Goal: Information Seeking & Learning: Learn about a topic

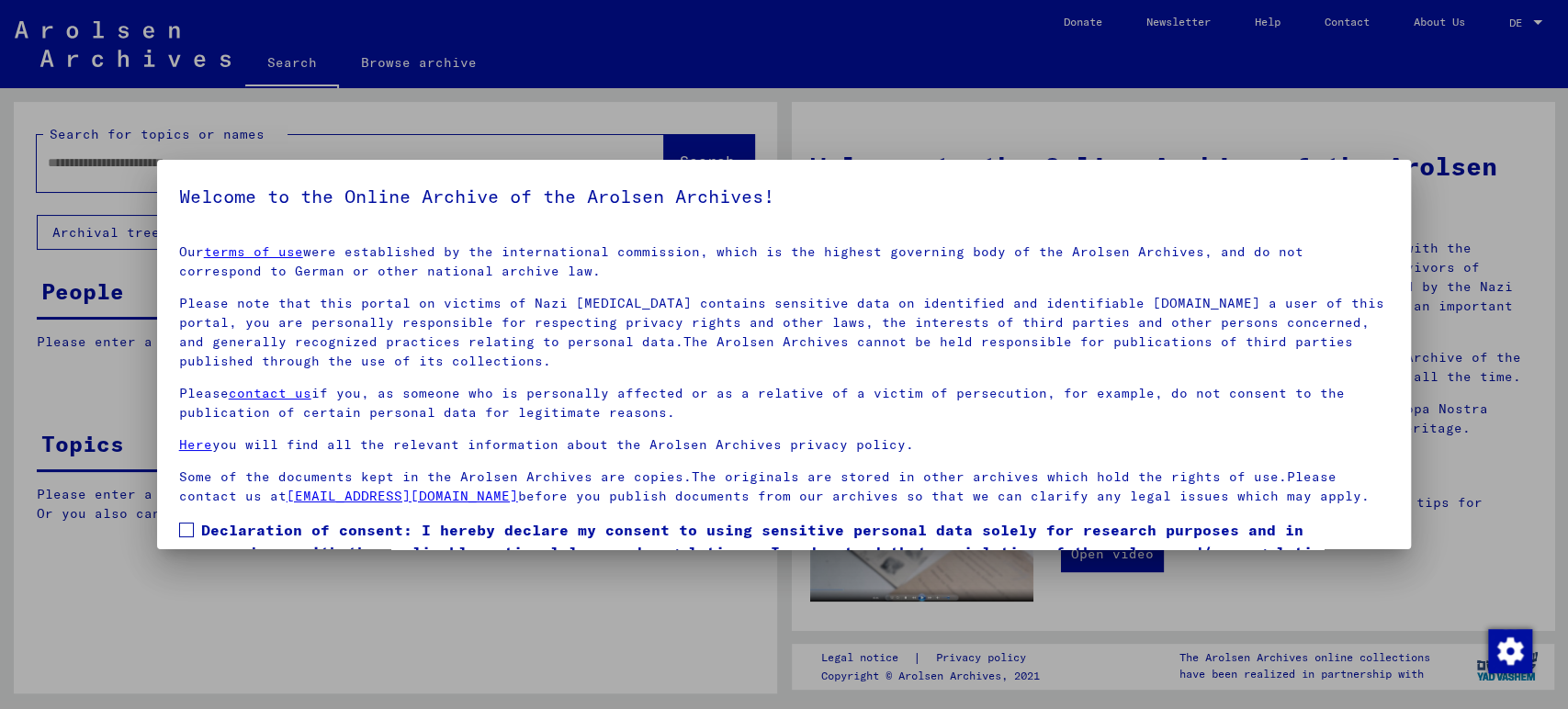
scroll to position [101, 0]
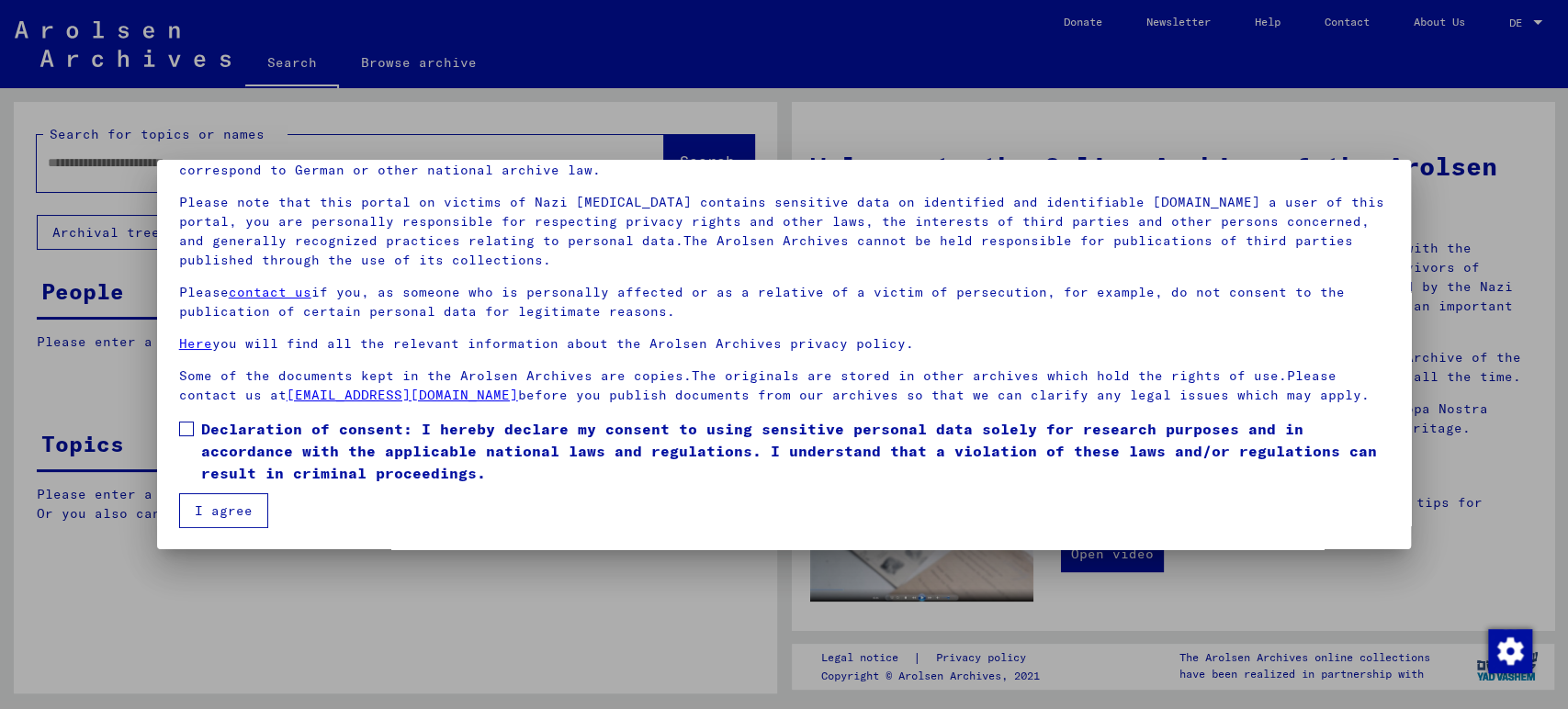
click at [185, 426] on span at bounding box center [185, 428] width 14 height 14
click at [200, 510] on font "I agree" at bounding box center [224, 510] width 58 height 16
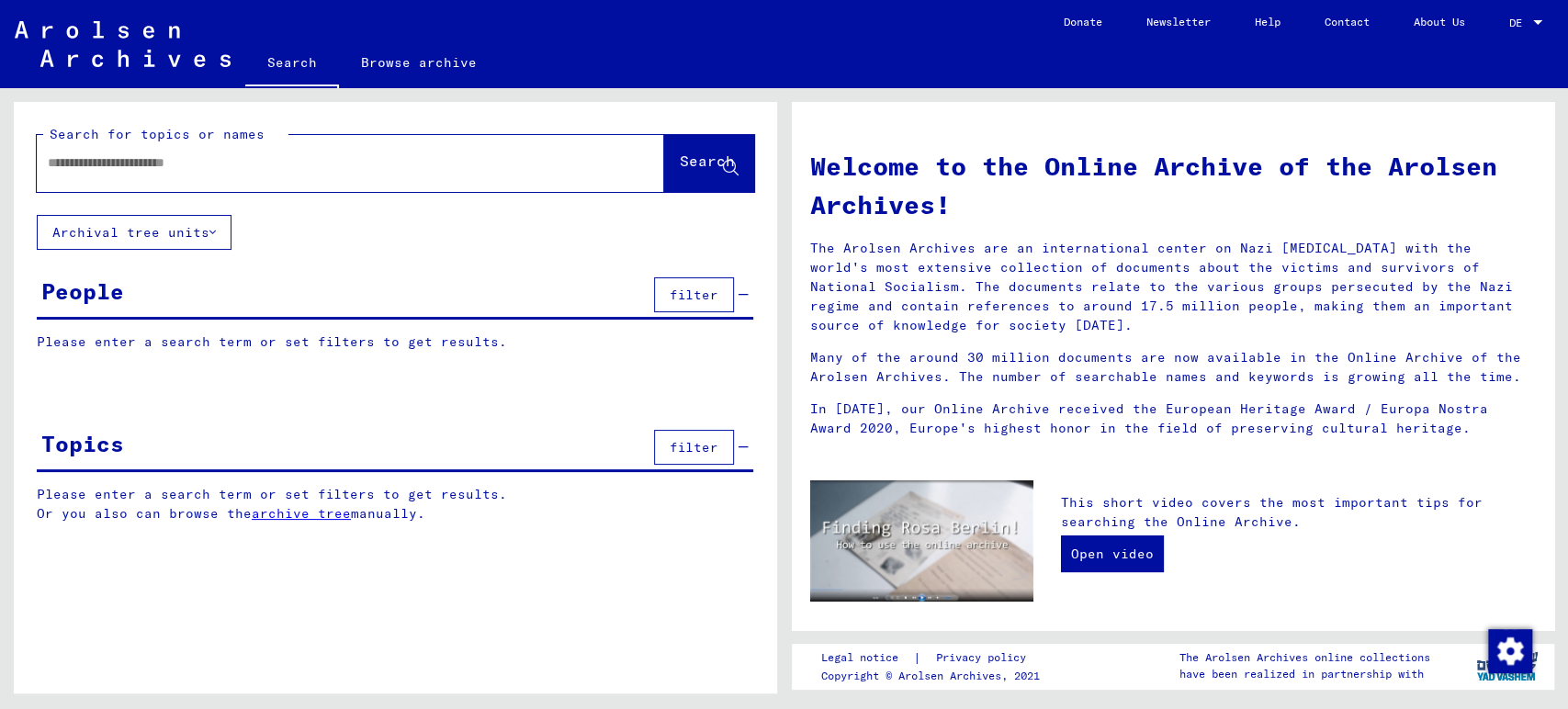
click at [343, 175] on div at bounding box center [322, 162] width 573 height 41
click at [125, 161] on input "text" at bounding box center [328, 162] width 561 height 19
type input "**********"
click at [680, 163] on font "Search" at bounding box center [708, 161] width 55 height 18
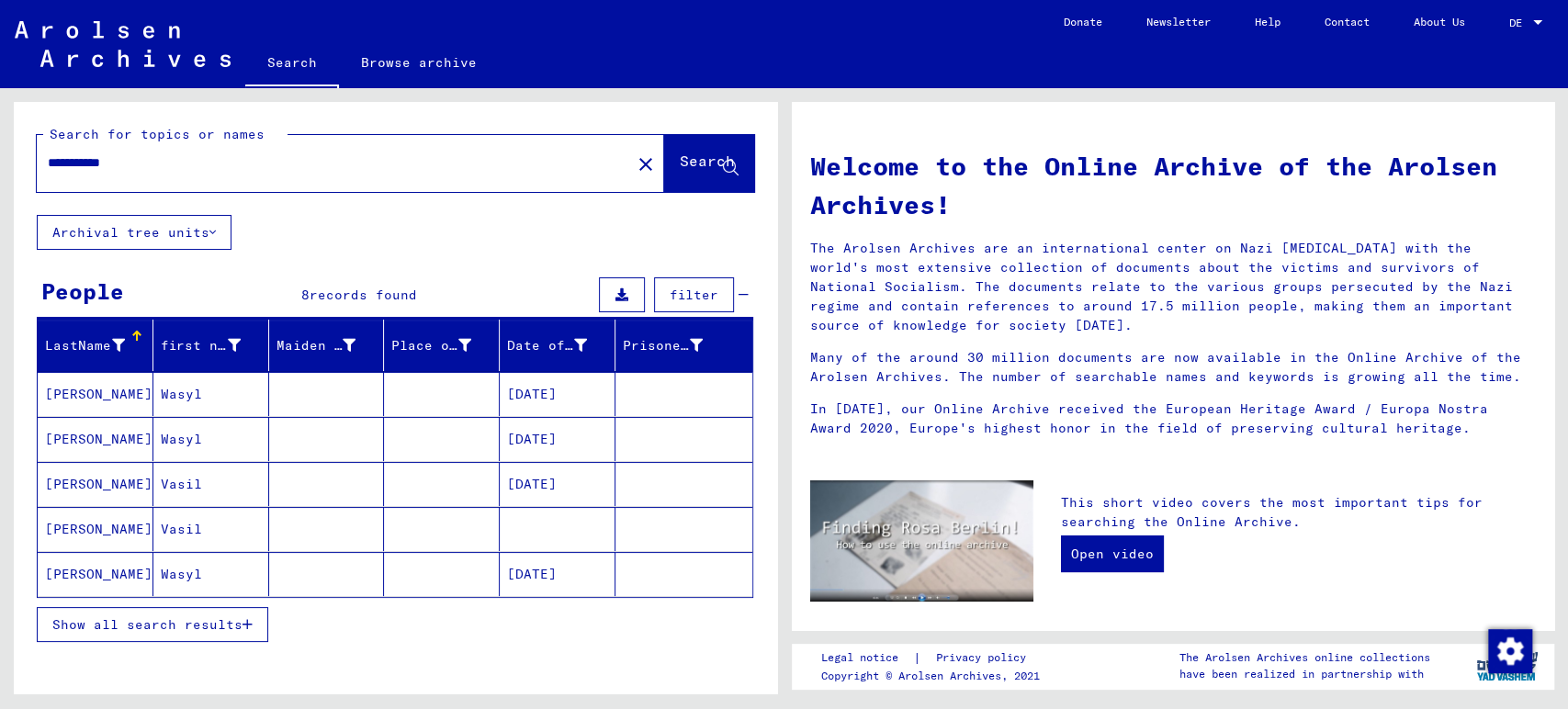
click at [227, 395] on mat-cell "Wasyl" at bounding box center [210, 394] width 116 height 44
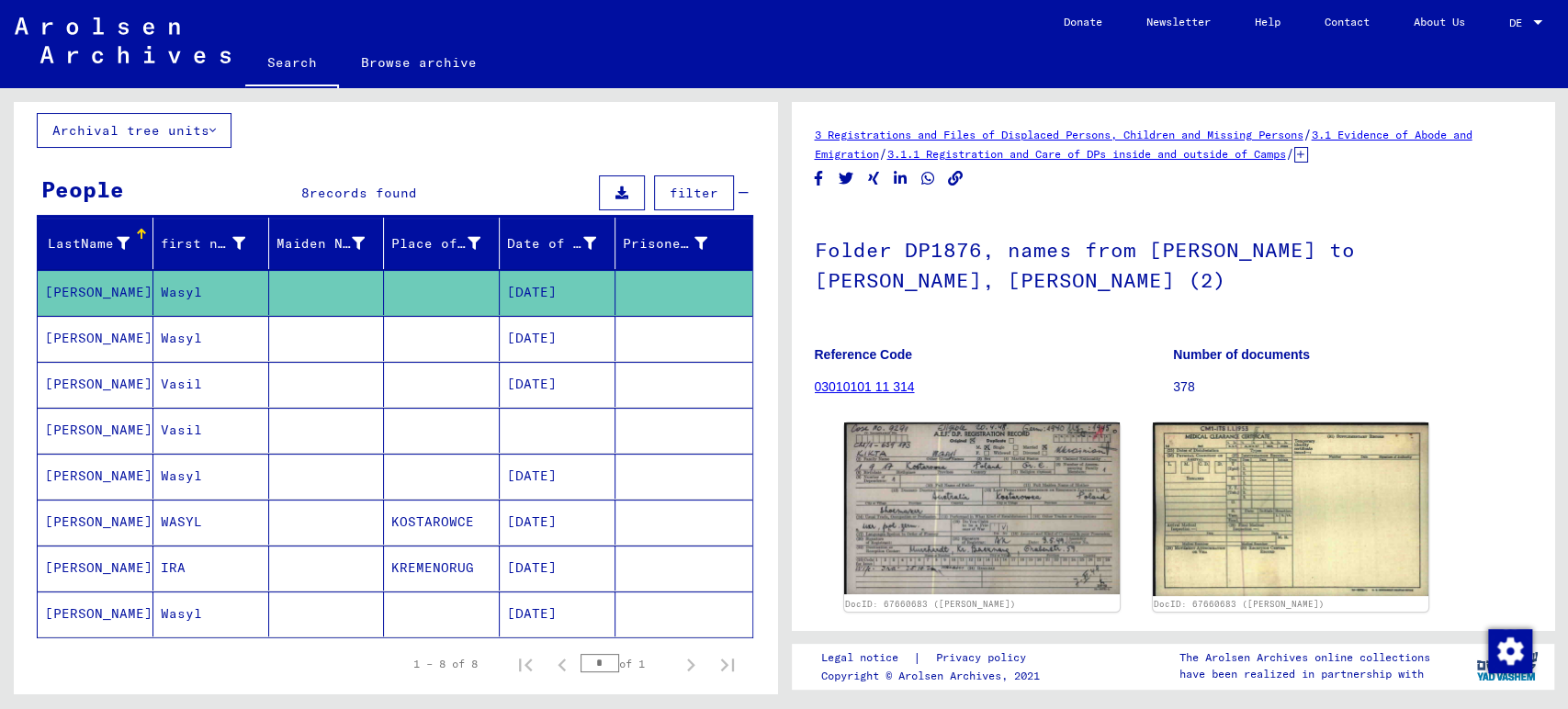
click at [448, 346] on mat-cell at bounding box center [442, 338] width 116 height 45
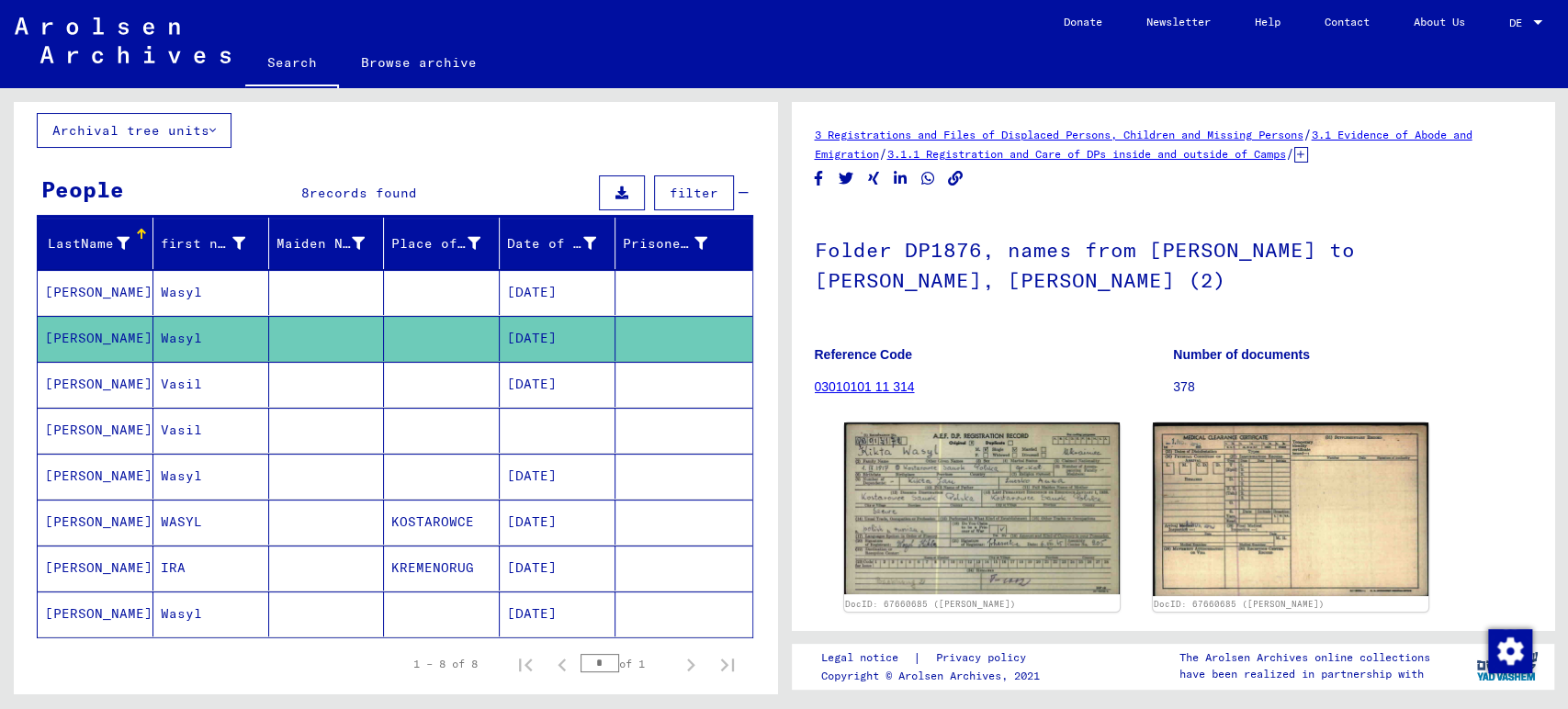
click at [447, 379] on mat-cell at bounding box center [442, 384] width 116 height 45
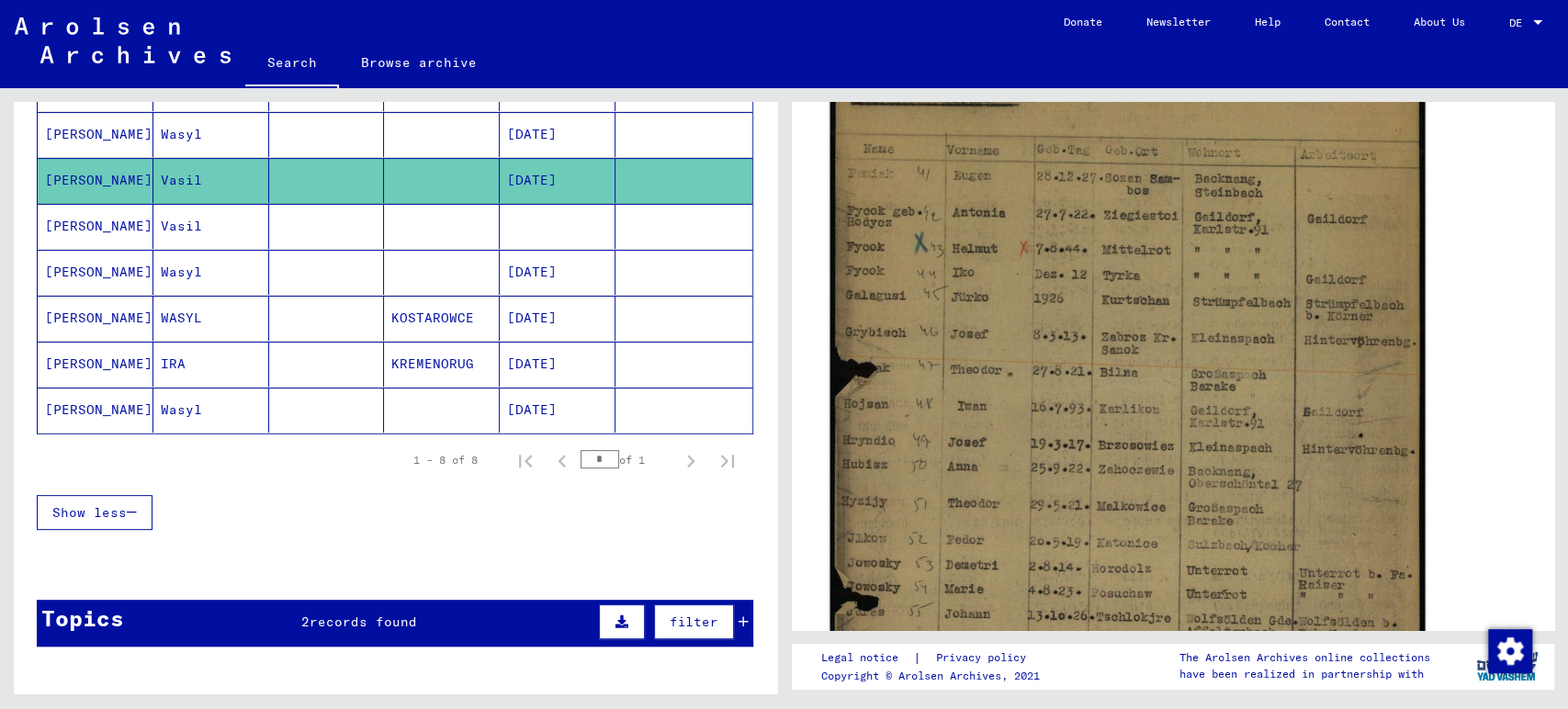
scroll to position [408, 0]
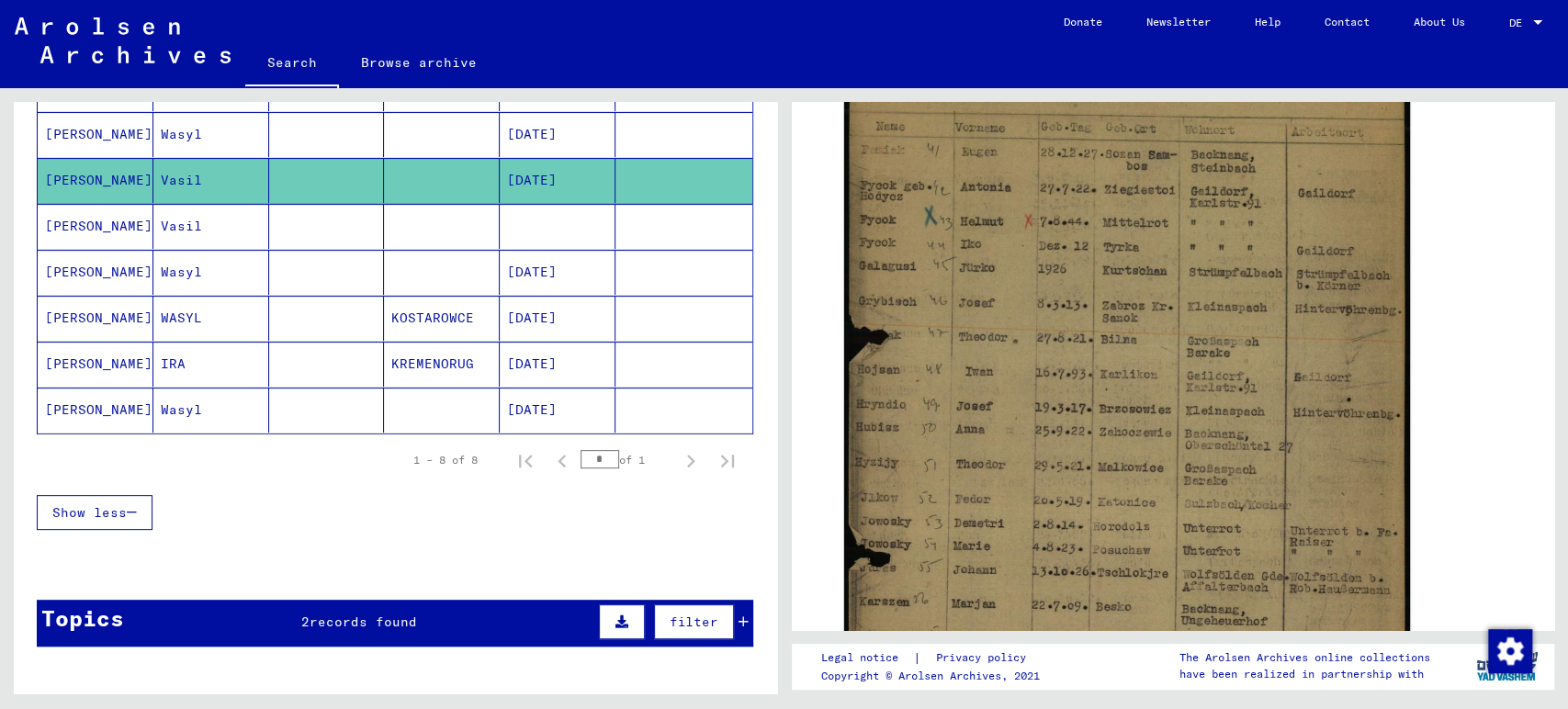
click at [545, 231] on mat-cell at bounding box center [557, 226] width 116 height 45
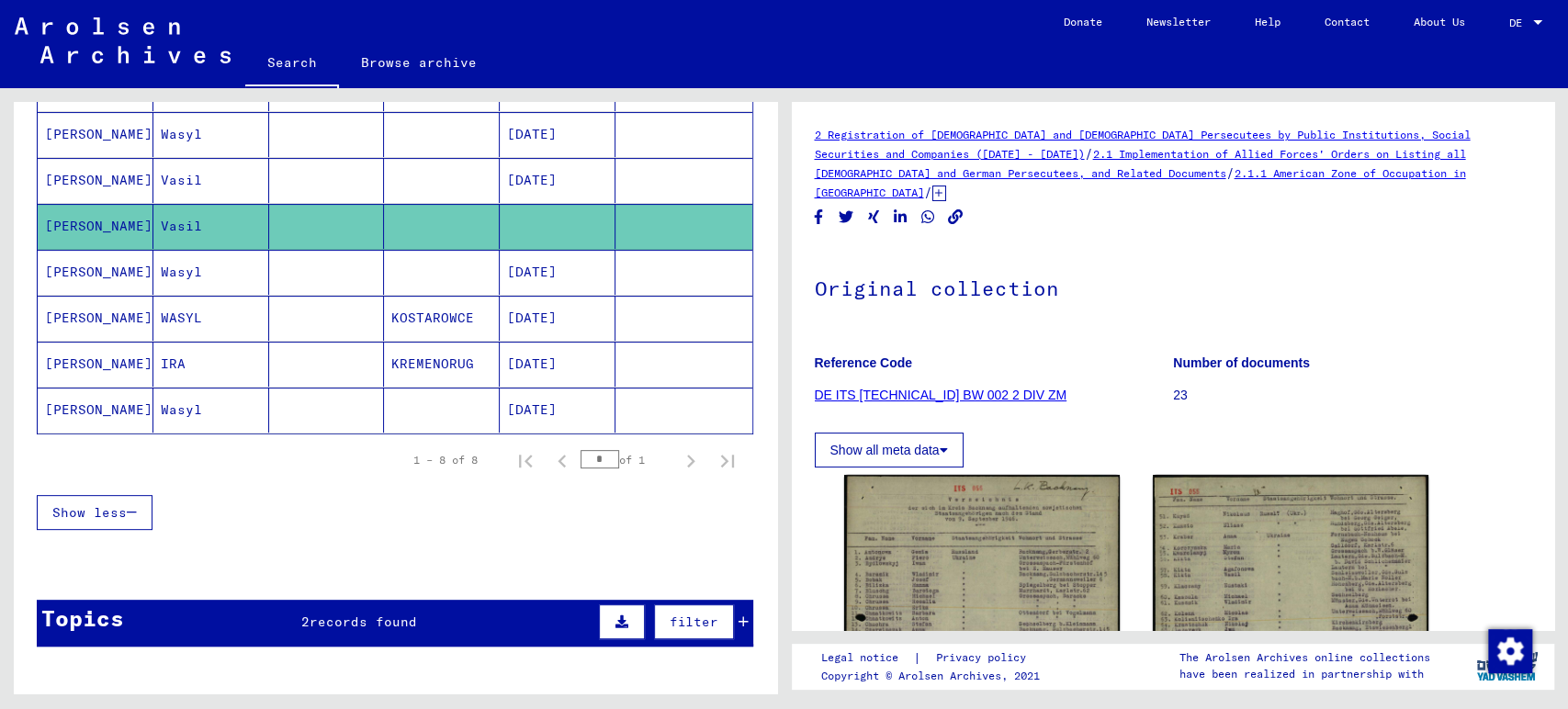
click at [554, 268] on font "09/01/1917" at bounding box center [532, 271] width 50 height 16
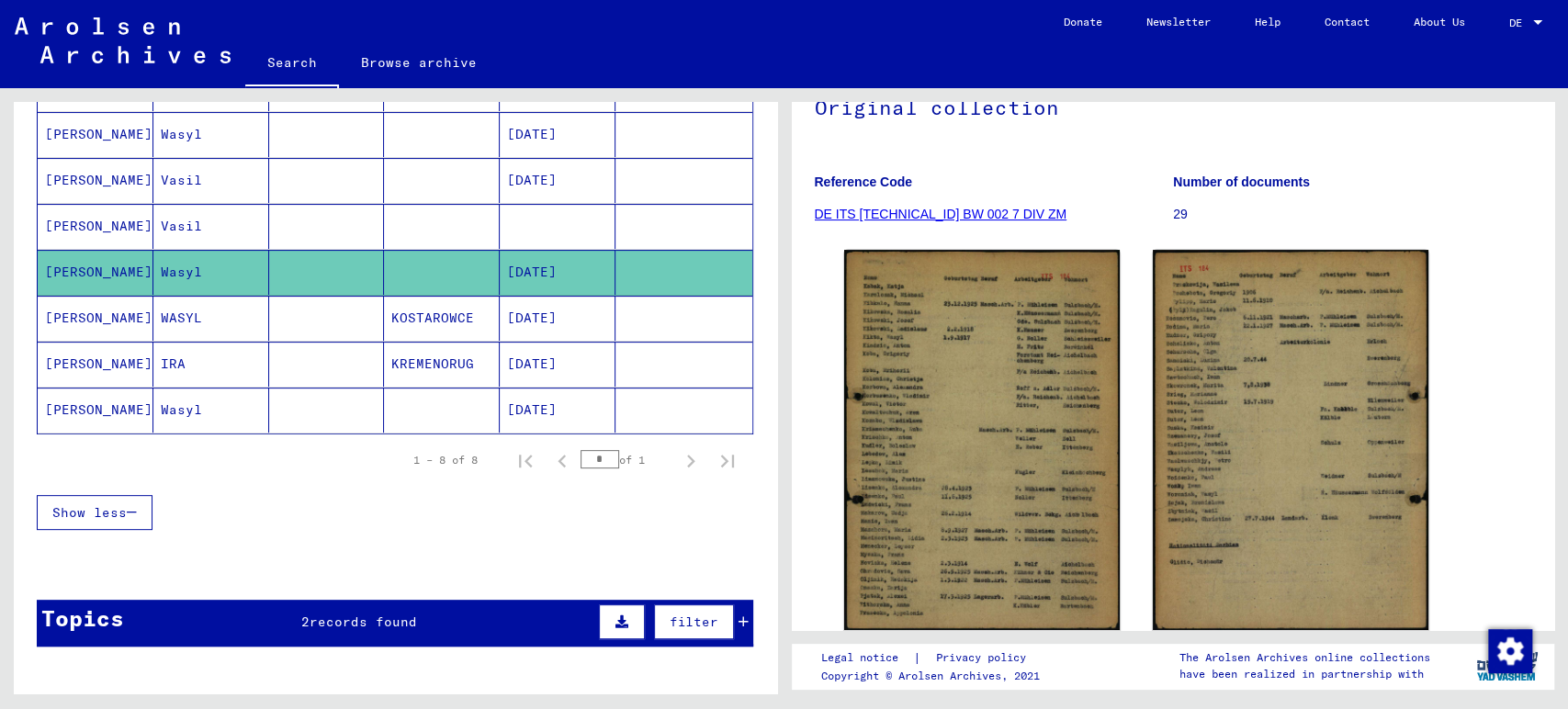
scroll to position [204, 0]
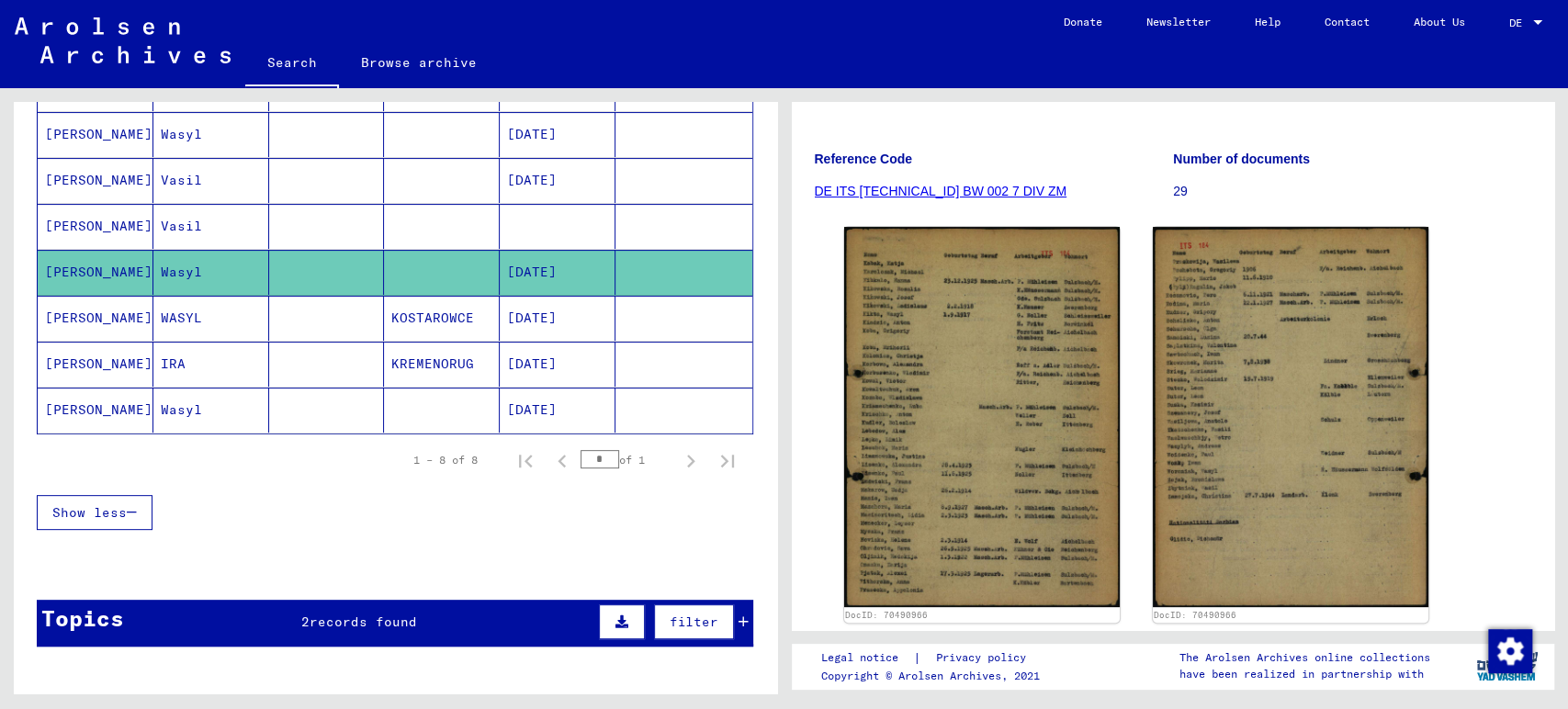
click at [555, 321] on font "09/01/1917" at bounding box center [532, 317] width 50 height 16
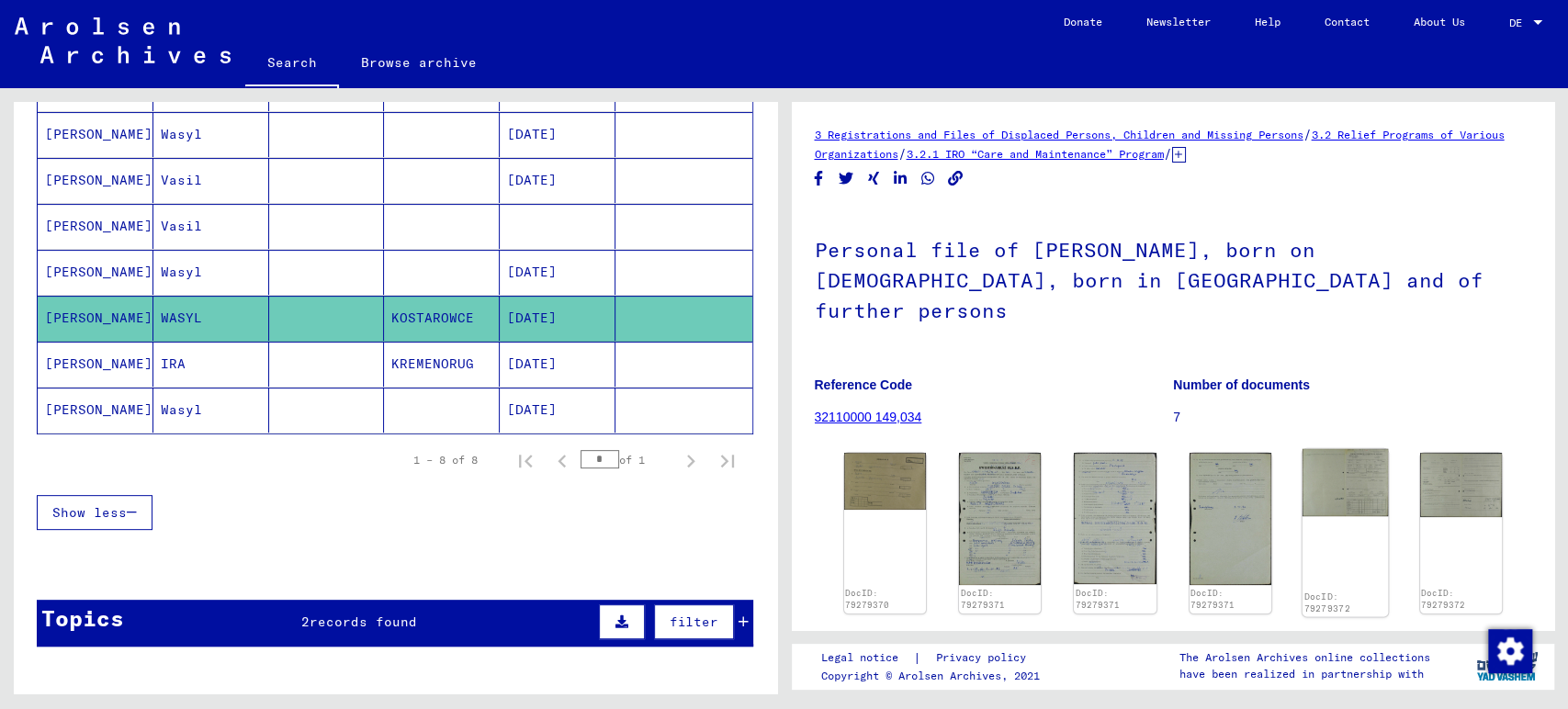
click at [1344, 476] on img at bounding box center [1346, 483] width 86 height 67
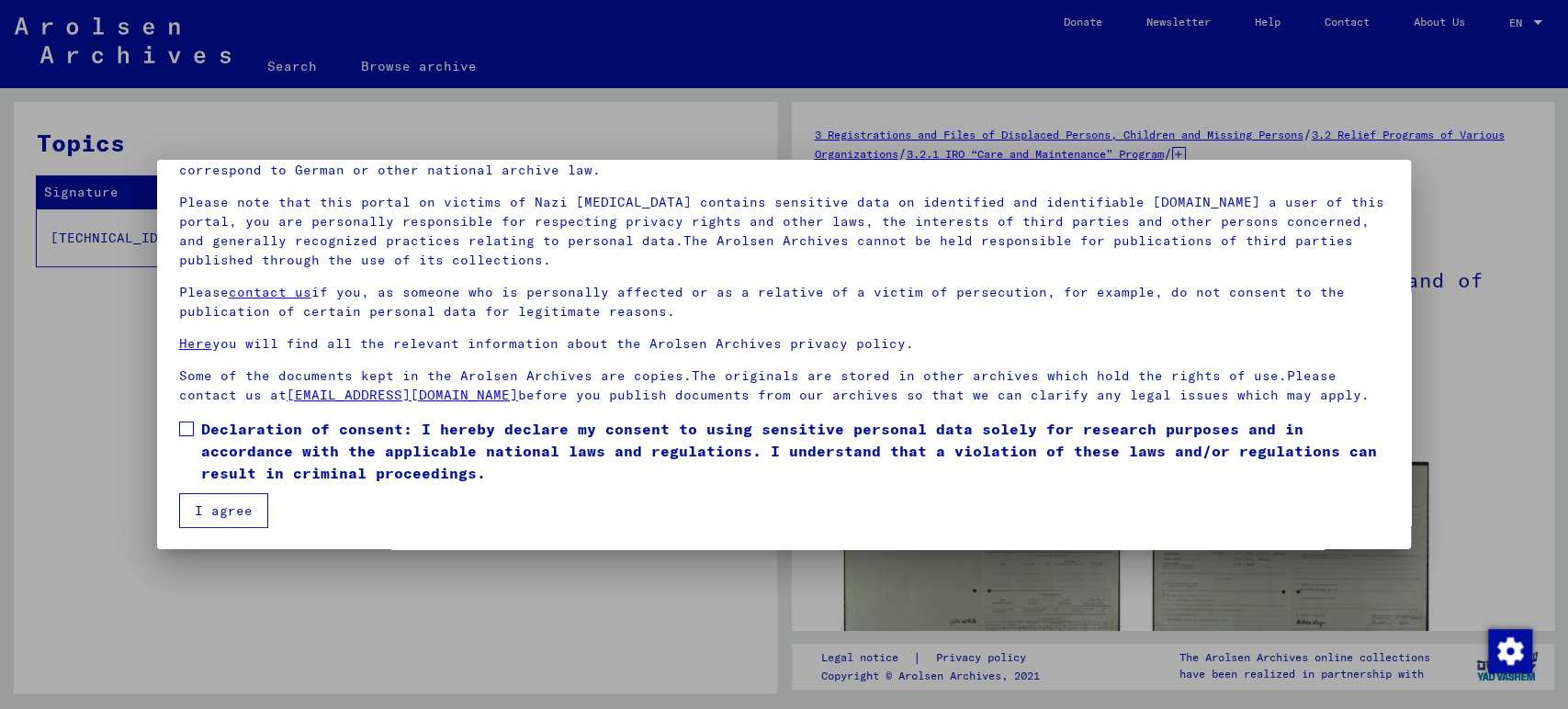
click at [191, 427] on span at bounding box center [185, 428] width 14 height 14
click at [213, 508] on button "I agree" at bounding box center [223, 510] width 89 height 35
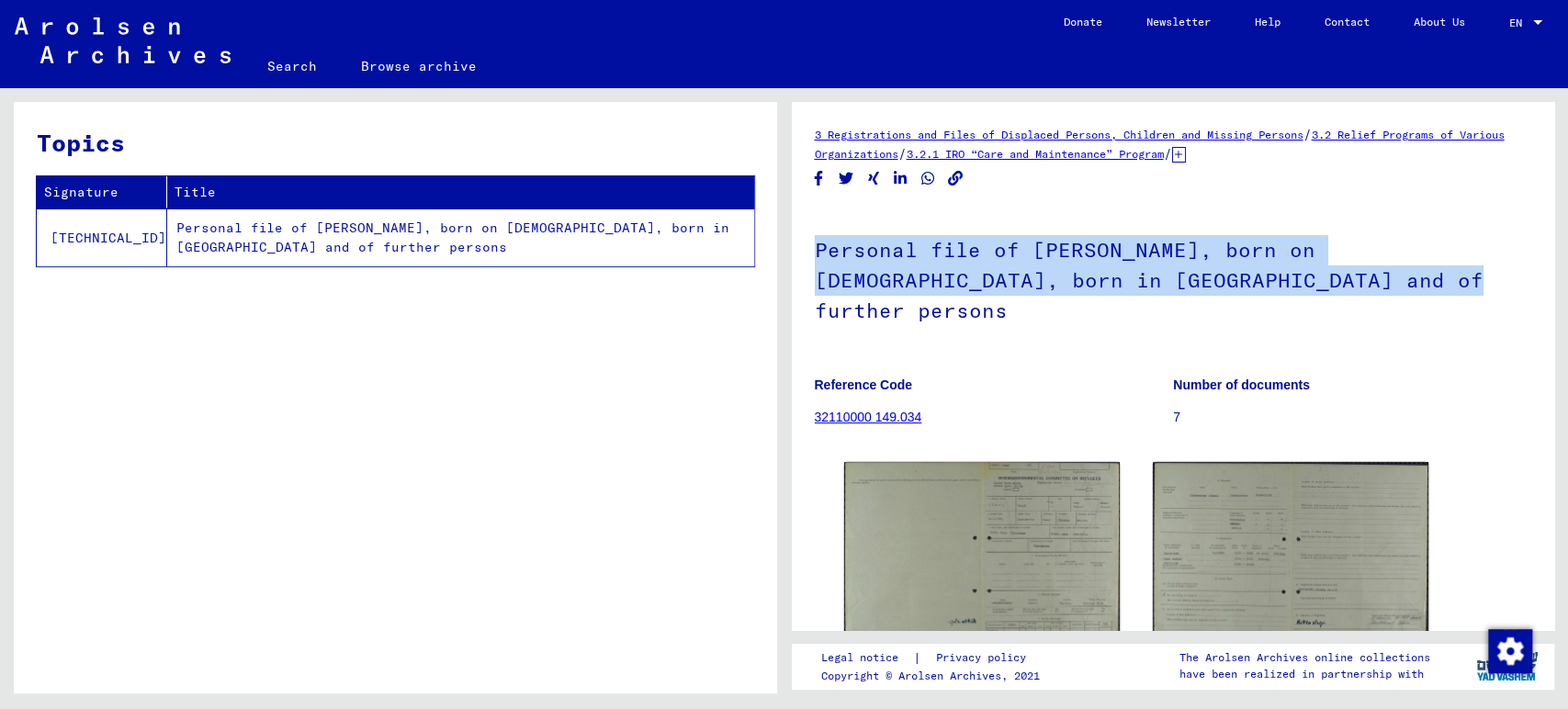
drag, startPoint x: 1309, startPoint y: 284, endPoint x: 787, endPoint y: 263, distance: 522.4
click at [787, 263] on div "3 Registrations and Files of Displaced Persons, Children and Missing Persons / …" at bounding box center [1177, 390] width 784 height 605
copy h1 "Personal file of [PERSON_NAME], born on [DEMOGRAPHIC_DATA], born in [GEOGRAPHIC…"
click at [1266, 272] on h1 "Personal file of [PERSON_NAME], born on [DEMOGRAPHIC_DATA], born in [GEOGRAPHIC…" at bounding box center [1173, 278] width 717 height 141
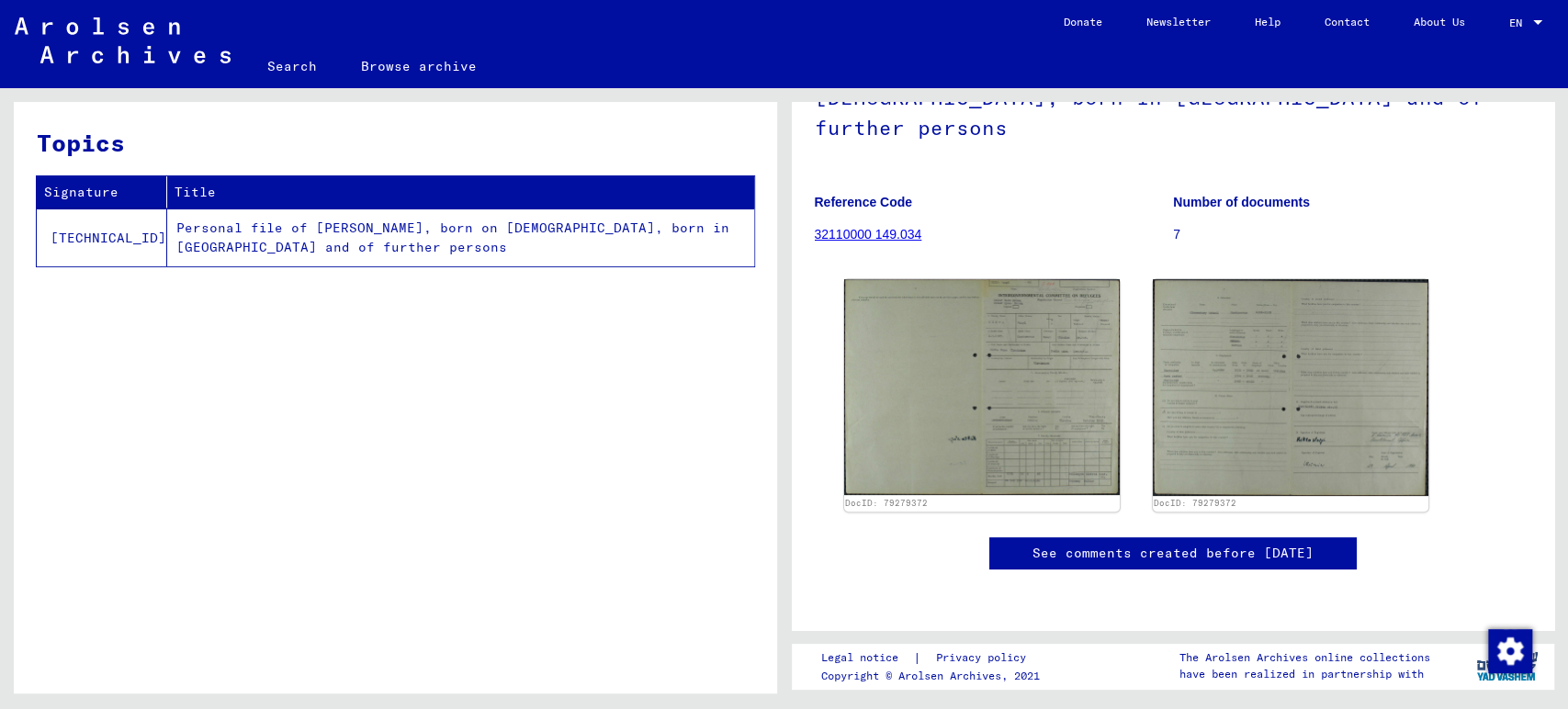
scroll to position [306, 0]
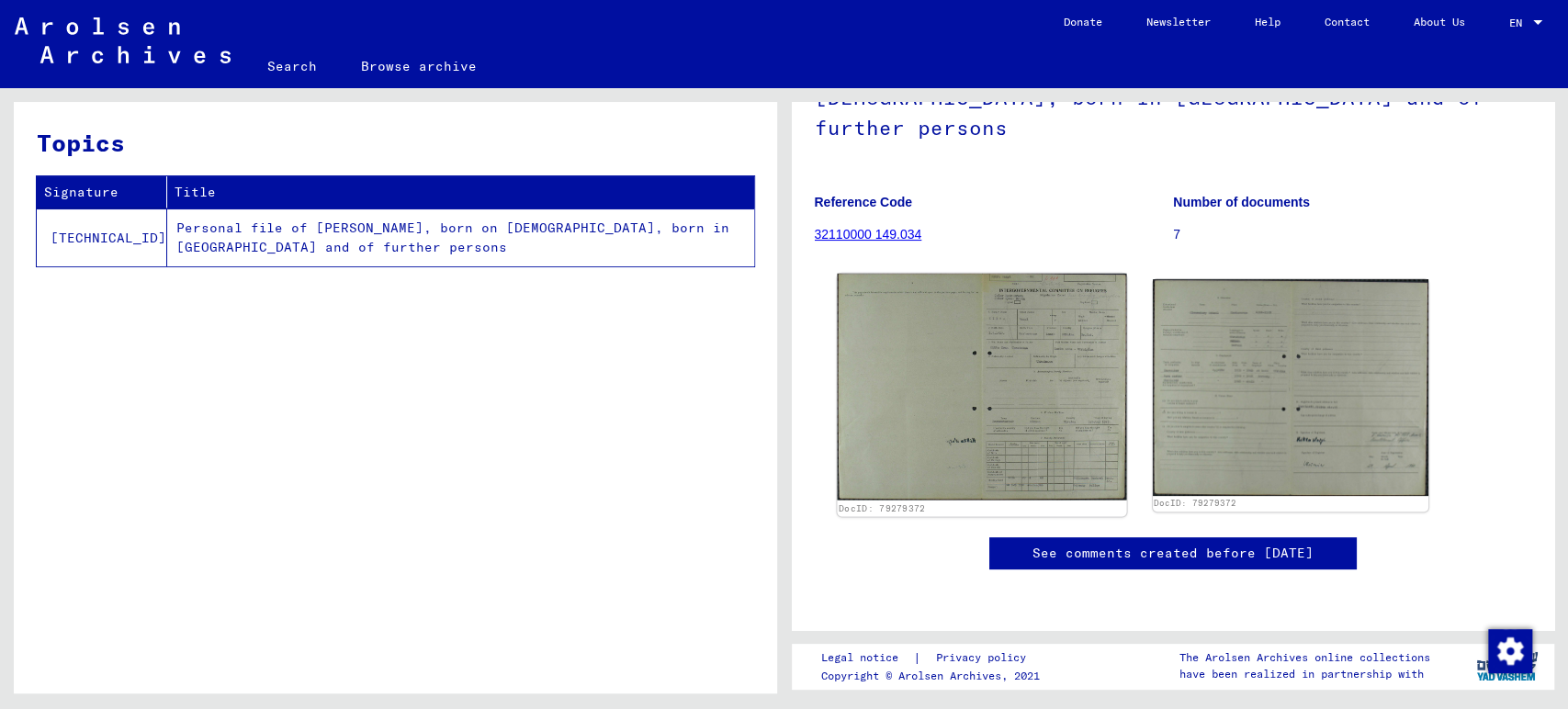
click at [992, 273] on img at bounding box center [981, 386] width 290 height 226
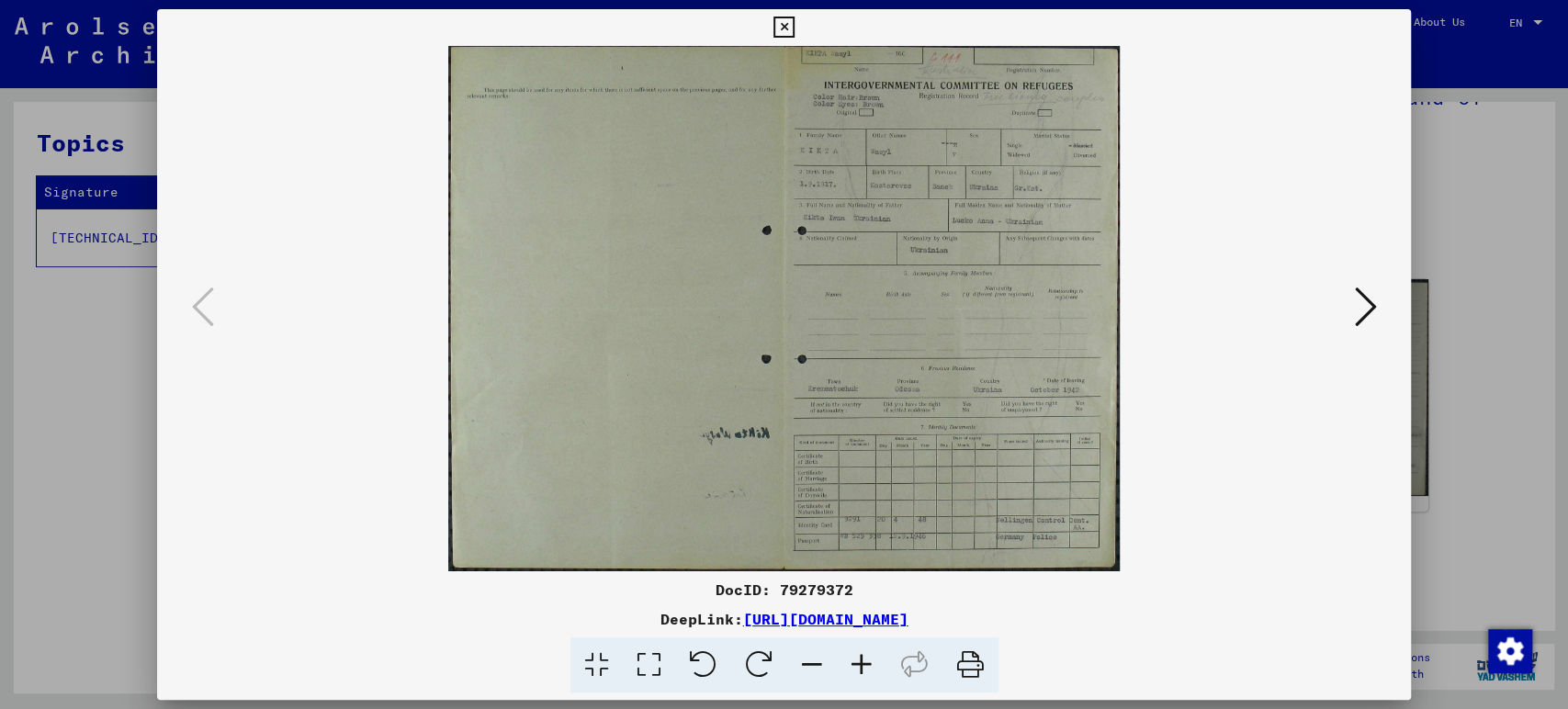
click at [782, 32] on icon at bounding box center [784, 27] width 21 height 22
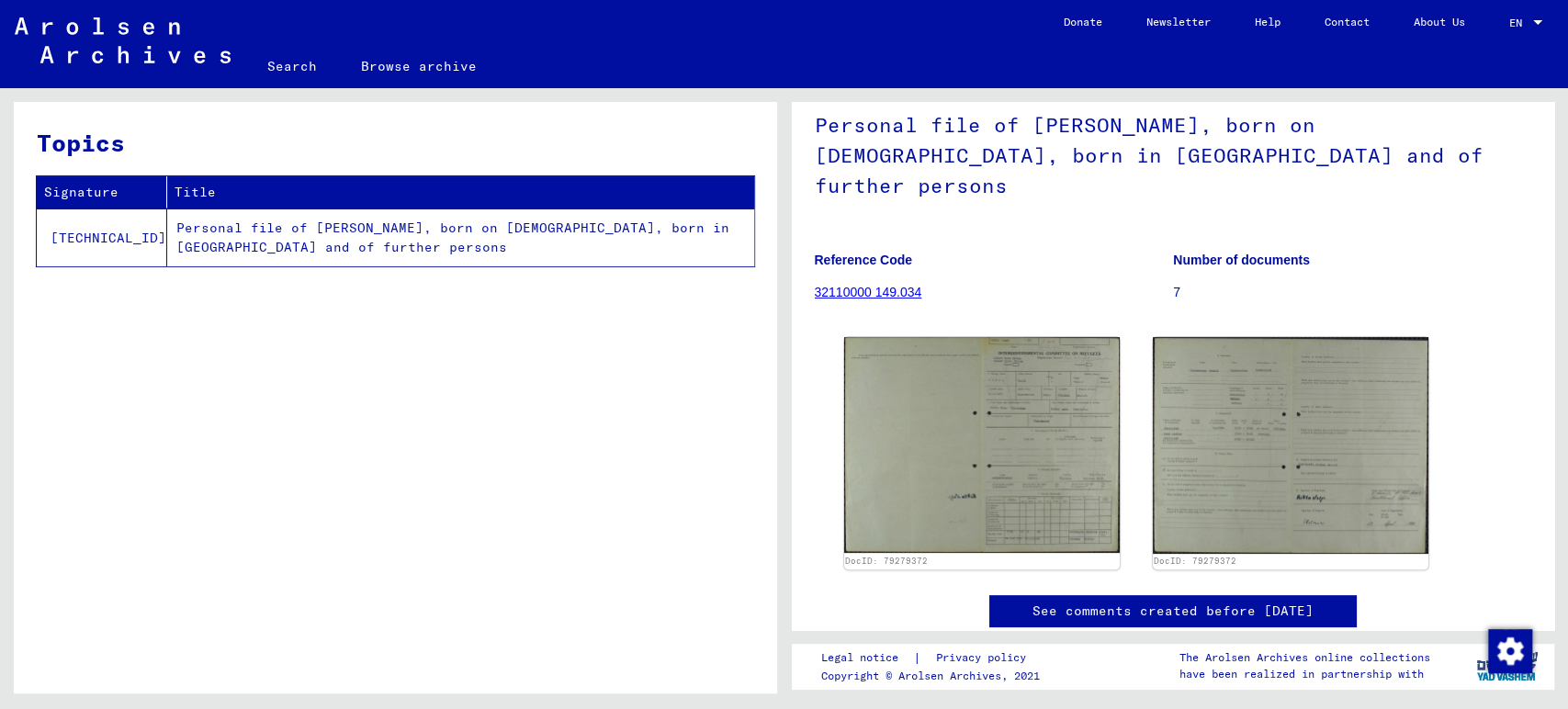
scroll to position [0, 0]
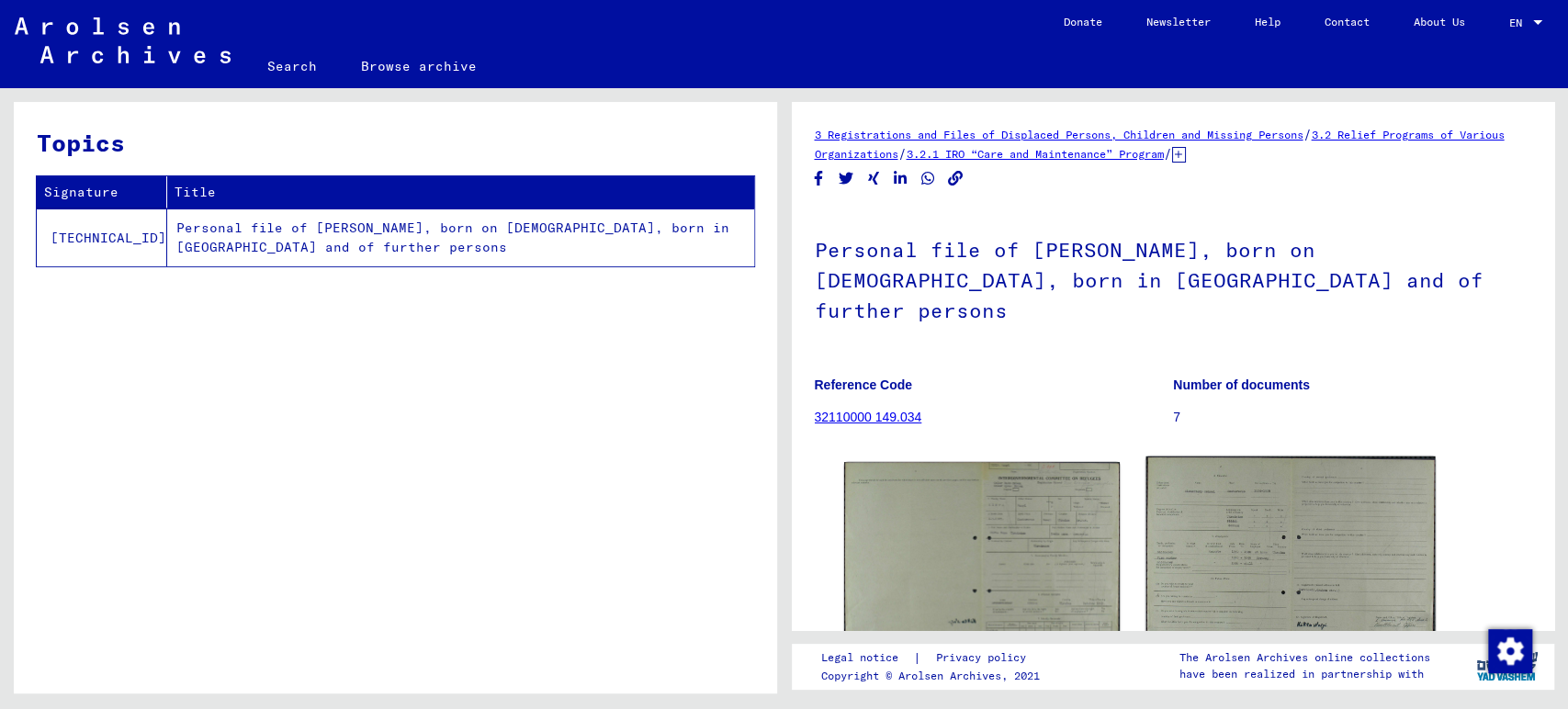
click at [1235, 535] on img at bounding box center [1290, 569] width 290 height 226
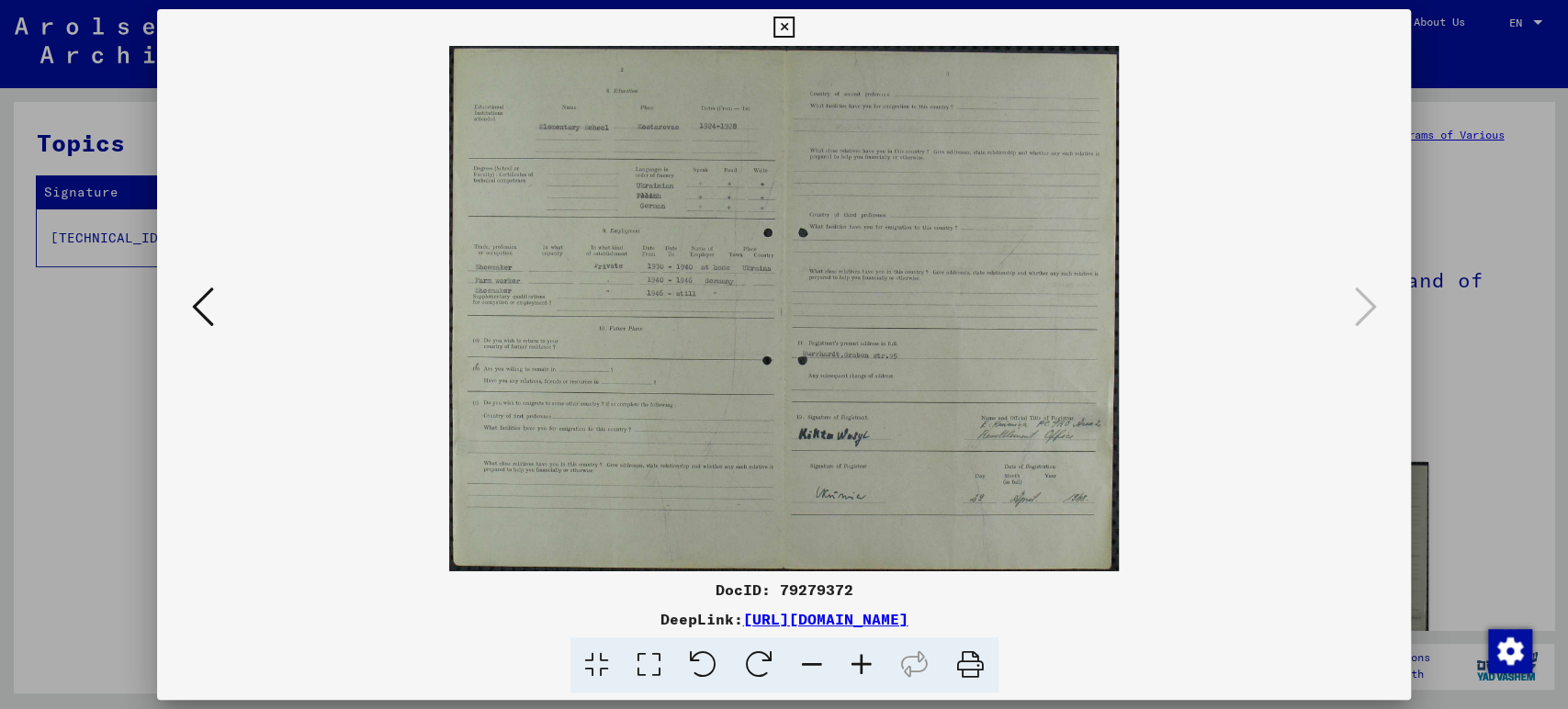
click at [200, 304] on icon at bounding box center [203, 307] width 22 height 44
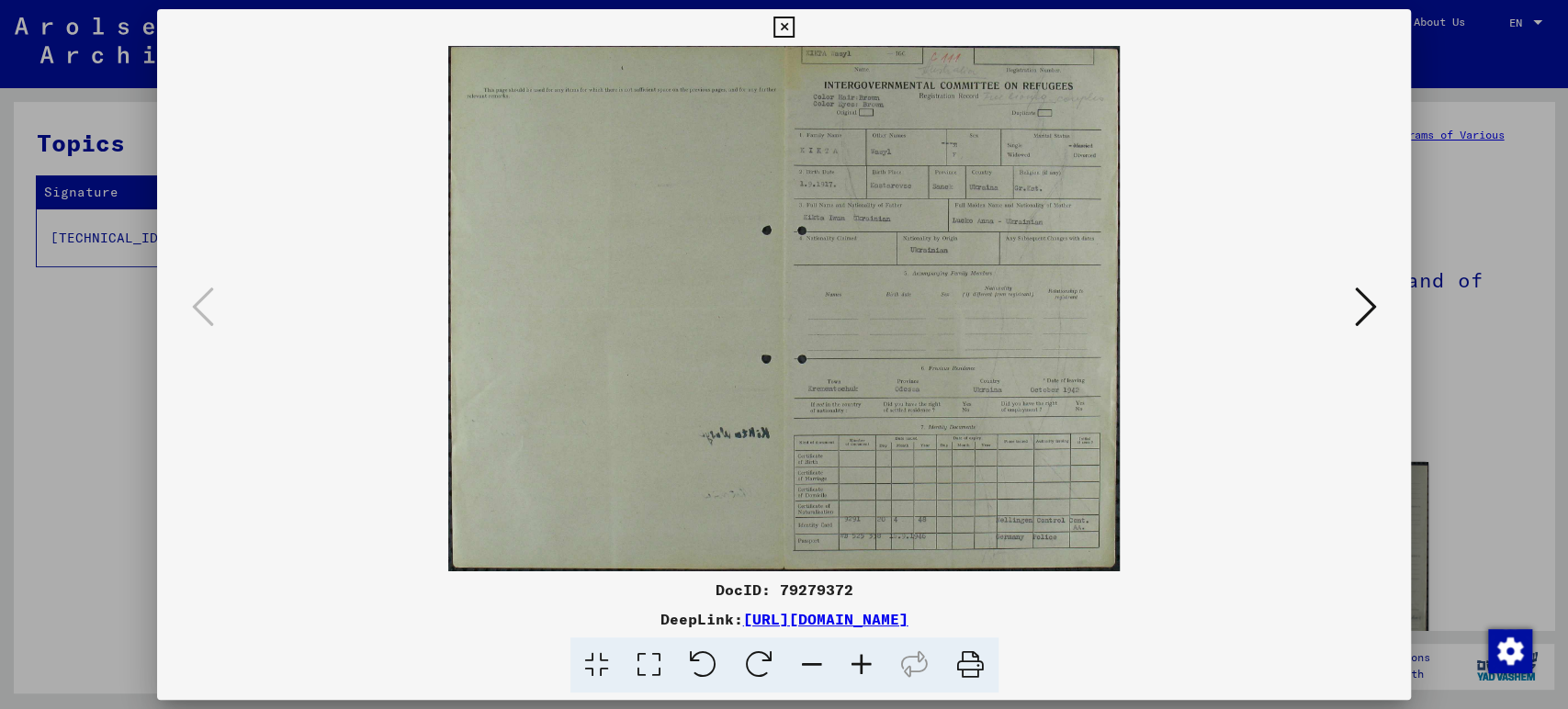
click at [1371, 309] on icon at bounding box center [1364, 307] width 22 height 44
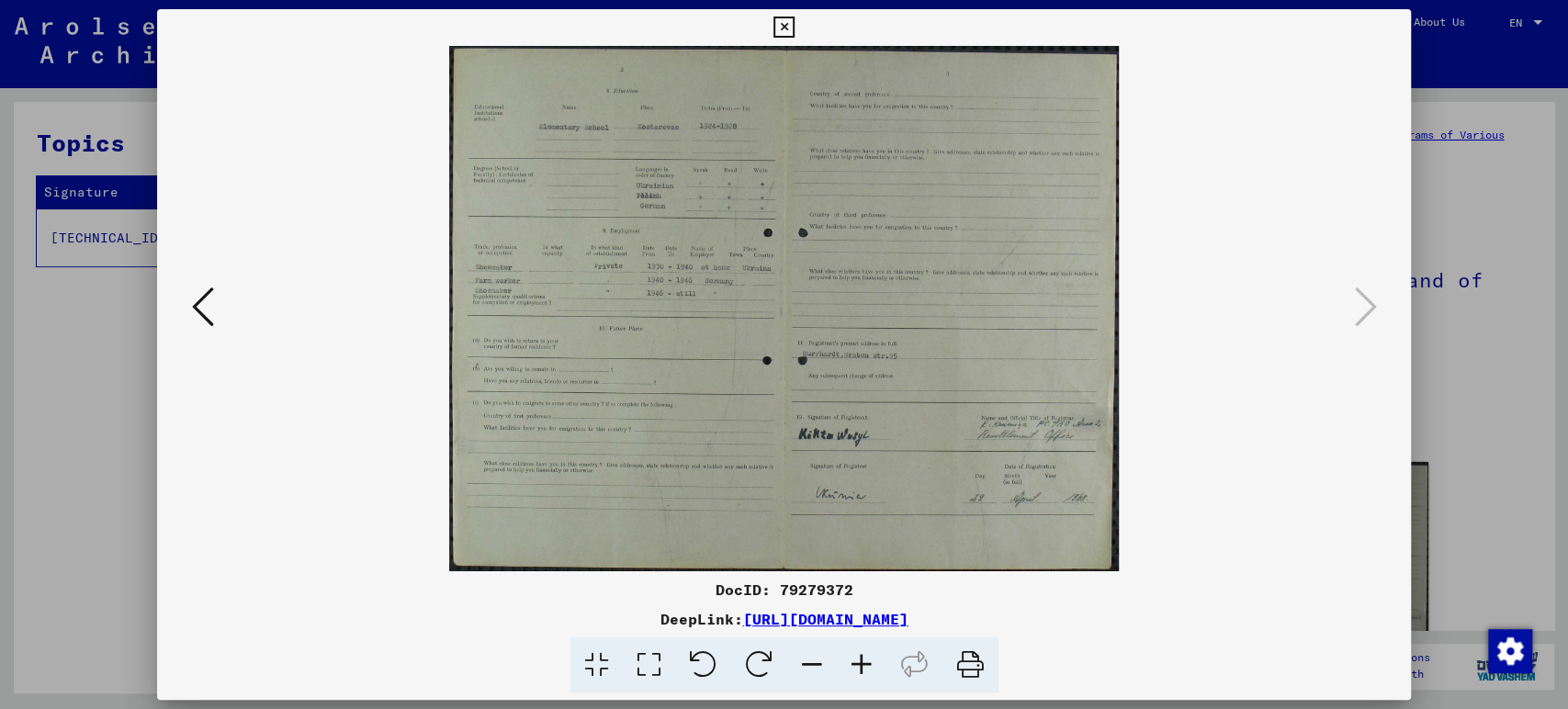
click at [866, 661] on icon at bounding box center [861, 665] width 50 height 56
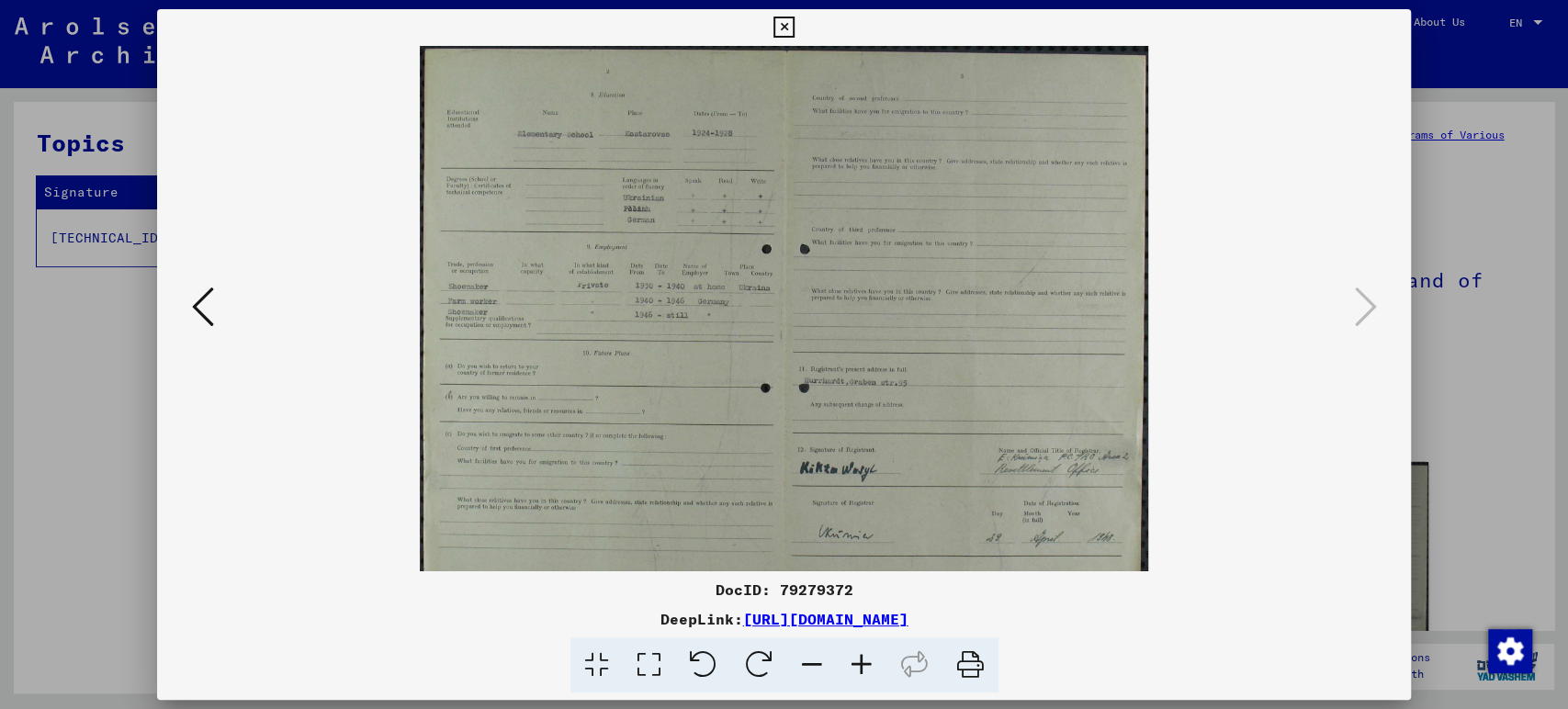
click at [865, 660] on icon at bounding box center [861, 665] width 50 height 56
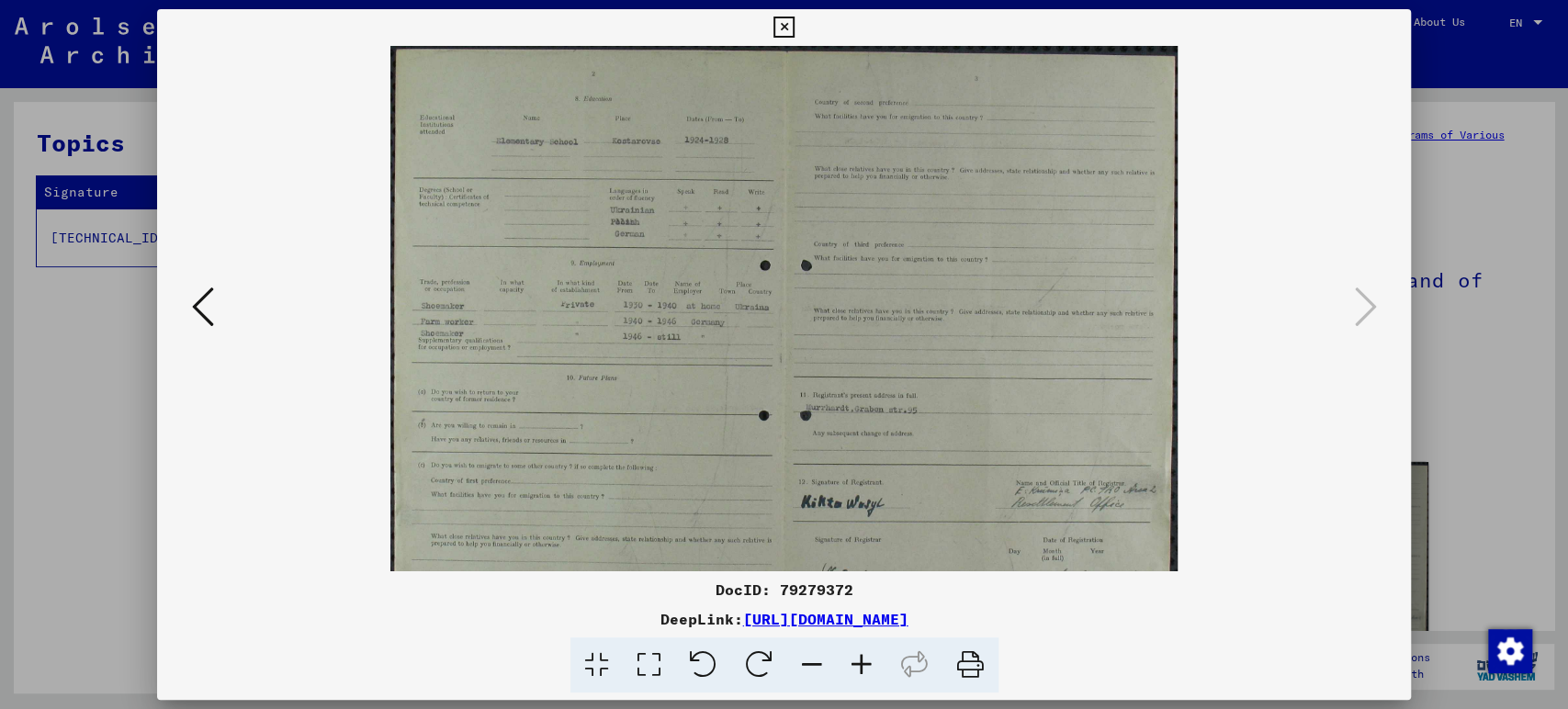
click at [864, 659] on icon at bounding box center [861, 665] width 50 height 56
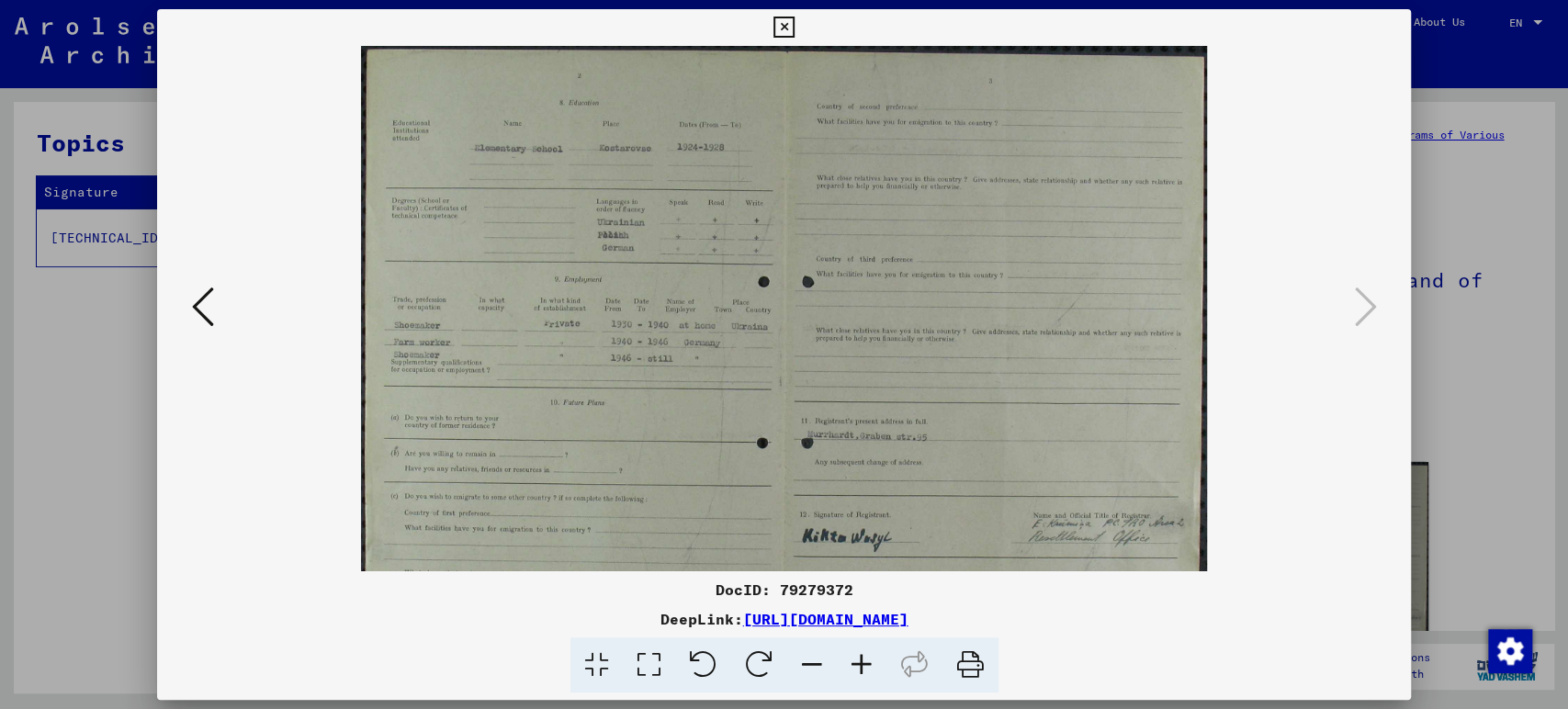
click at [864, 659] on icon at bounding box center [861, 665] width 50 height 56
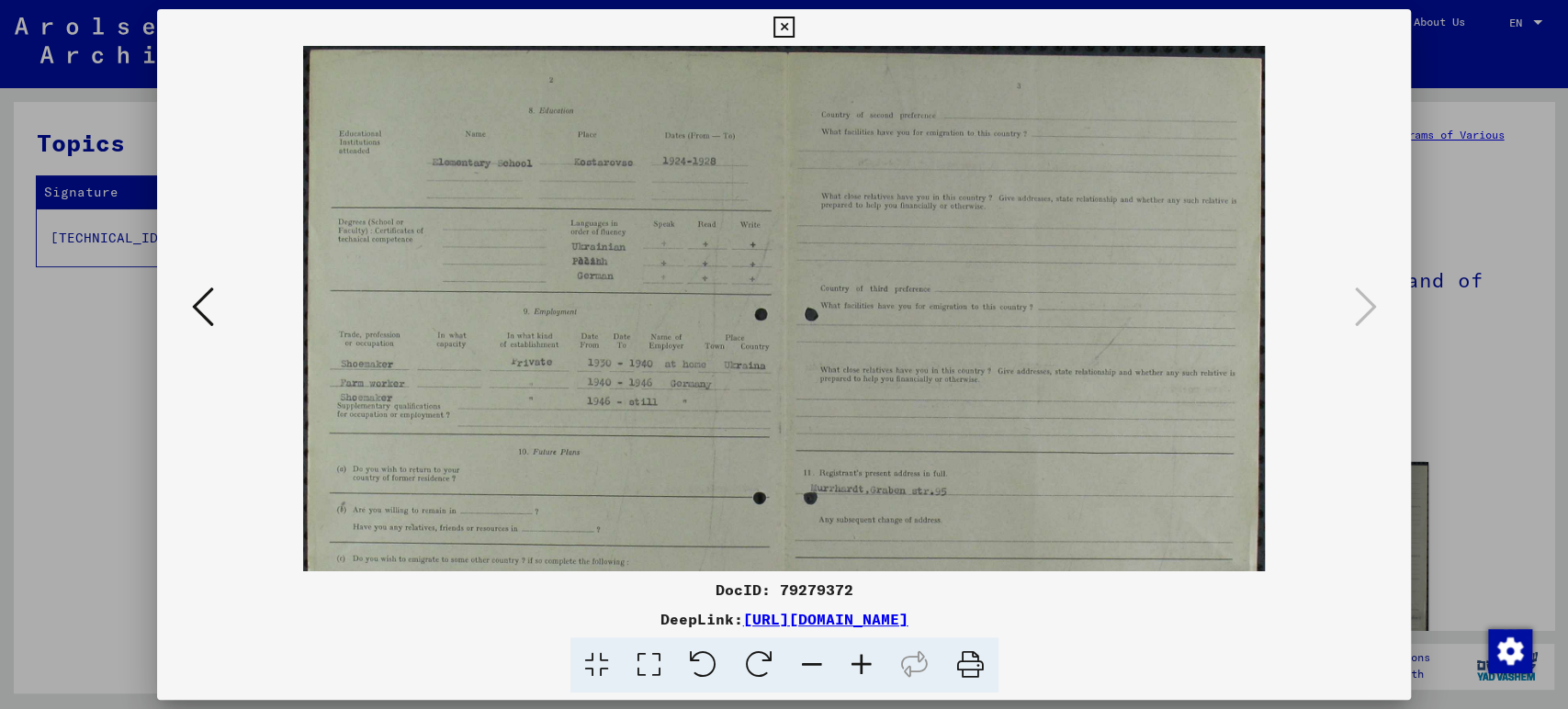
click at [864, 659] on icon at bounding box center [861, 665] width 50 height 56
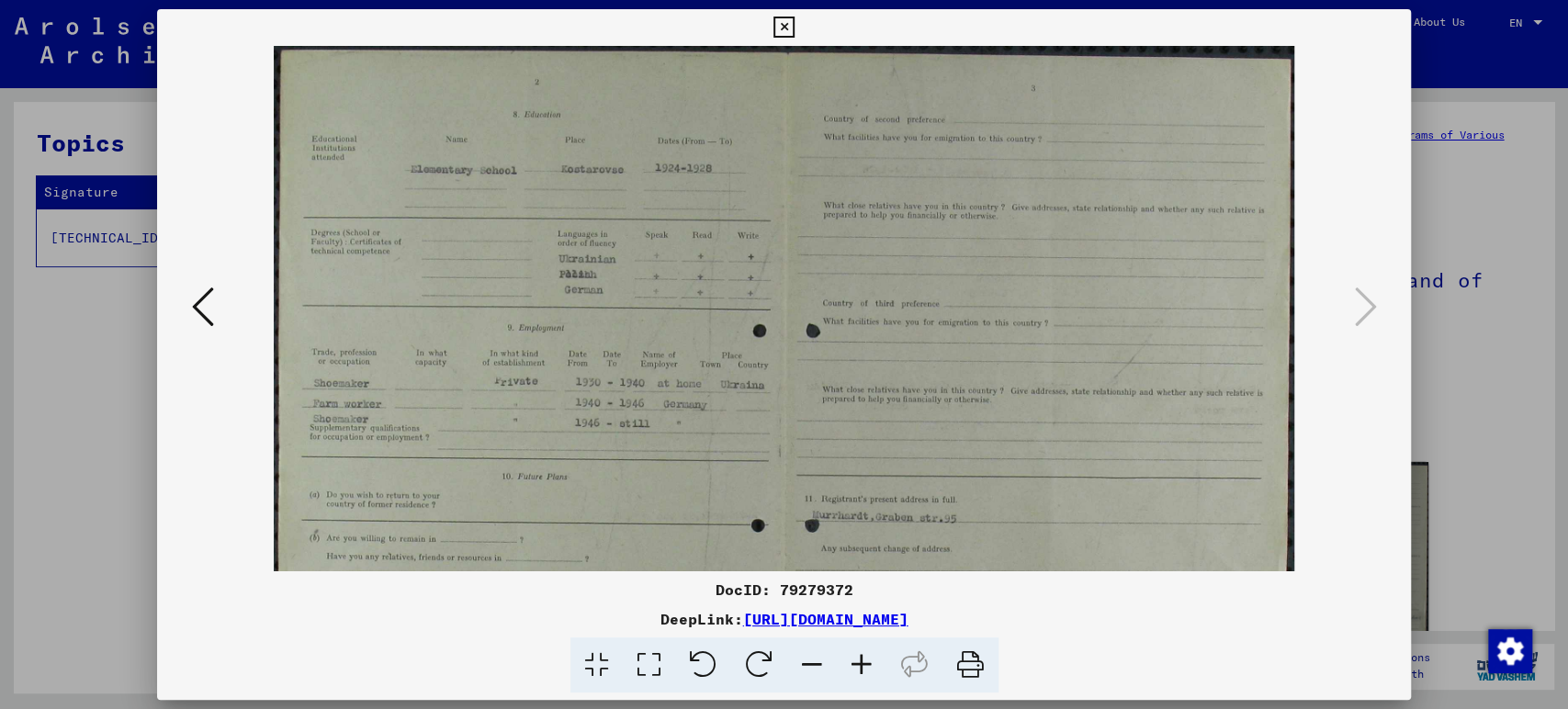
click at [864, 659] on icon at bounding box center [861, 665] width 50 height 56
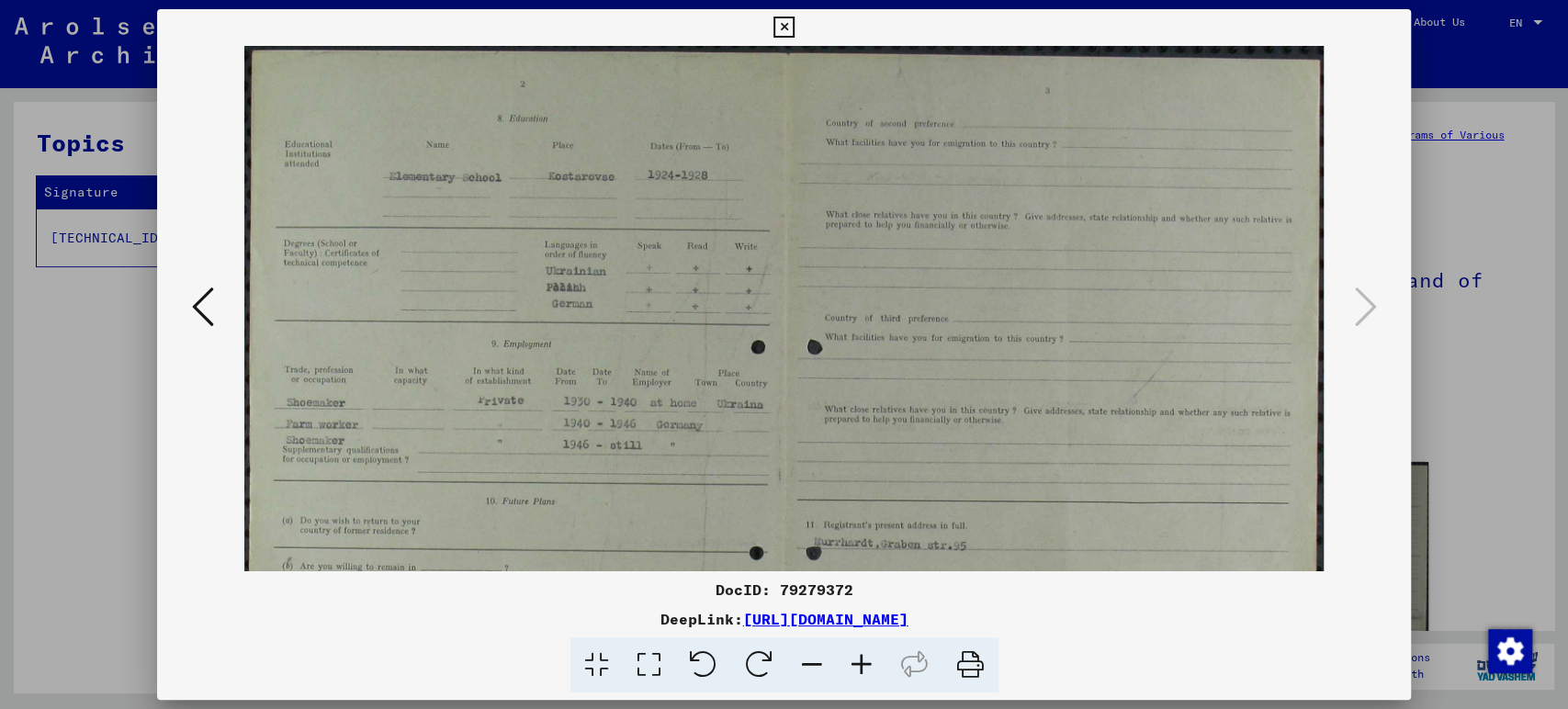
click at [859, 664] on icon at bounding box center [861, 665] width 50 height 56
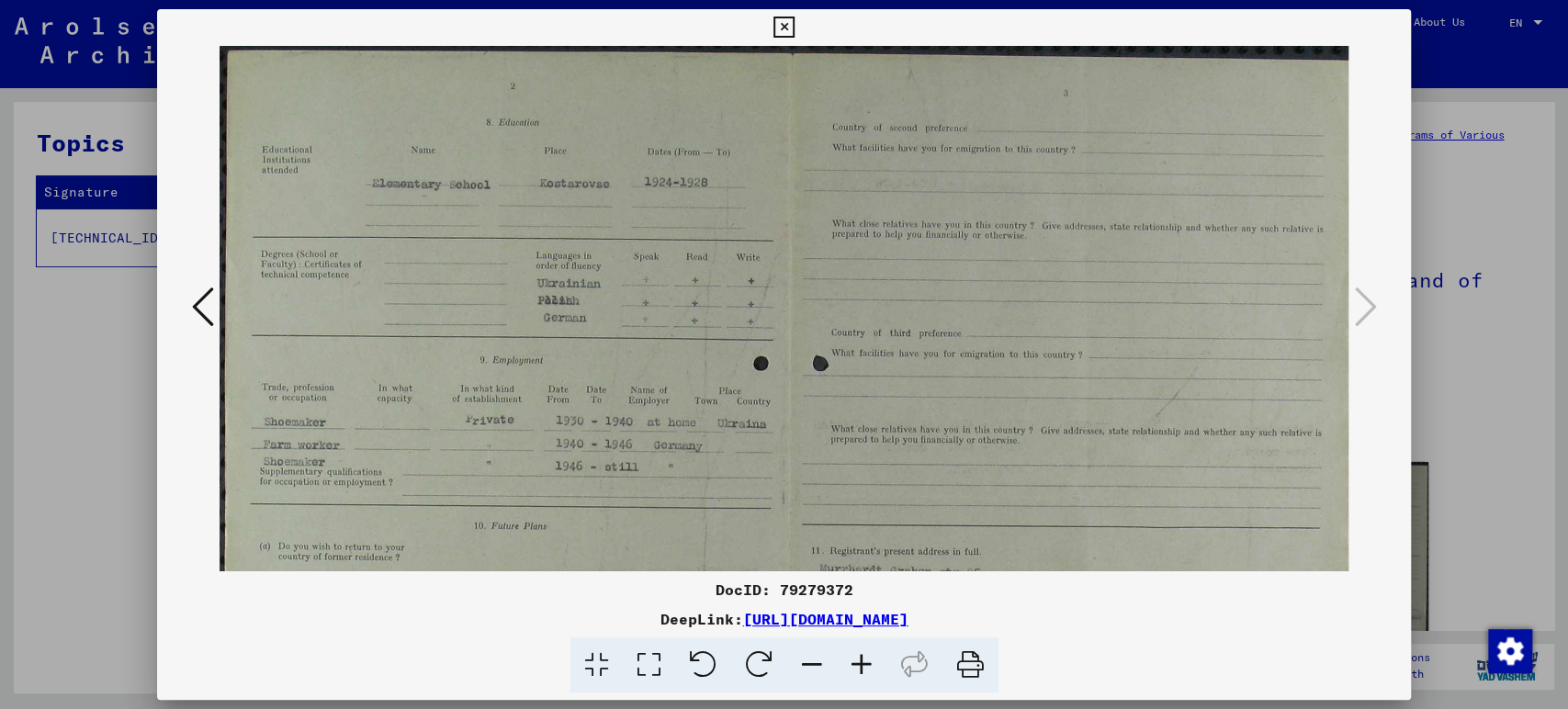
click at [859, 664] on icon at bounding box center [861, 665] width 50 height 56
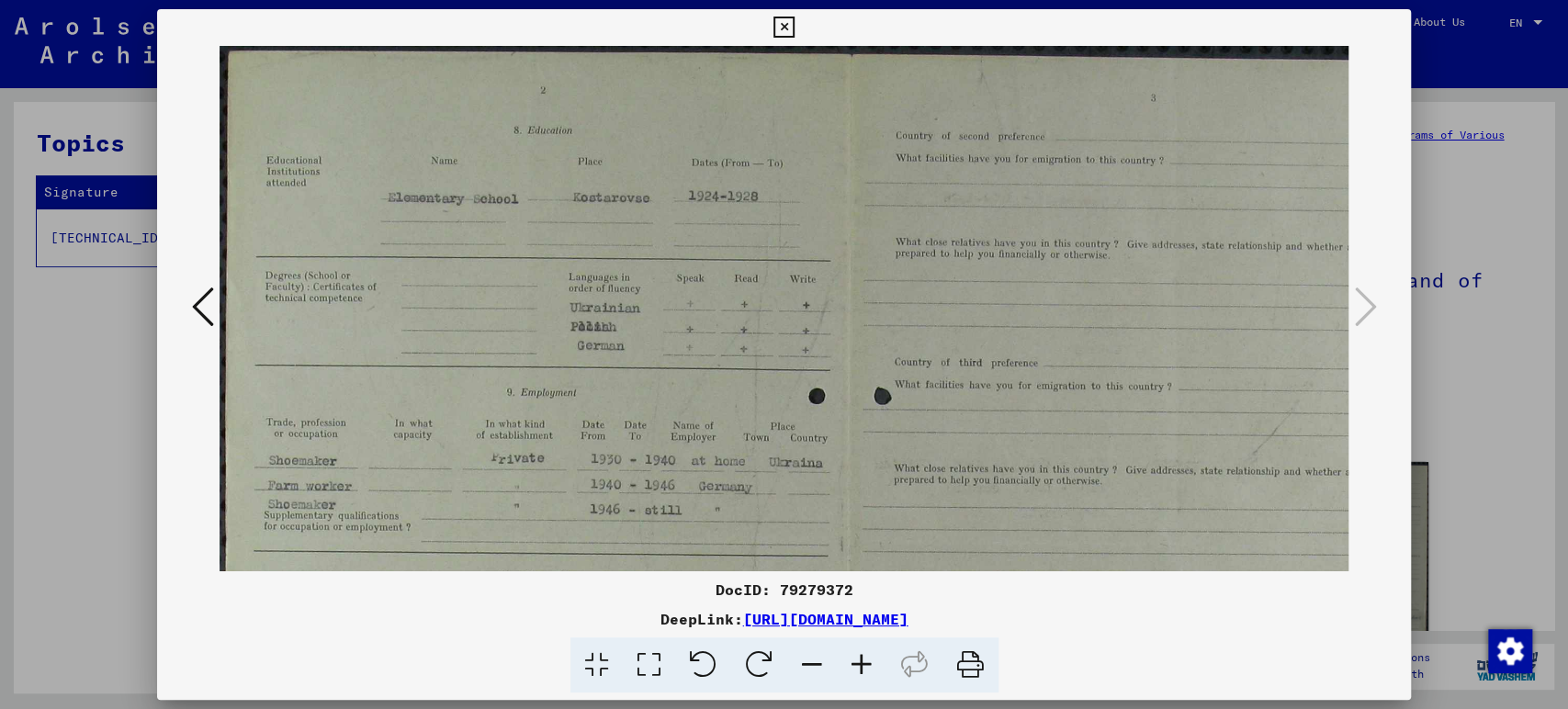
click at [737, 363] on img at bounding box center [847, 538] width 1255 height 984
click at [862, 668] on icon at bounding box center [861, 665] width 50 height 56
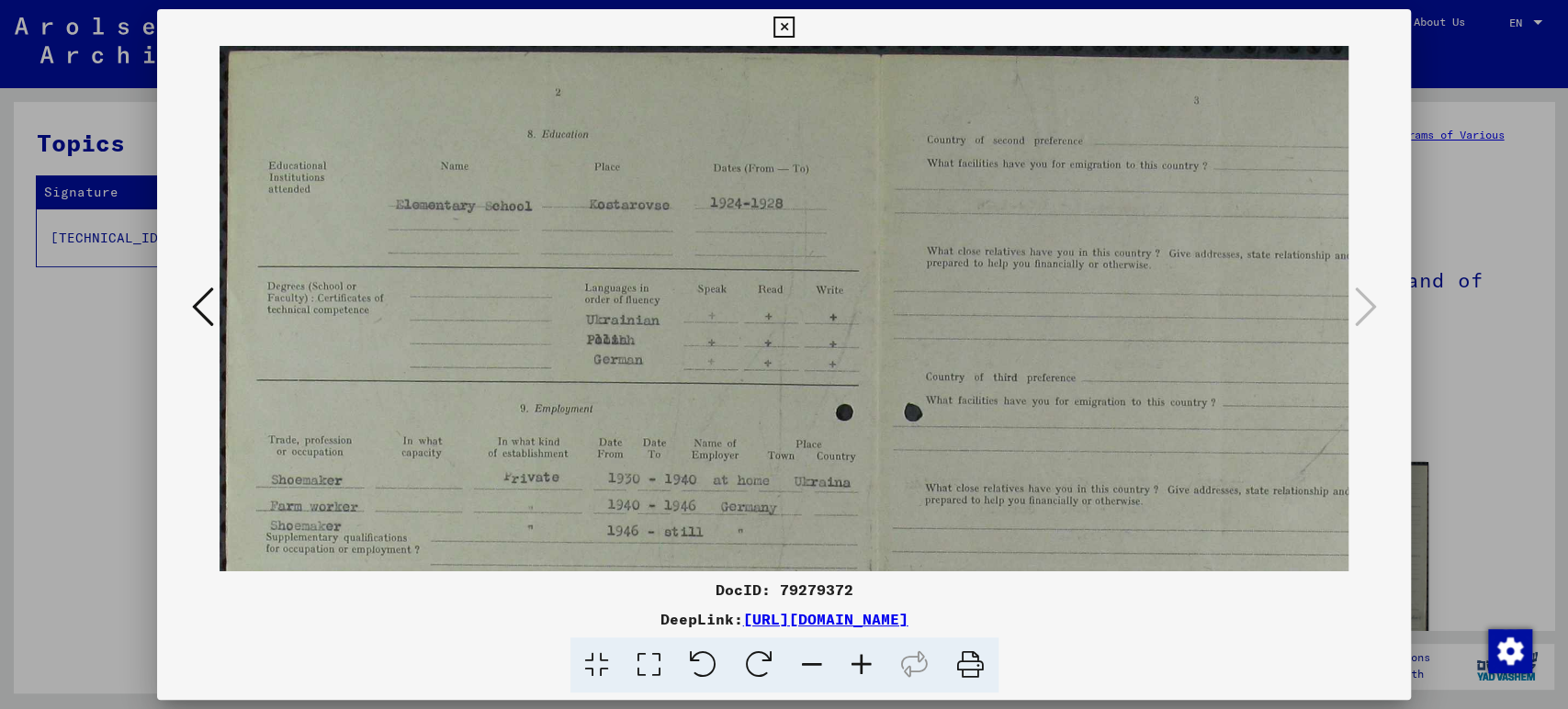
click at [862, 668] on icon at bounding box center [861, 665] width 50 height 56
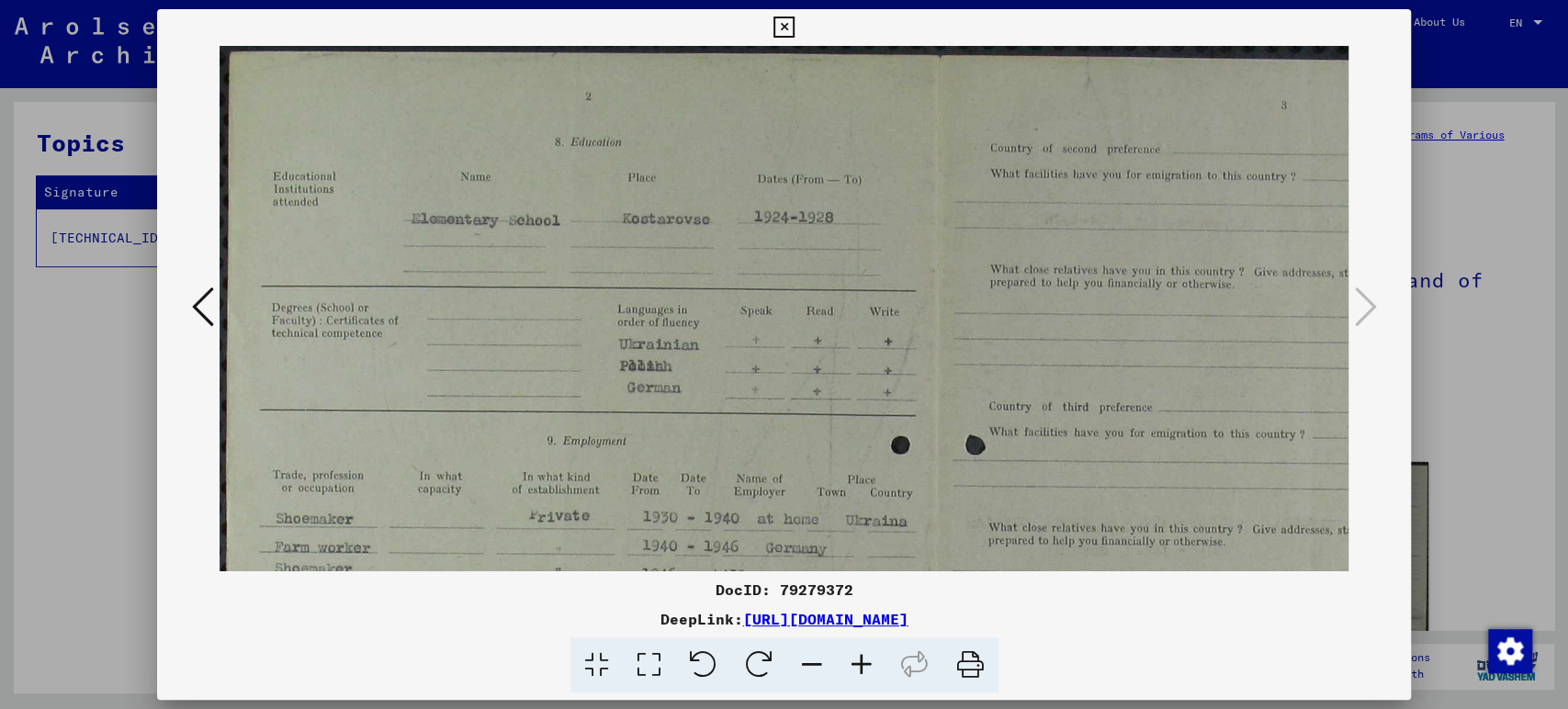
click at [862, 668] on icon at bounding box center [861, 665] width 50 height 56
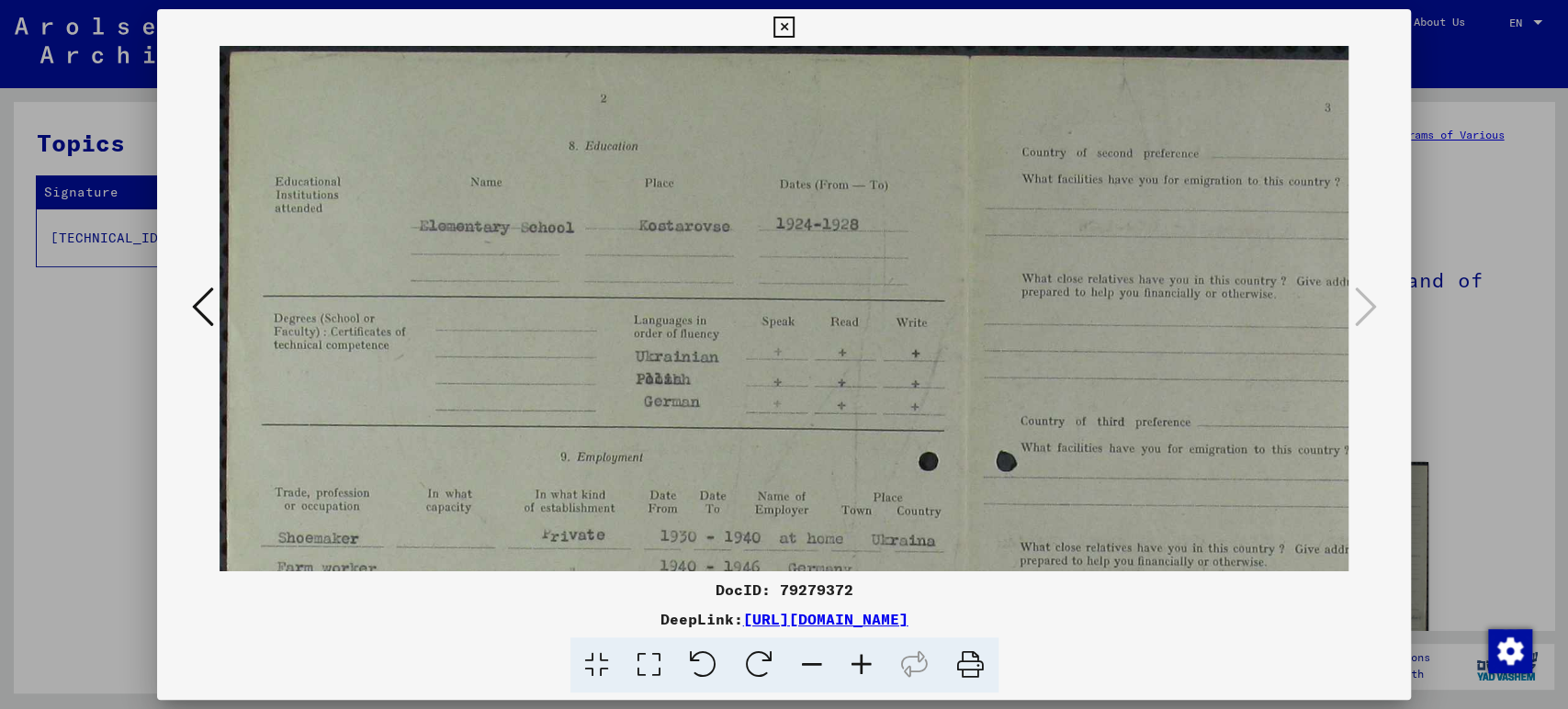
click at [862, 668] on icon at bounding box center [861, 665] width 50 height 56
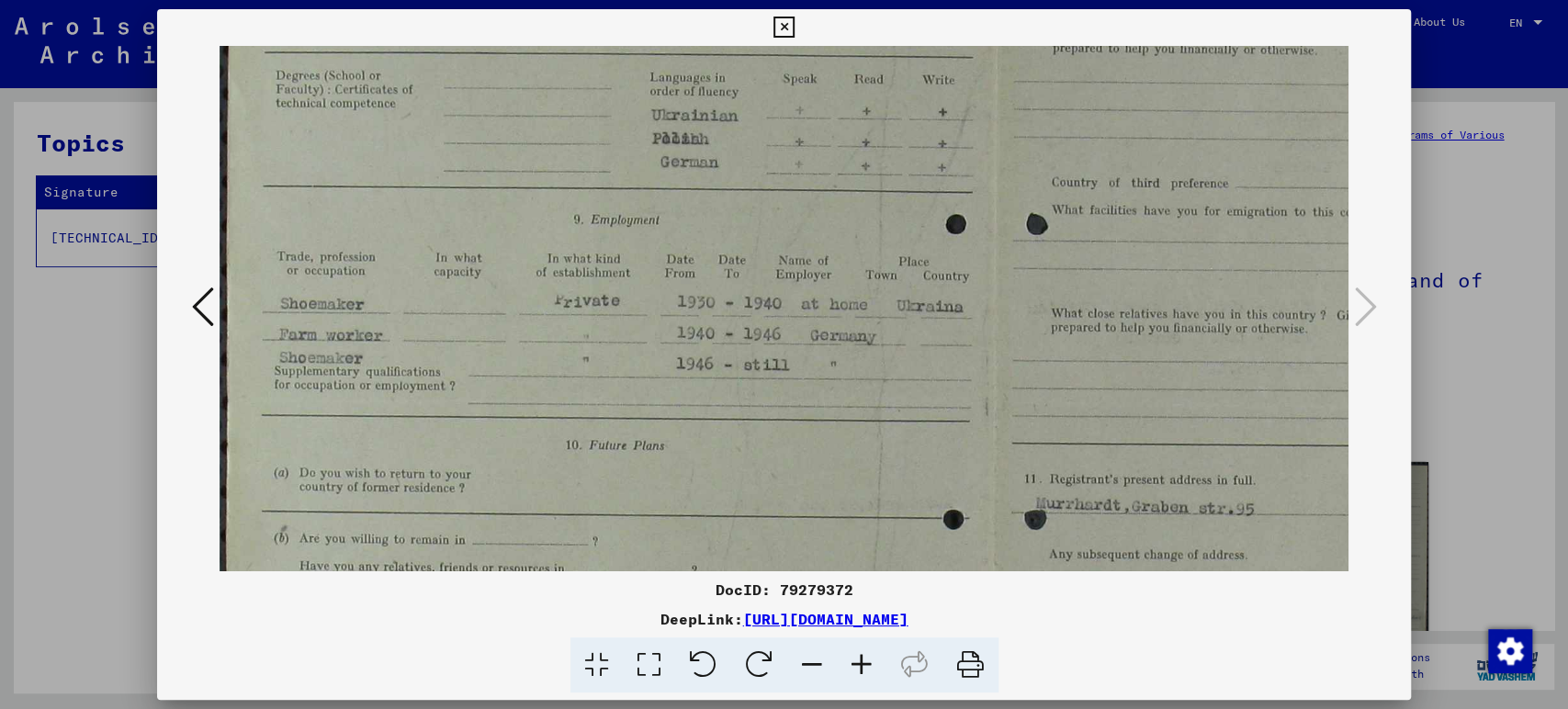
scroll to position [264, 0]
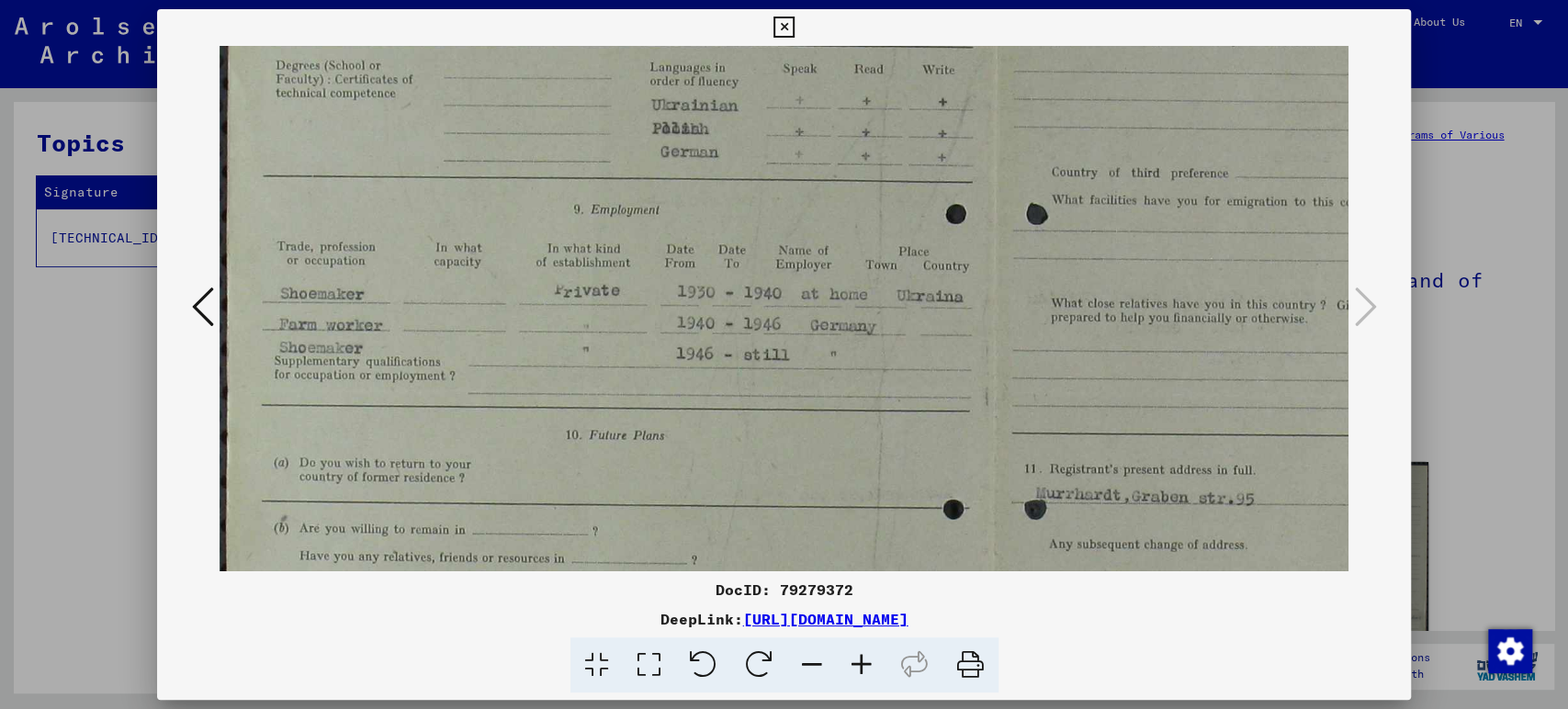
drag, startPoint x: 819, startPoint y: 505, endPoint x: 922, endPoint y: 228, distance: 295.5
click at [922, 228] on img at bounding box center [993, 389] width 1548 height 1214
click at [865, 662] on icon at bounding box center [861, 665] width 50 height 56
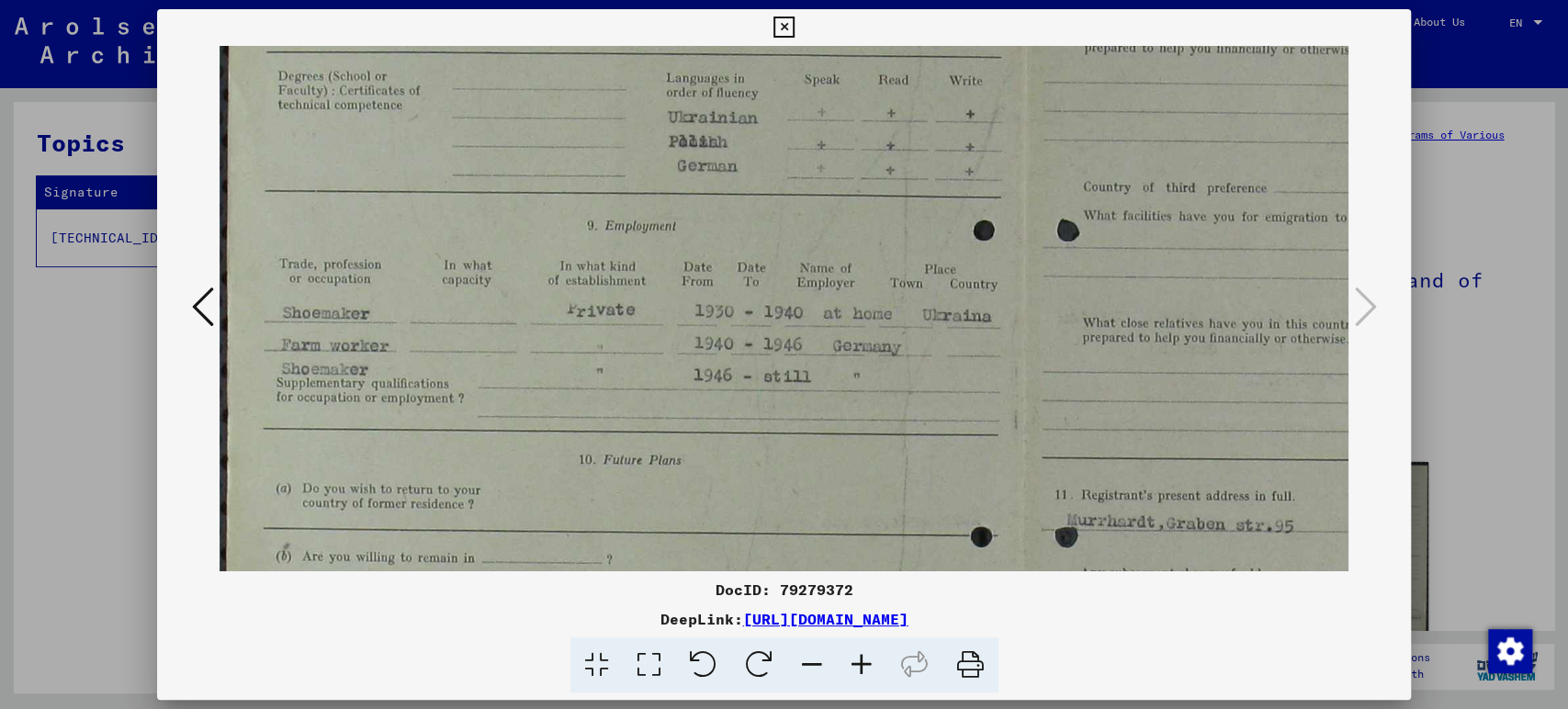
click at [864, 661] on icon at bounding box center [861, 665] width 50 height 56
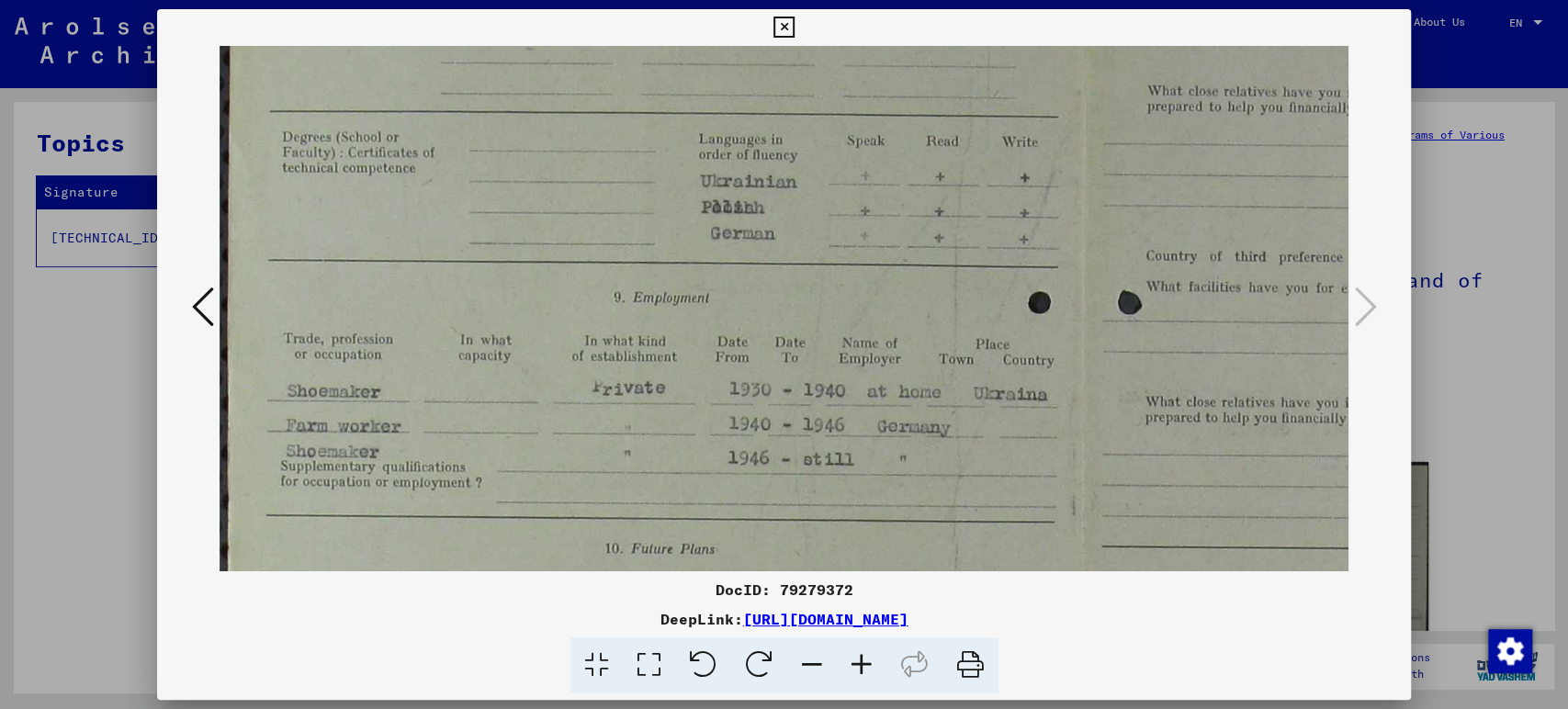
scroll to position [223, 0]
drag, startPoint x: 821, startPoint y: 478, endPoint x: 852, endPoint y: 527, distance: 58.0
click at [852, 527] on img at bounding box center [1081, 499] width 1724 height 1351
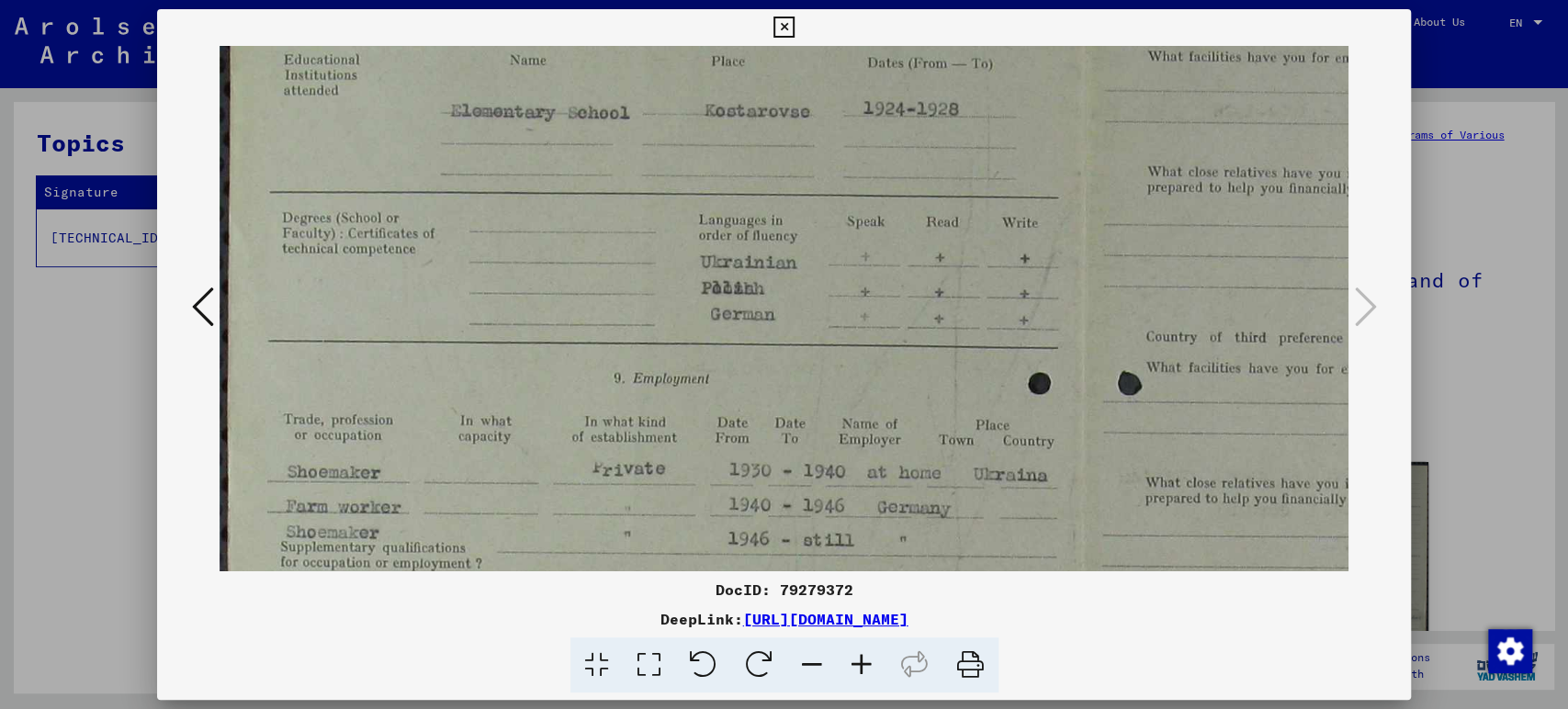
scroll to position [0, 0]
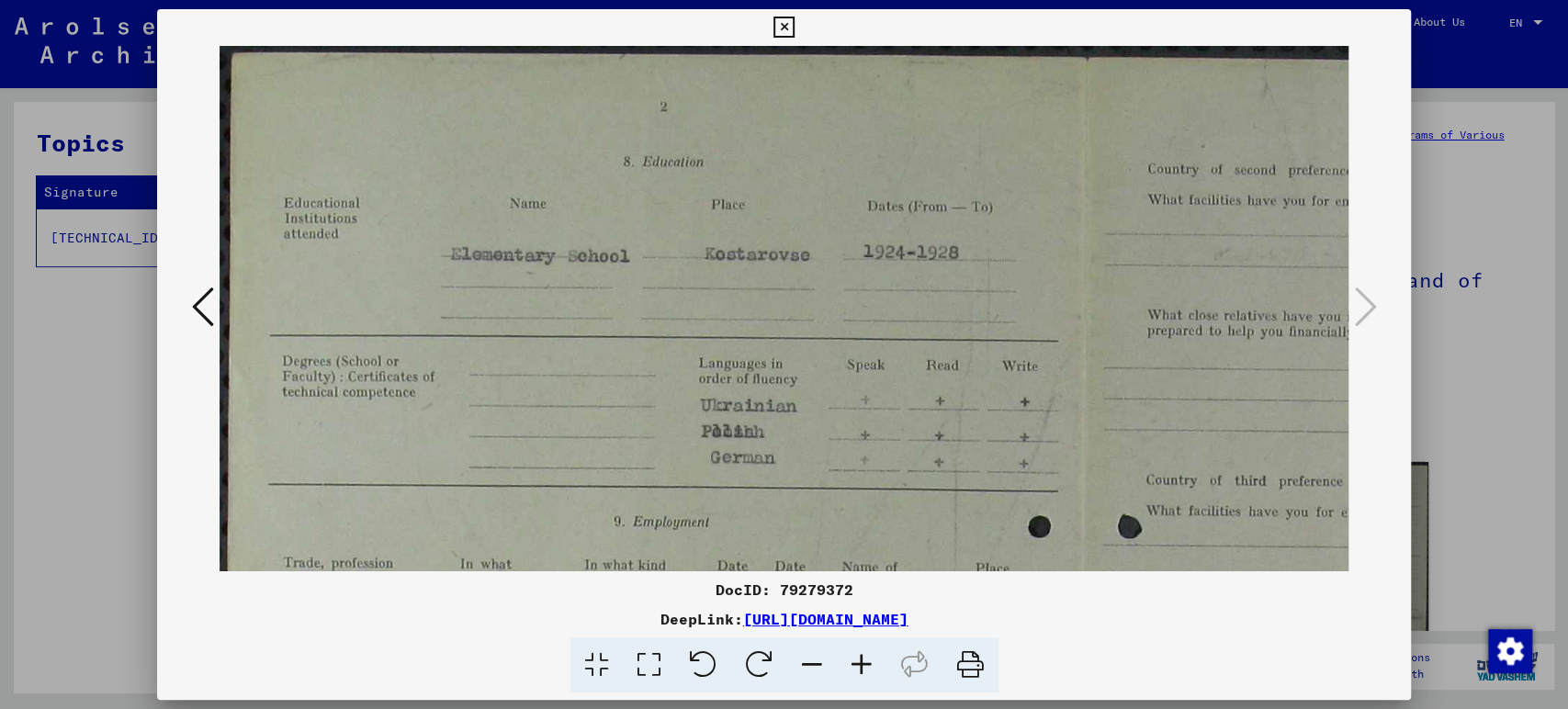
drag, startPoint x: 680, startPoint y: 105, endPoint x: 695, endPoint y: 402, distance: 297.4
click at [695, 402] on img at bounding box center [1081, 721] width 1724 height 1351
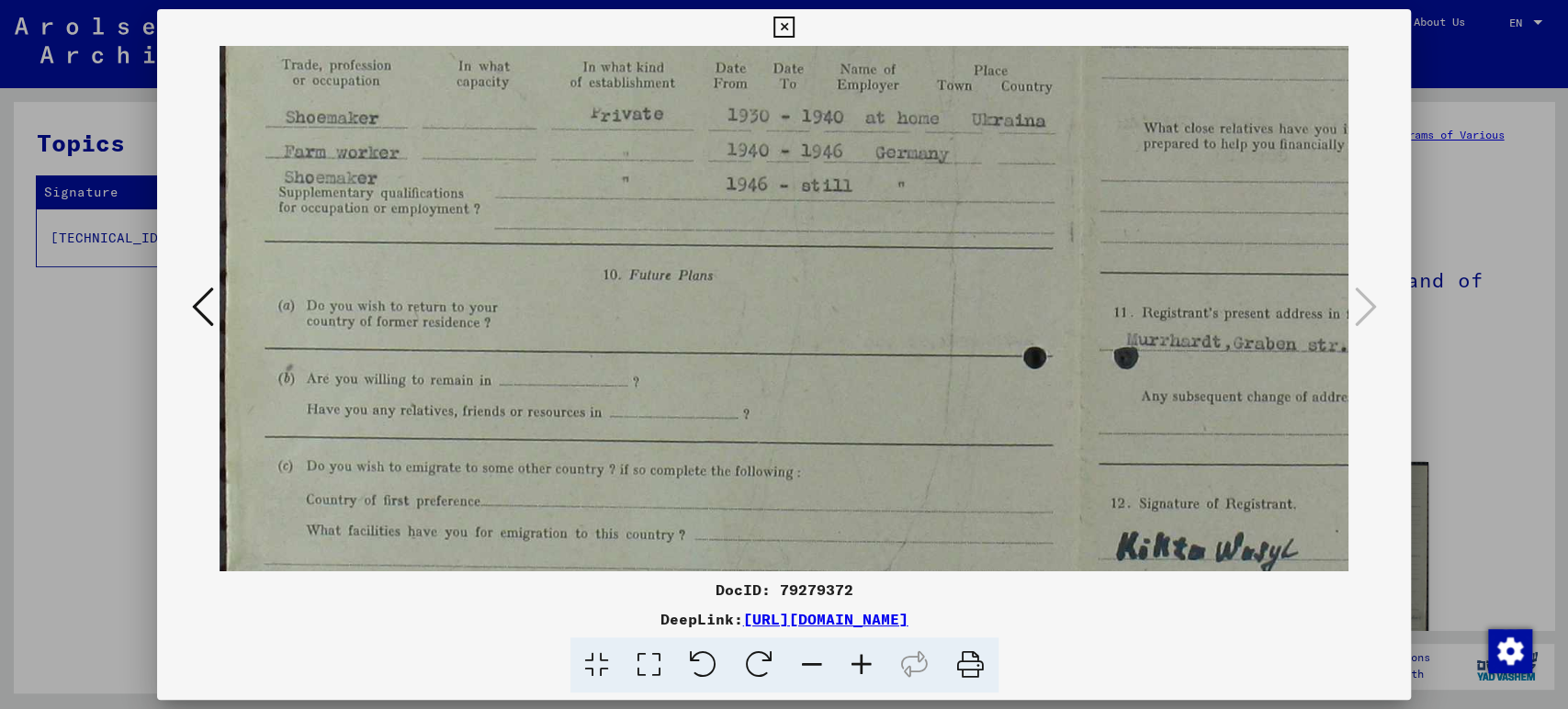
drag, startPoint x: 776, startPoint y: 380, endPoint x: 779, endPoint y: -112, distance: 492.0
click at [779, 0] on html "Search Browse archive Donate Newsletter Help Contact About Us Search Browse arc…" at bounding box center [784, 354] width 1568 height 709
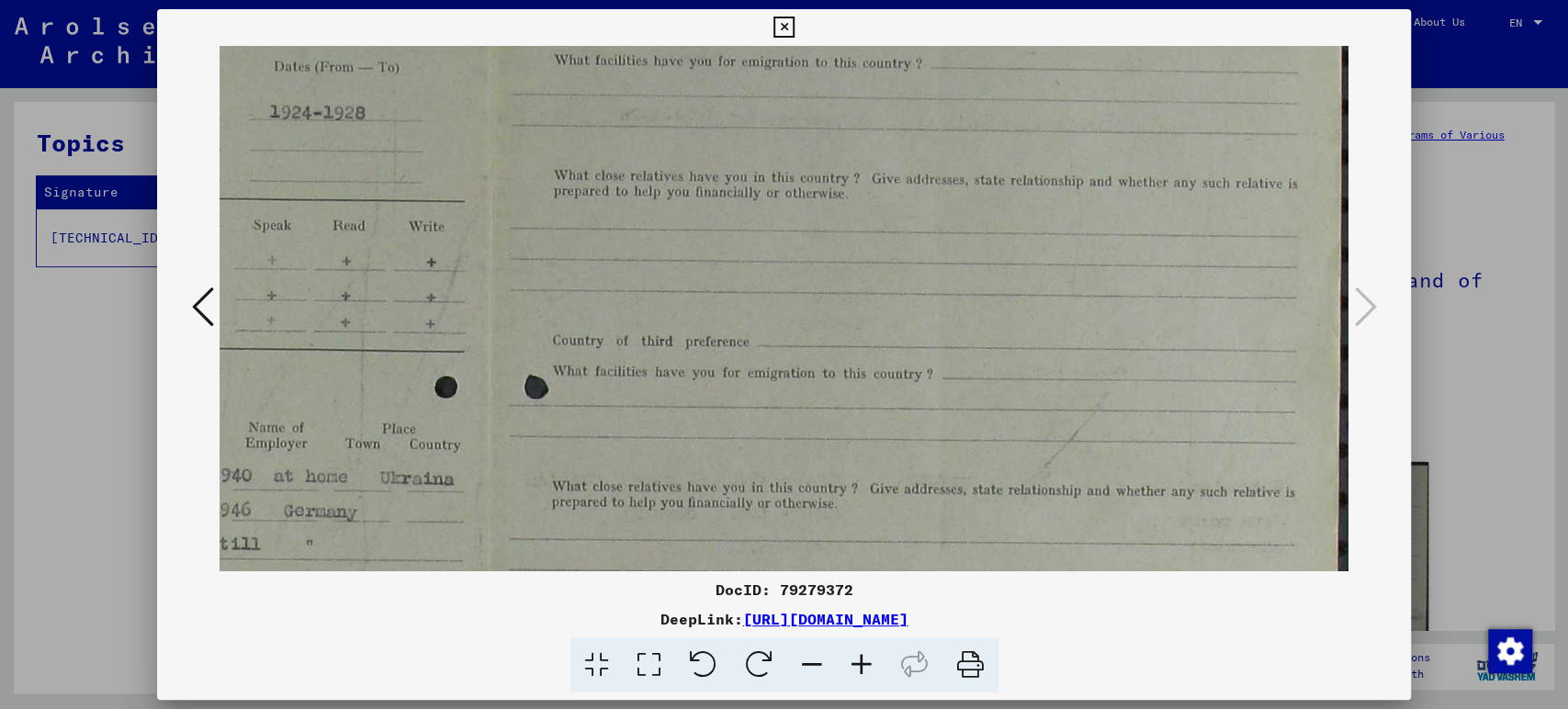
drag, startPoint x: 782, startPoint y: 404, endPoint x: 0, endPoint y: 674, distance: 827.3
click at [0, 691] on div "DocID: 79279372 DeepLink: [URL][DOMAIN_NAME]" at bounding box center [784, 354] width 1568 height 709
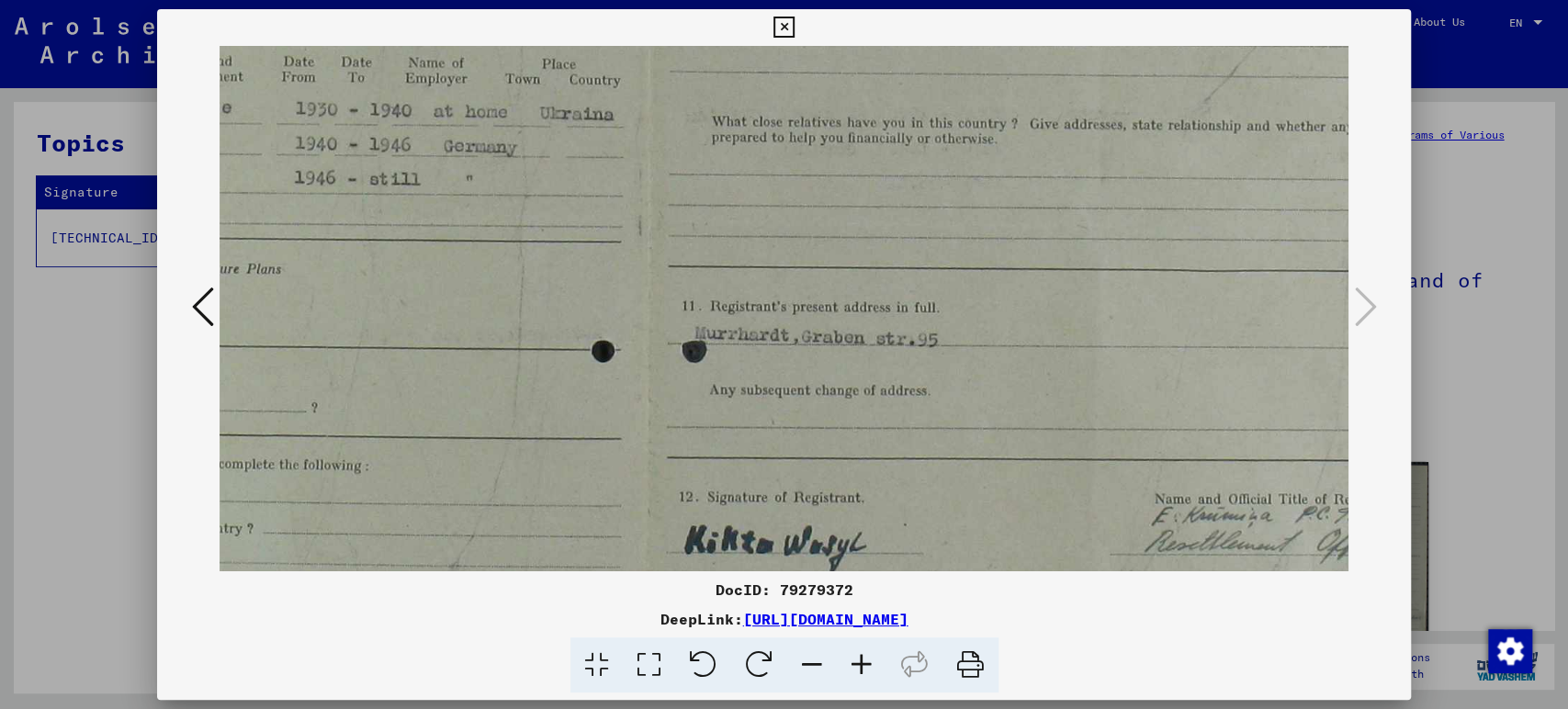
scroll to position [502, 432]
drag, startPoint x: 814, startPoint y: 224, endPoint x: 840, endPoint y: 86, distance: 140.4
click at [840, 86] on img at bounding box center [649, 220] width 1724 height 1351
click at [203, 310] on icon at bounding box center [203, 307] width 22 height 44
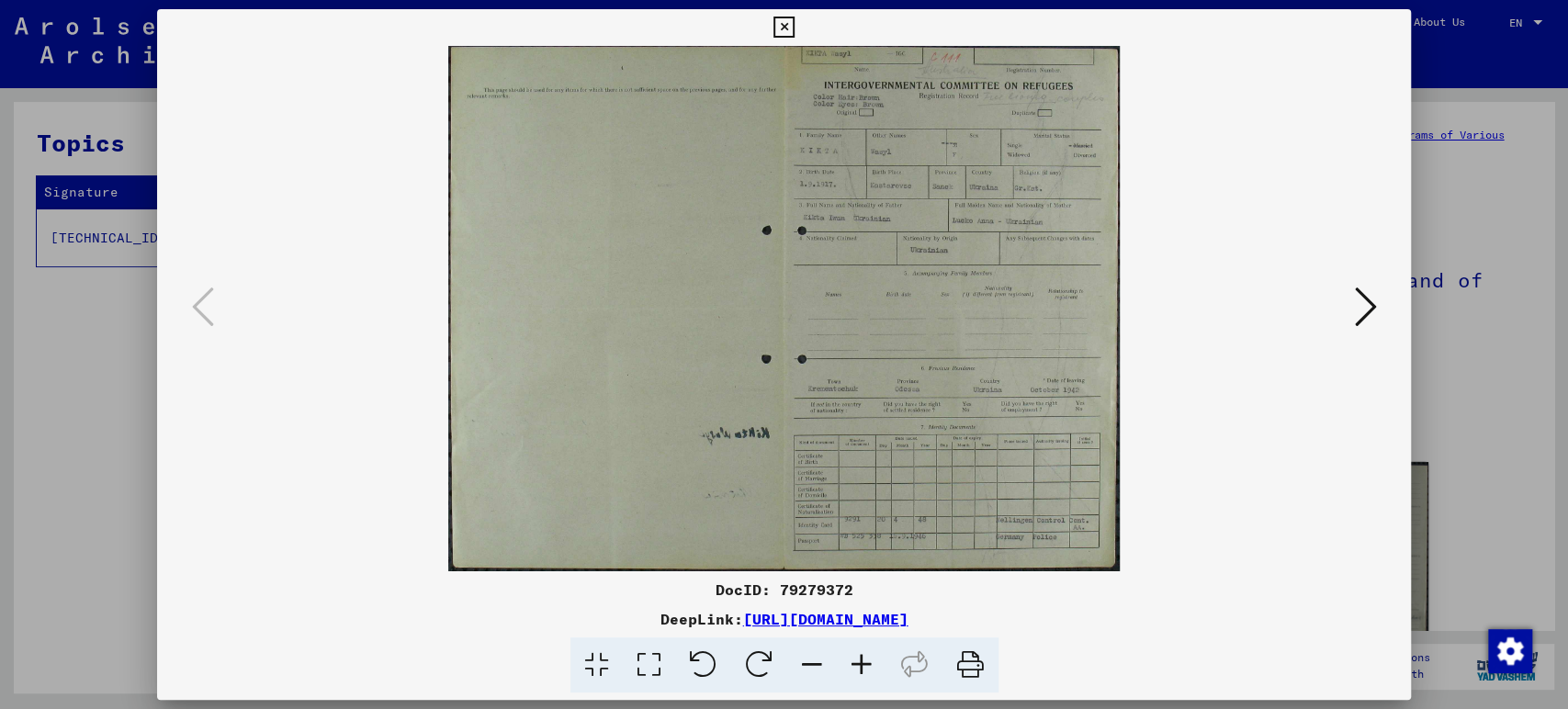
click at [860, 673] on icon at bounding box center [861, 665] width 50 height 56
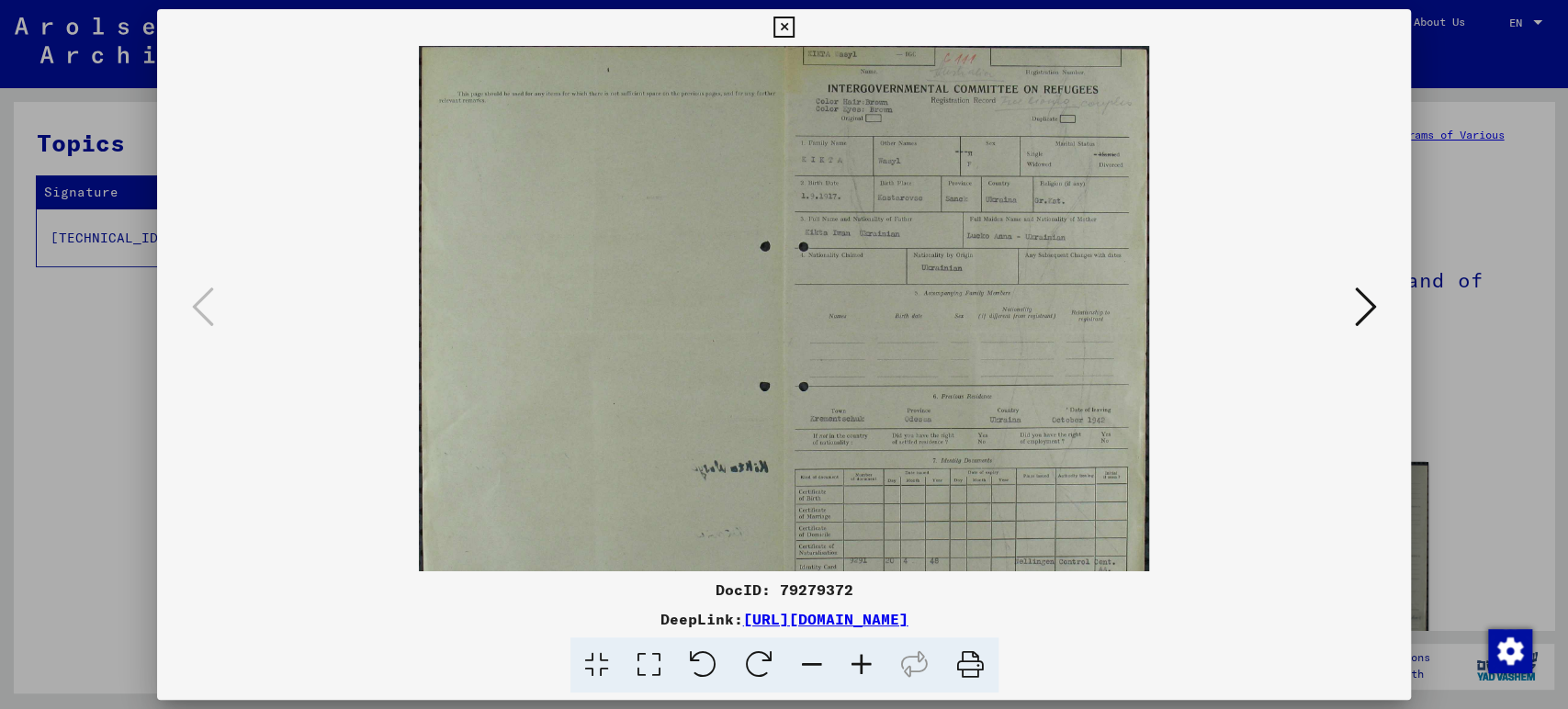
click at [860, 673] on icon at bounding box center [861, 665] width 50 height 56
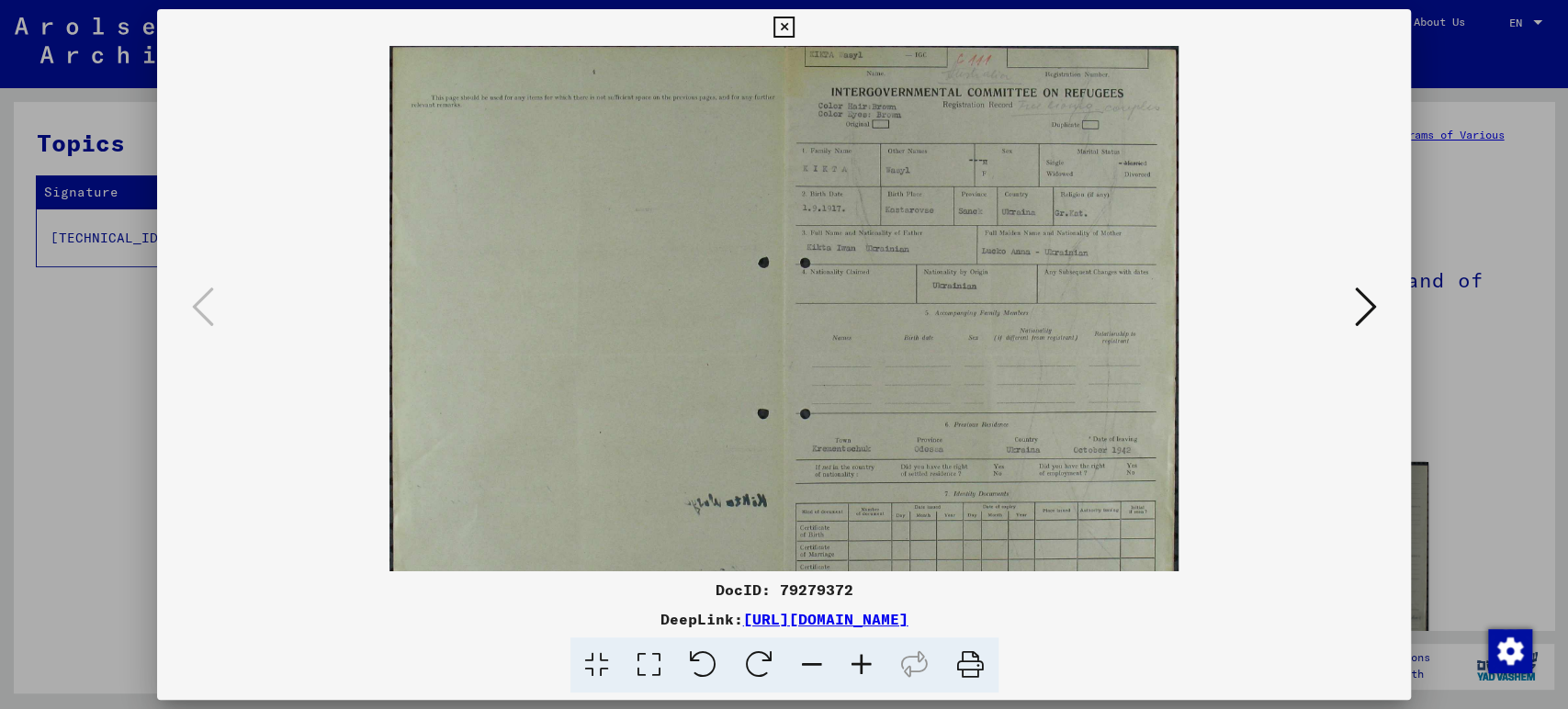
click at [860, 673] on icon at bounding box center [861, 665] width 50 height 56
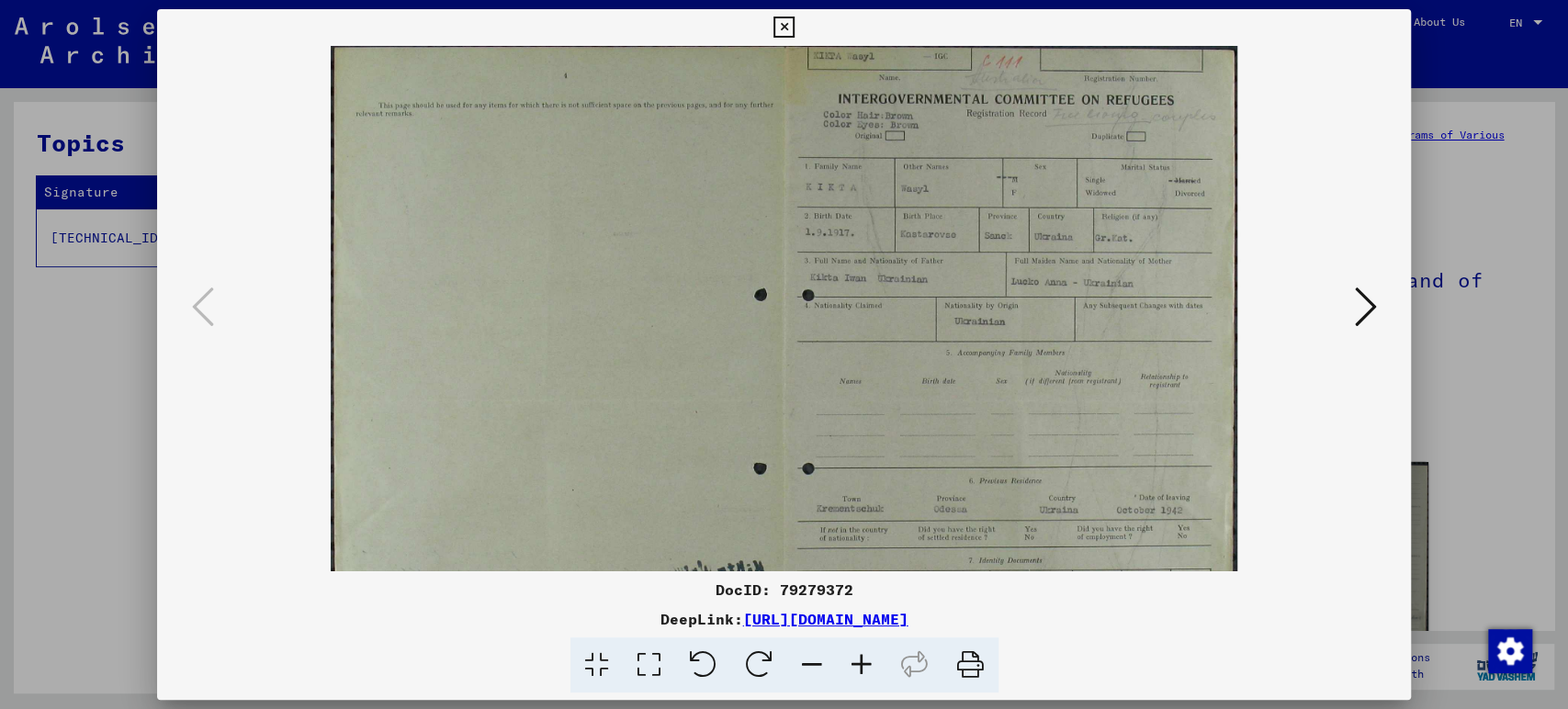
click at [860, 673] on icon at bounding box center [861, 665] width 50 height 56
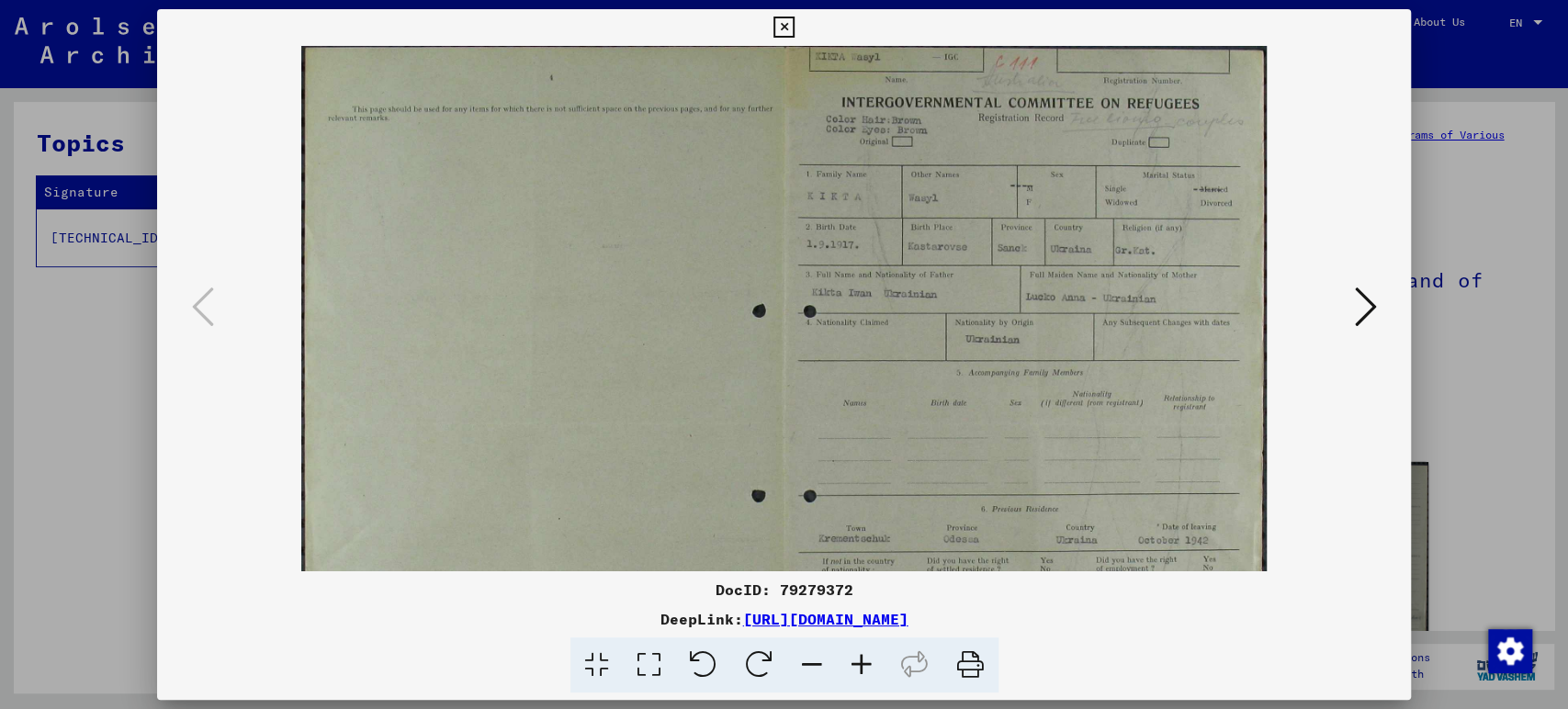
click at [860, 673] on icon at bounding box center [861, 665] width 50 height 56
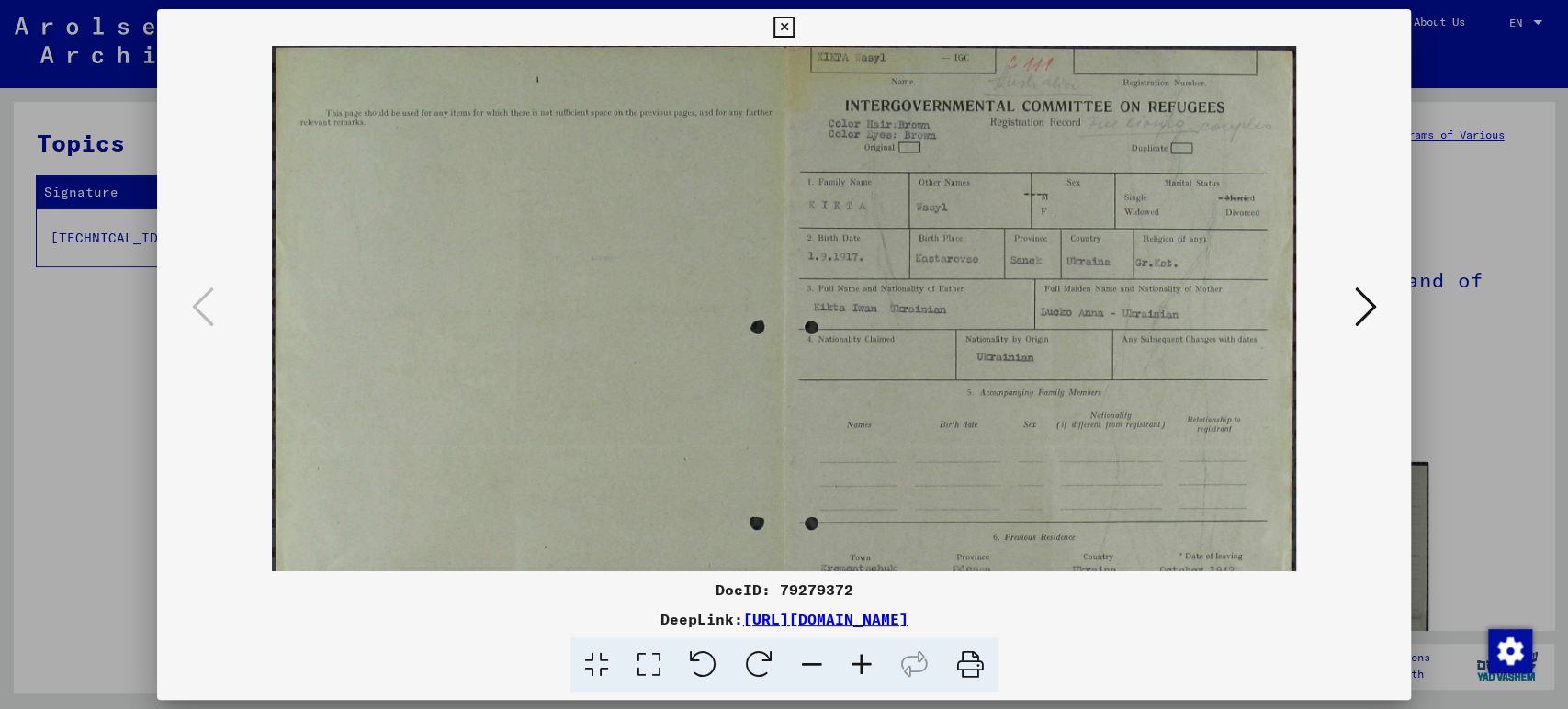
click at [860, 673] on icon at bounding box center [861, 665] width 50 height 56
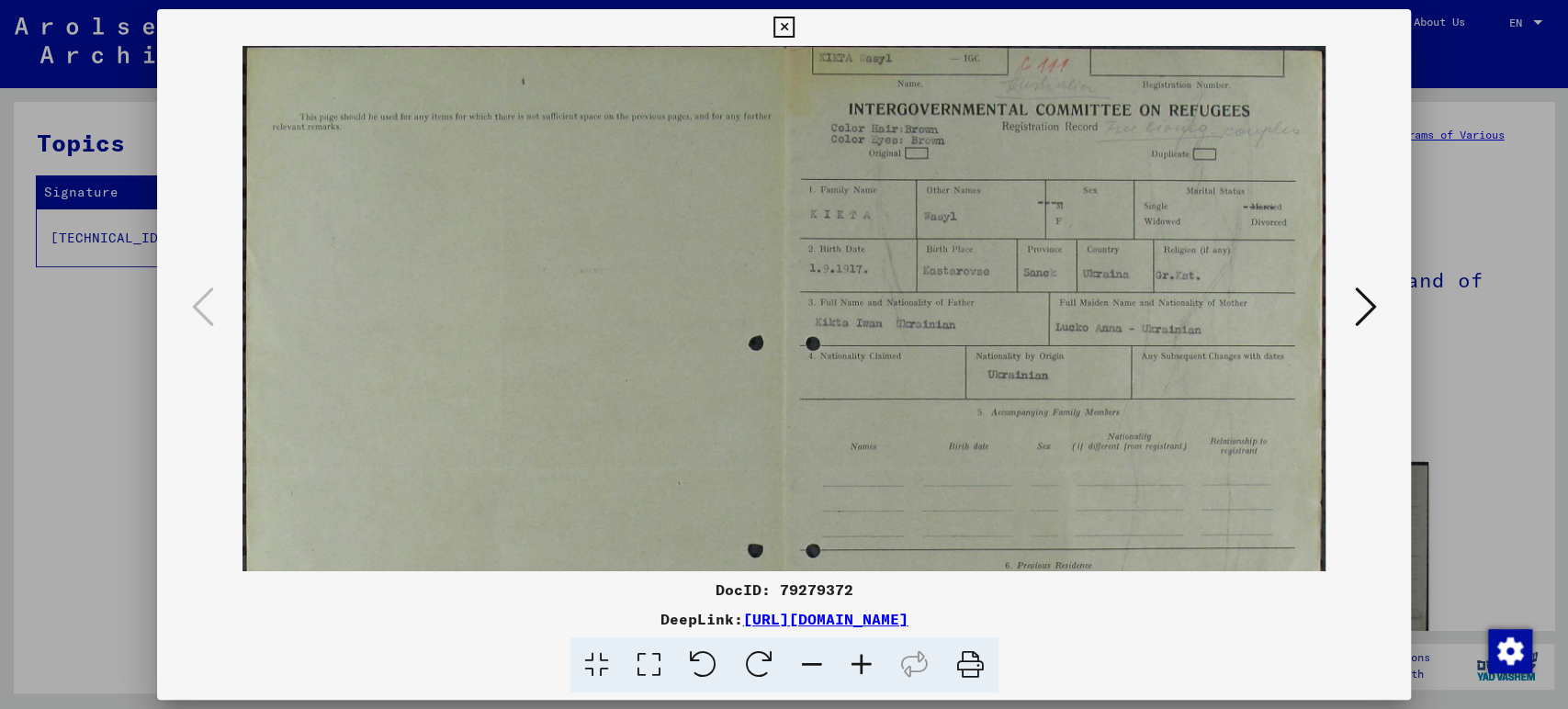
click at [860, 673] on icon at bounding box center [861, 665] width 50 height 56
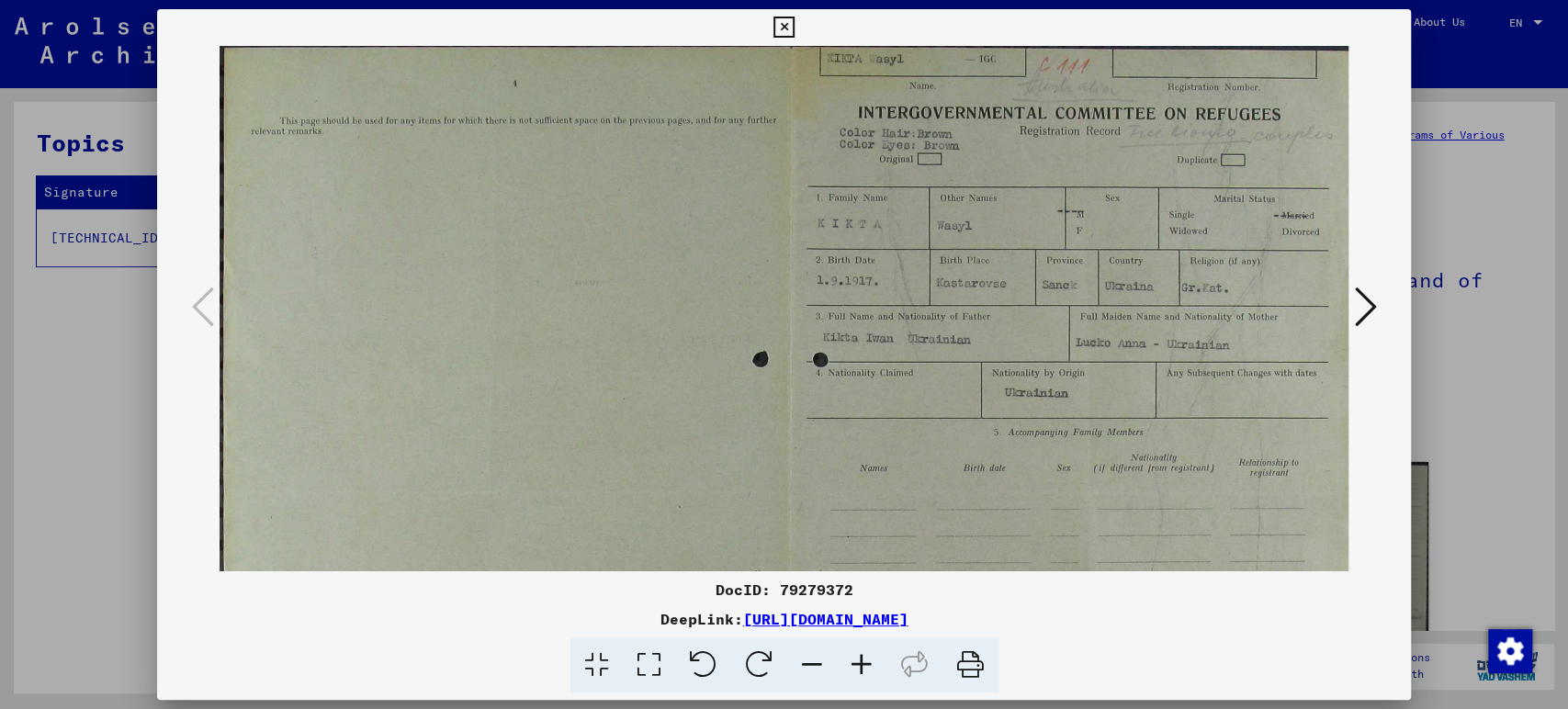
scroll to position [0, 11]
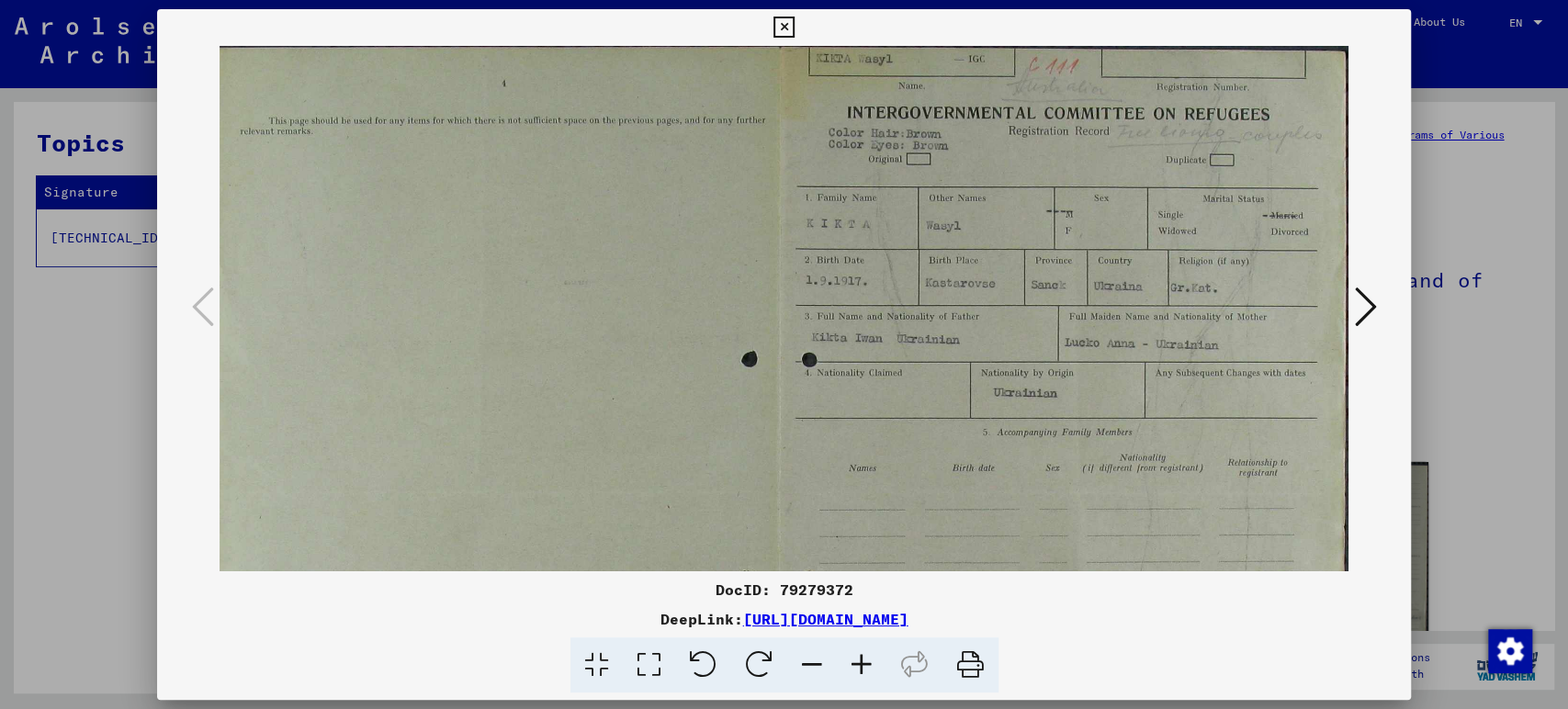
drag, startPoint x: 1028, startPoint y: 464, endPoint x: 536, endPoint y: 532, distance: 496.7
click at [536, 532] on img at bounding box center [778, 492] width 1141 height 892
click at [862, 655] on icon at bounding box center [861, 665] width 50 height 56
click at [861, 655] on icon at bounding box center [861, 665] width 50 height 56
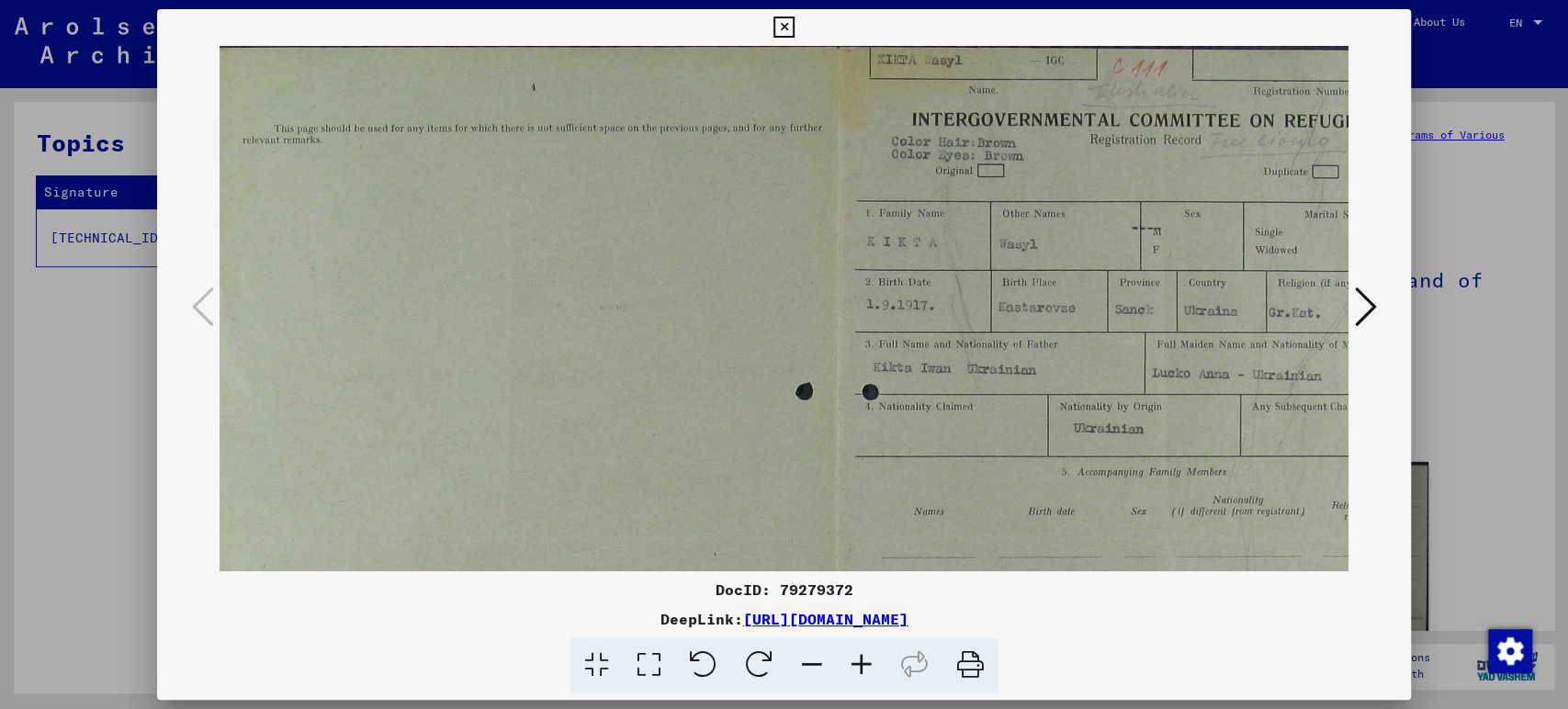
click at [861, 655] on icon at bounding box center [861, 665] width 50 height 56
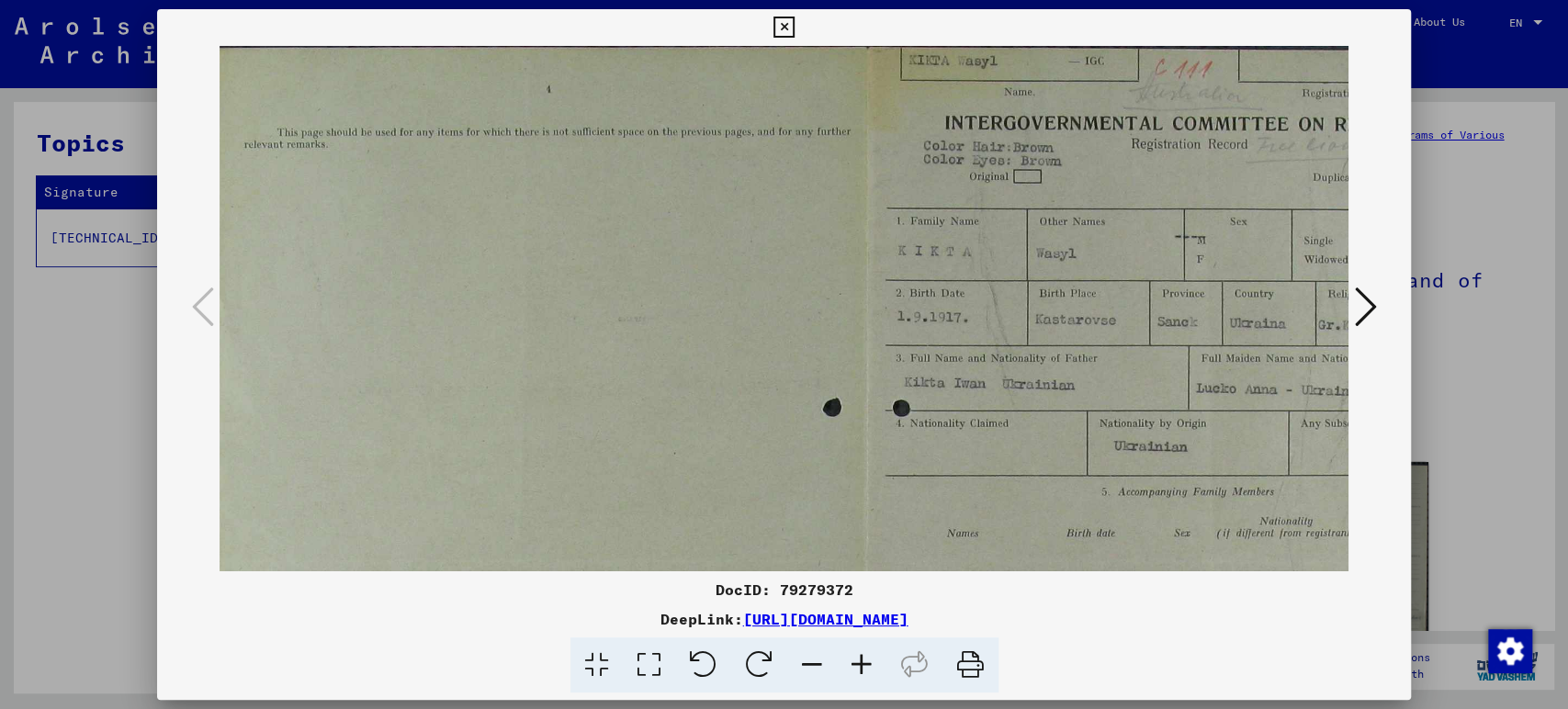
click at [861, 655] on icon at bounding box center [861, 665] width 50 height 56
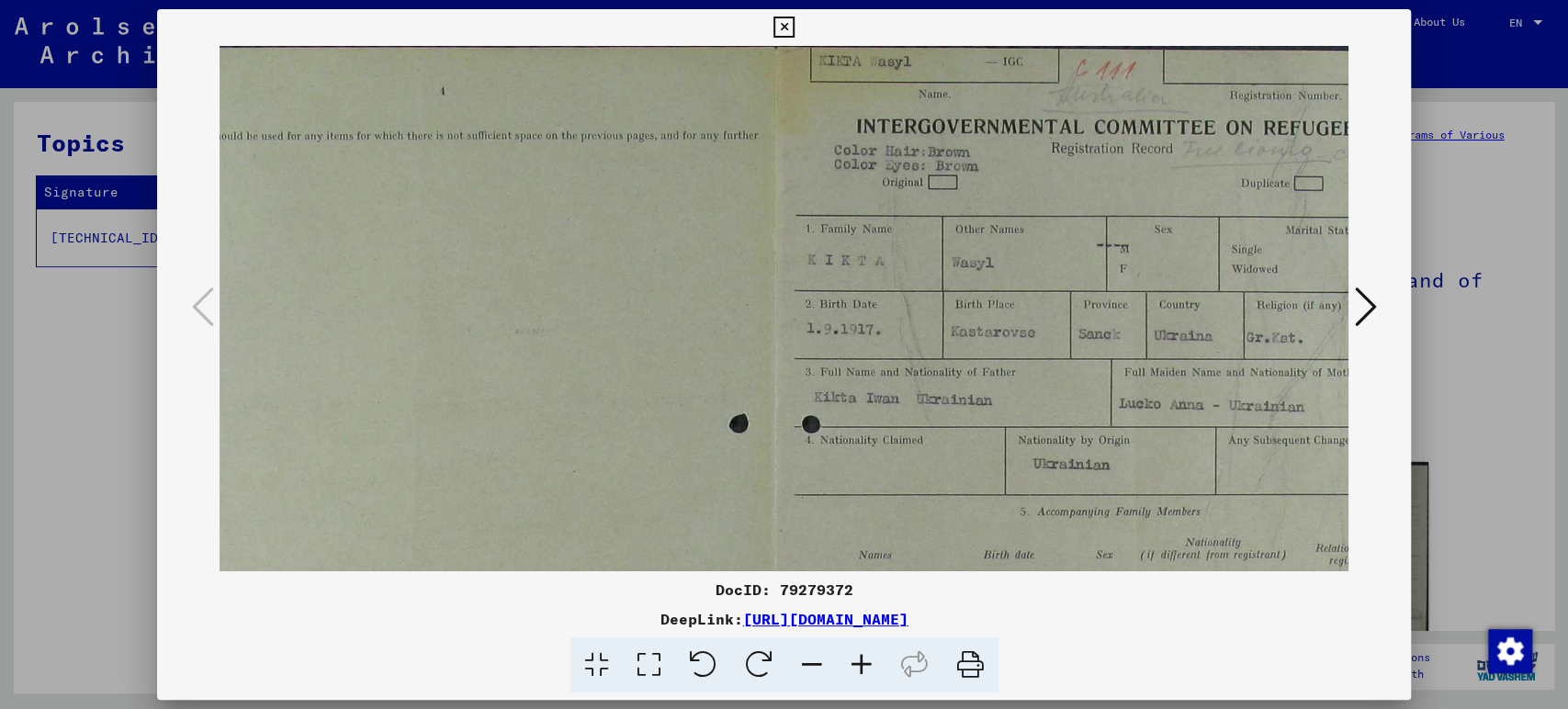
scroll to position [0, 247]
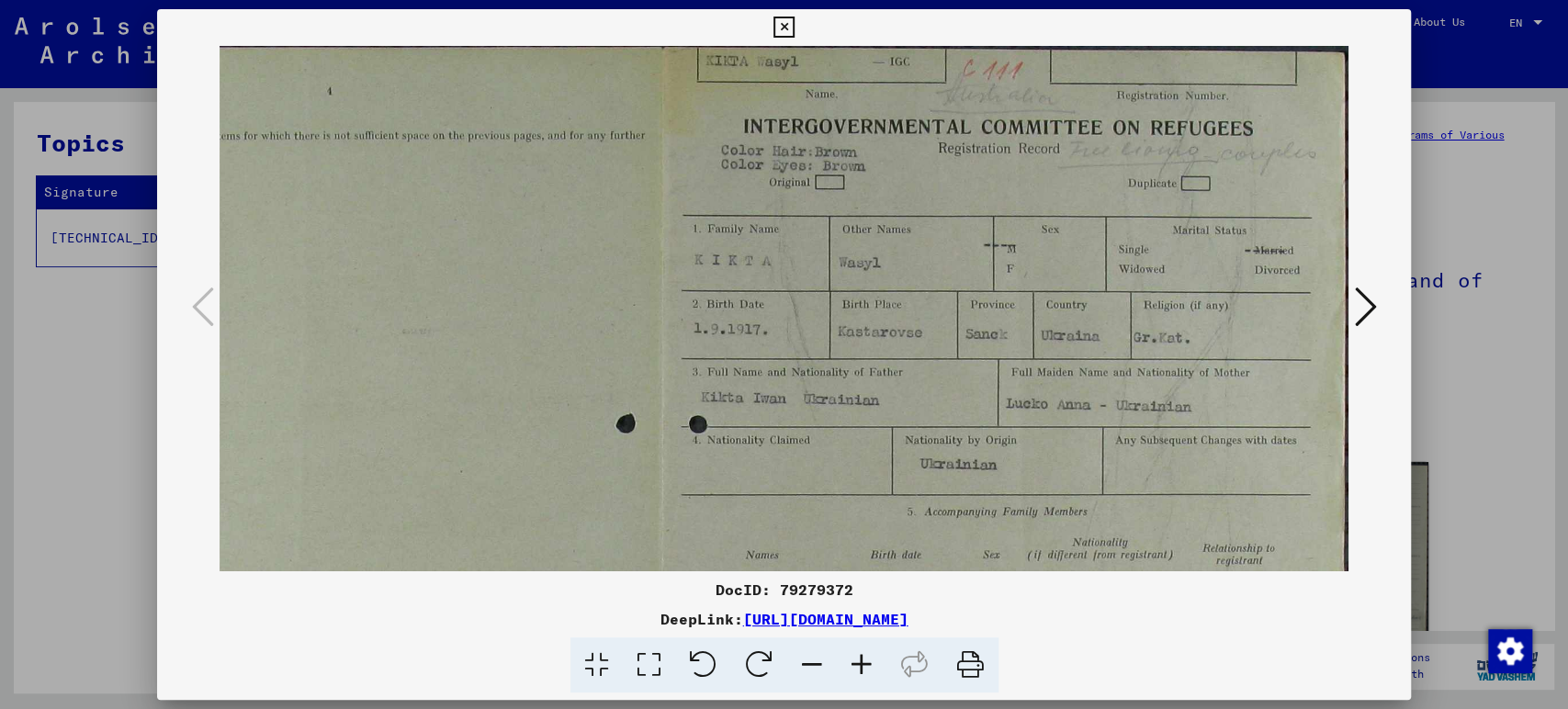
drag, startPoint x: 1088, startPoint y: 458, endPoint x: 465, endPoint y: 524, distance: 626.5
click at [465, 524] on img at bounding box center [661, 584] width 1376 height 1076
click at [854, 674] on icon at bounding box center [861, 665] width 50 height 56
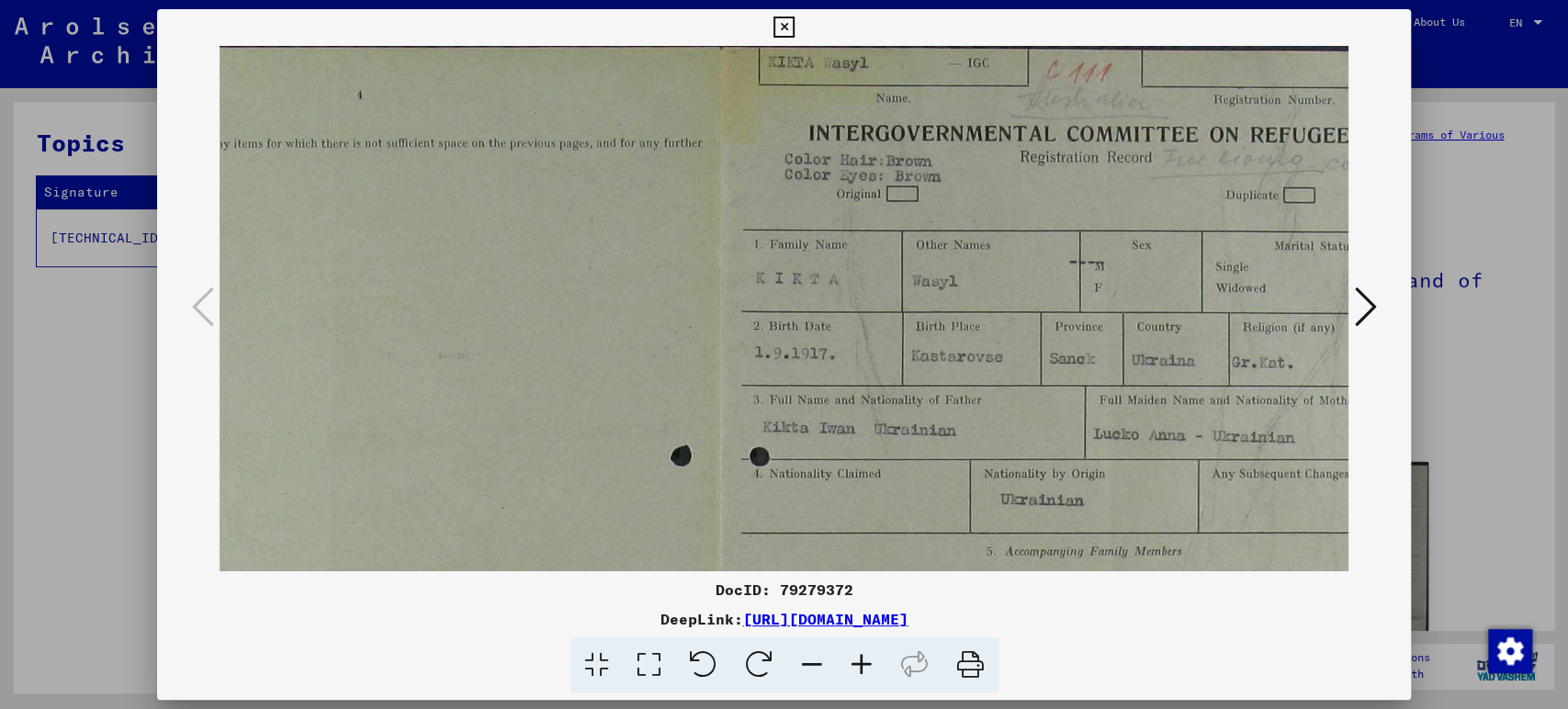
click at [854, 674] on icon at bounding box center [861, 665] width 50 height 56
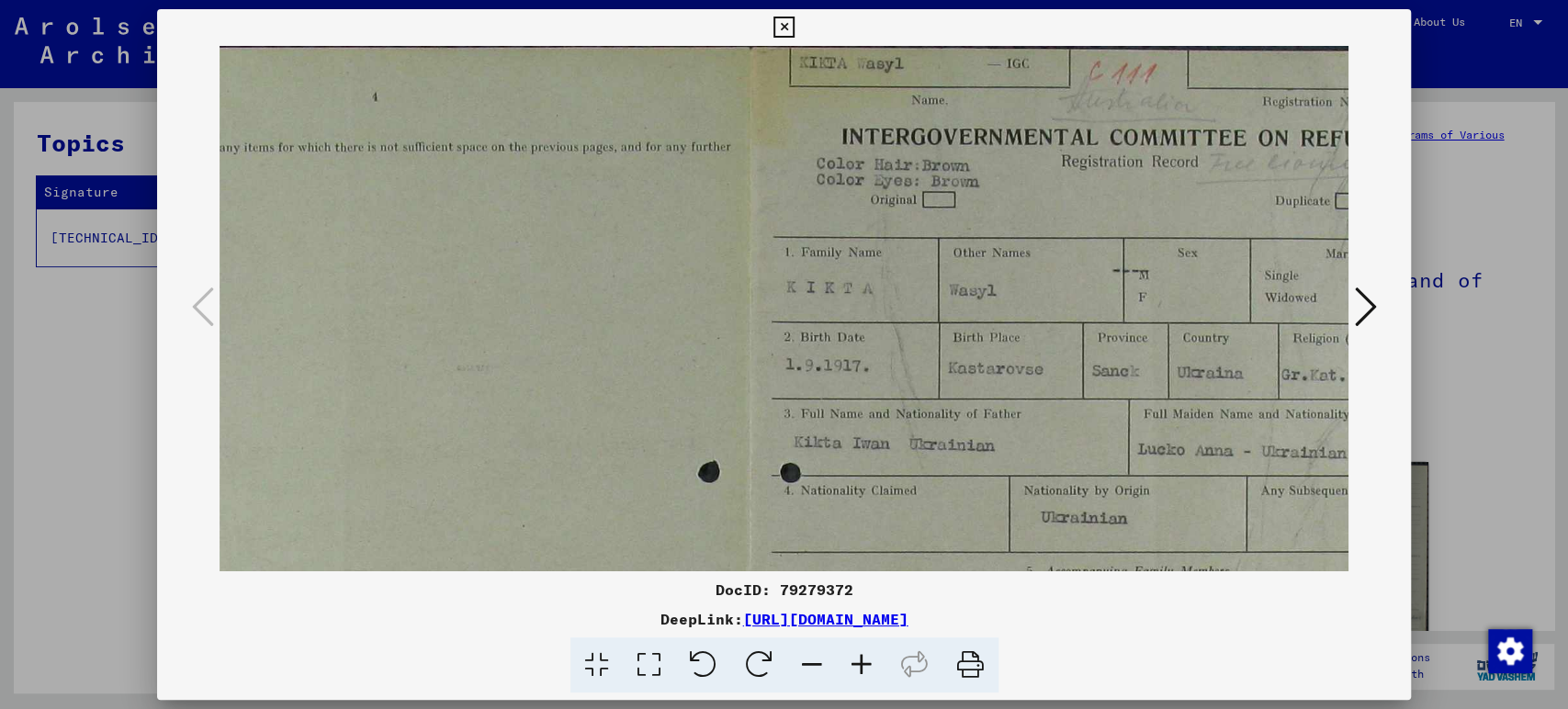
click at [854, 674] on icon at bounding box center [861, 665] width 50 height 56
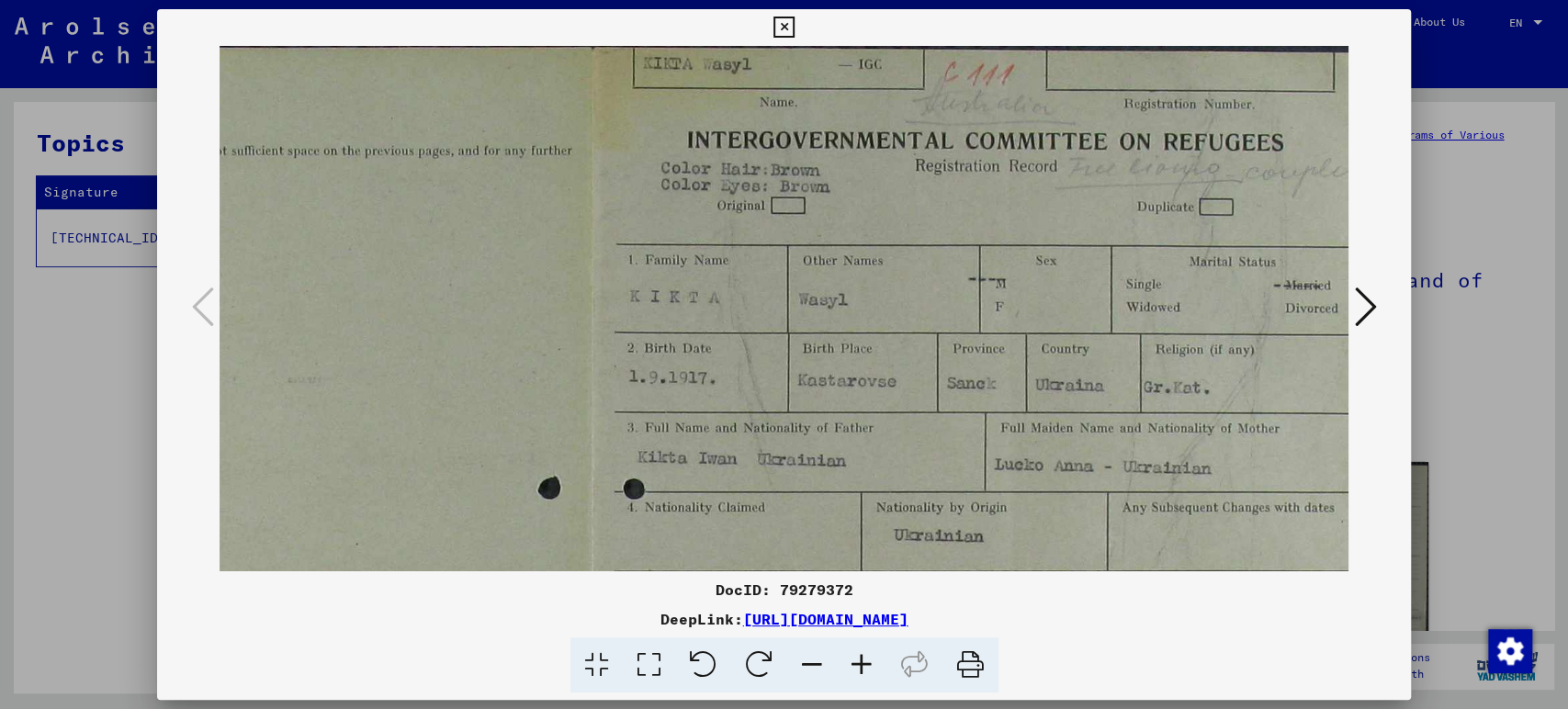
scroll to position [0, 481]
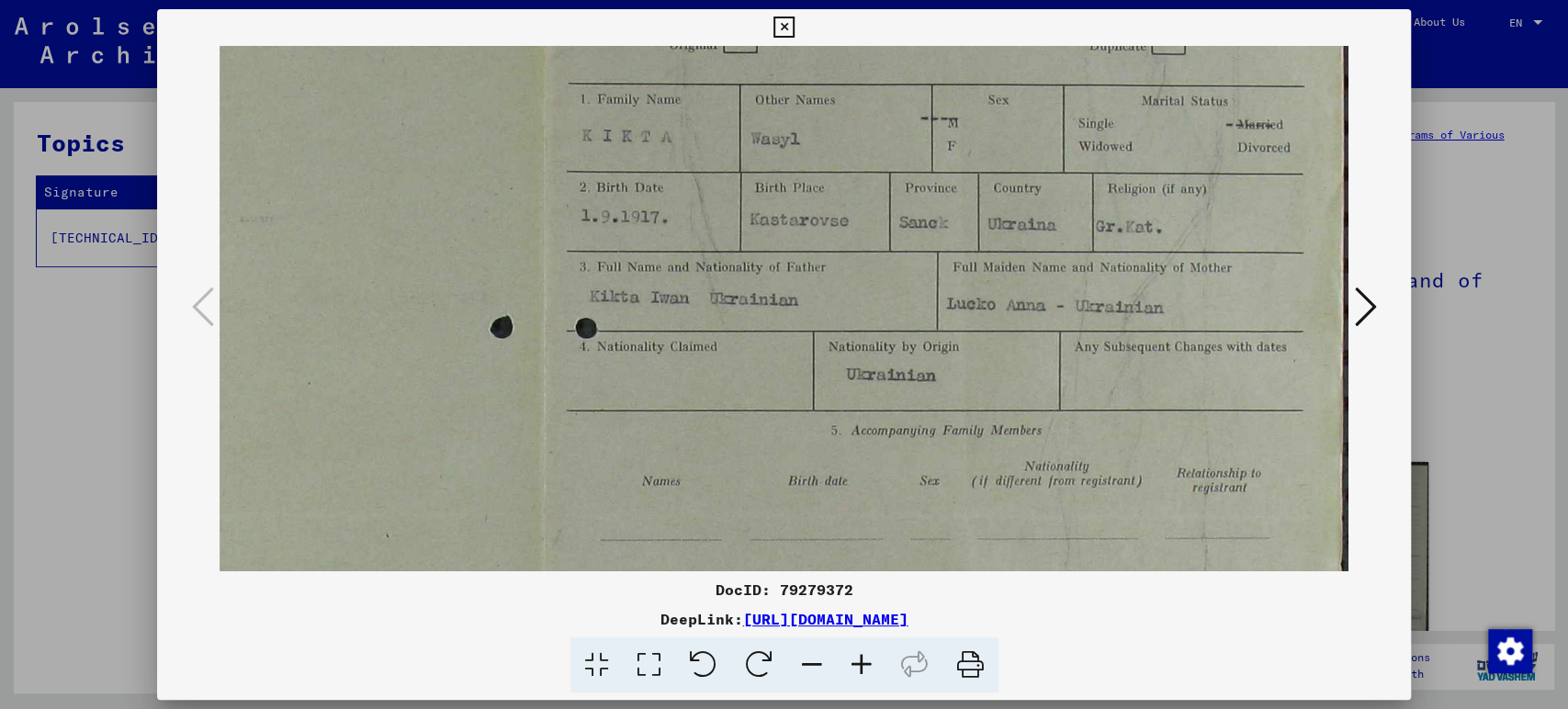
drag, startPoint x: 1107, startPoint y: 408, endPoint x: 584, endPoint y: 366, distance: 524.7
click at [585, 366] on img at bounding box center [543, 515] width 1611 height 1259
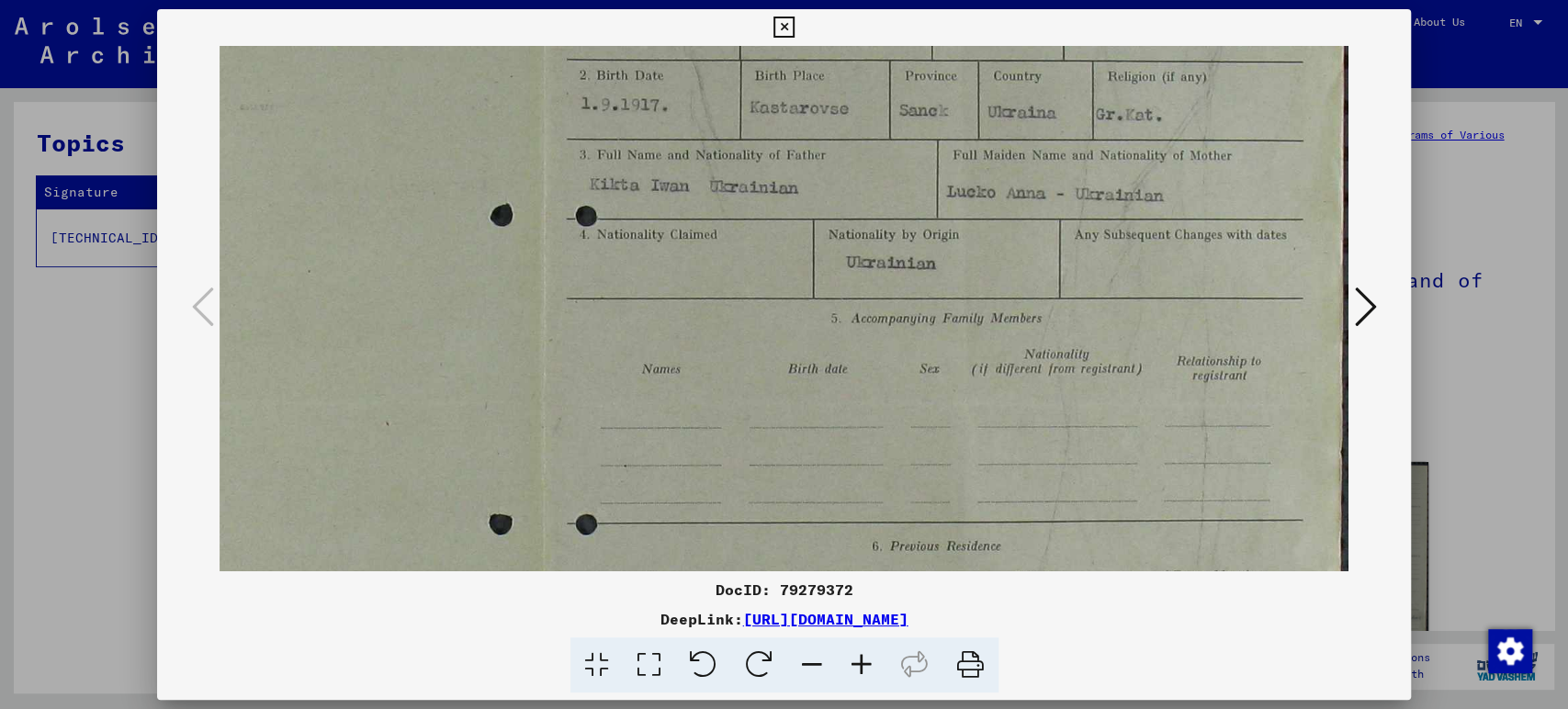
scroll to position [273, 481]
drag, startPoint x: 951, startPoint y: 516, endPoint x: 851, endPoint y: 394, distance: 157.7
click at [851, 394] on img at bounding box center [543, 402] width 1611 height 1259
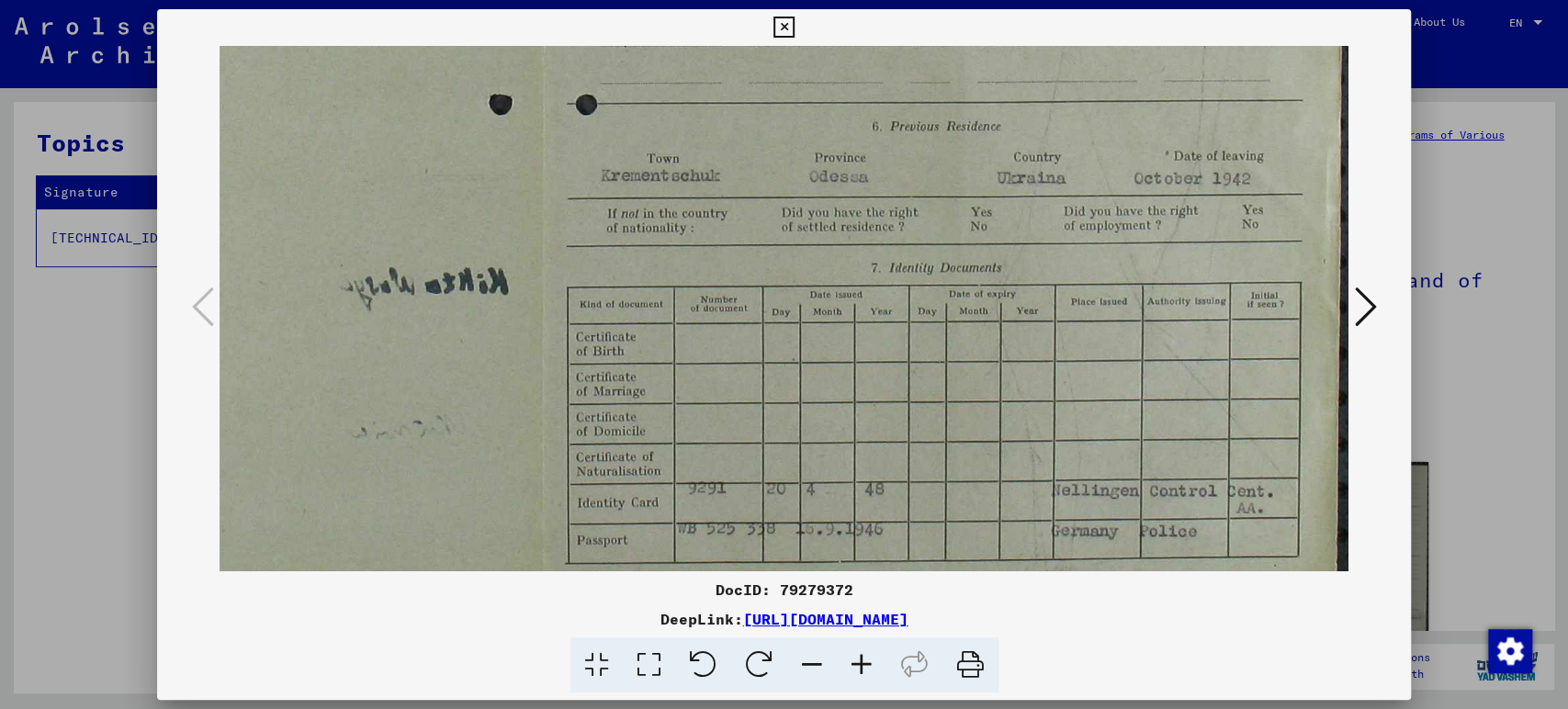
drag, startPoint x: 1044, startPoint y: 450, endPoint x: 919, endPoint y: 36, distance: 432.5
click at [919, 36] on div "DocID: 79279372 DeepLink: [URL][DOMAIN_NAME]" at bounding box center [784, 352] width 1255 height 684
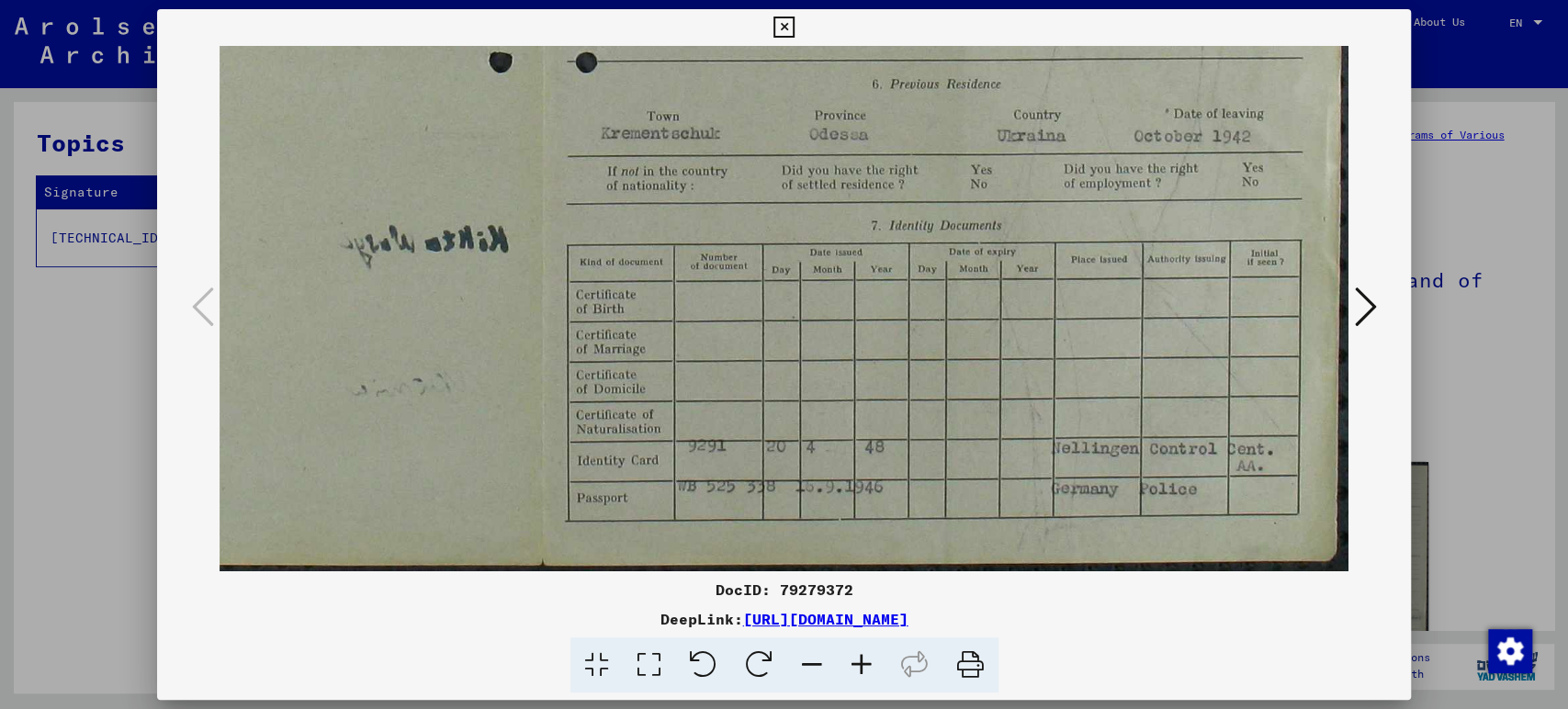
drag, startPoint x: 1014, startPoint y: 414, endPoint x: 857, endPoint y: 242, distance: 232.9
click at [869, 655] on icon at bounding box center [861, 665] width 50 height 56
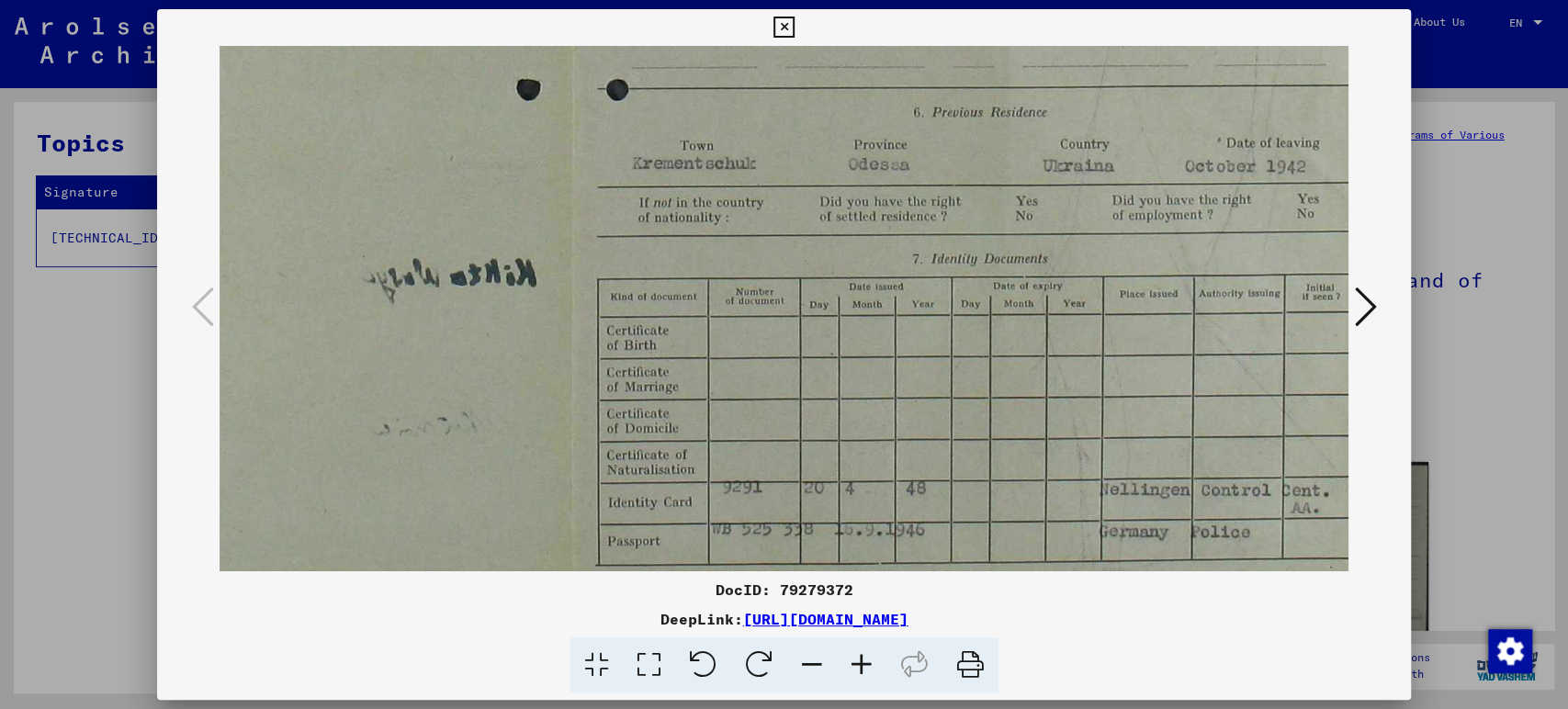
click at [867, 655] on icon at bounding box center [861, 665] width 50 height 56
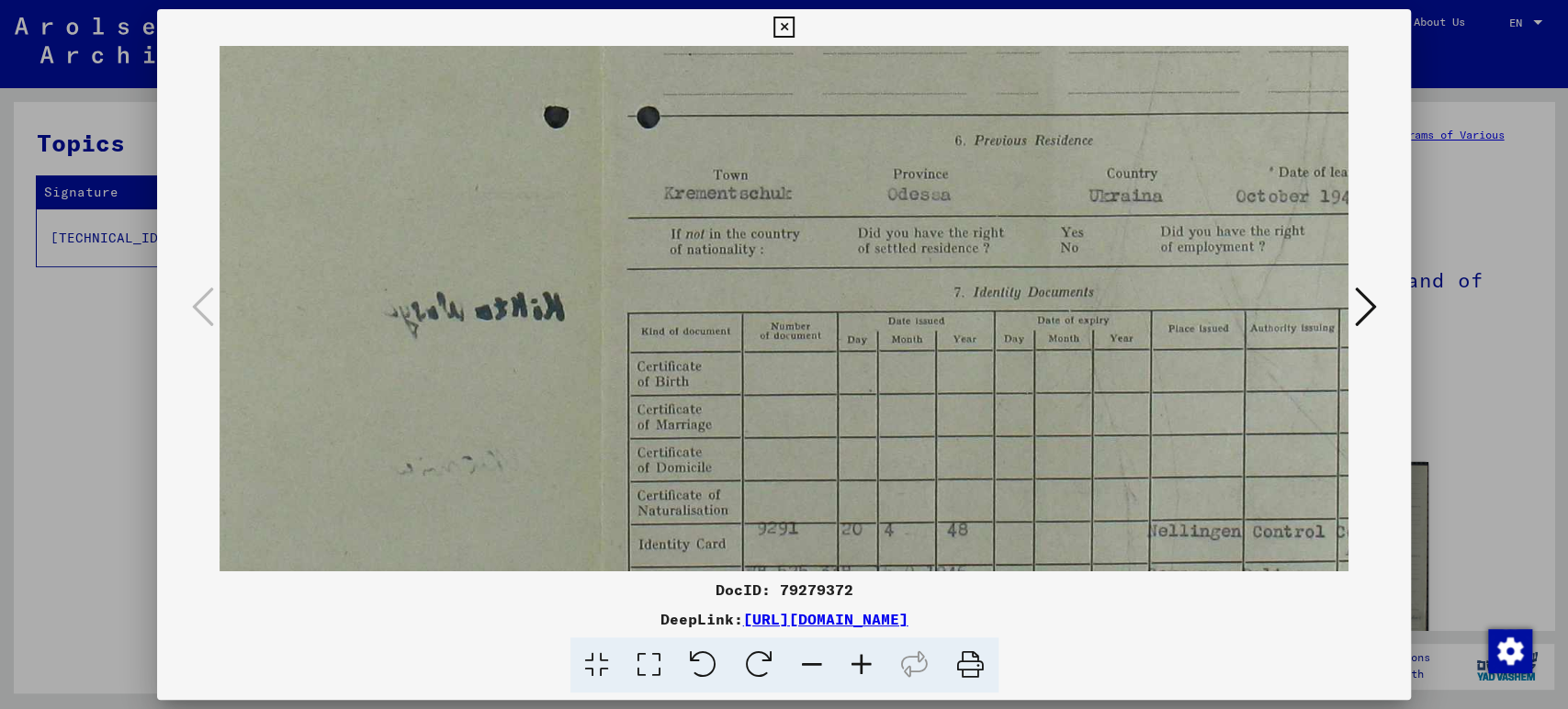
click at [867, 655] on icon at bounding box center [861, 665] width 50 height 56
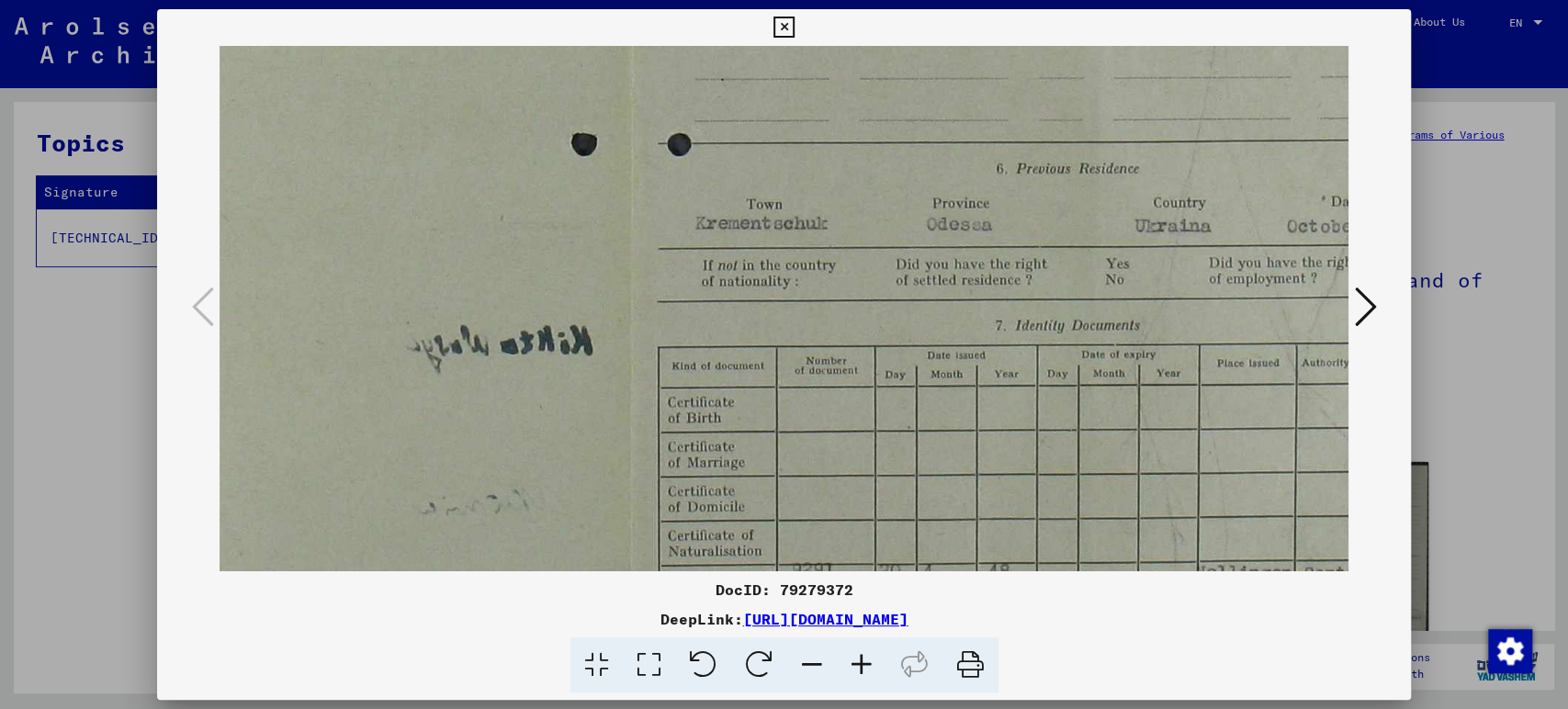
scroll to position [871, 657]
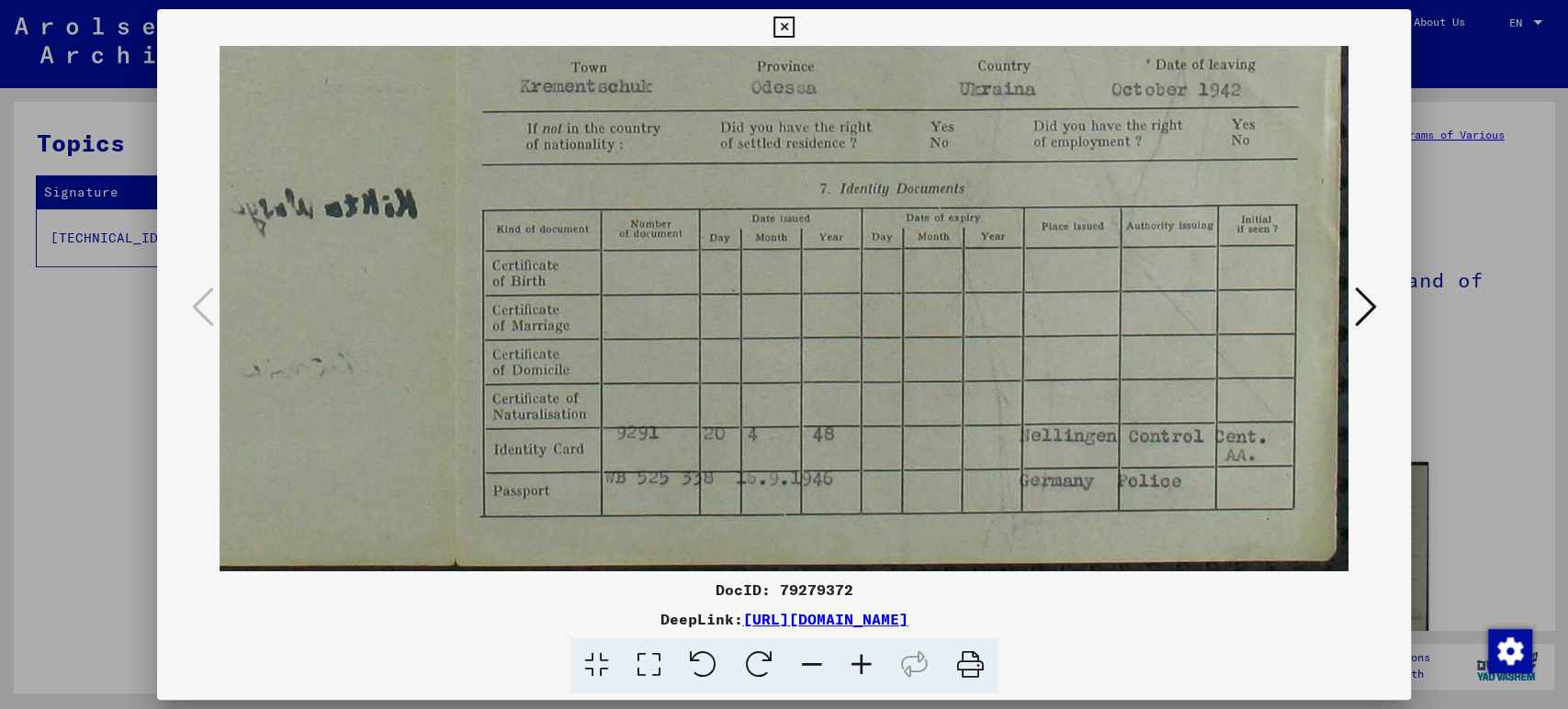
drag, startPoint x: 1165, startPoint y: 520, endPoint x: 478, endPoint y: 196, distance: 759.6
click at [860, 668] on icon at bounding box center [861, 665] width 50 height 56
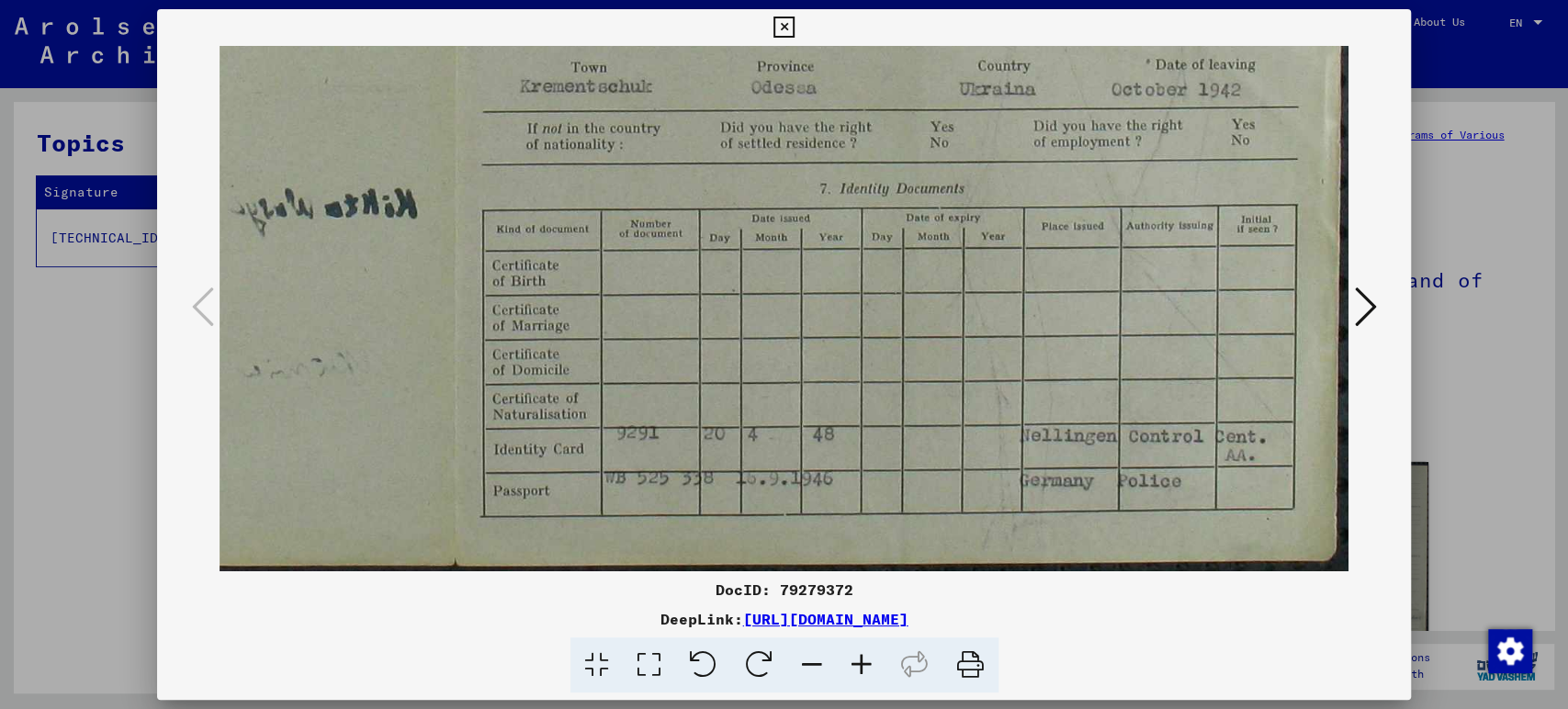
click at [1363, 307] on icon at bounding box center [1364, 307] width 22 height 44
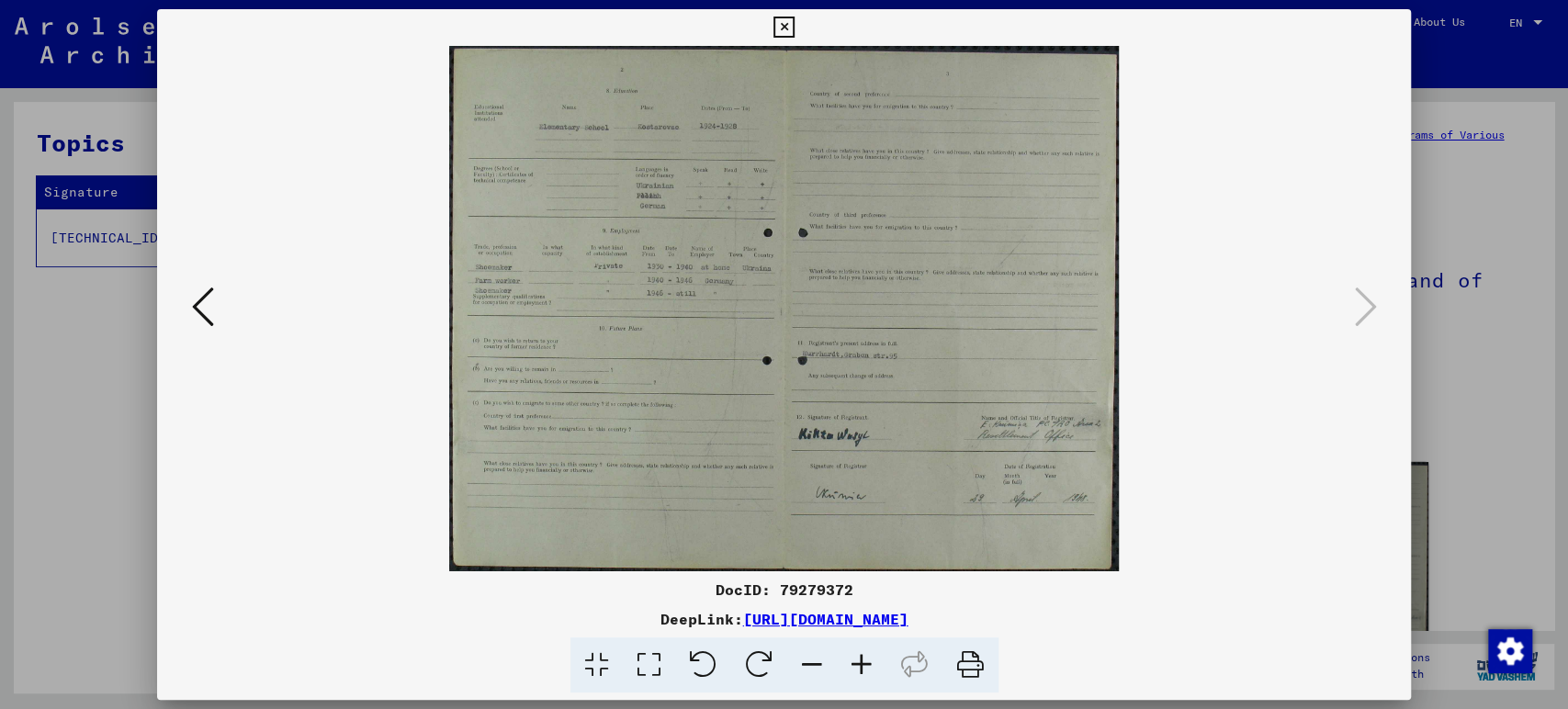
click at [782, 34] on icon at bounding box center [784, 27] width 21 height 22
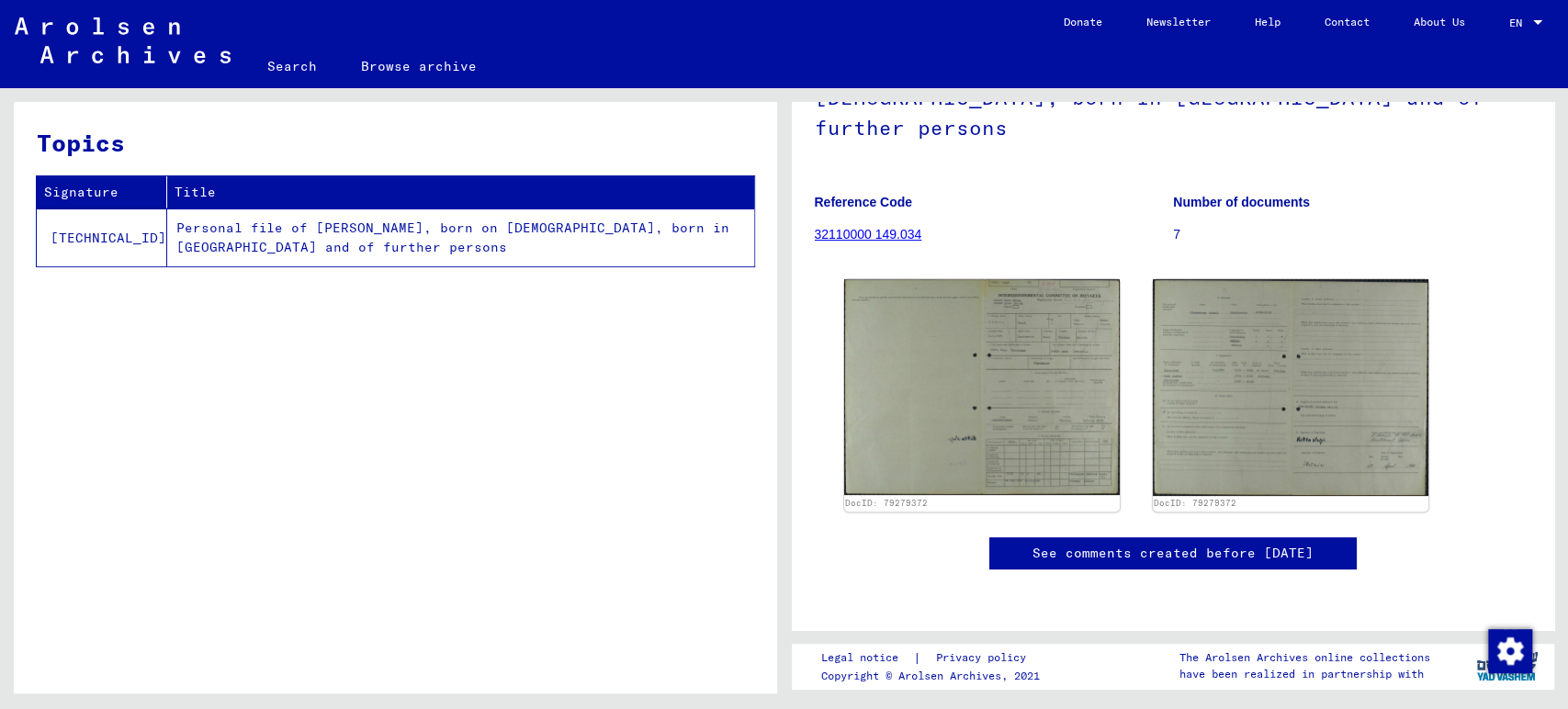
scroll to position [509, 0]
click at [216, 230] on td "Personal file of [PERSON_NAME], born on [DEMOGRAPHIC_DATA], born in [GEOGRAPHIC…" at bounding box center [461, 237] width 587 height 58
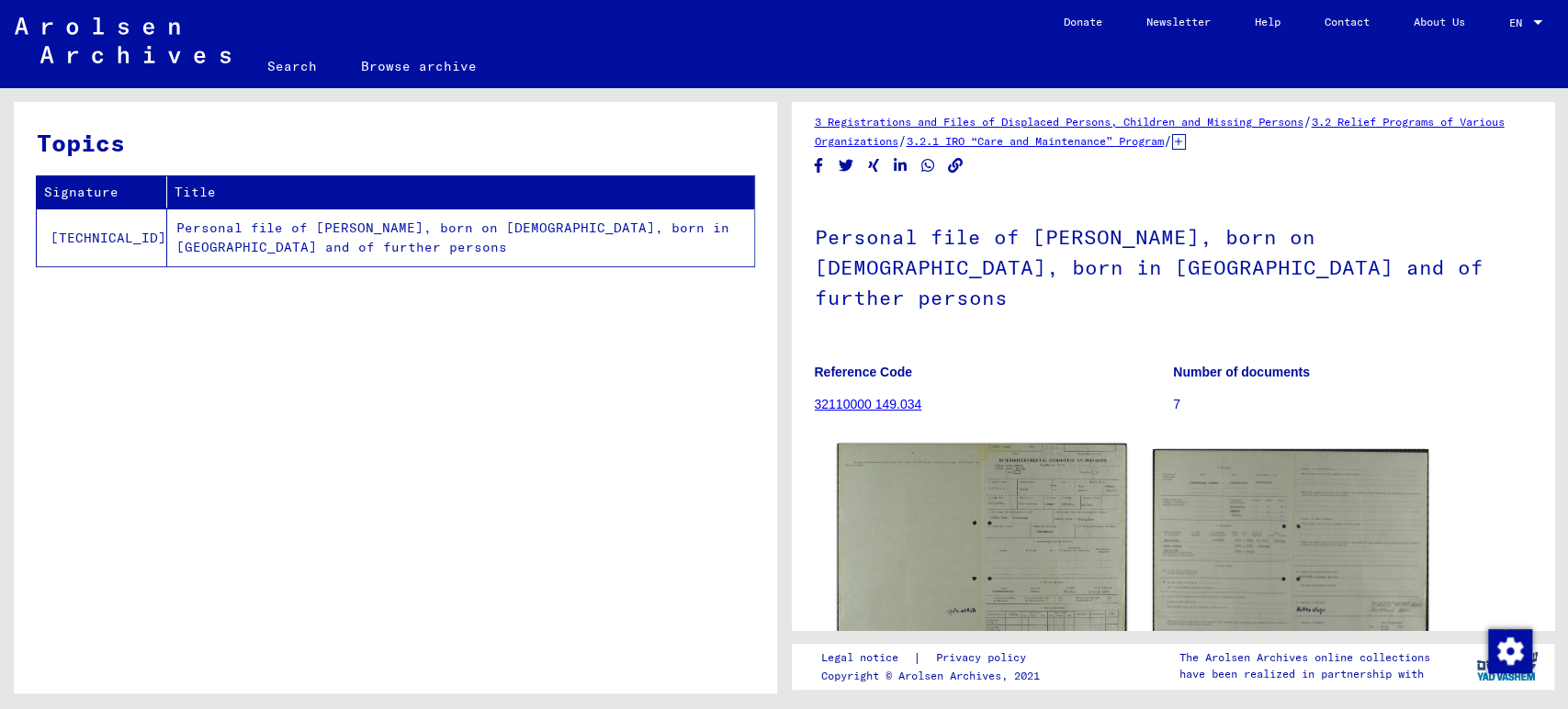
scroll to position [0, 0]
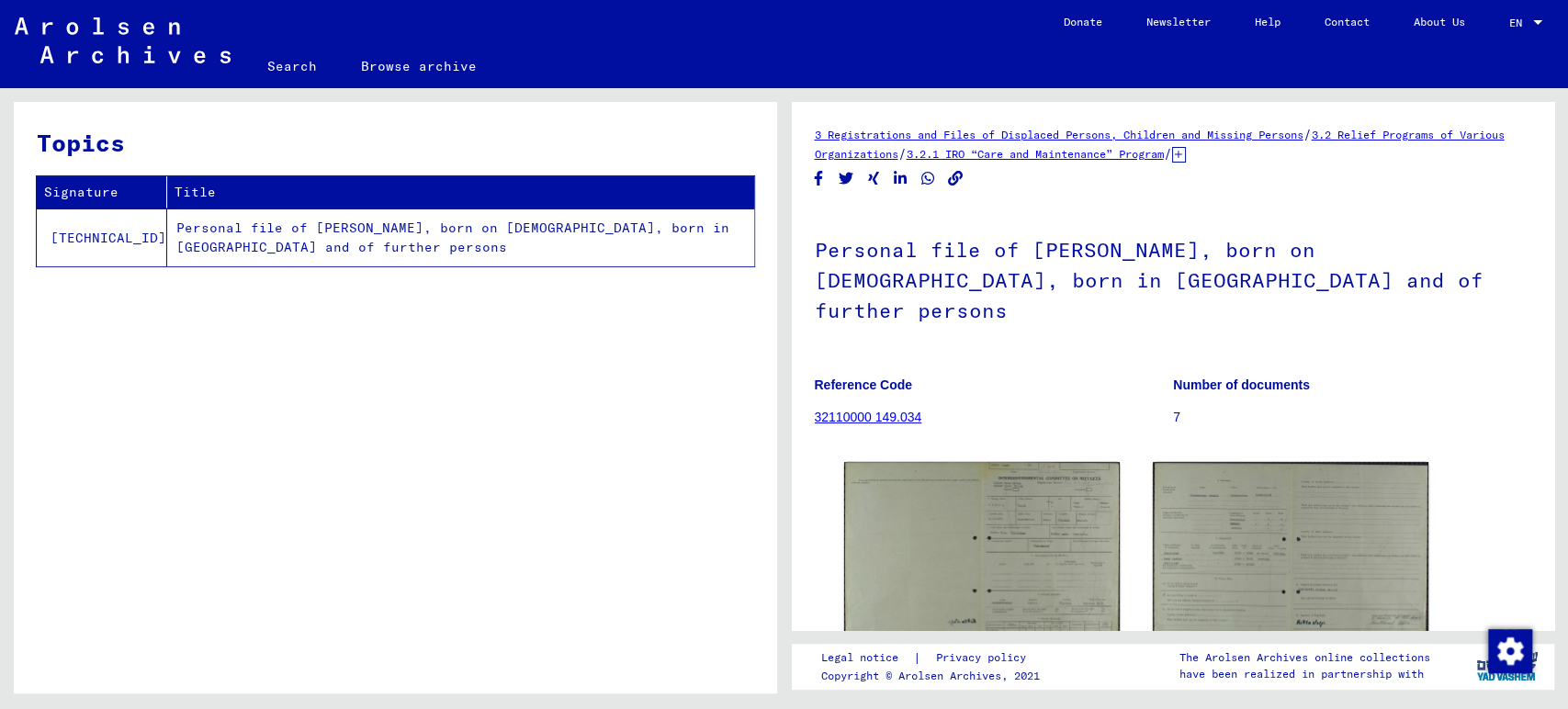
click at [1173, 408] on p "7" at bounding box center [1352, 418] width 359 height 19
drag, startPoint x: 1174, startPoint y: 383, endPoint x: 1116, endPoint y: 374, distance: 58.7
click at [1116, 363] on div "Reference Code 32110000 149.034 Number of documents 7" at bounding box center [1173, 363] width 717 height 0
click at [872, 410] on link "32110000 149.034" at bounding box center [868, 417] width 107 height 14
click at [908, 410] on link "32110000 149.034" at bounding box center [868, 417] width 107 height 14
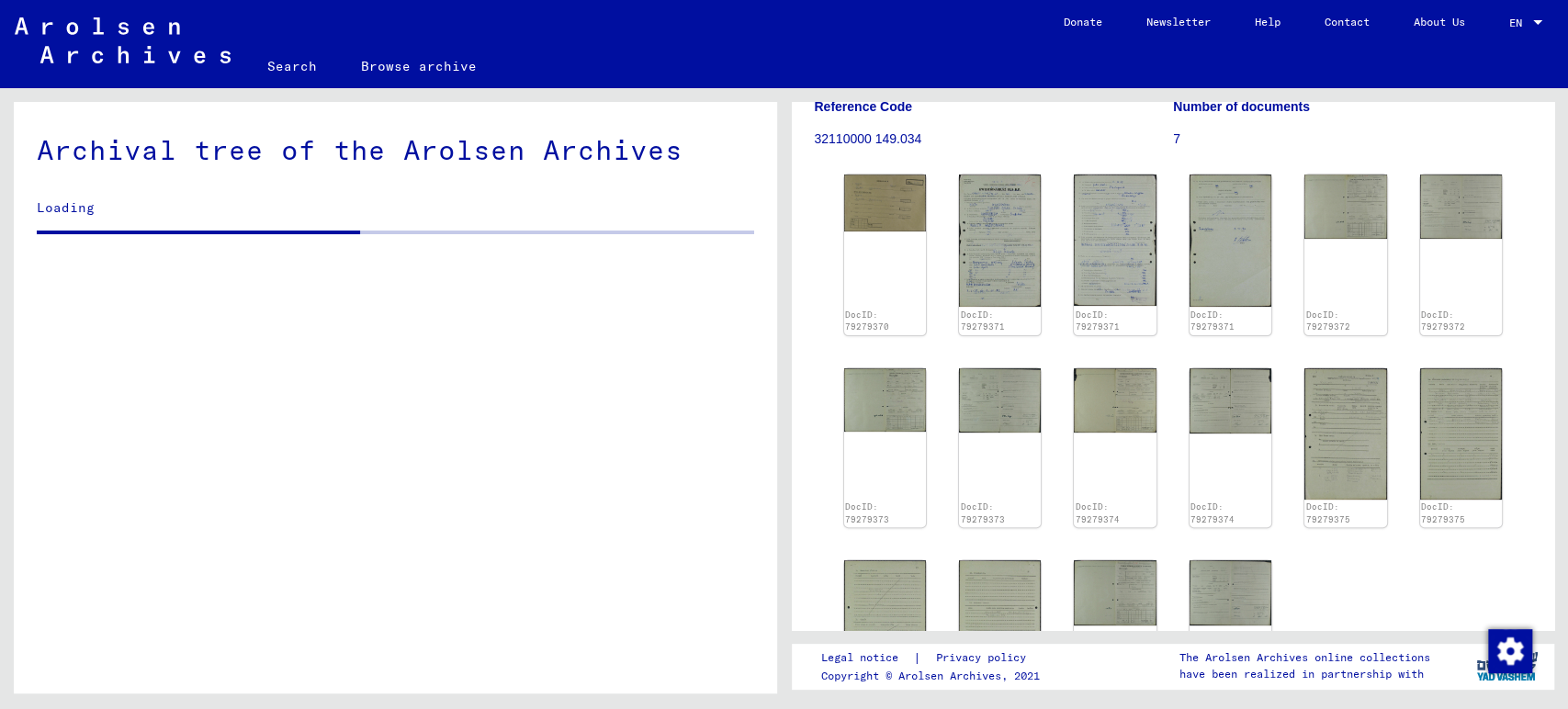
scroll to position [306, 0]
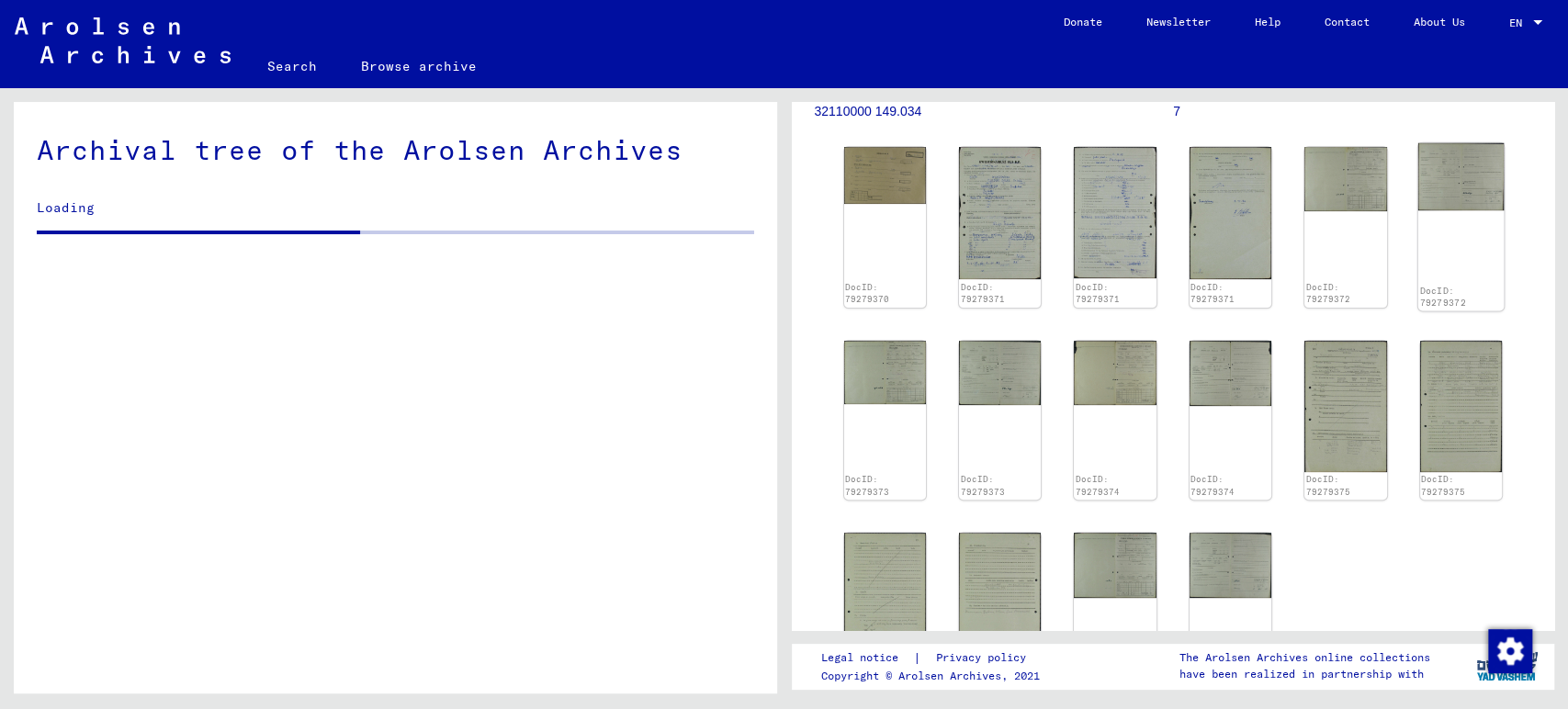
click at [1436, 167] on img at bounding box center [1461, 177] width 86 height 68
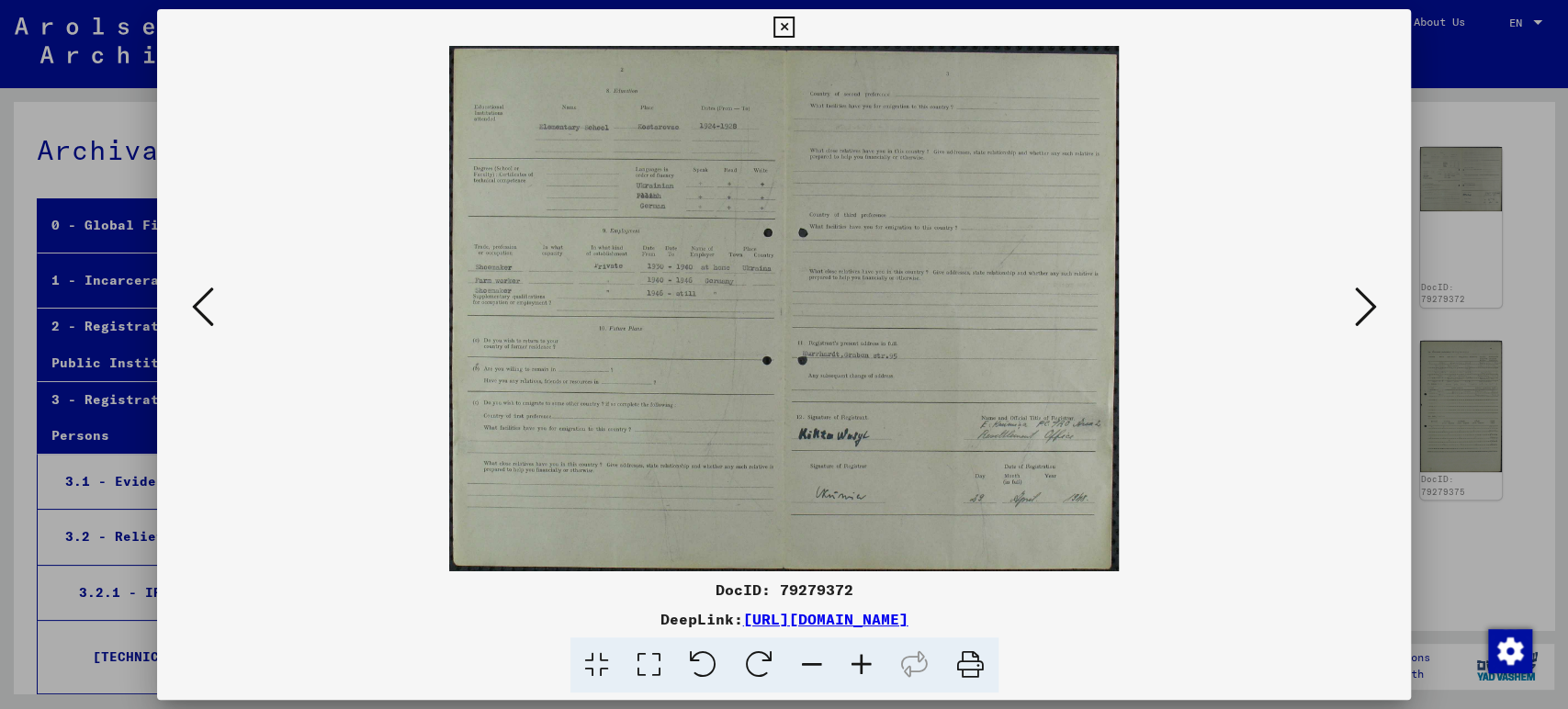
scroll to position [14316, 0]
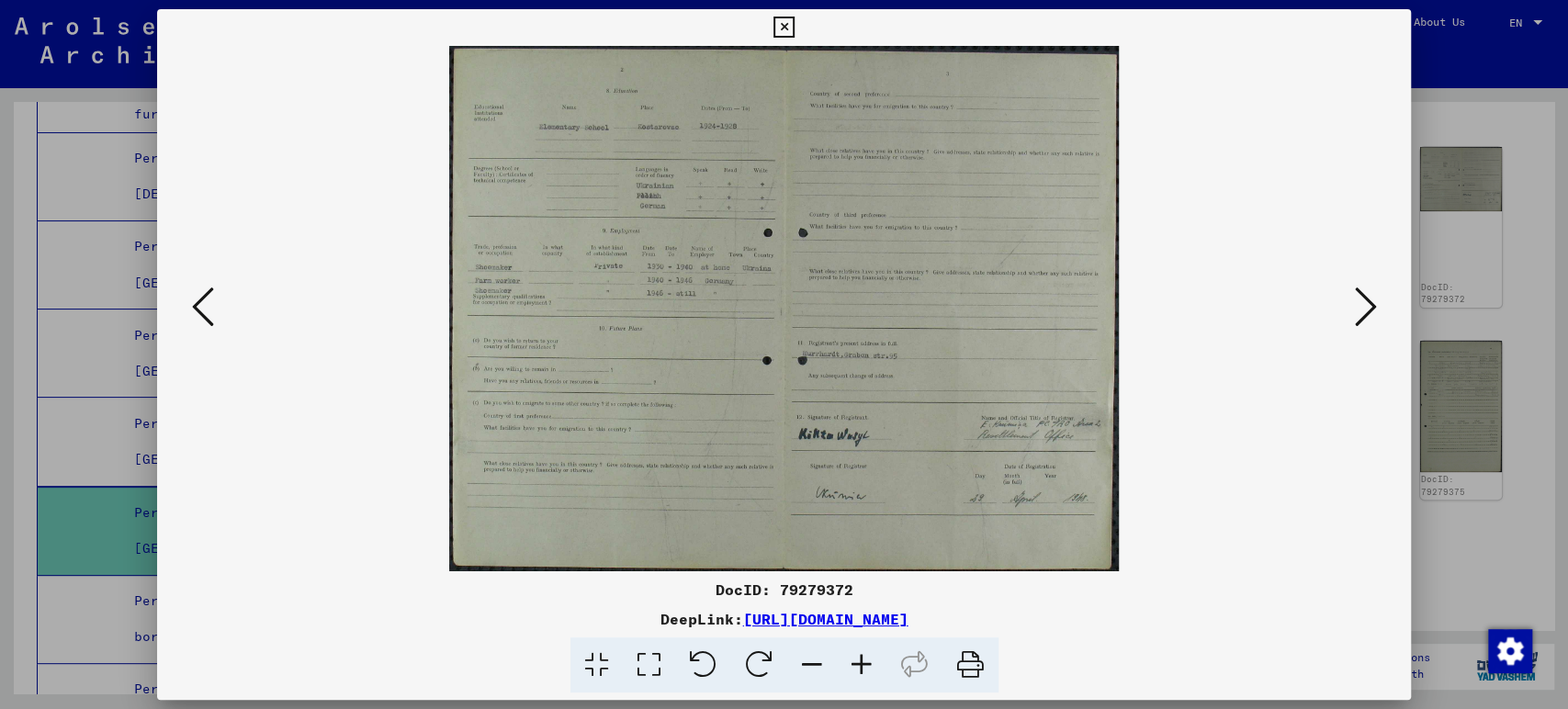
click at [1348, 312] on img at bounding box center [785, 309] width 1130 height 526
click at [1363, 316] on icon at bounding box center [1364, 307] width 22 height 44
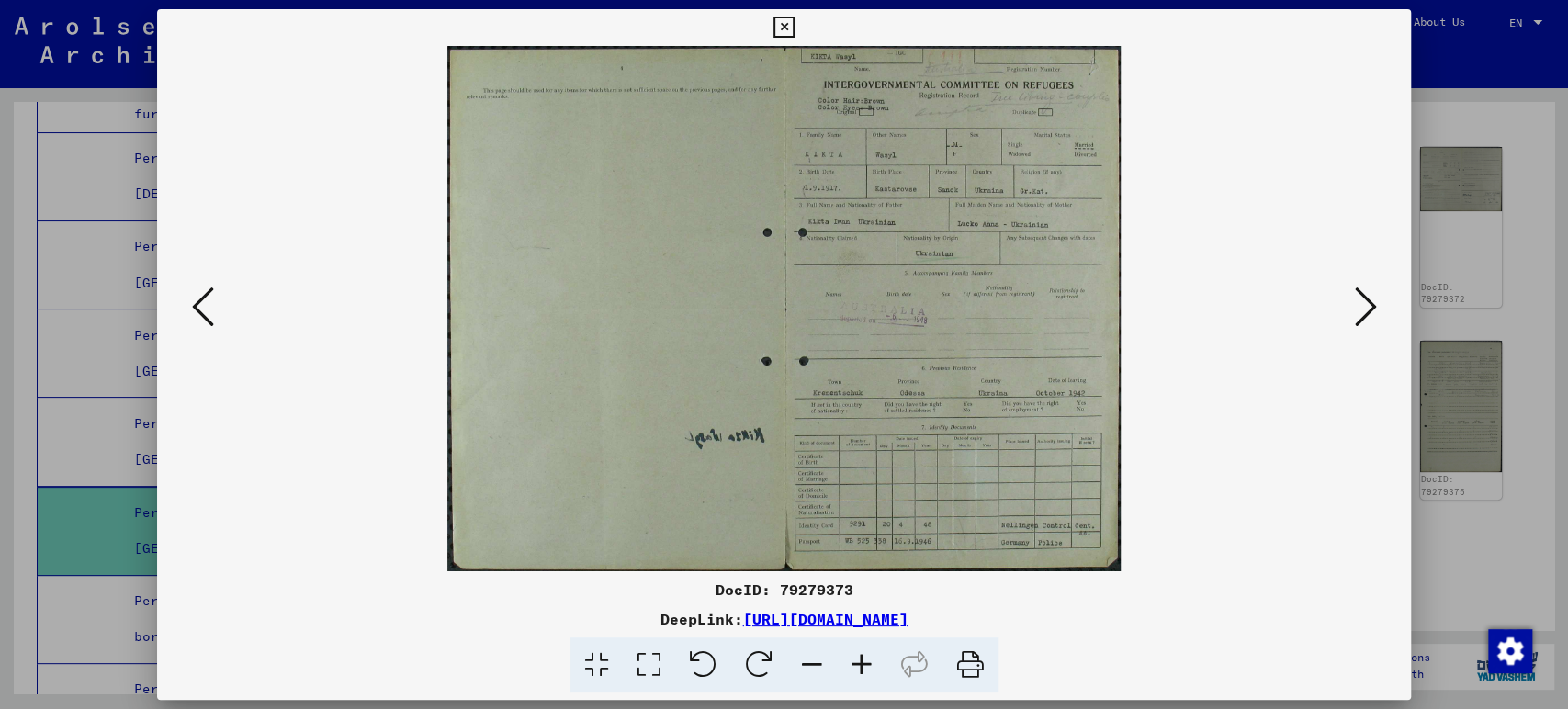
click at [1363, 316] on icon at bounding box center [1364, 307] width 22 height 44
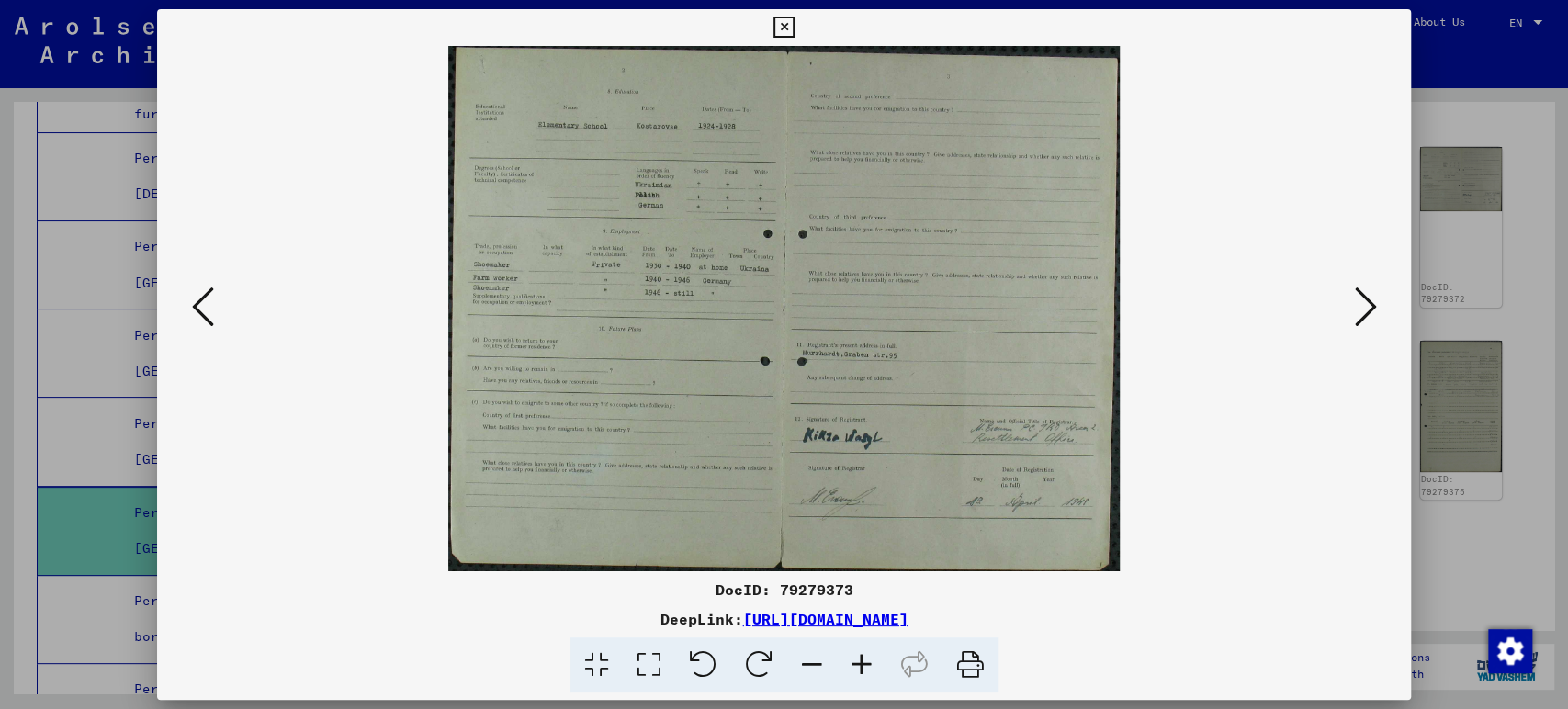
click at [861, 665] on icon at bounding box center [861, 665] width 50 height 56
click at [861, 663] on icon at bounding box center [861, 665] width 50 height 56
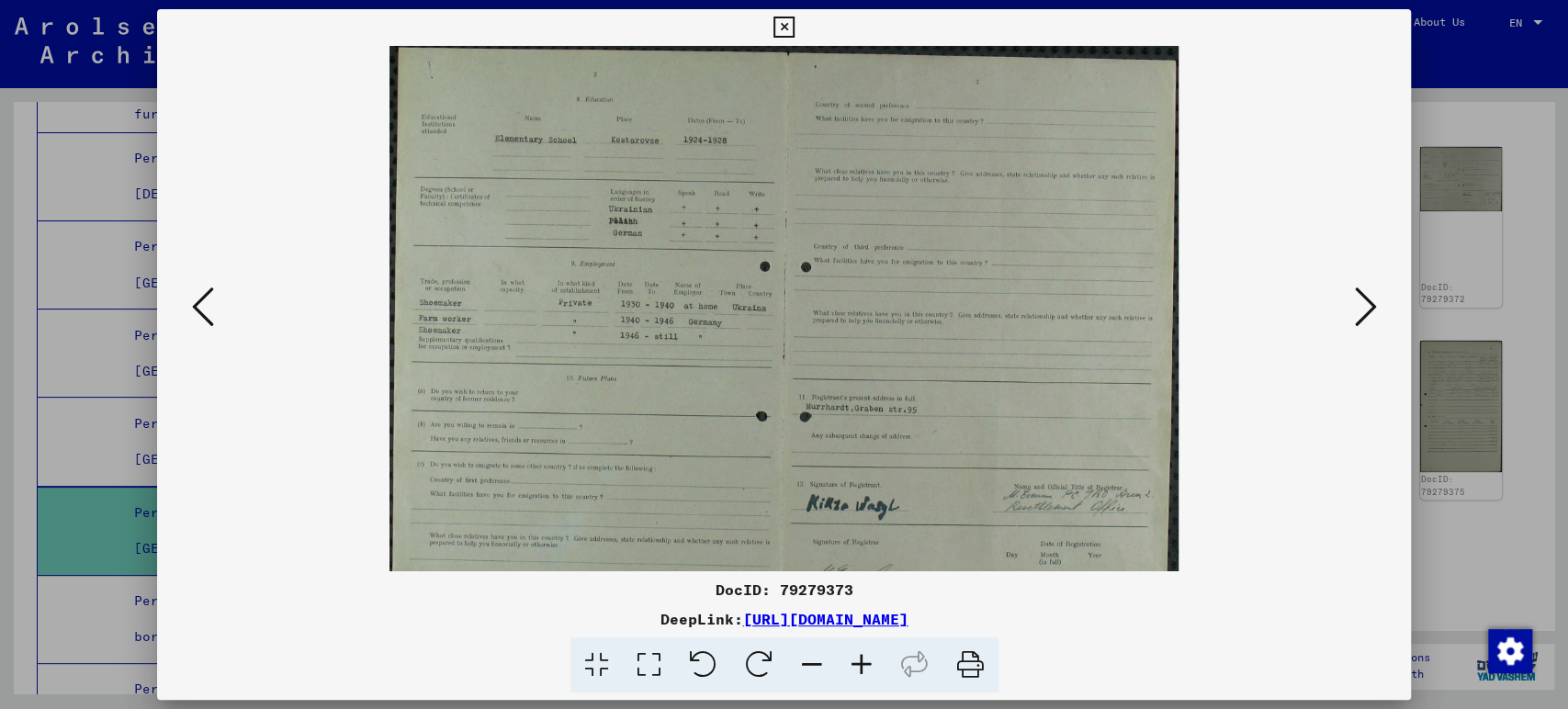
click at [861, 663] on icon at bounding box center [861, 665] width 50 height 56
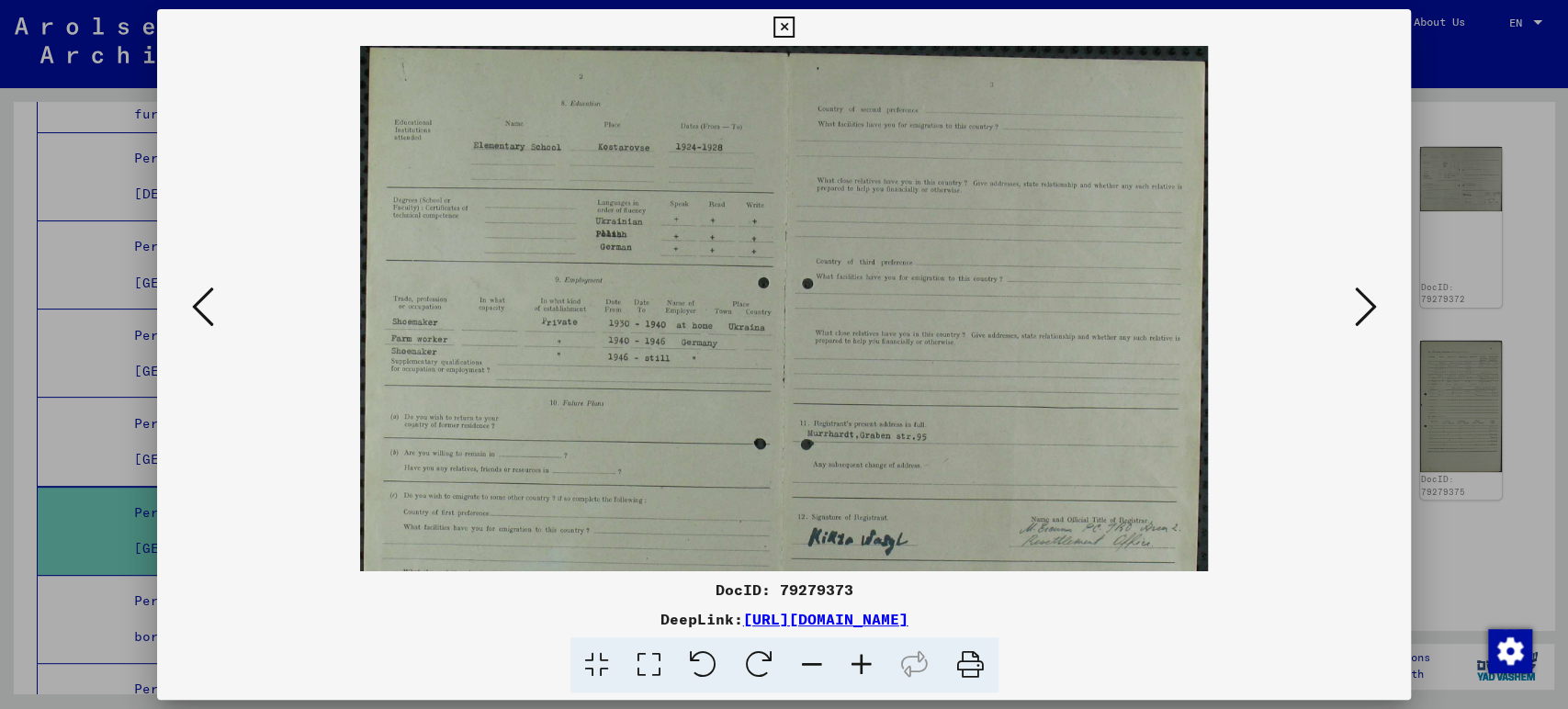
click at [861, 662] on icon at bounding box center [861, 665] width 50 height 56
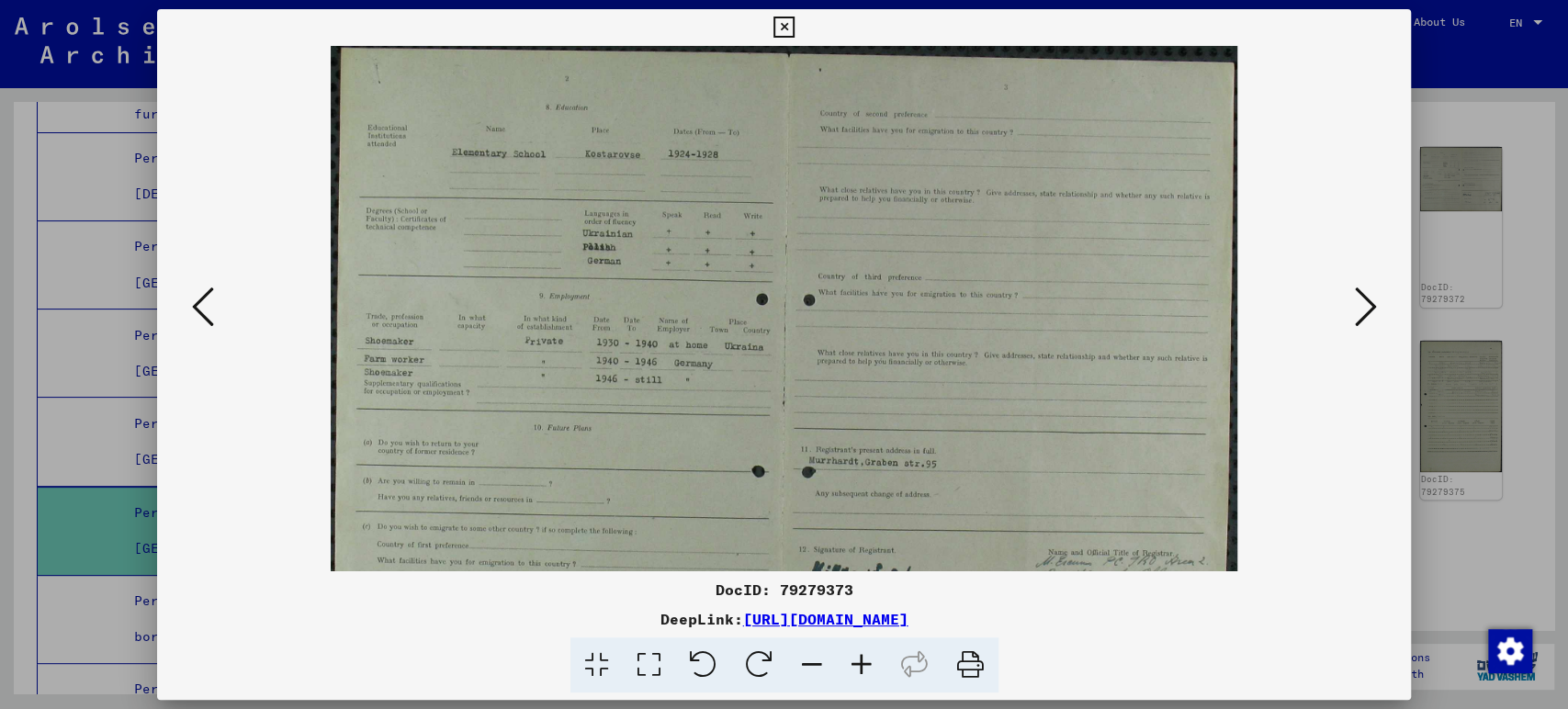
click at [861, 662] on icon at bounding box center [861, 665] width 50 height 56
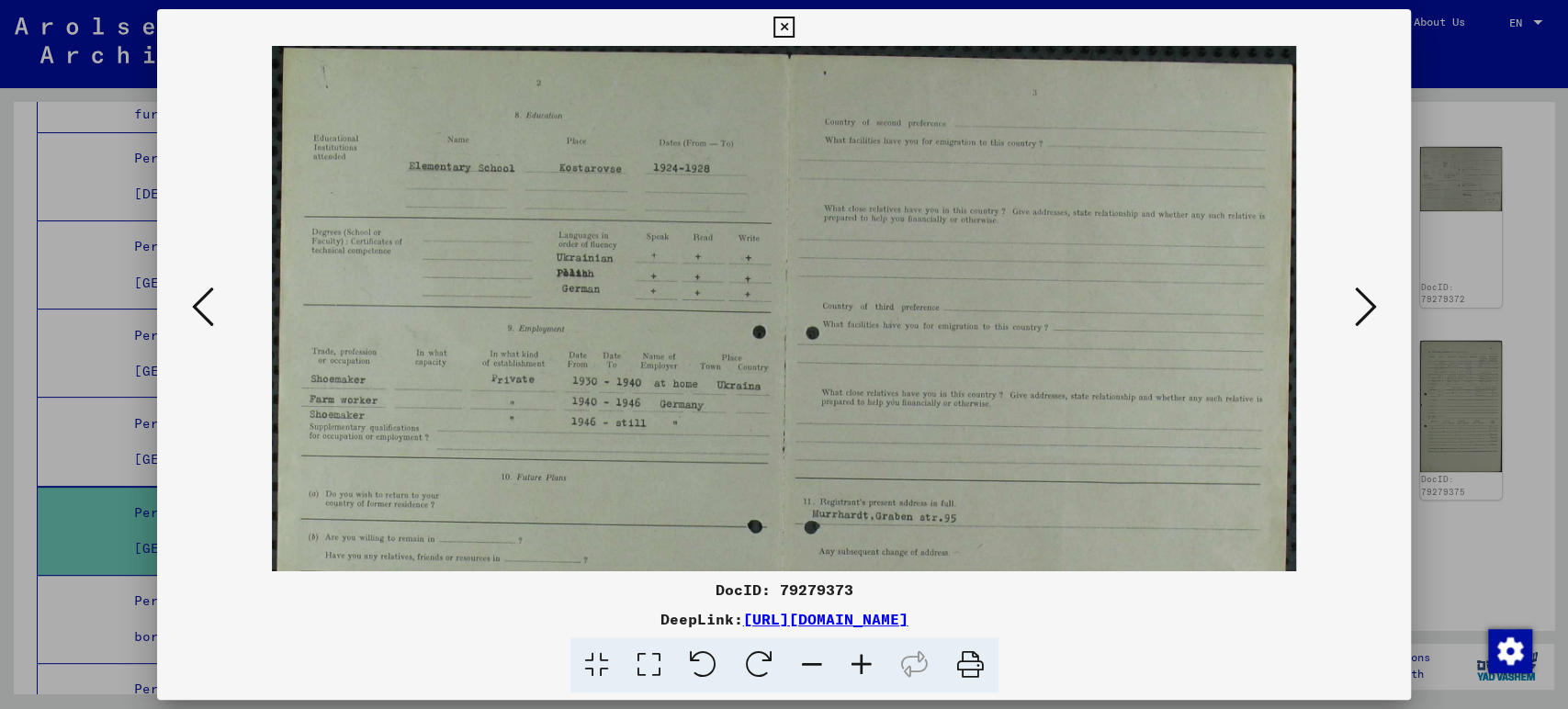
click at [861, 662] on icon at bounding box center [861, 665] width 50 height 56
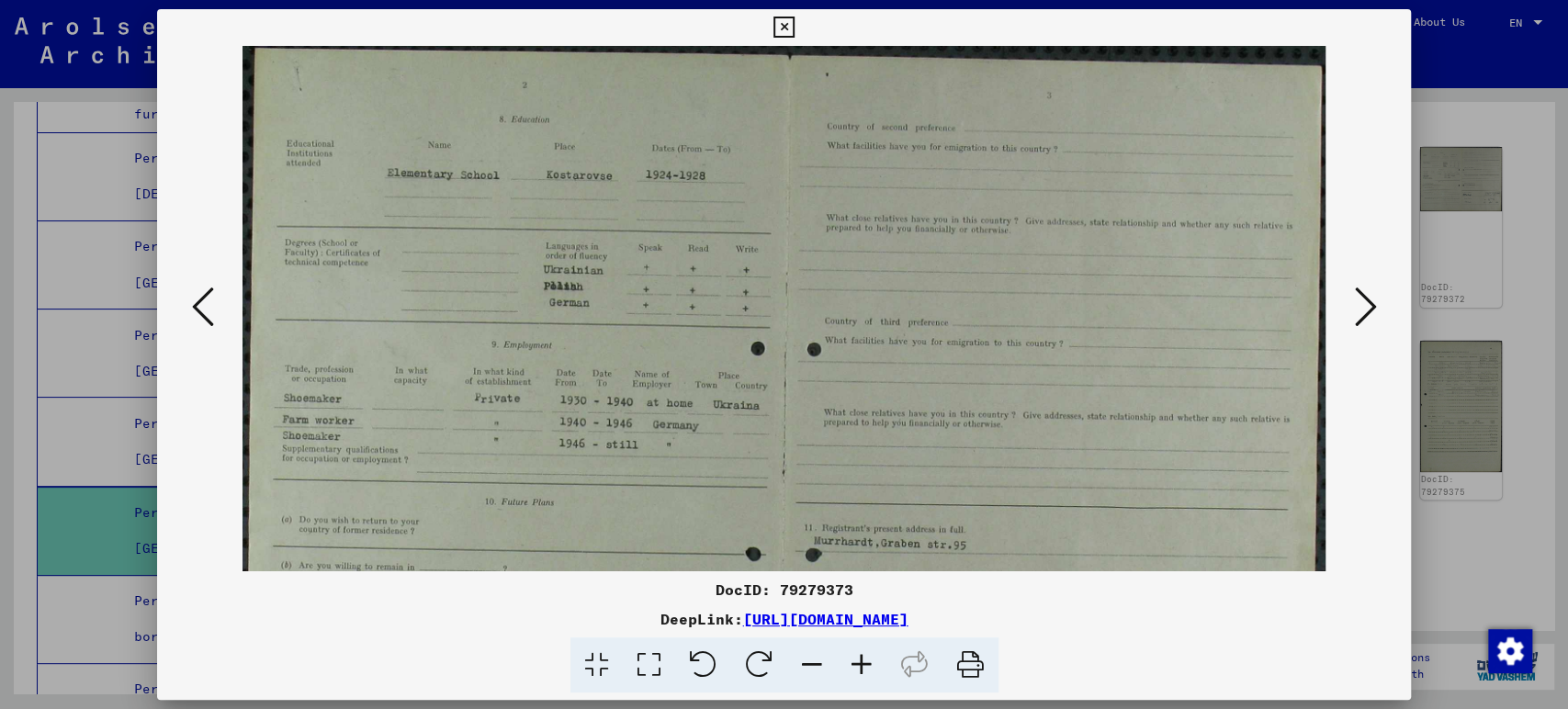
click at [861, 662] on icon at bounding box center [861, 665] width 50 height 56
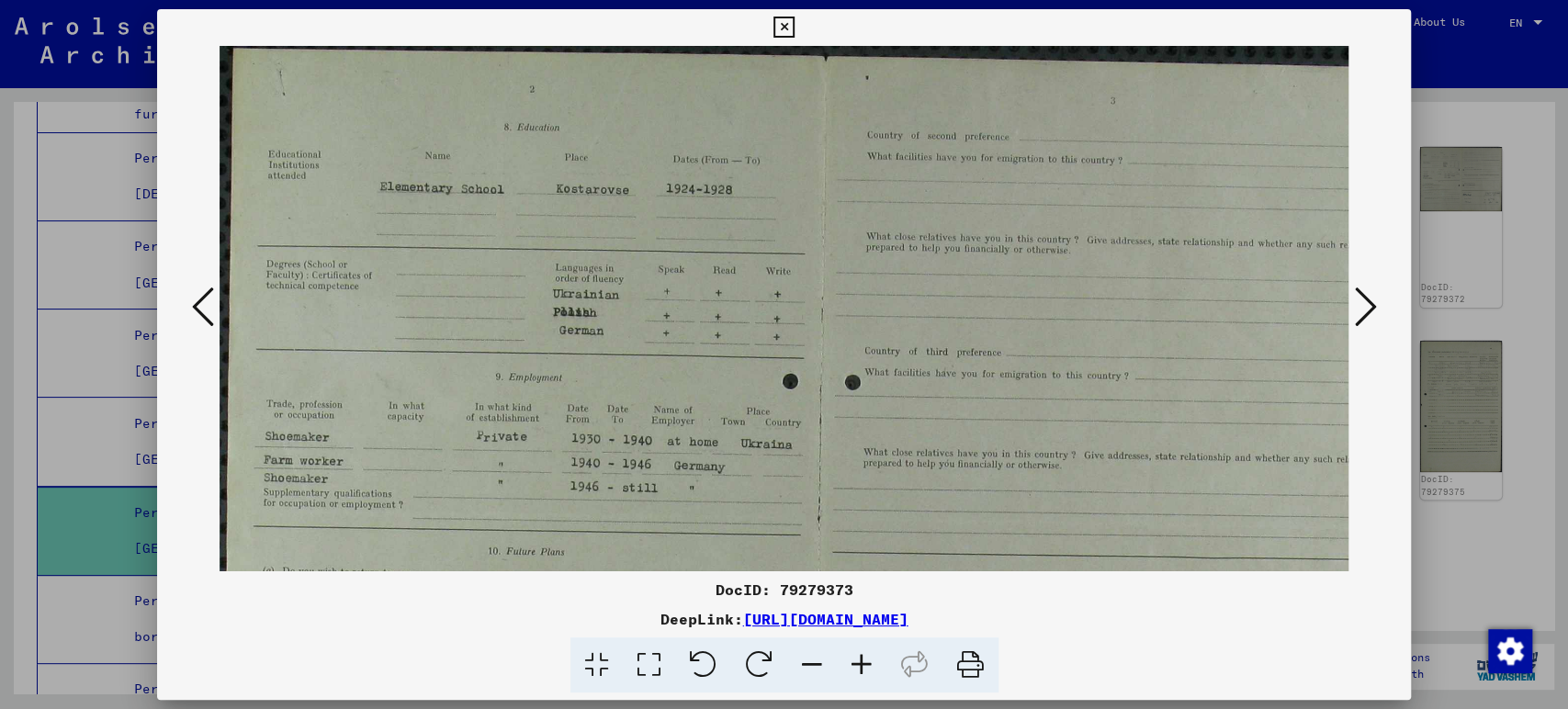
click at [861, 662] on icon at bounding box center [861, 665] width 50 height 56
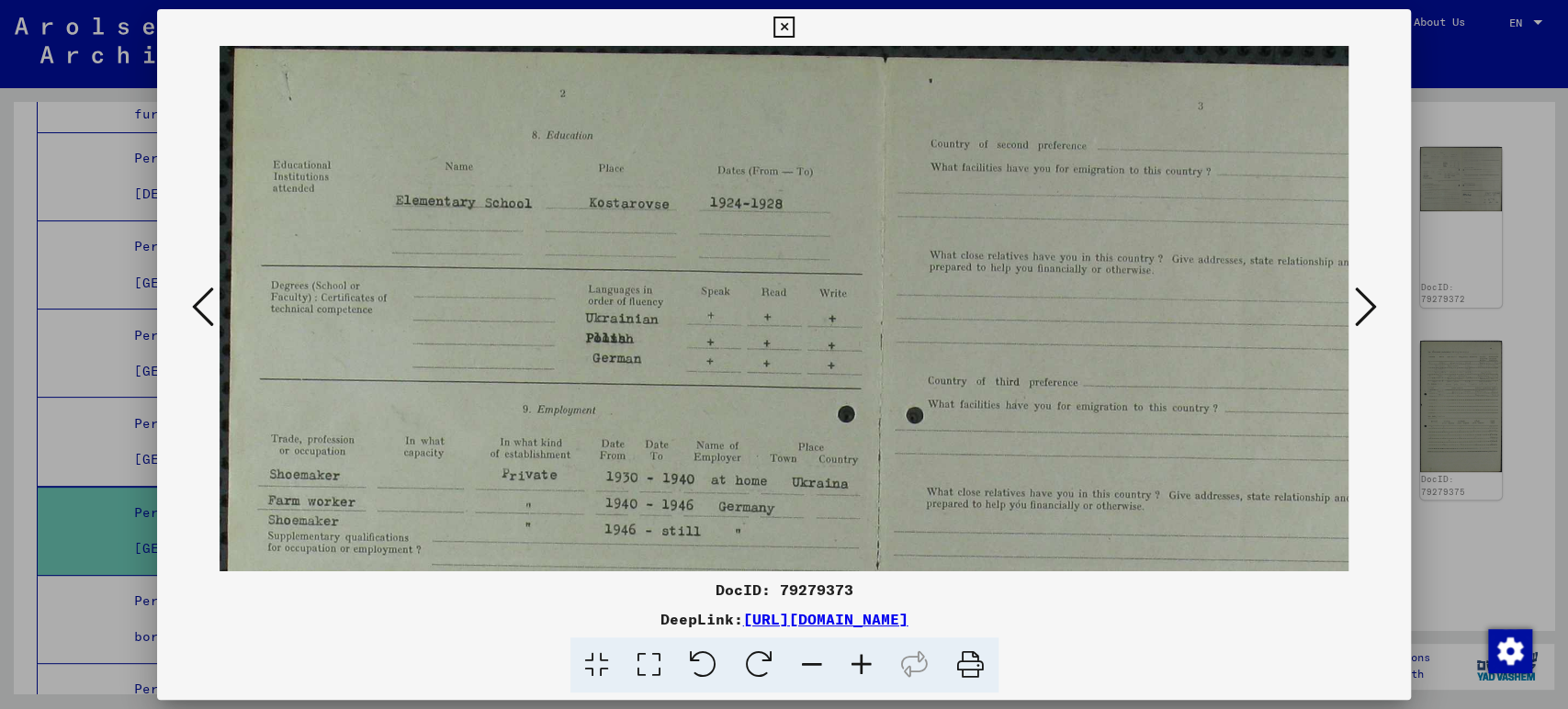
click at [861, 662] on icon at bounding box center [861, 665] width 50 height 56
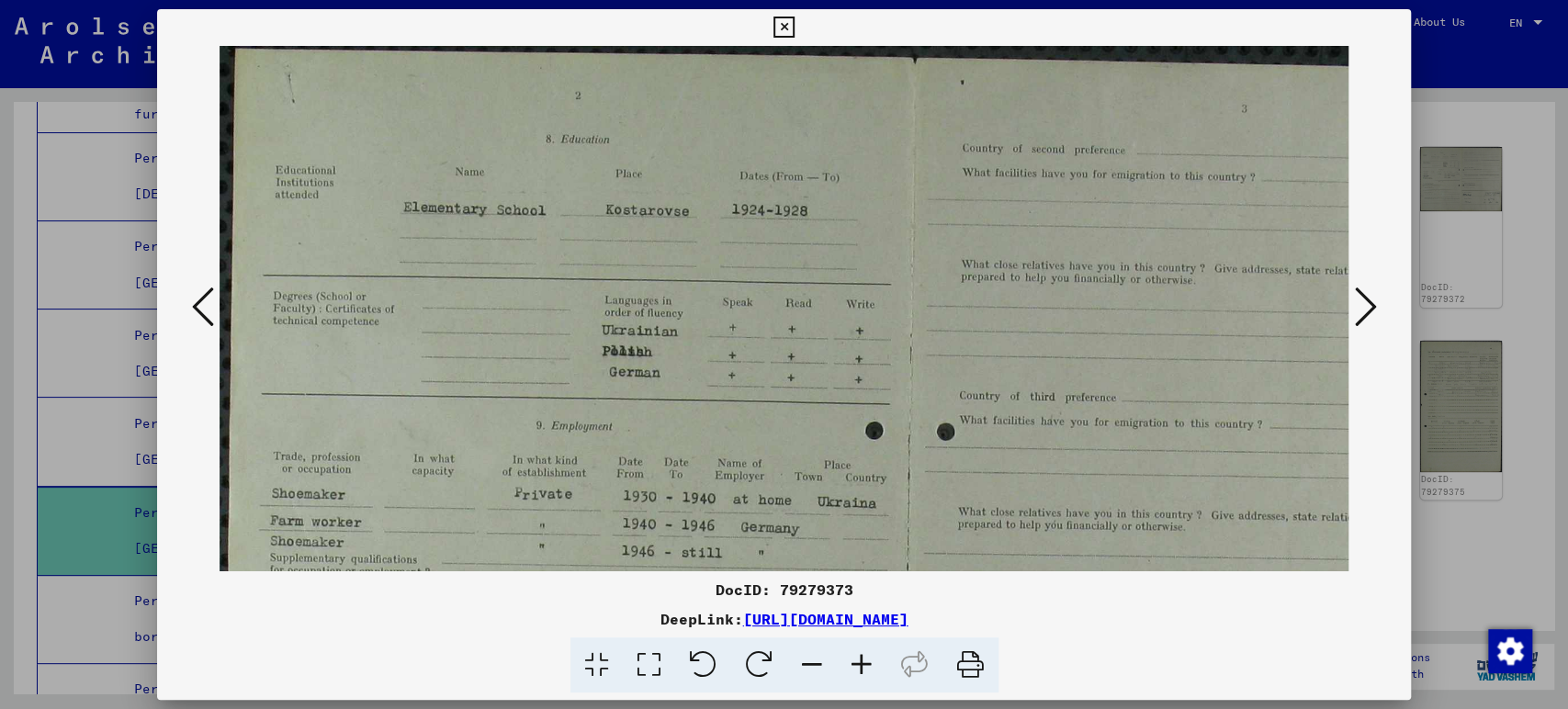
click at [861, 662] on icon at bounding box center [861, 665] width 50 height 56
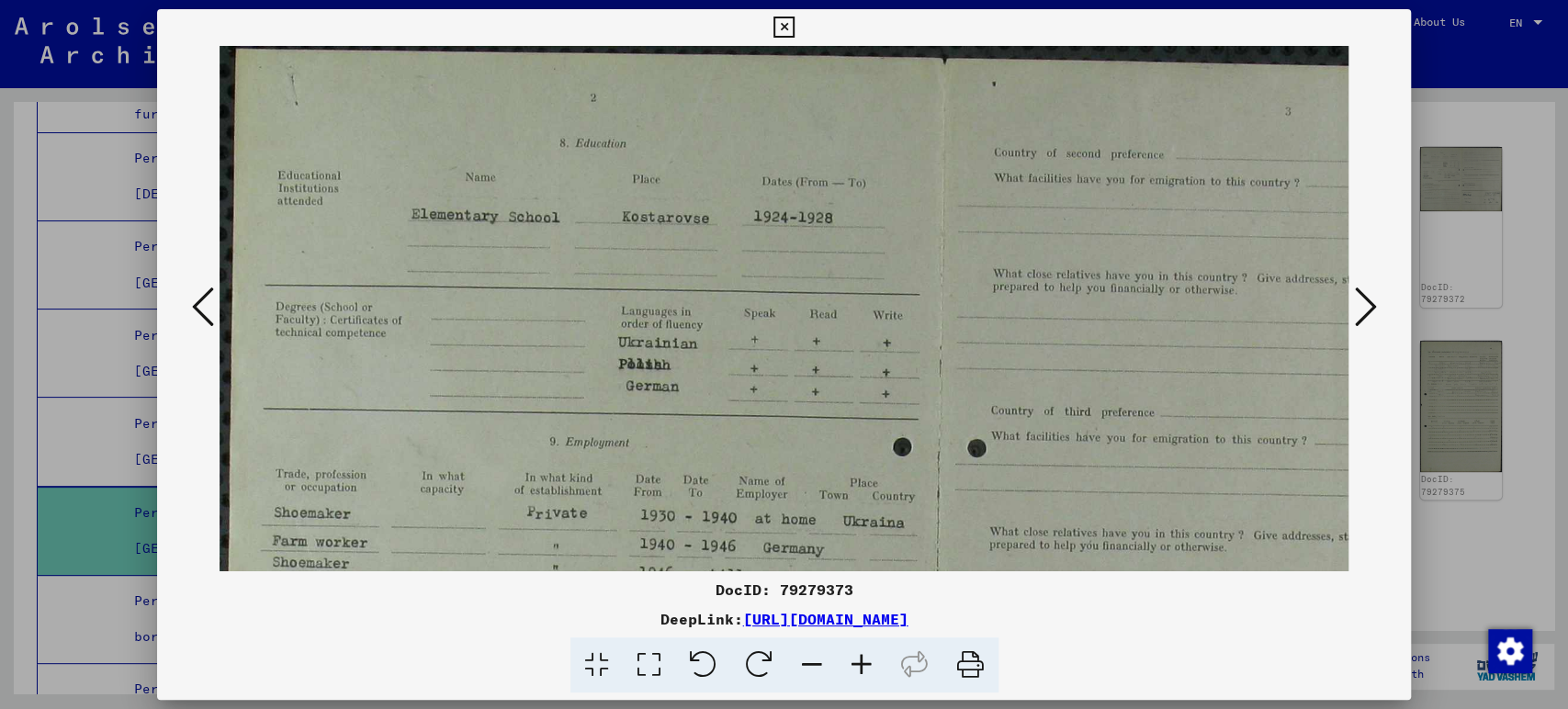
click at [861, 662] on icon at bounding box center [861, 665] width 50 height 56
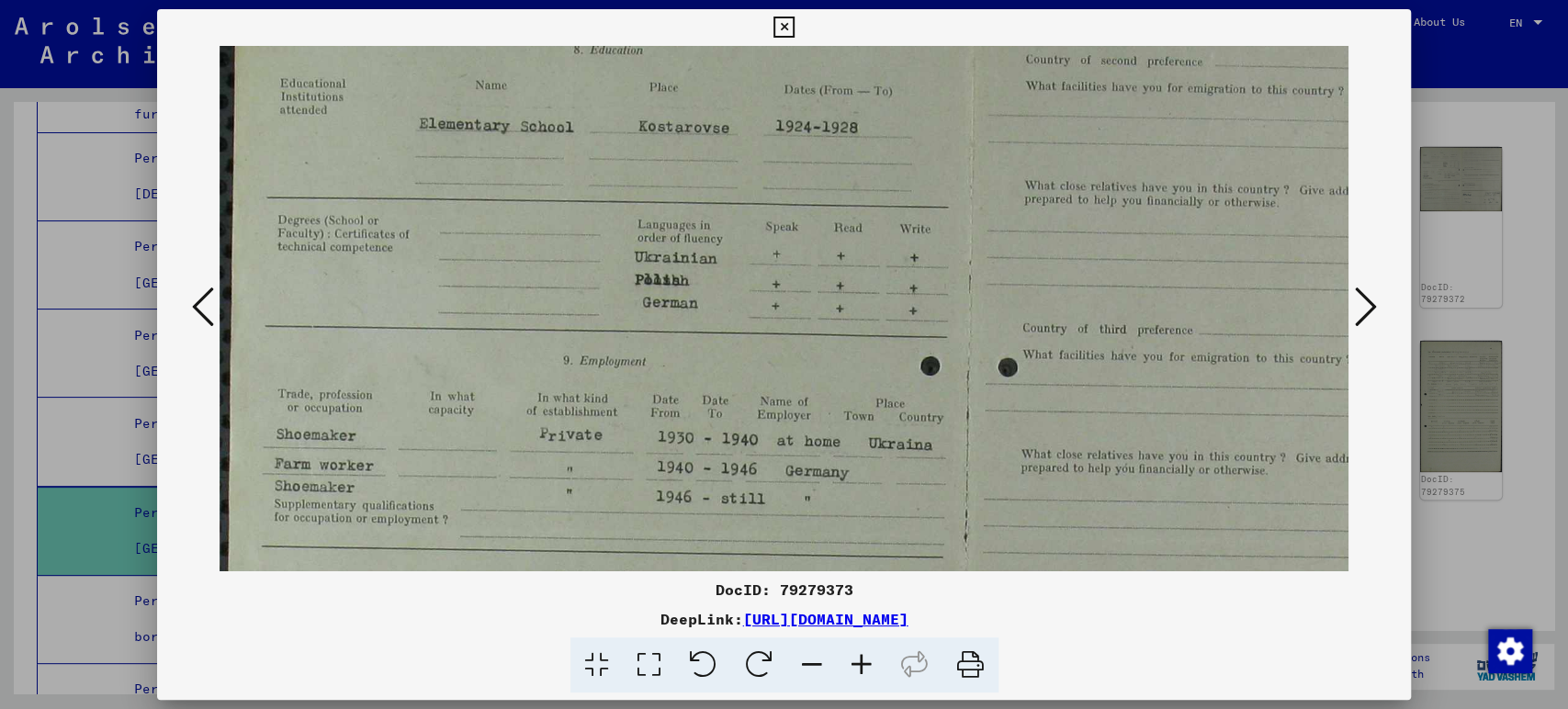
scroll to position [411, 0]
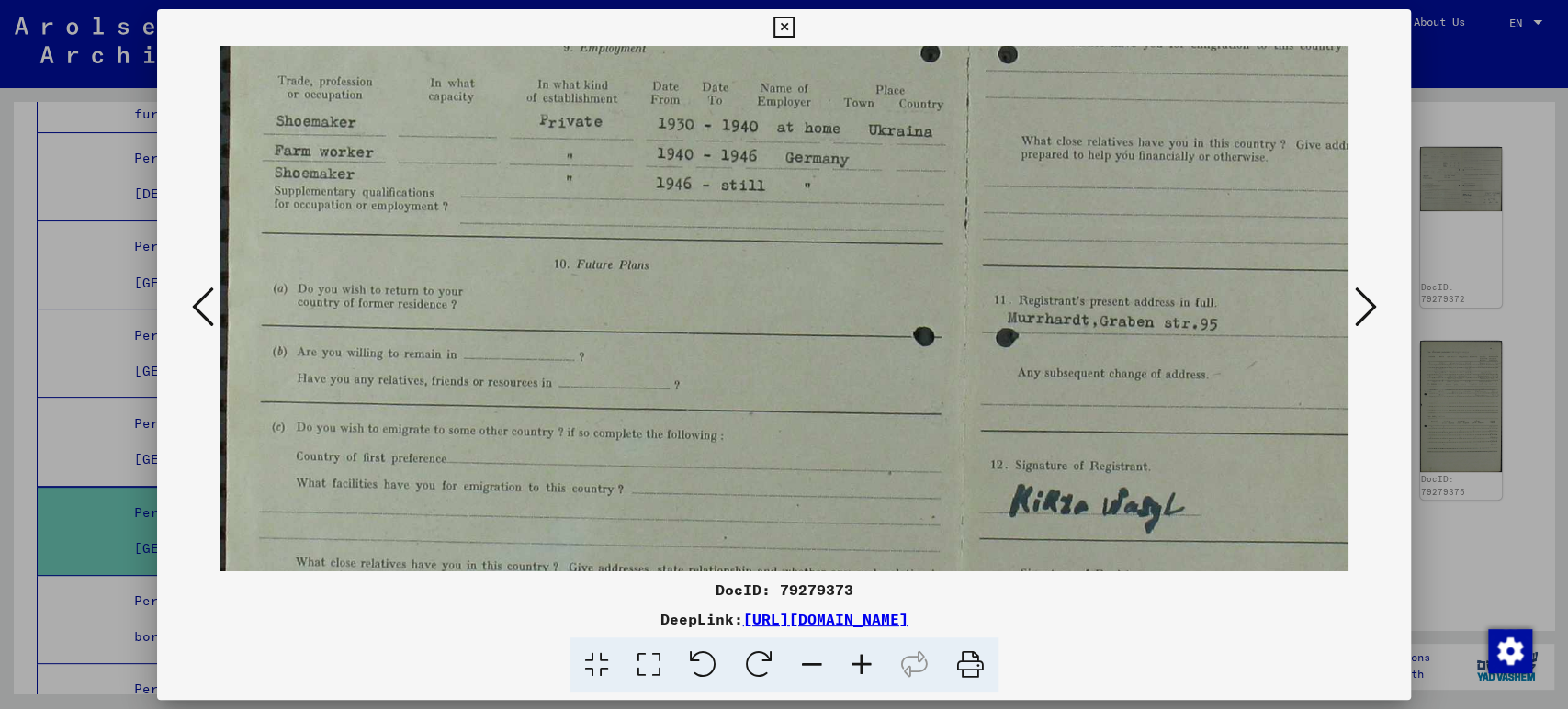
drag, startPoint x: 835, startPoint y: 478, endPoint x: 840, endPoint y: 68, distance: 410.0
click at [840, 68] on img at bounding box center [967, 220] width 1493 height 1168
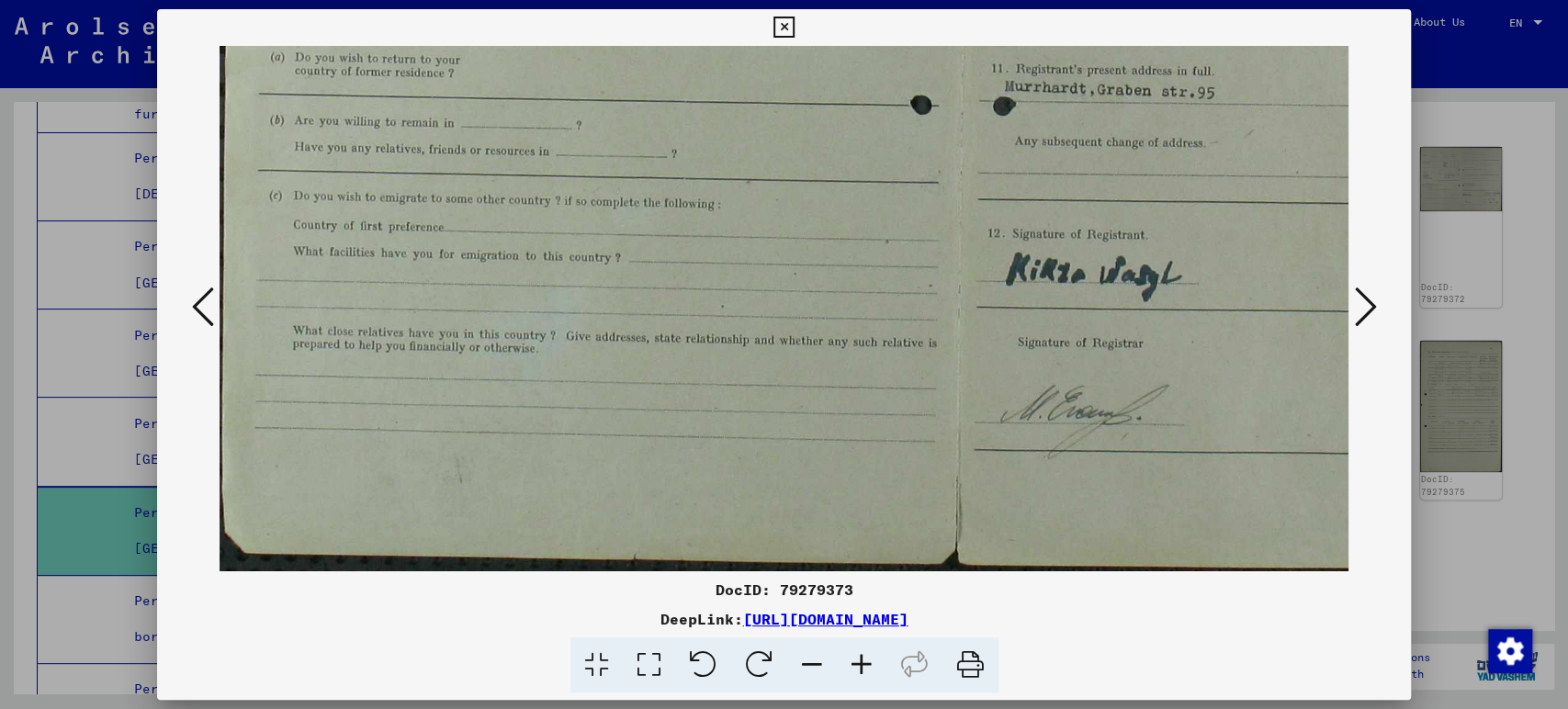
drag, startPoint x: 1004, startPoint y: 483, endPoint x: 1002, endPoint y: 94, distance: 389.0
click at [1373, 304] on icon at bounding box center [1364, 307] width 22 height 44
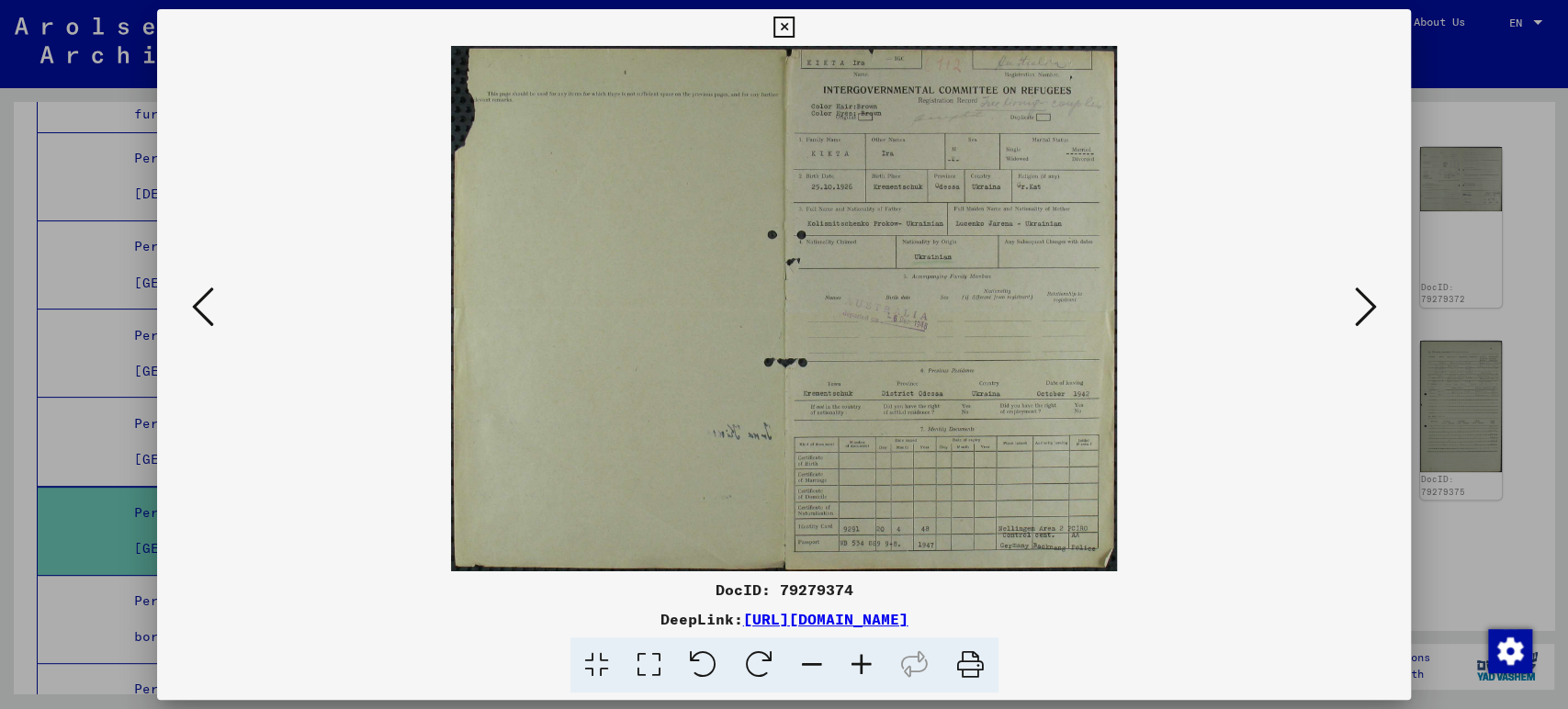
click at [866, 662] on icon at bounding box center [861, 665] width 50 height 56
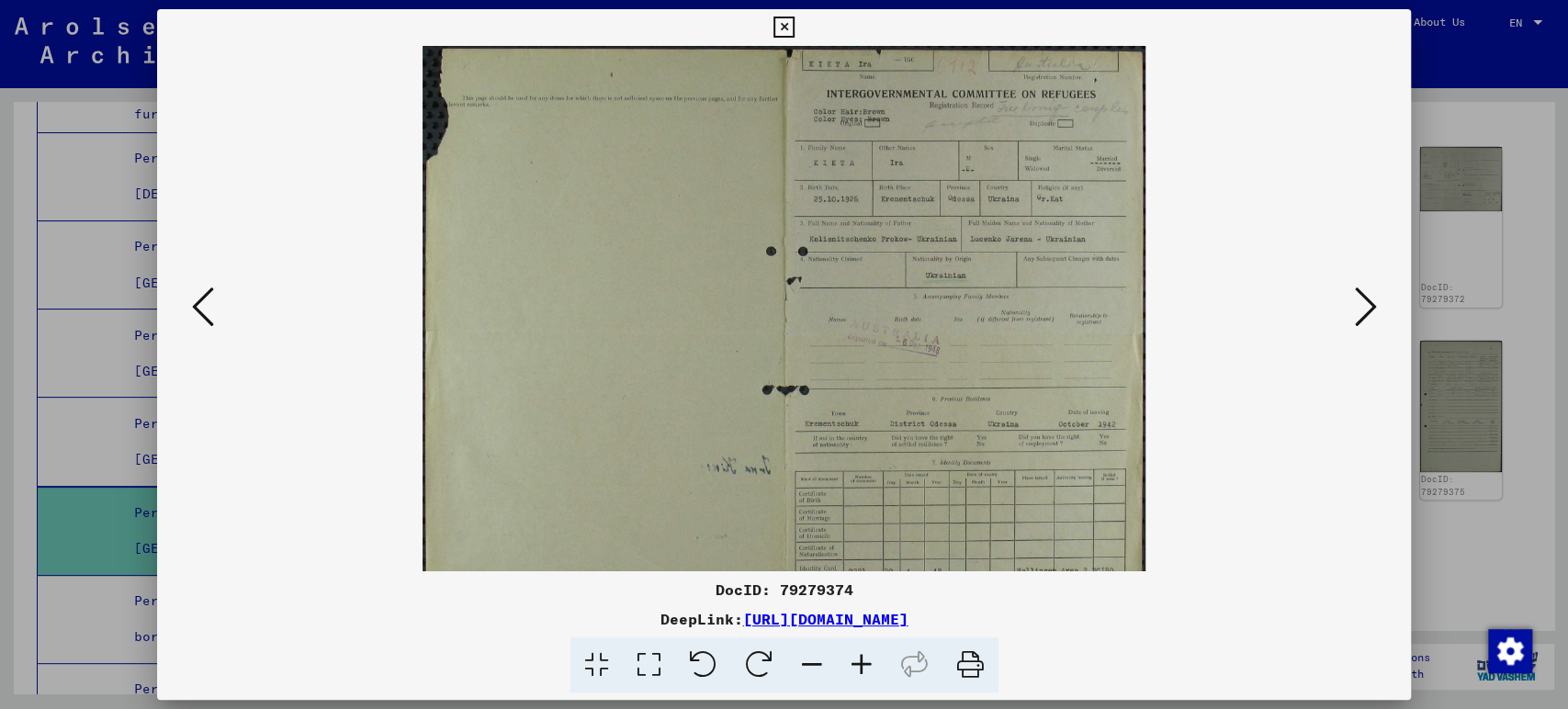
click at [866, 662] on icon at bounding box center [861, 665] width 50 height 56
click at [866, 661] on icon at bounding box center [861, 665] width 50 height 56
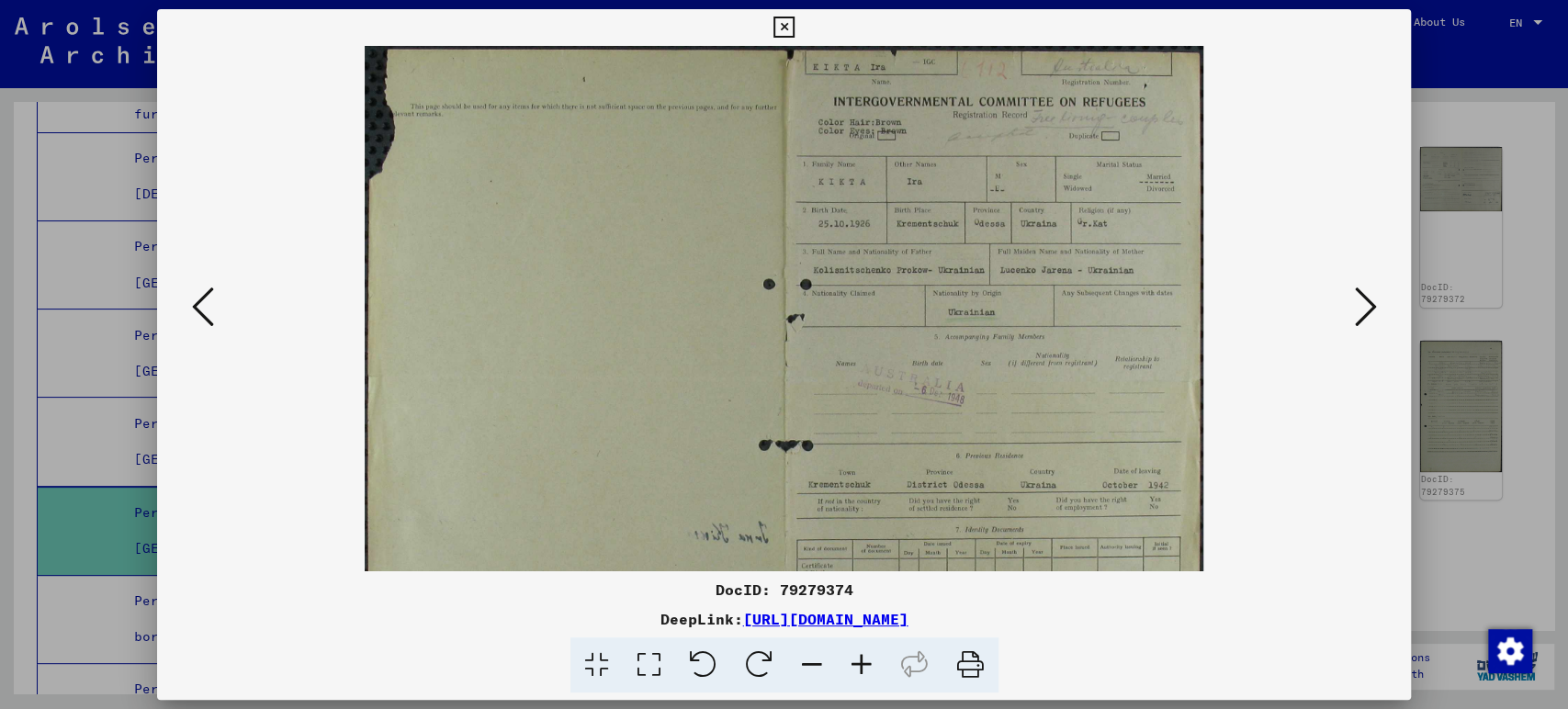
click at [866, 661] on icon at bounding box center [861, 665] width 50 height 56
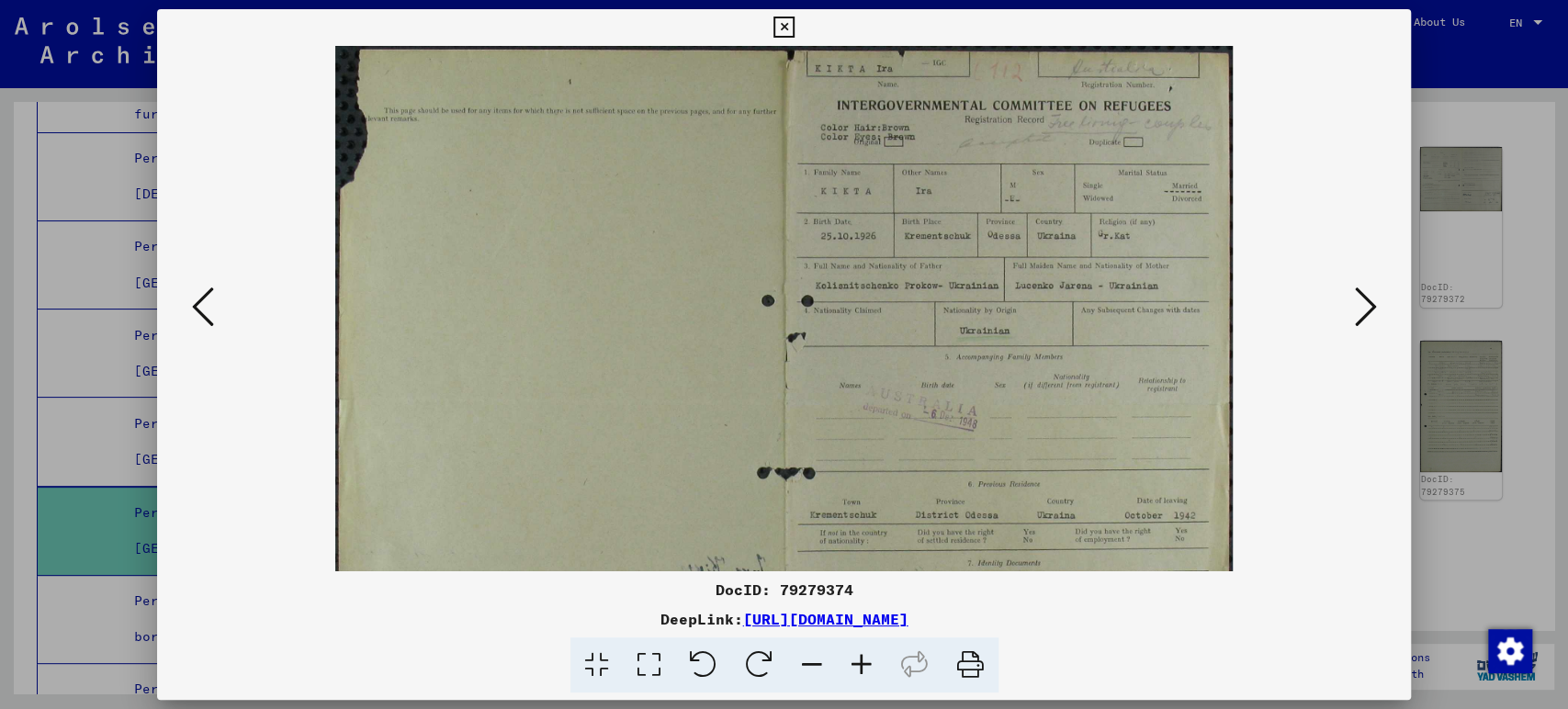
click at [866, 661] on icon at bounding box center [861, 665] width 50 height 56
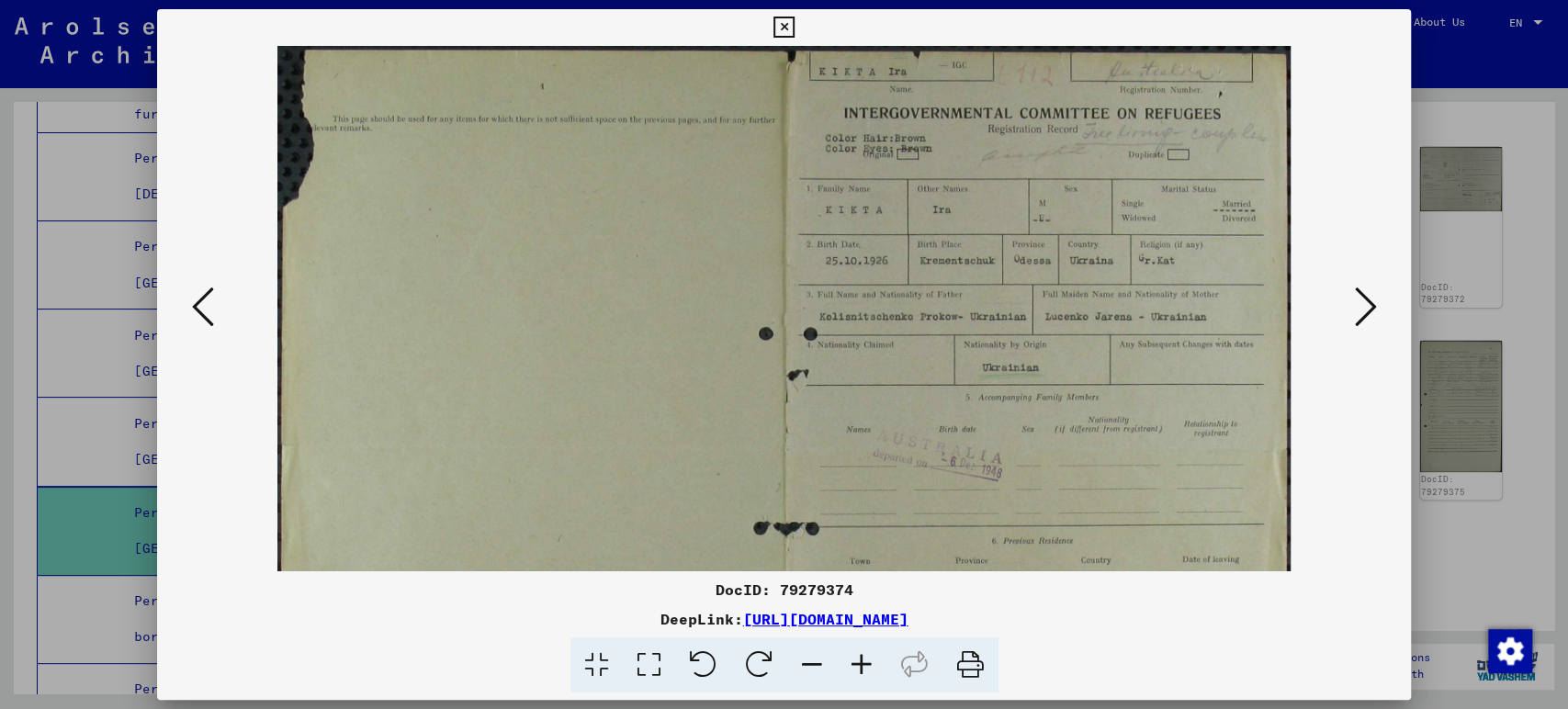
click at [866, 661] on icon at bounding box center [861, 665] width 50 height 56
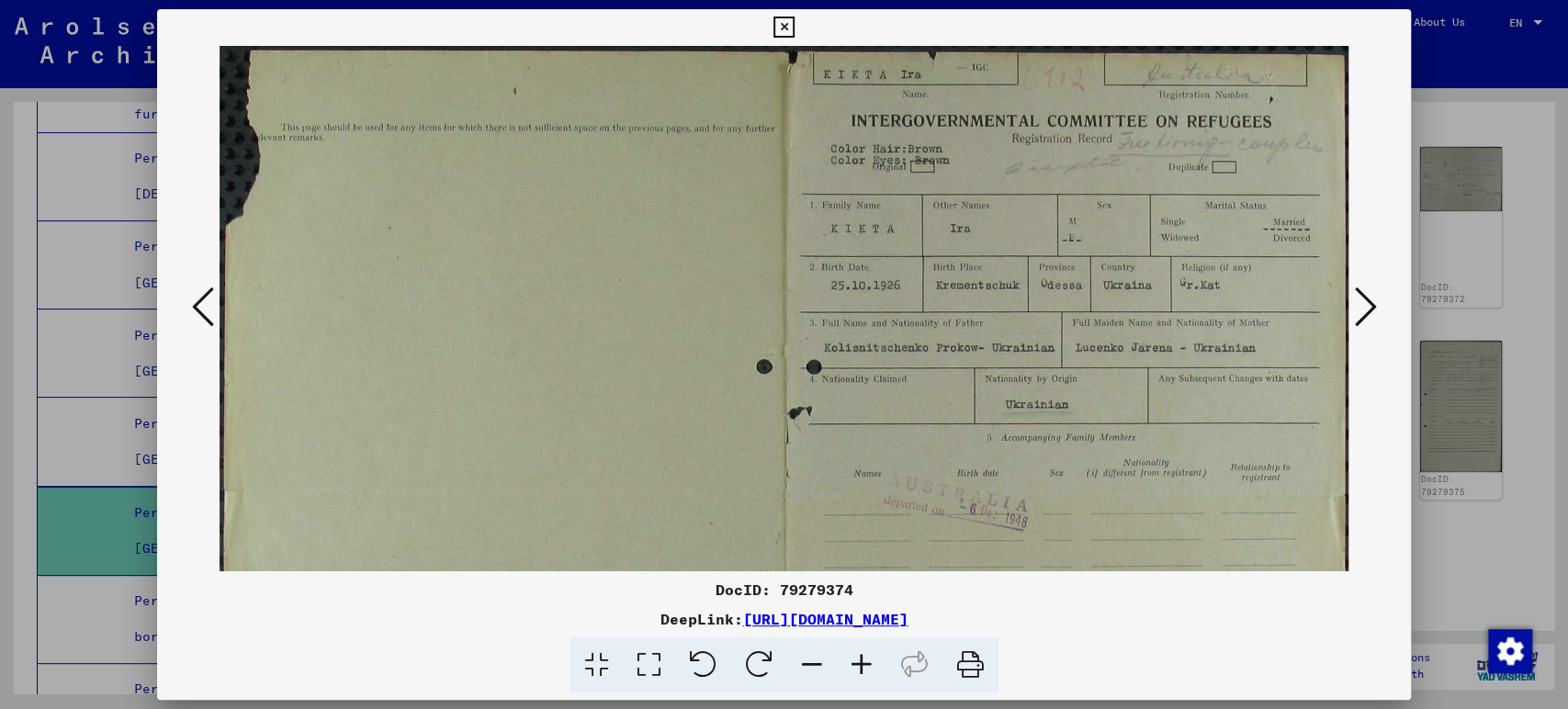
click at [866, 661] on icon at bounding box center [861, 665] width 50 height 56
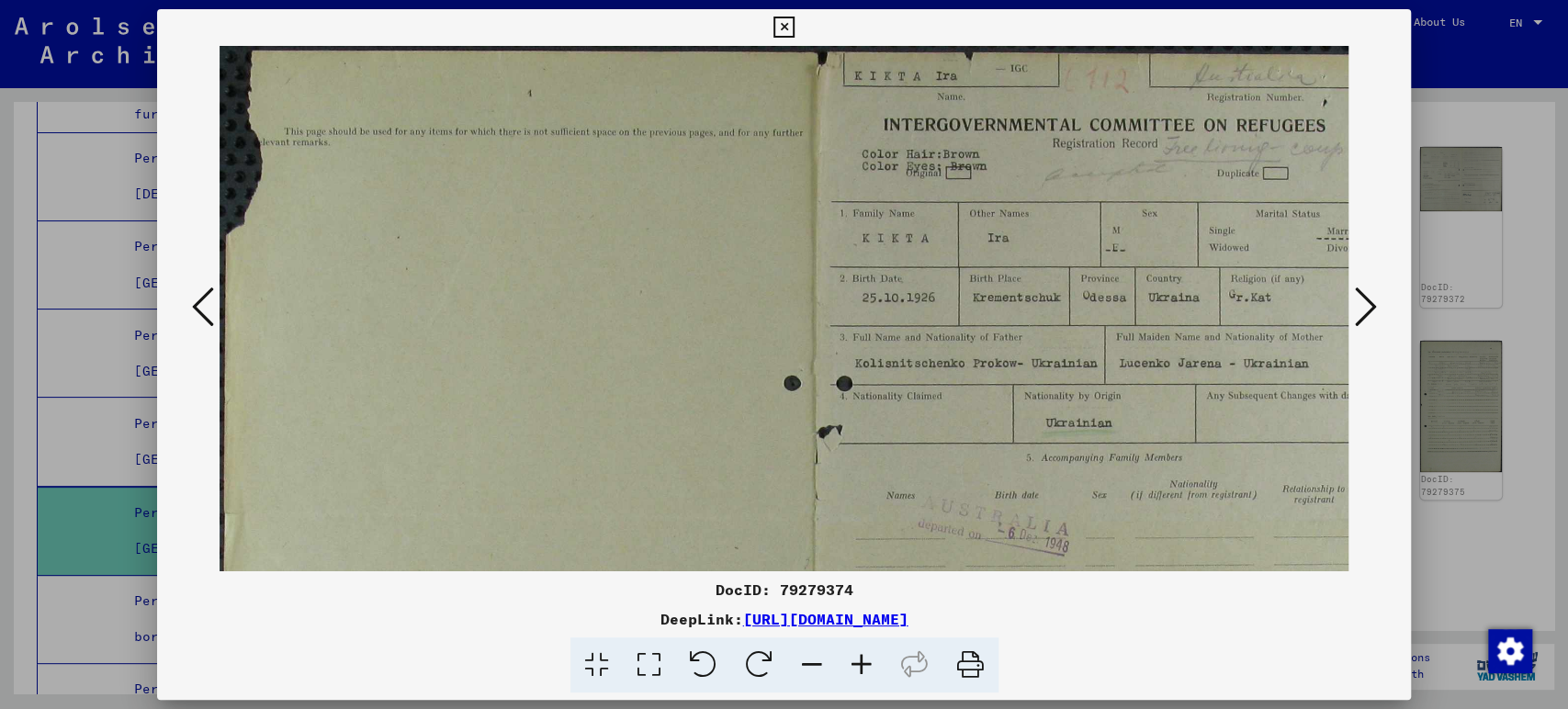
click at [866, 661] on icon at bounding box center [861, 665] width 50 height 56
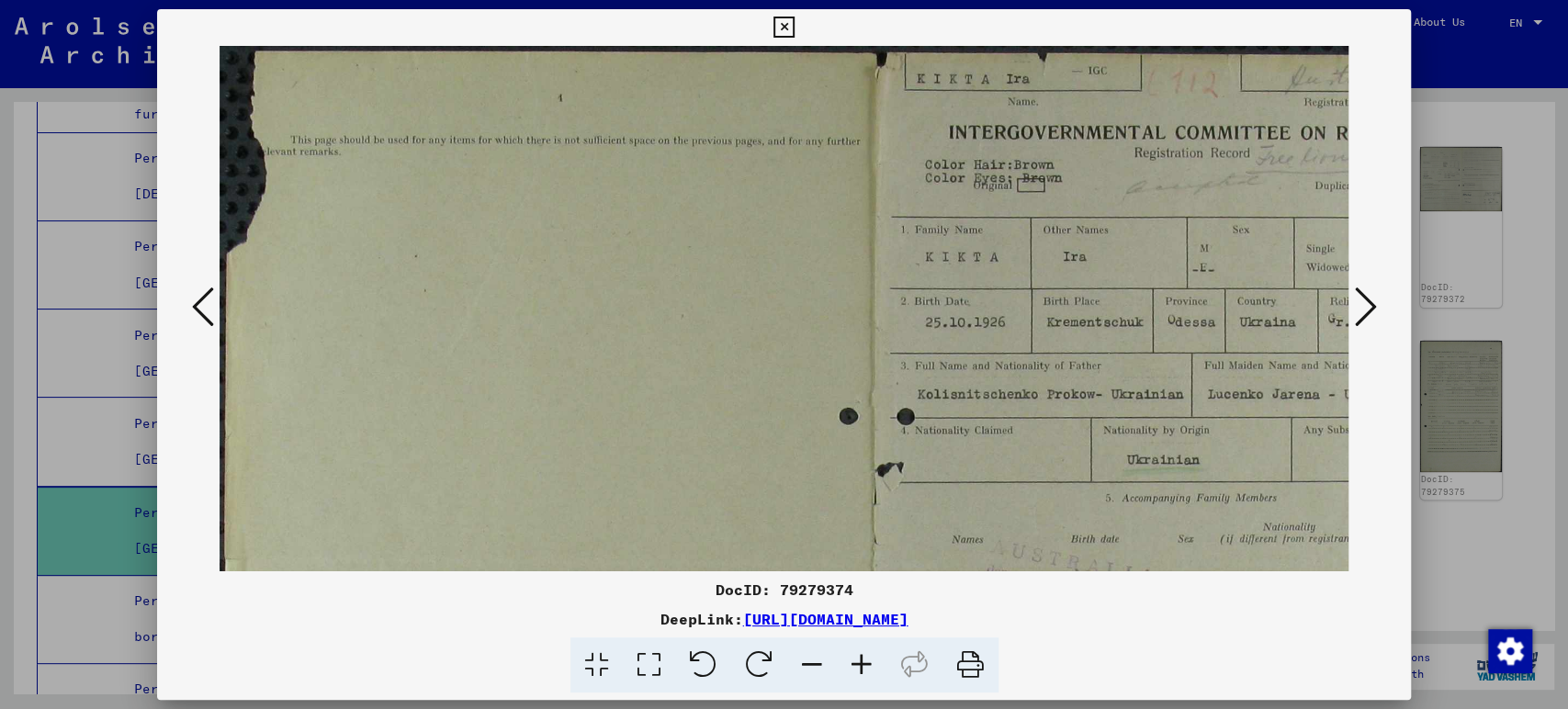
click at [866, 661] on icon at bounding box center [861, 665] width 50 height 56
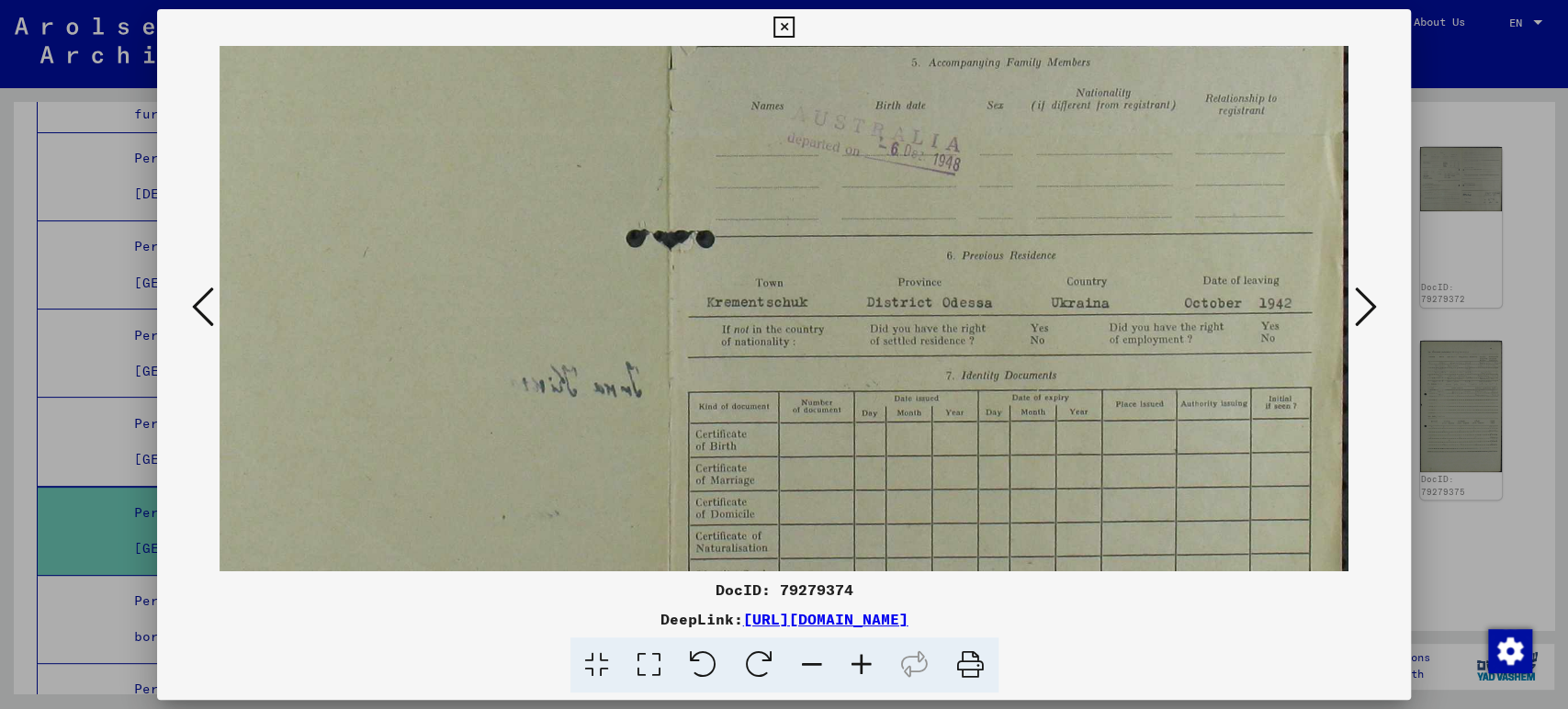
scroll to position [456, 233]
drag, startPoint x: 1206, startPoint y: 519, endPoint x: 465, endPoint y: 64, distance: 869.5
click at [465, 64] on img at bounding box center [668, 128] width 1363 height 1076
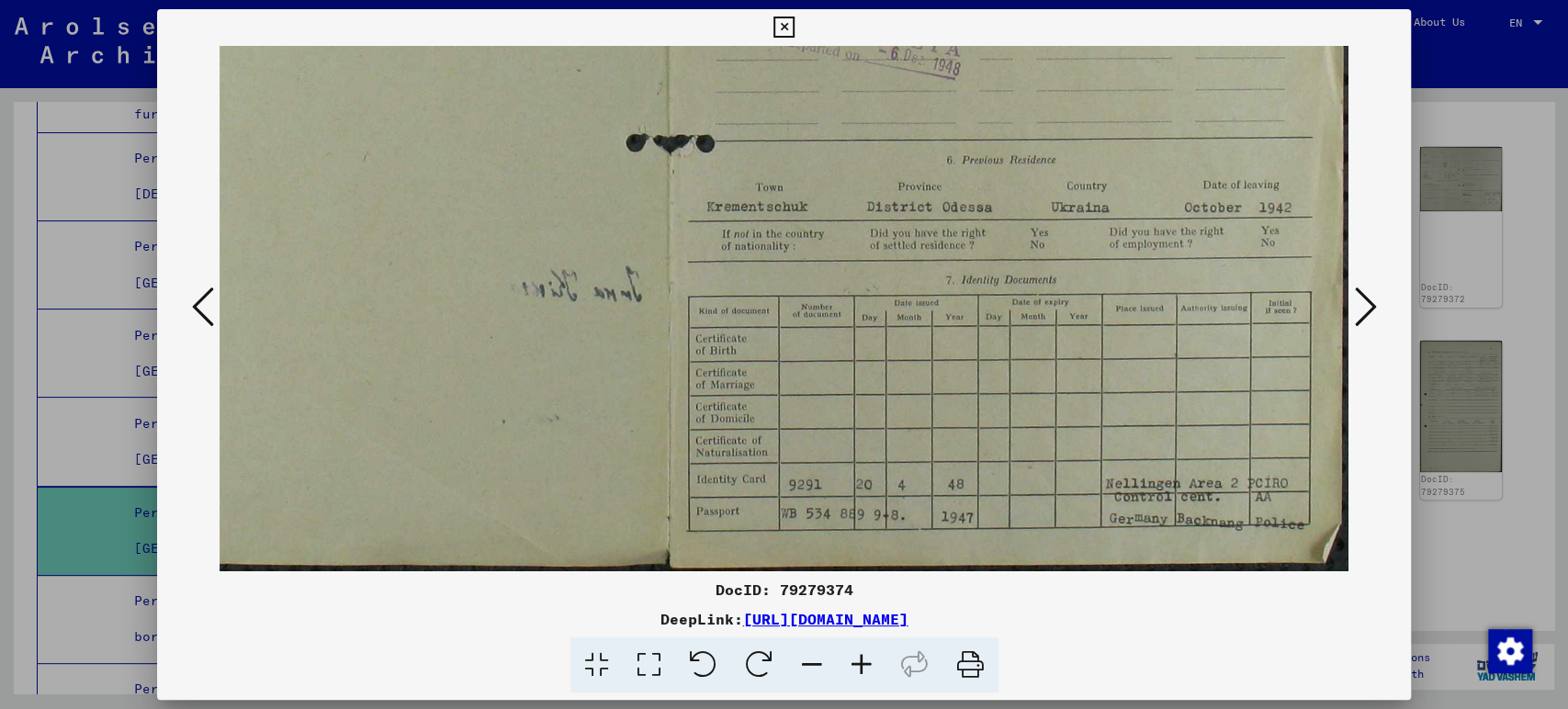
drag, startPoint x: 1029, startPoint y: 432, endPoint x: 957, endPoint y: 116, distance: 324.1
click at [957, 116] on img at bounding box center [668, 33] width 1363 height 1076
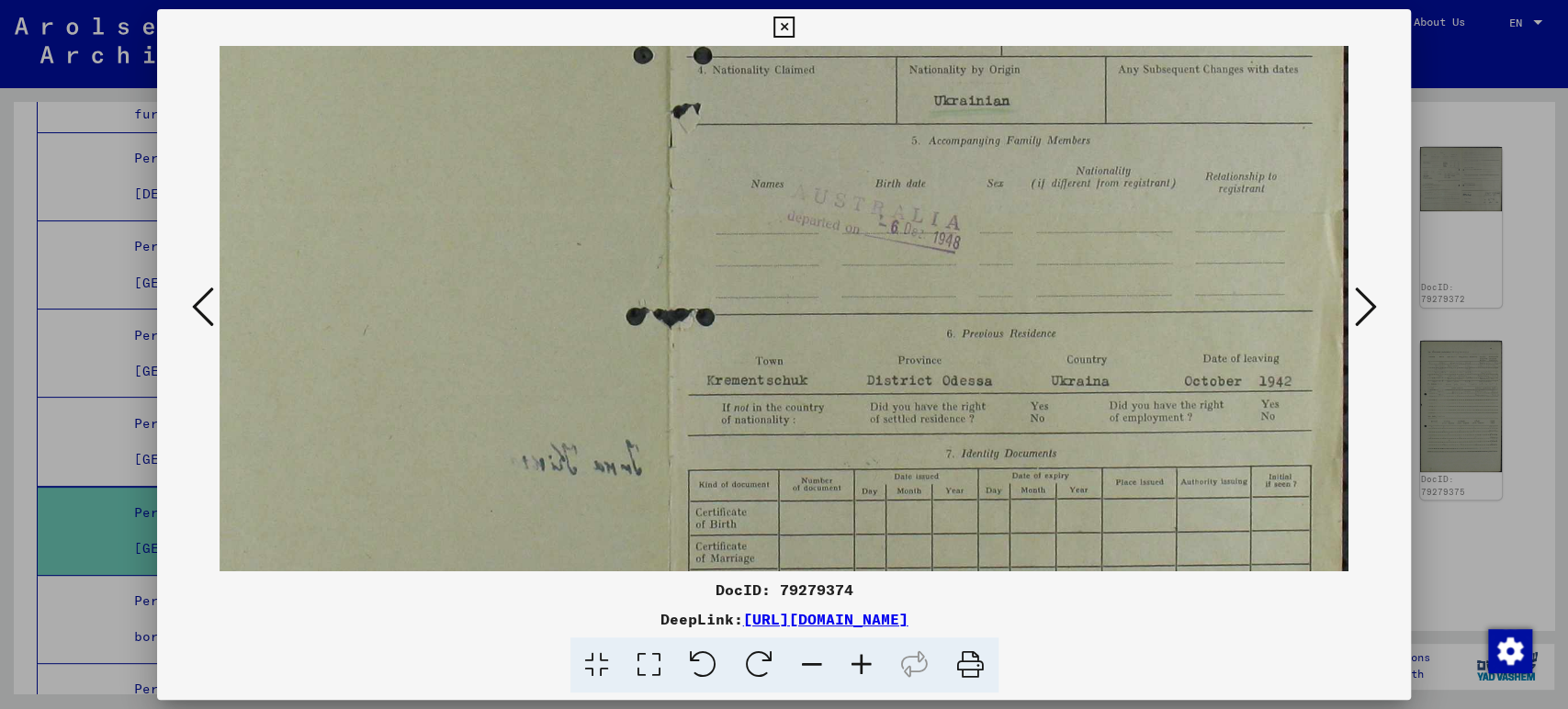
scroll to position [379, 233]
drag, startPoint x: 1082, startPoint y: 195, endPoint x: 871, endPoint y: 378, distance: 279.3
click at [871, 378] on img at bounding box center [668, 204] width 1363 height 1076
click at [1369, 314] on icon at bounding box center [1364, 307] width 22 height 44
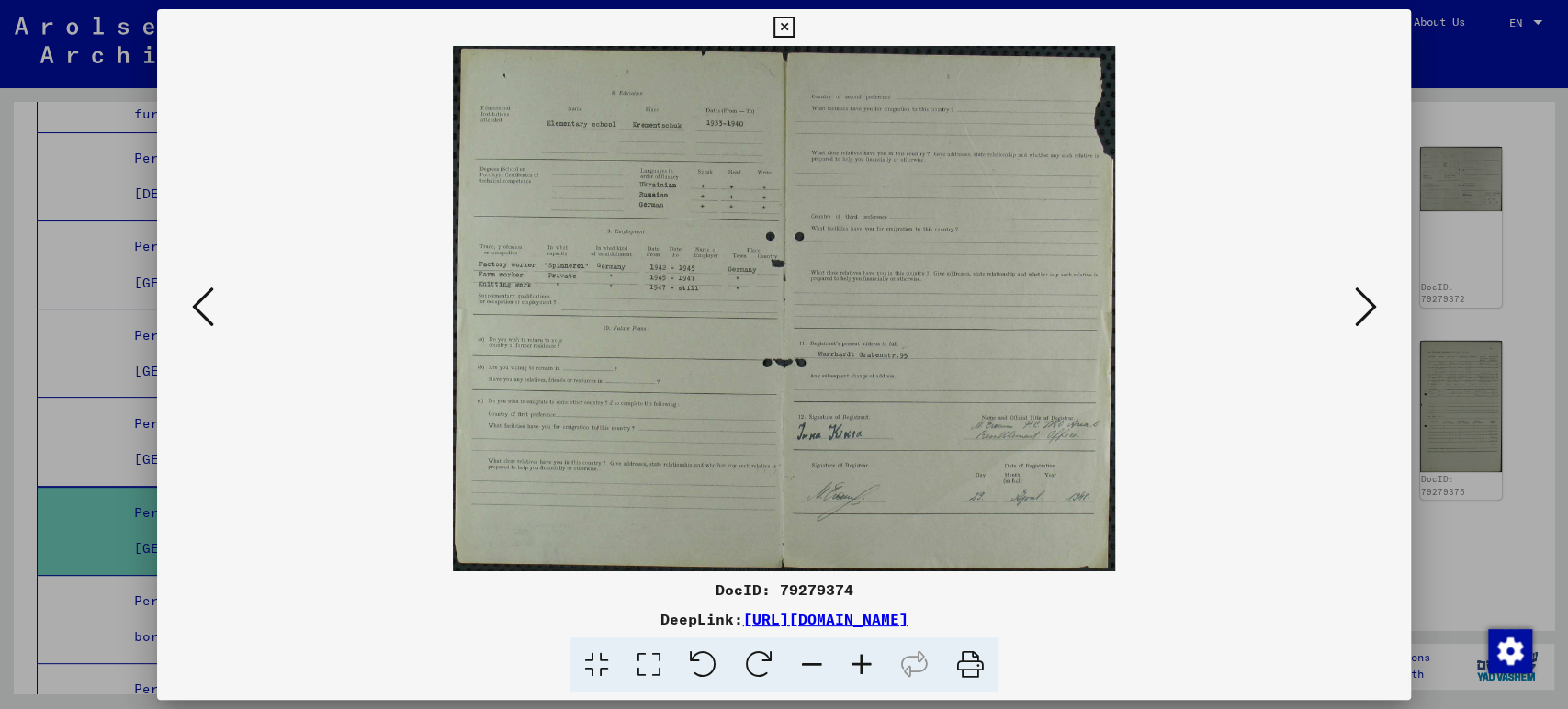
click at [869, 665] on icon at bounding box center [861, 665] width 50 height 56
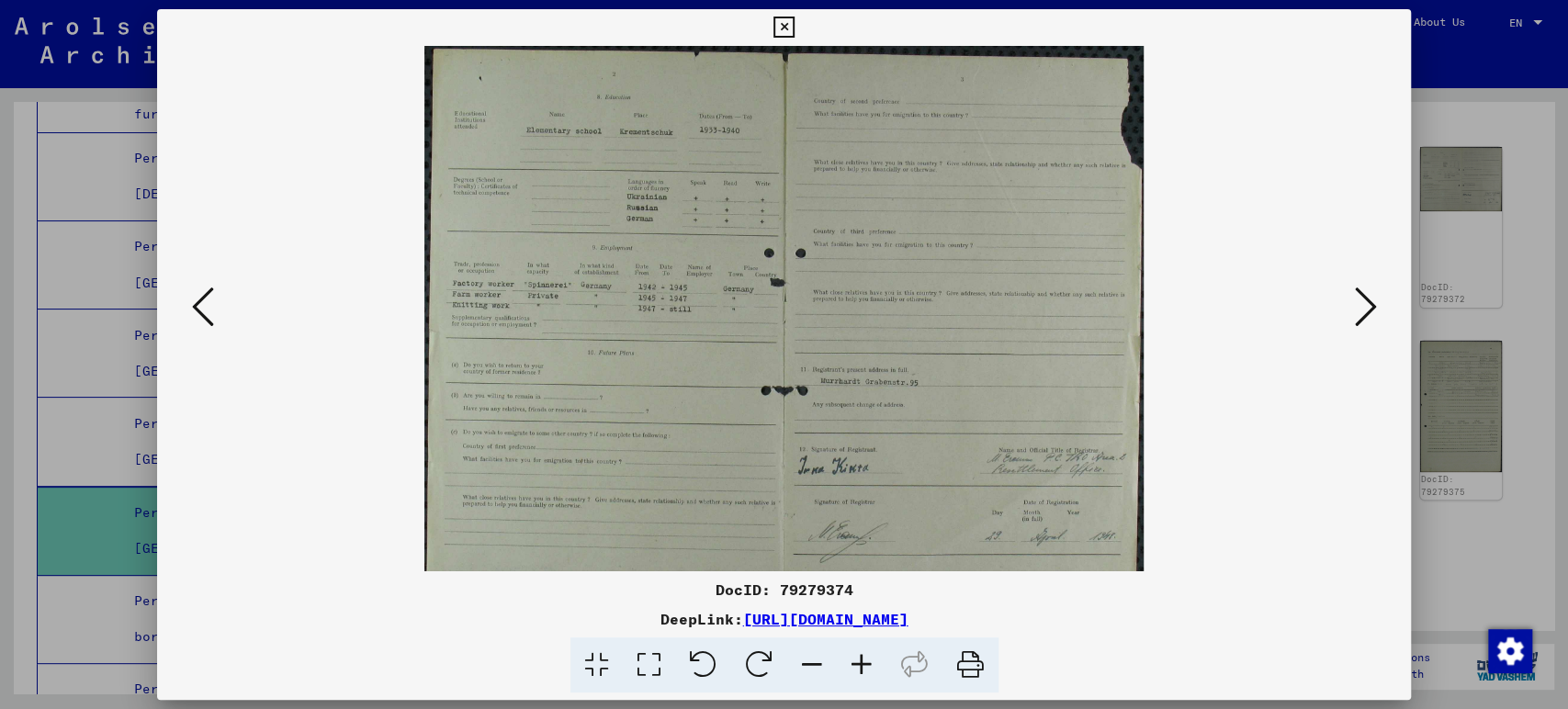
click at [869, 664] on icon at bounding box center [861, 665] width 50 height 56
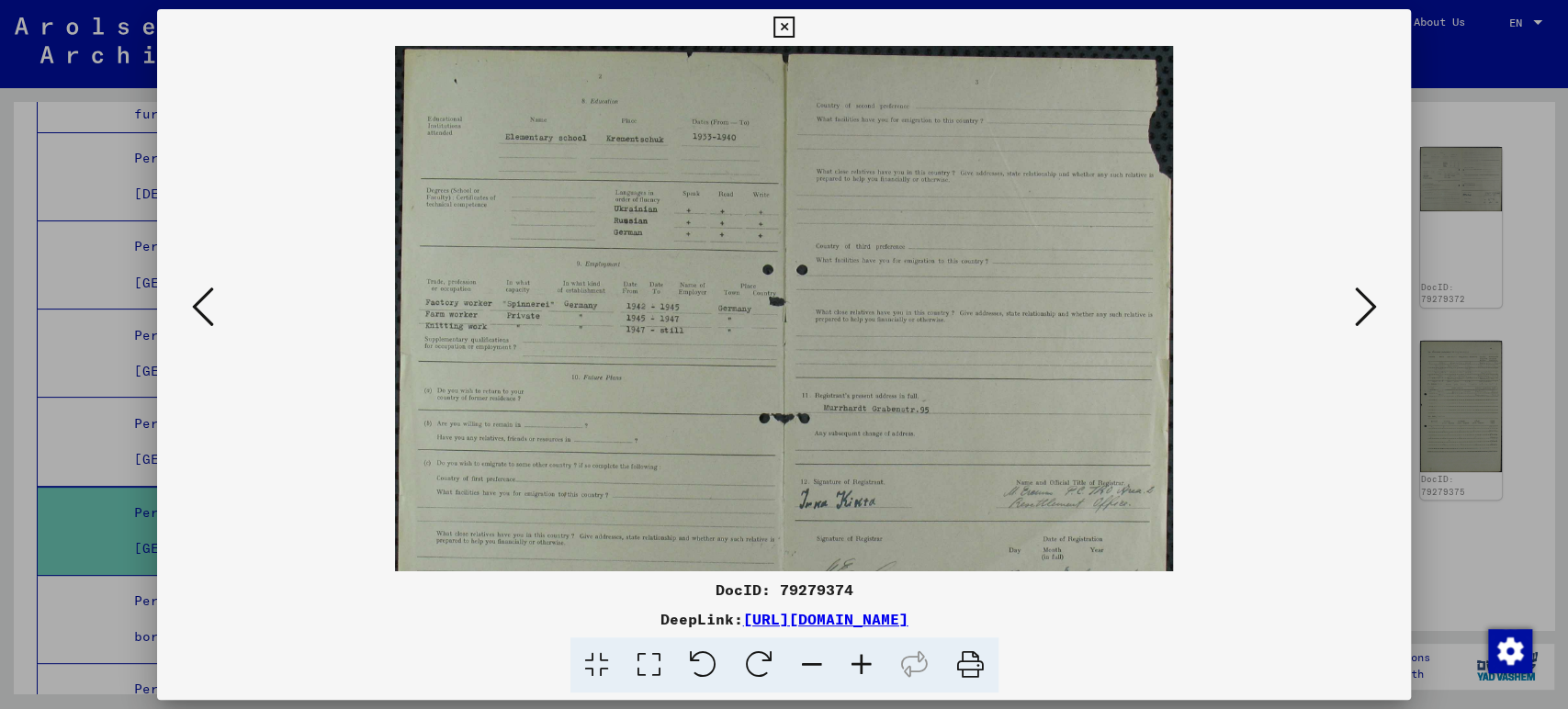
click at [869, 664] on icon at bounding box center [861, 665] width 50 height 56
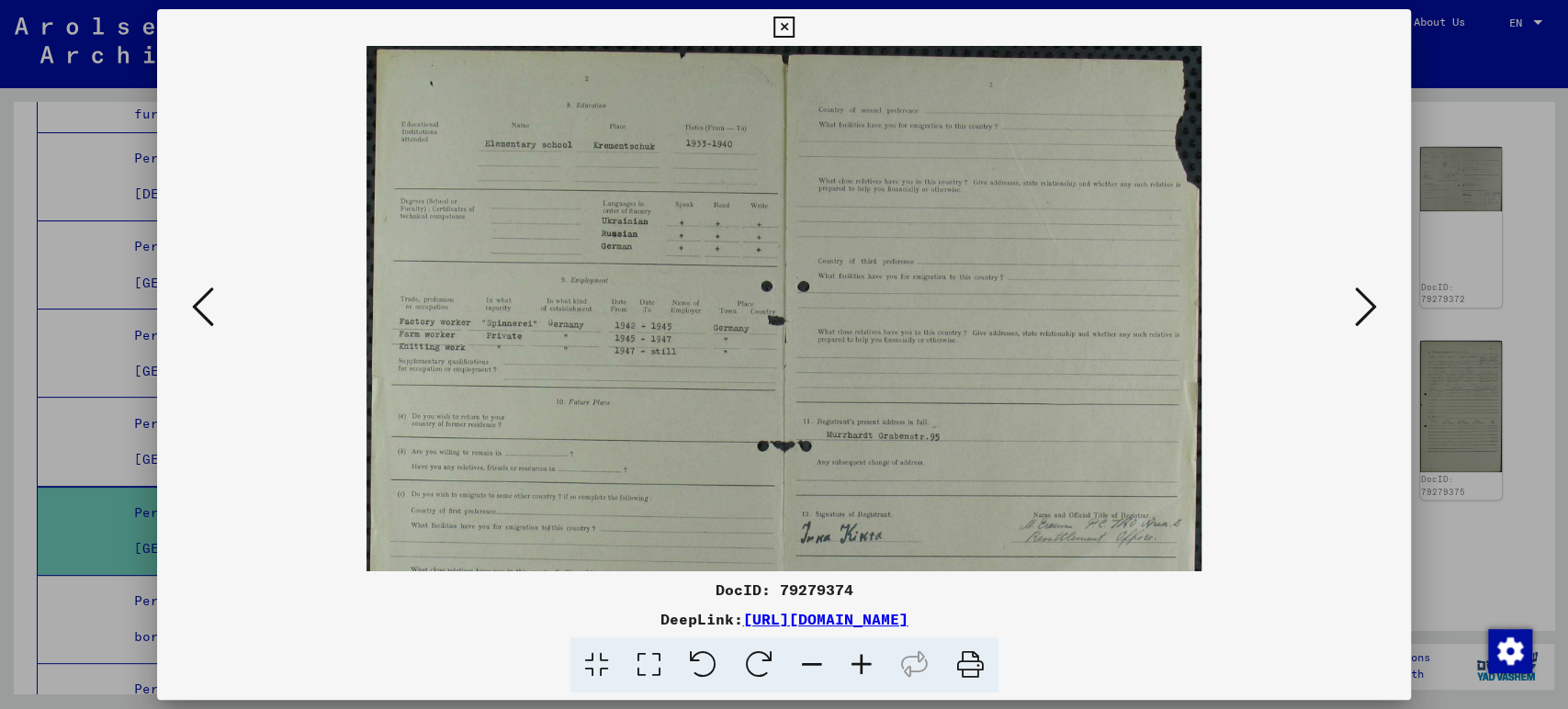
click at [869, 664] on icon at bounding box center [861, 665] width 50 height 56
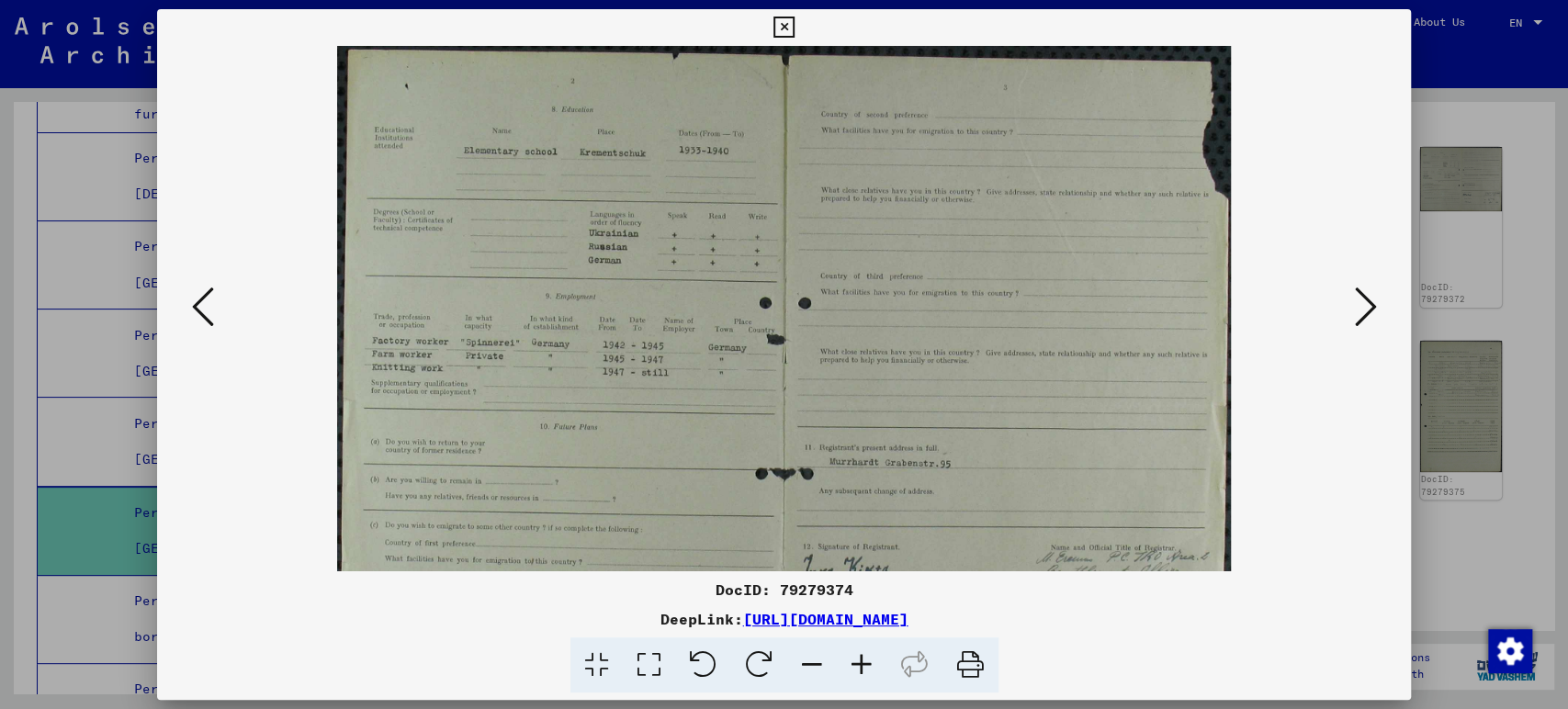
click at [869, 664] on icon at bounding box center [861, 665] width 50 height 56
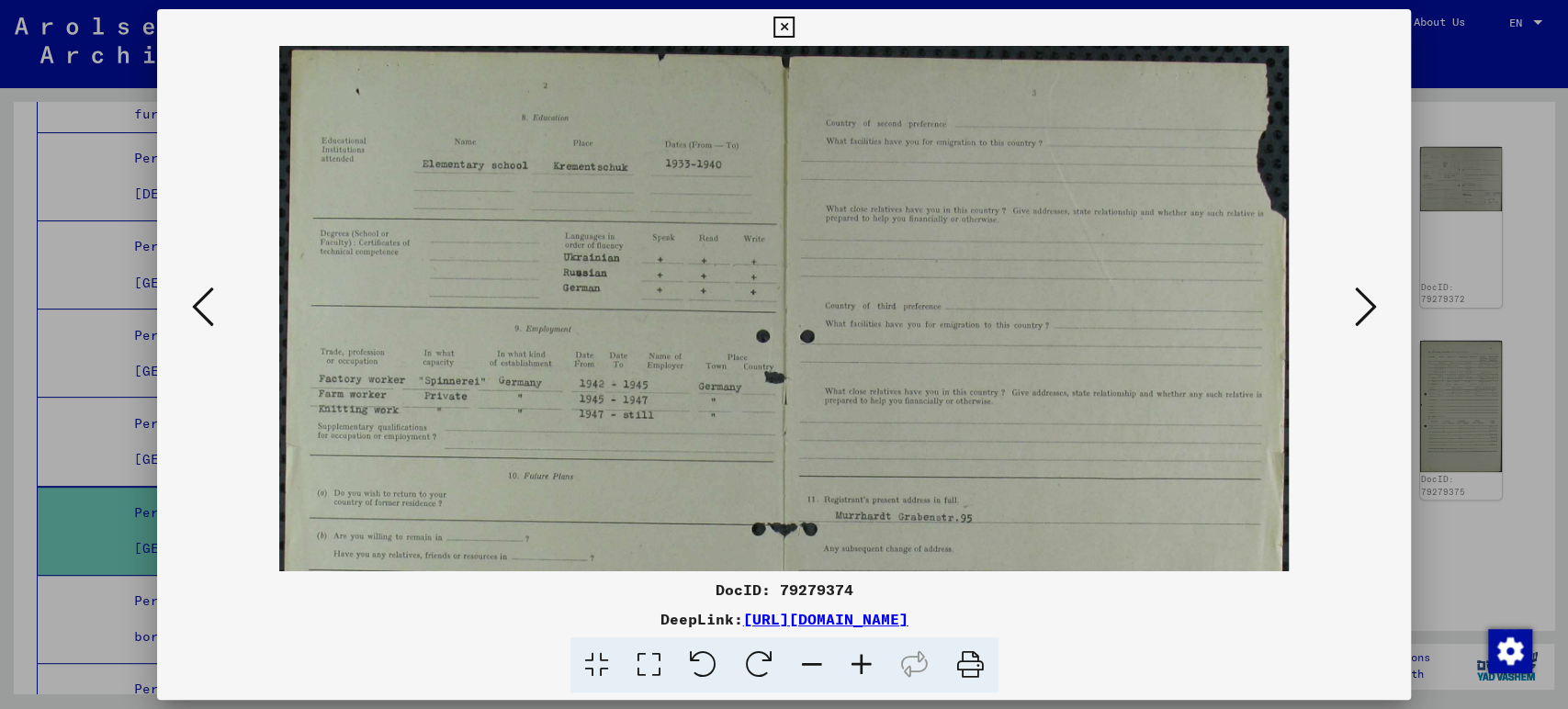
click at [869, 664] on icon at bounding box center [861, 665] width 50 height 56
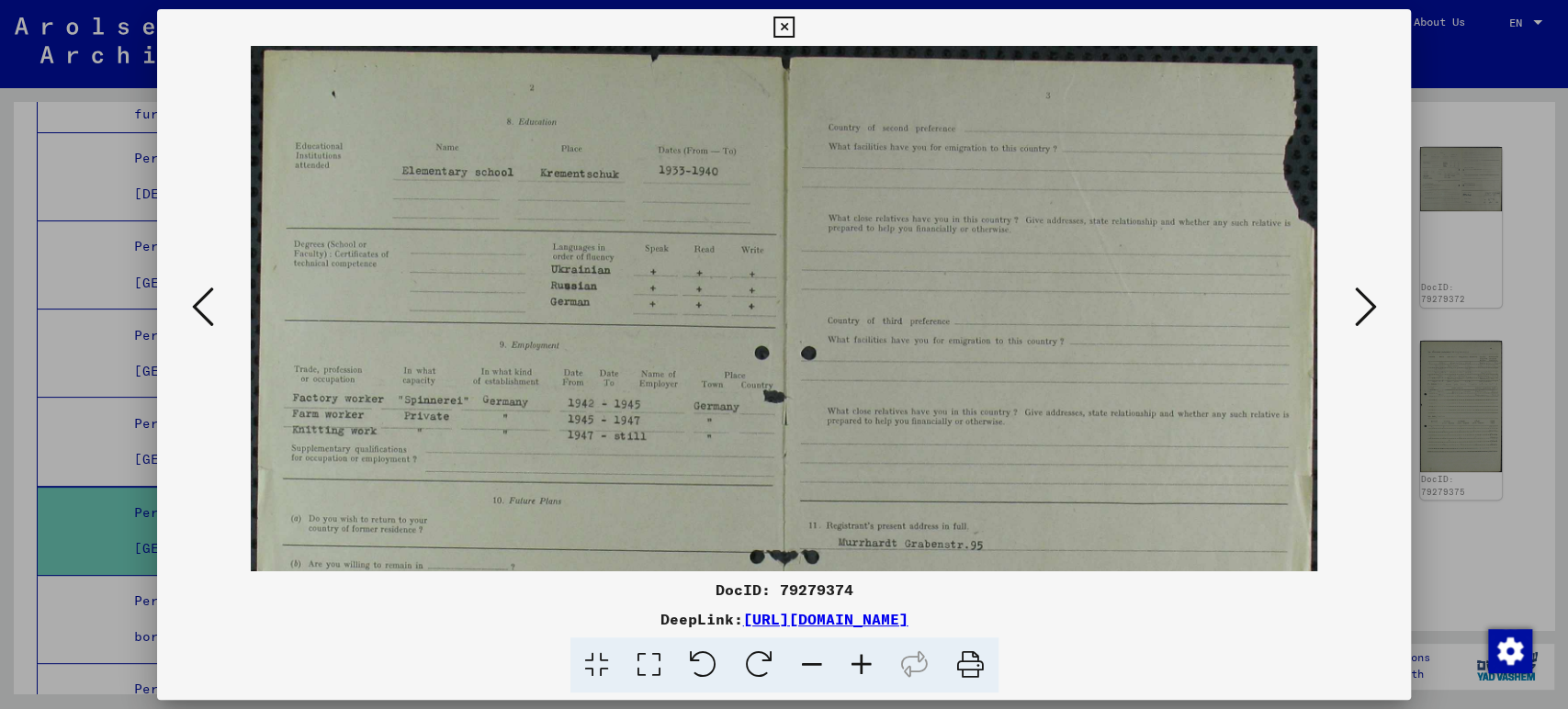
click at [869, 664] on icon at bounding box center [861, 665] width 50 height 56
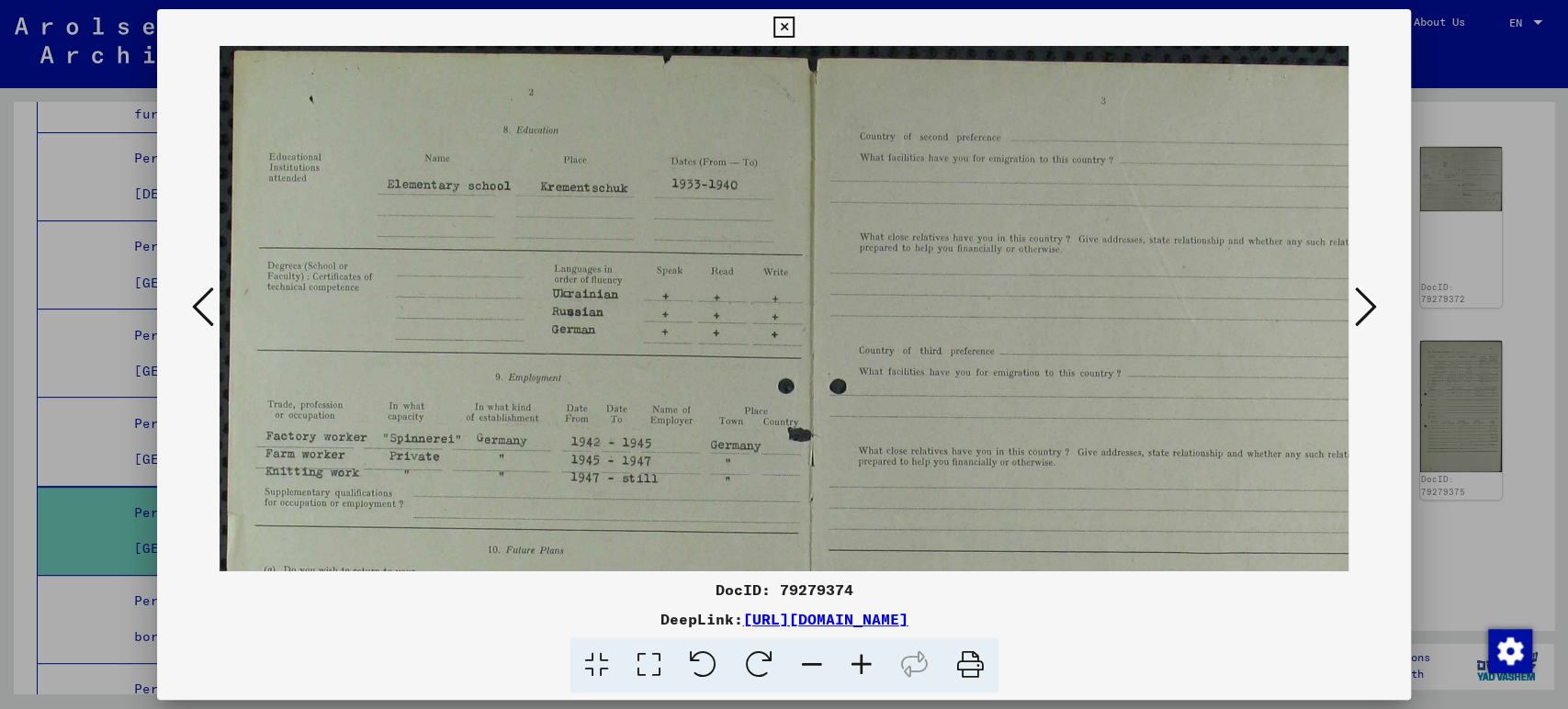
click at [869, 664] on icon at bounding box center [861, 665] width 50 height 56
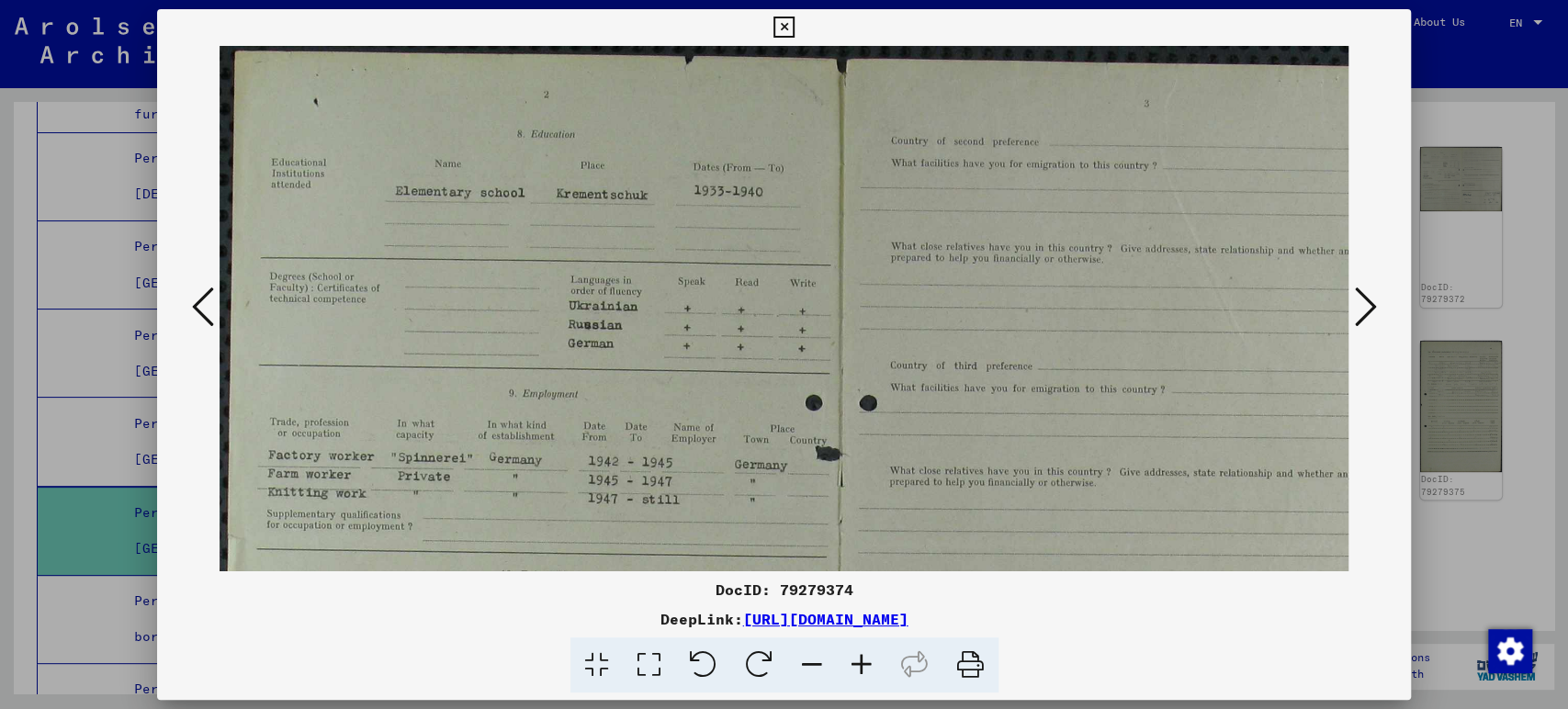
click at [869, 664] on icon at bounding box center [861, 665] width 50 height 56
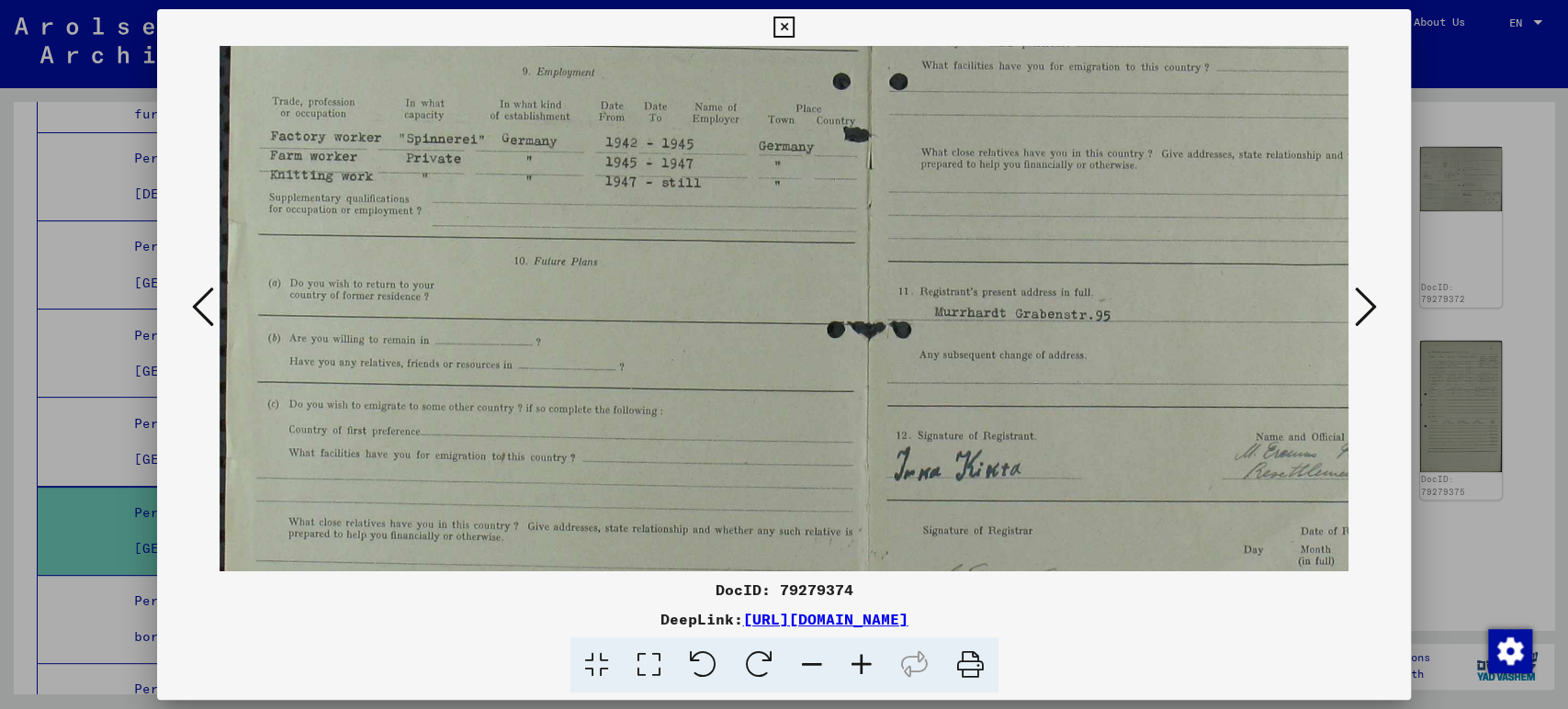
drag, startPoint x: 877, startPoint y: 434, endPoint x: 998, endPoint y: 98, distance: 357.1
click at [959, 97] on img at bounding box center [869, 223] width 1298 height 1030
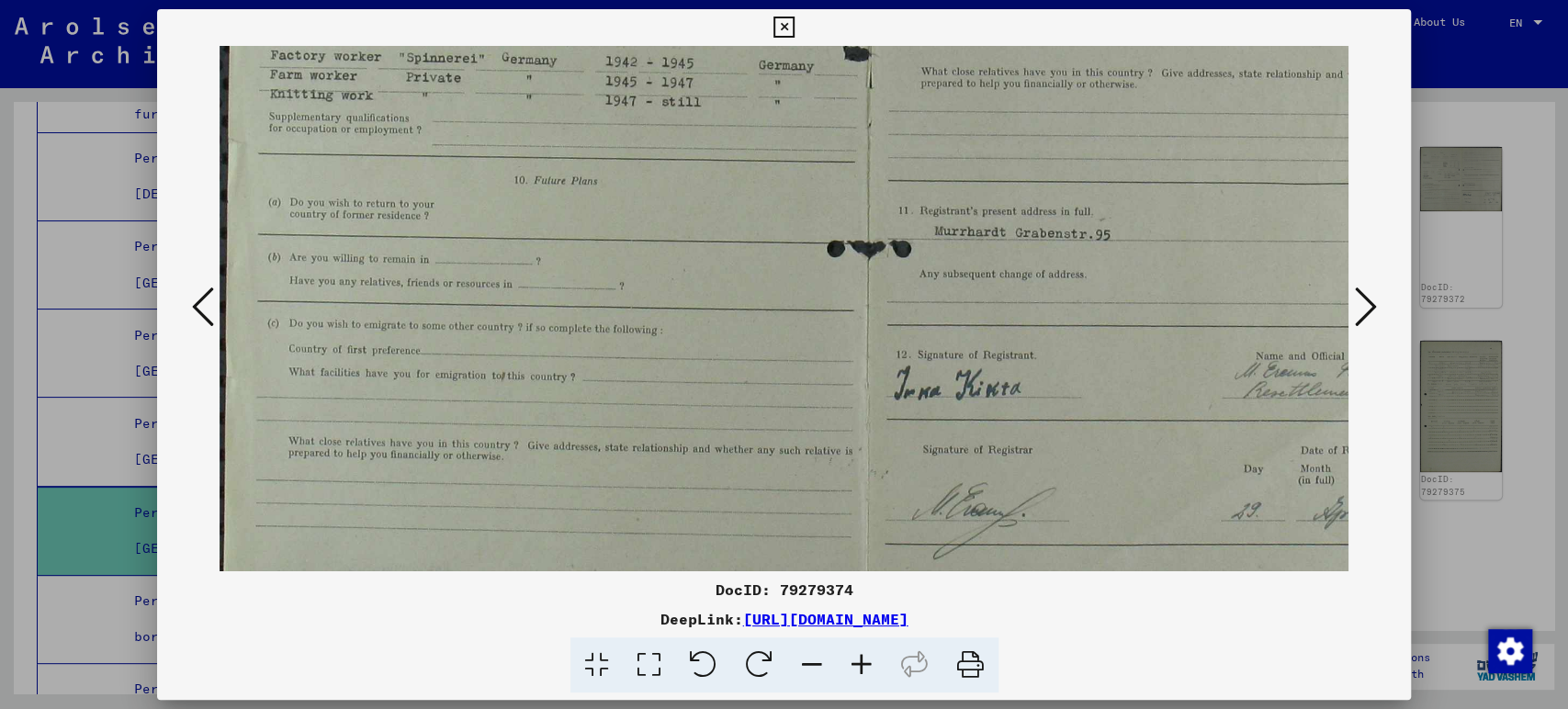
click at [1360, 311] on icon at bounding box center [1364, 307] width 22 height 44
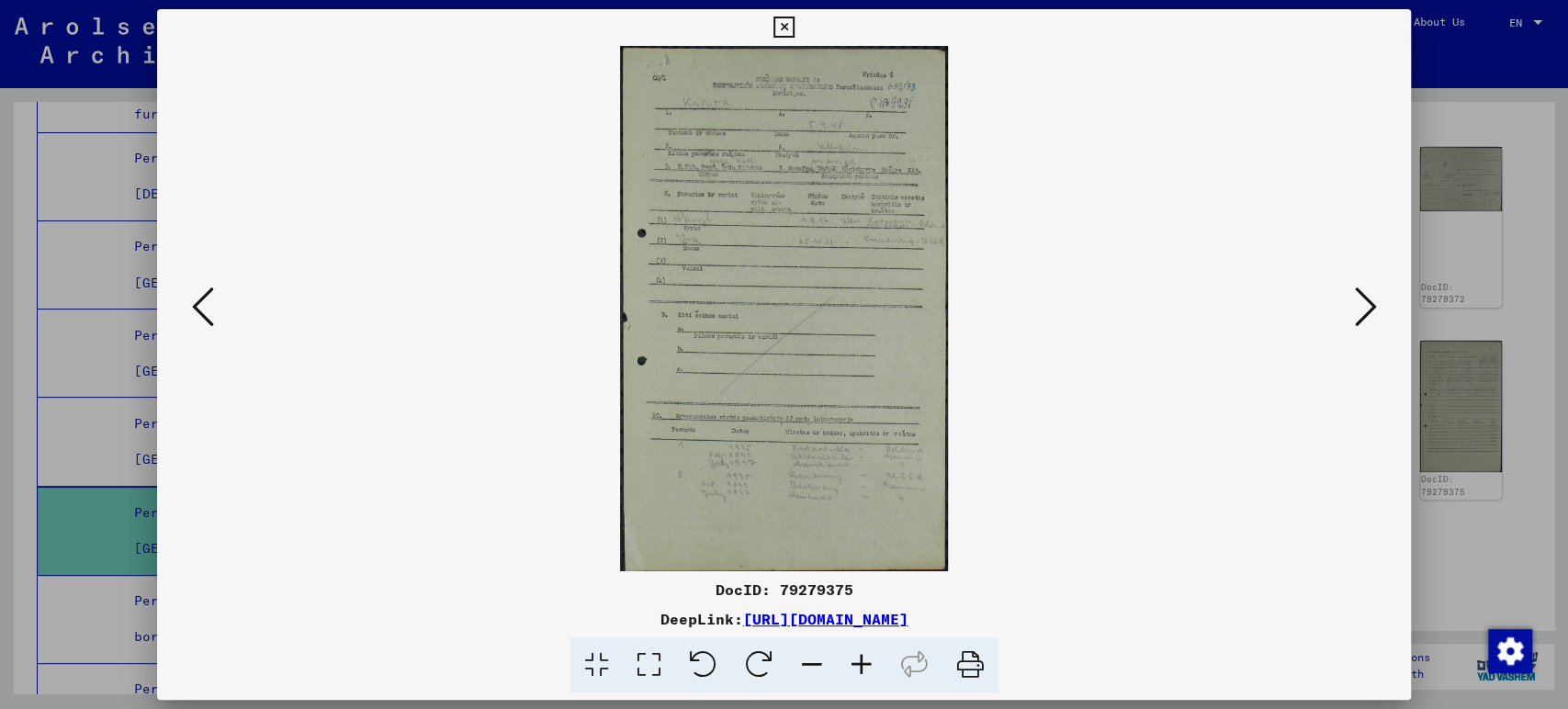
click at [865, 662] on icon at bounding box center [861, 665] width 50 height 56
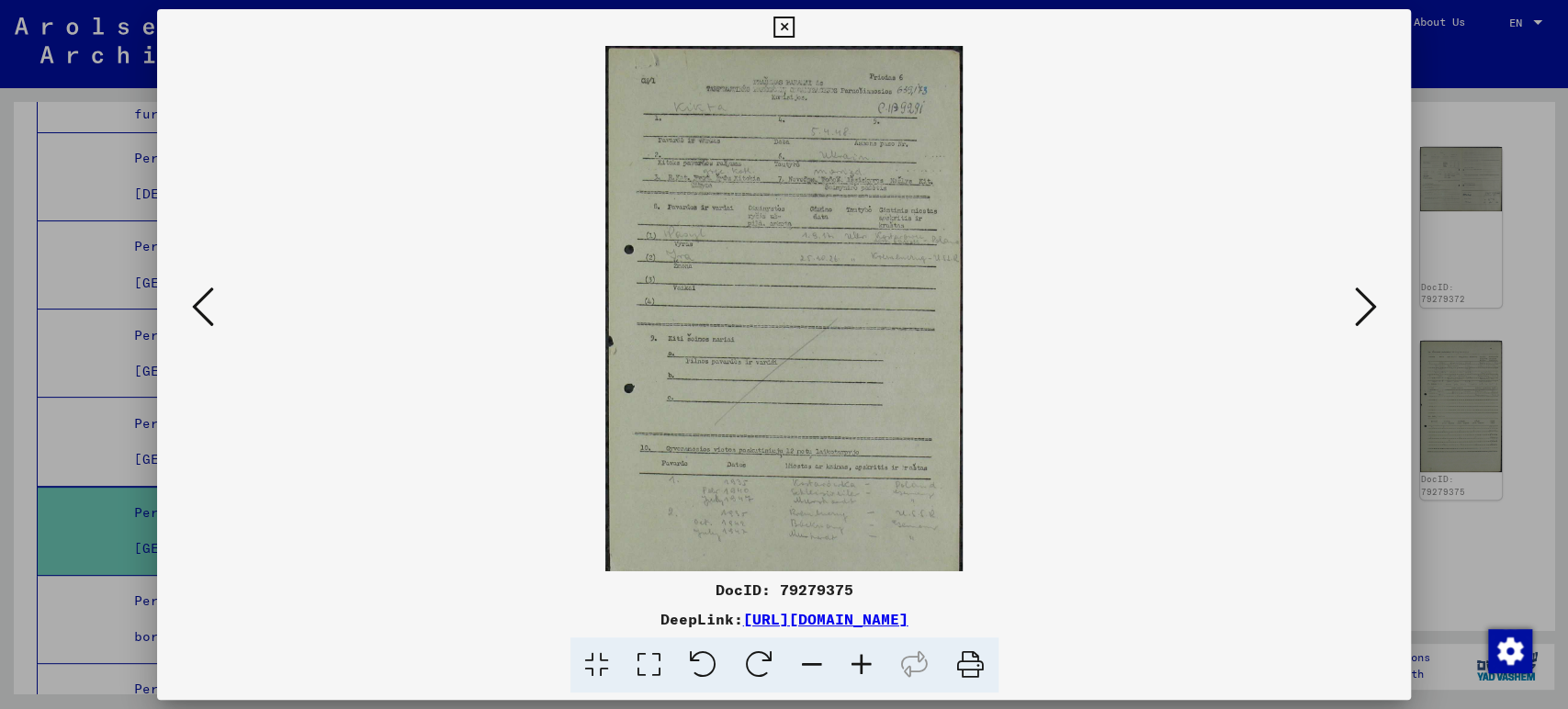
click at [864, 662] on icon at bounding box center [861, 665] width 50 height 56
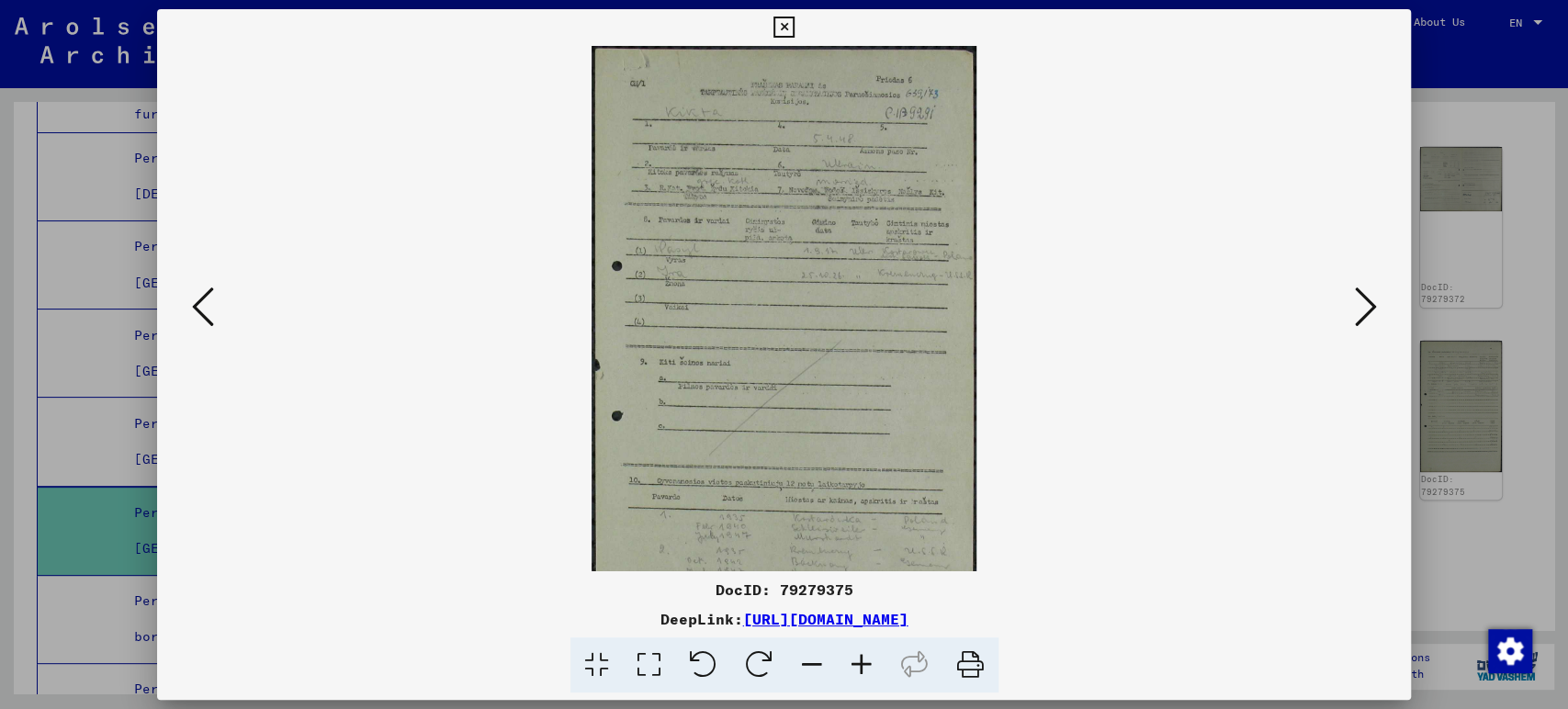
click at [864, 662] on icon at bounding box center [861, 665] width 50 height 56
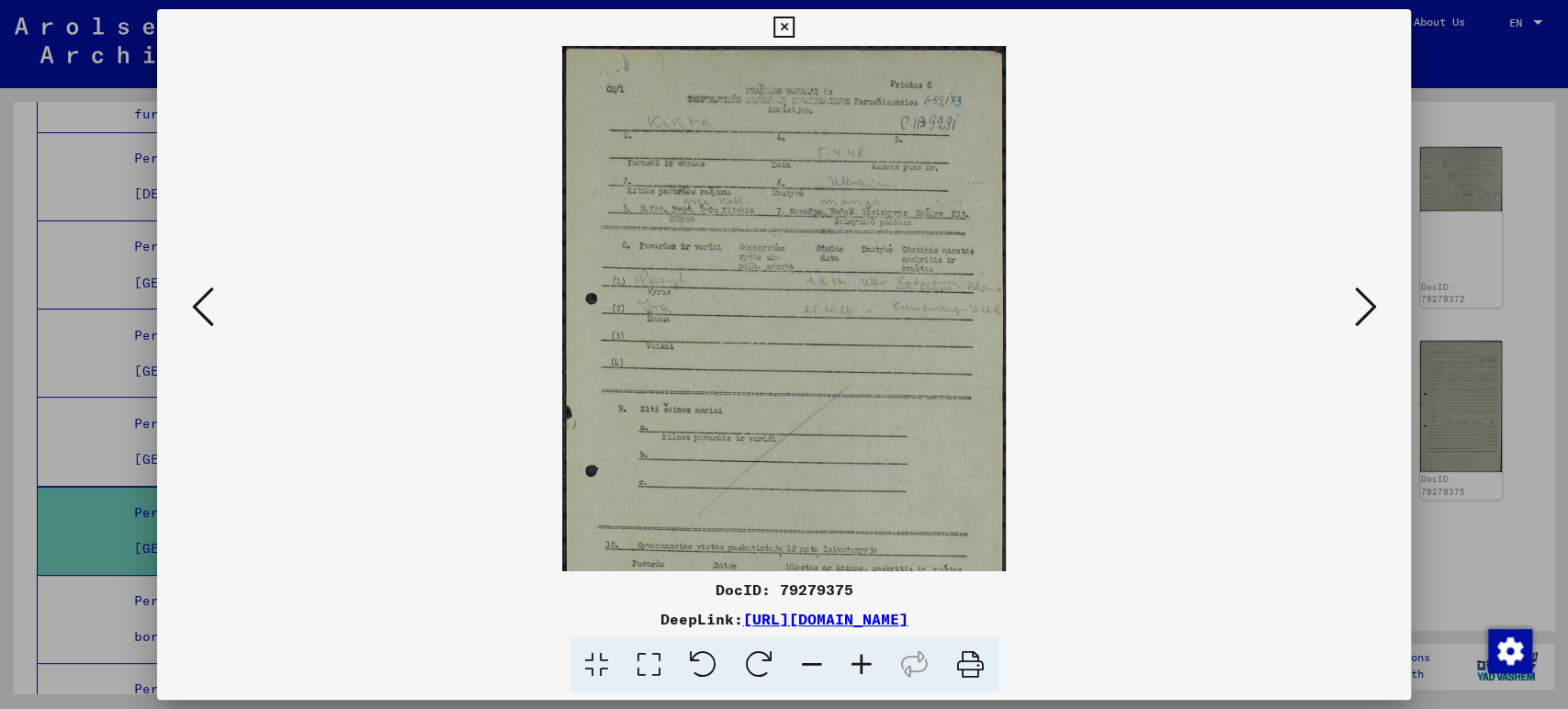
click at [864, 662] on icon at bounding box center [861, 665] width 50 height 56
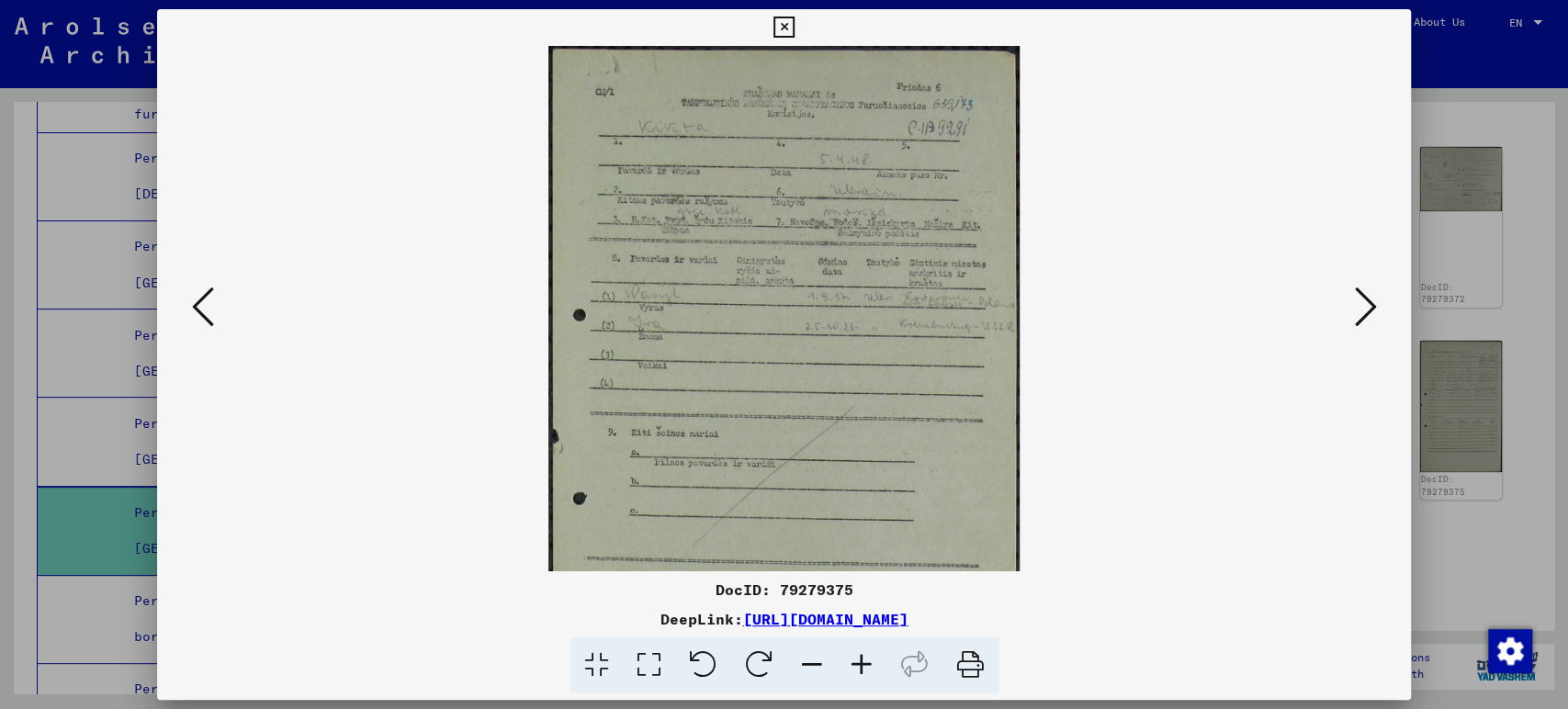
click at [864, 662] on icon at bounding box center [861, 665] width 50 height 56
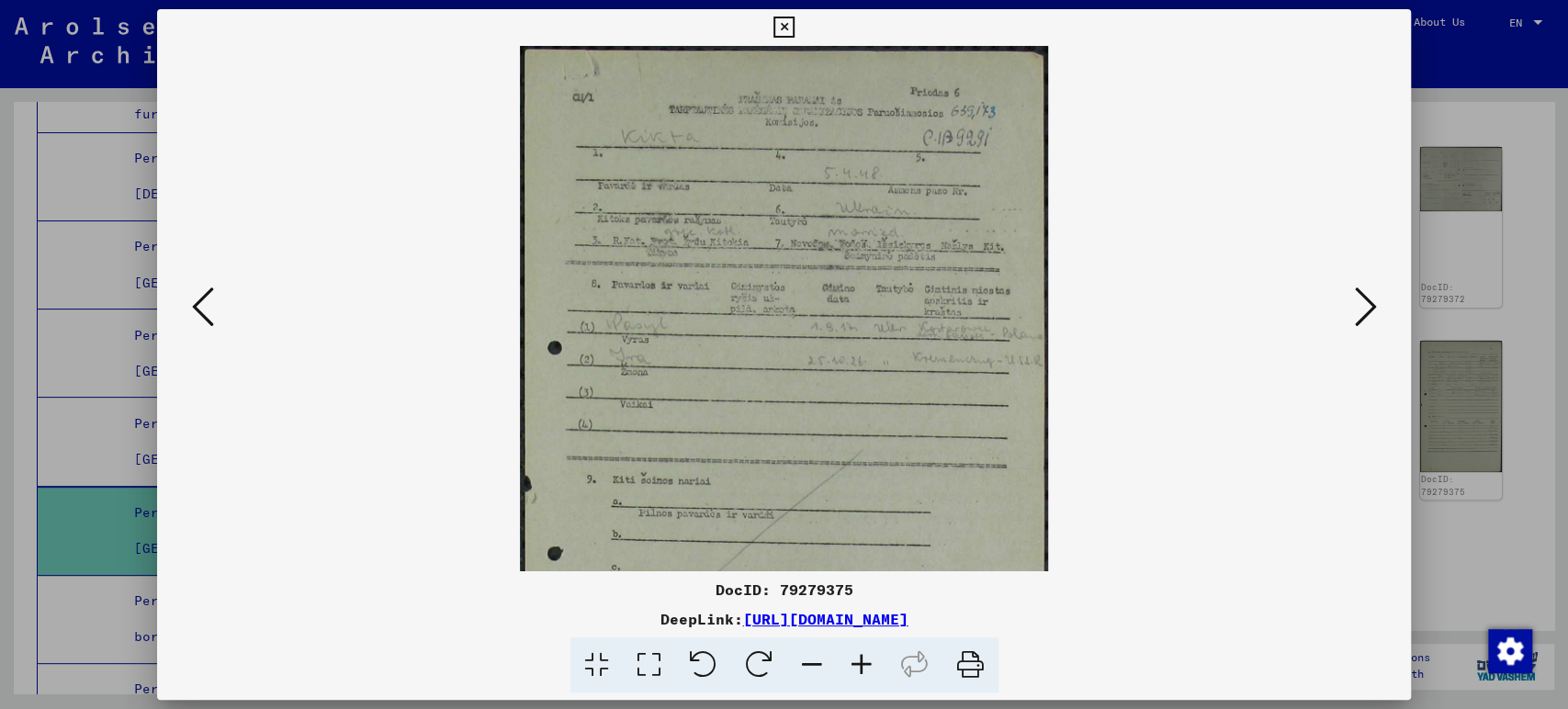
click at [864, 662] on icon at bounding box center [861, 665] width 50 height 56
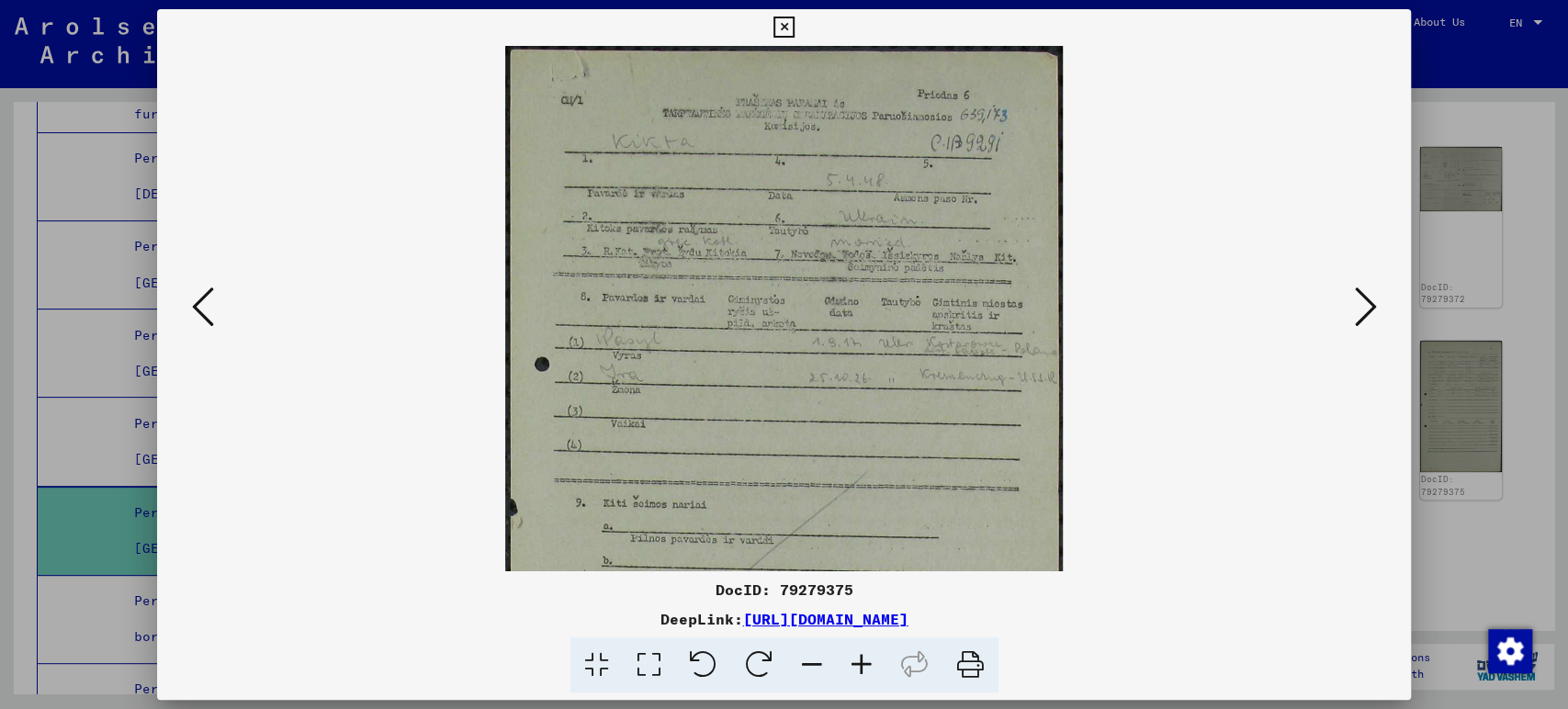
click at [864, 662] on icon at bounding box center [861, 665] width 50 height 56
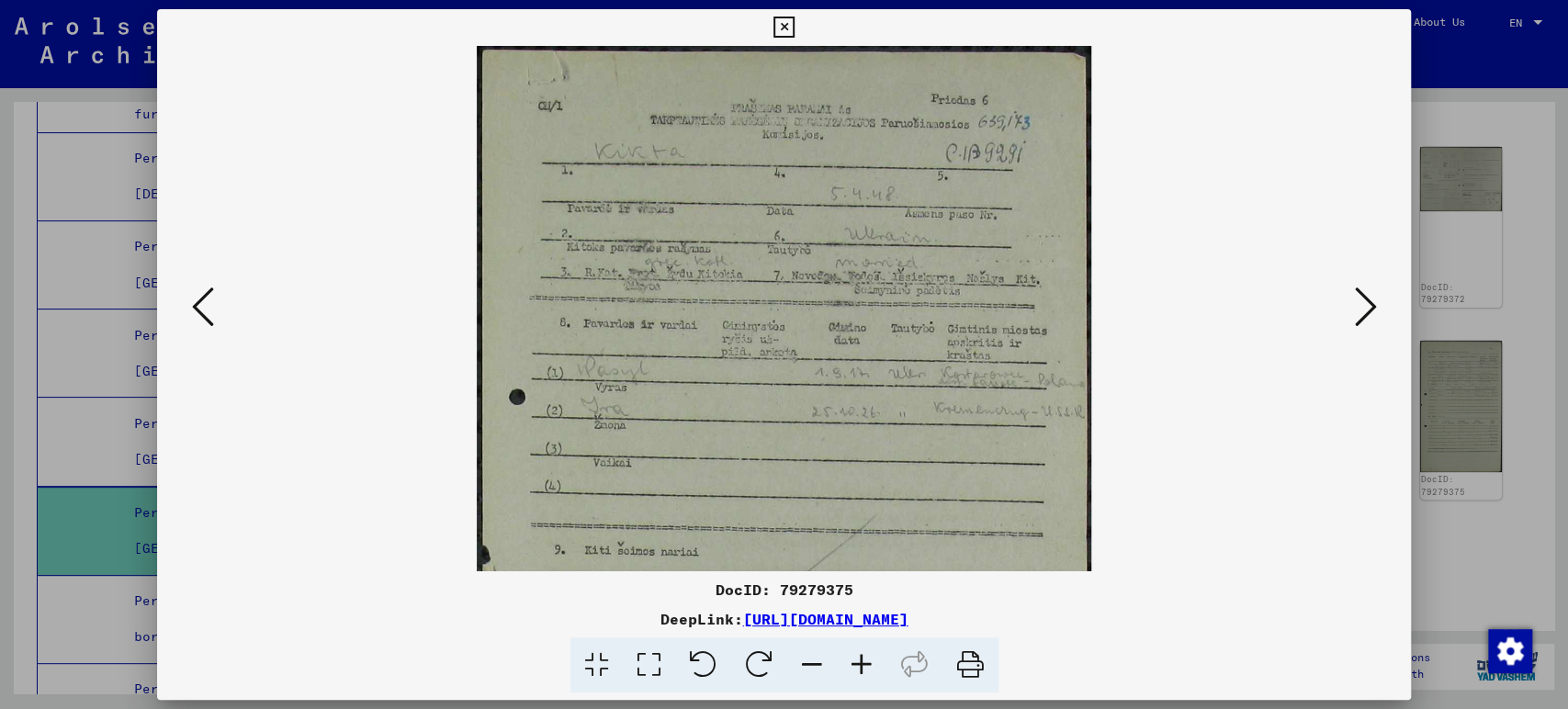
click at [864, 662] on icon at bounding box center [861, 665] width 50 height 56
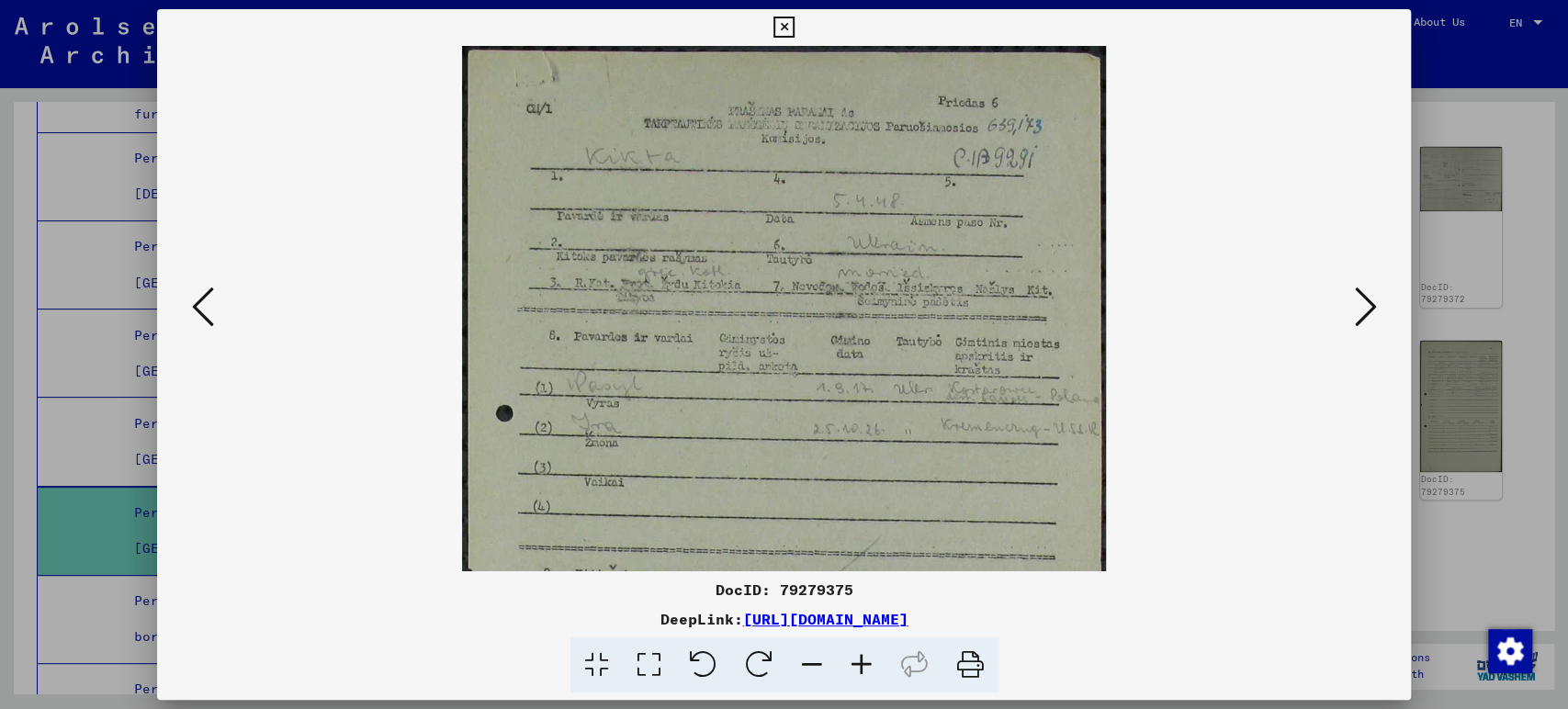
click at [863, 662] on icon at bounding box center [861, 665] width 50 height 56
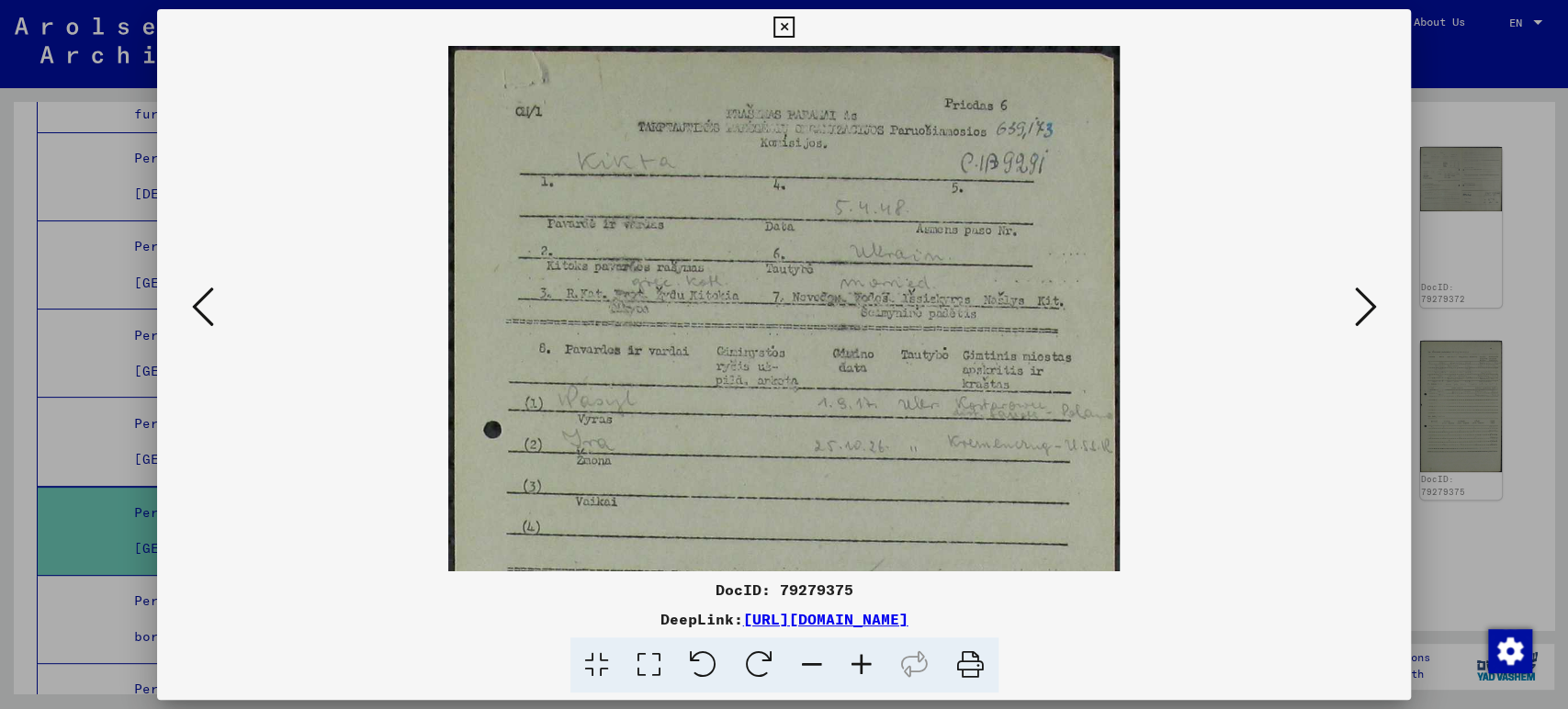
click at [863, 662] on icon at bounding box center [861, 665] width 50 height 56
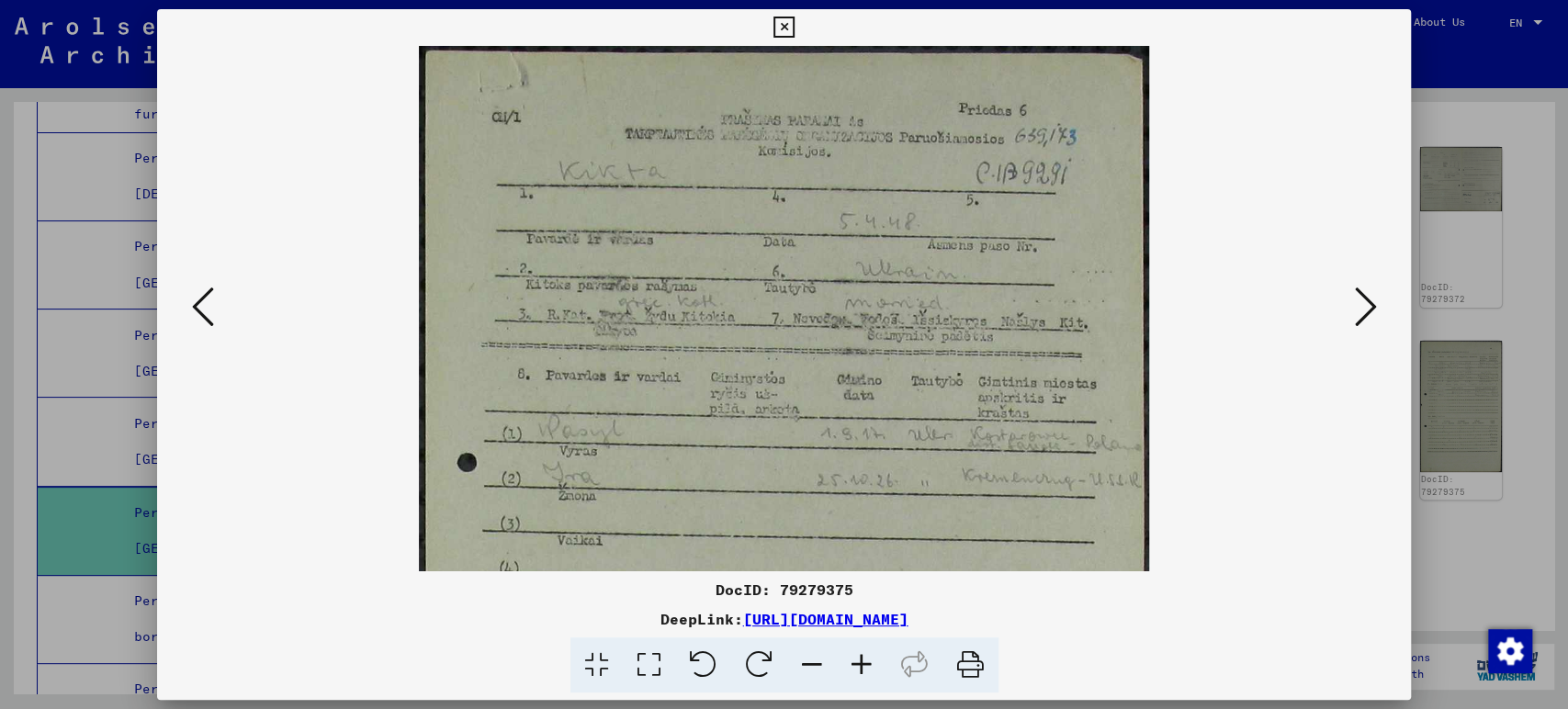
click at [863, 662] on icon at bounding box center [861, 665] width 50 height 56
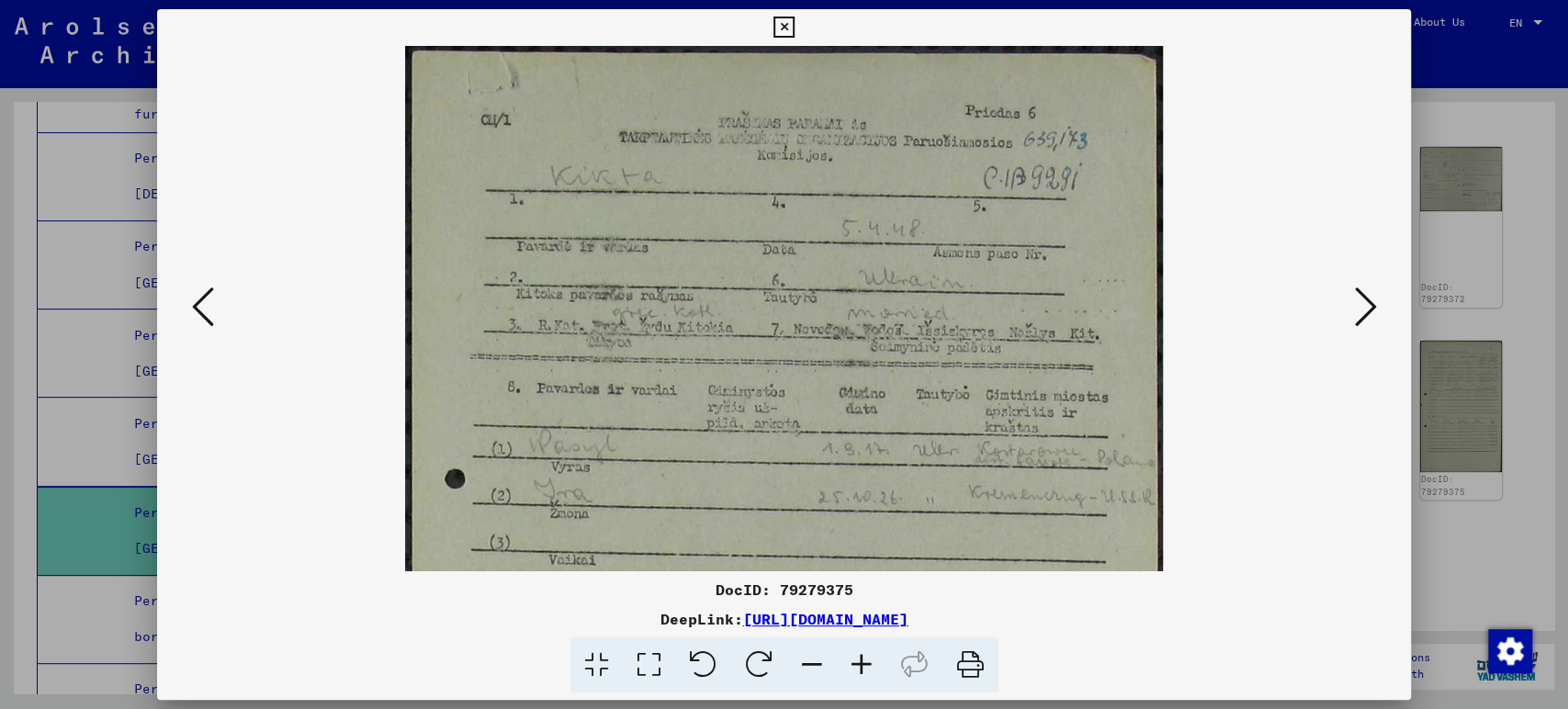
click at [863, 662] on icon at bounding box center [861, 665] width 50 height 56
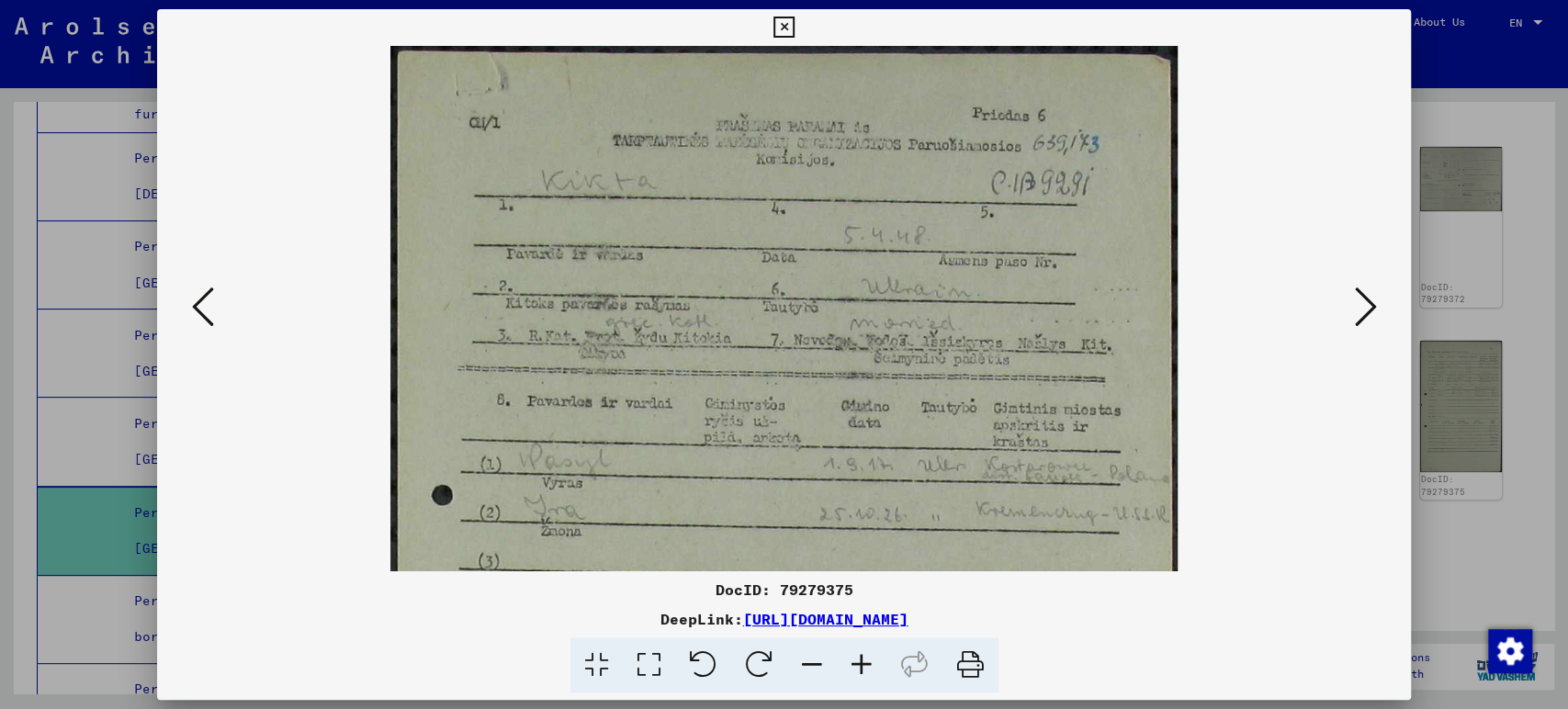
click at [863, 662] on icon at bounding box center [861, 665] width 50 height 56
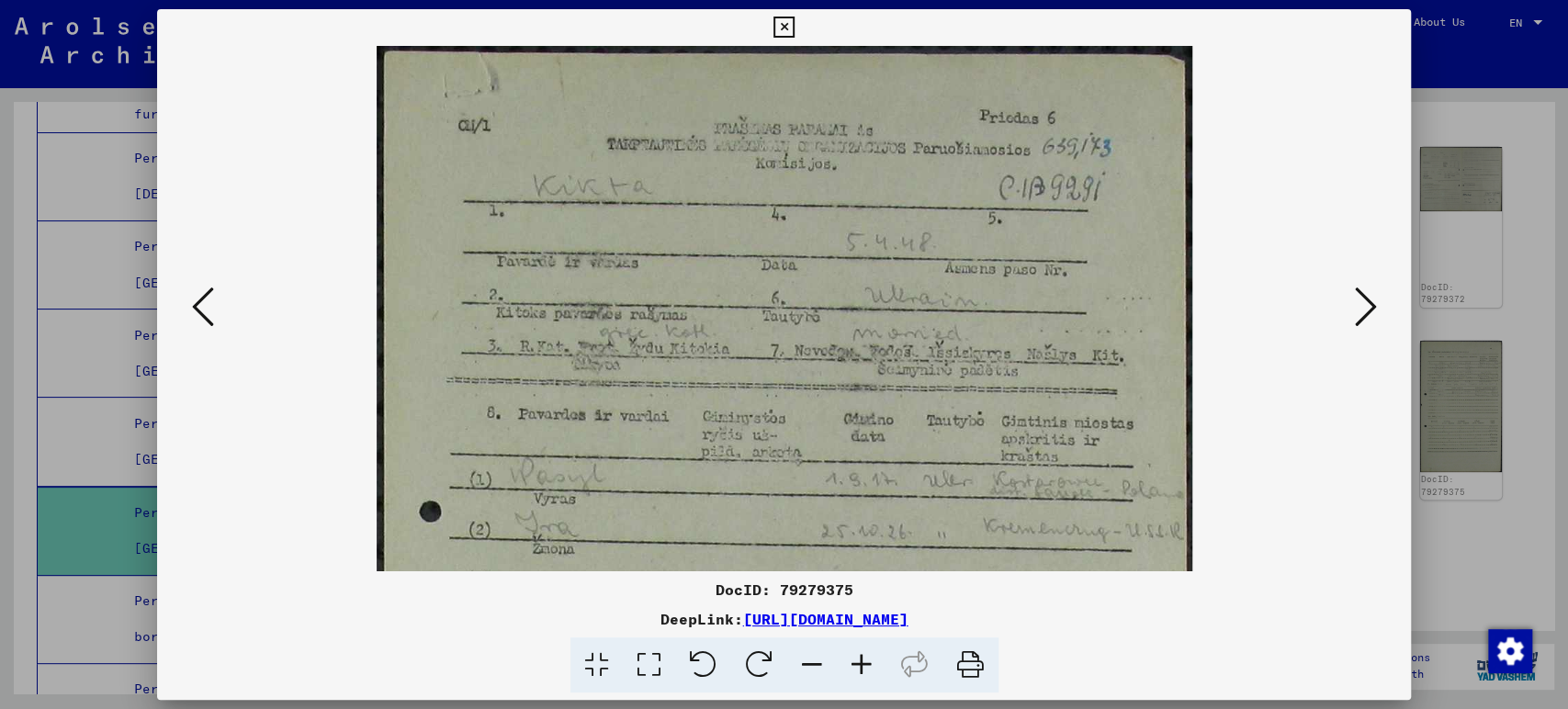
click at [863, 662] on icon at bounding box center [861, 665] width 50 height 56
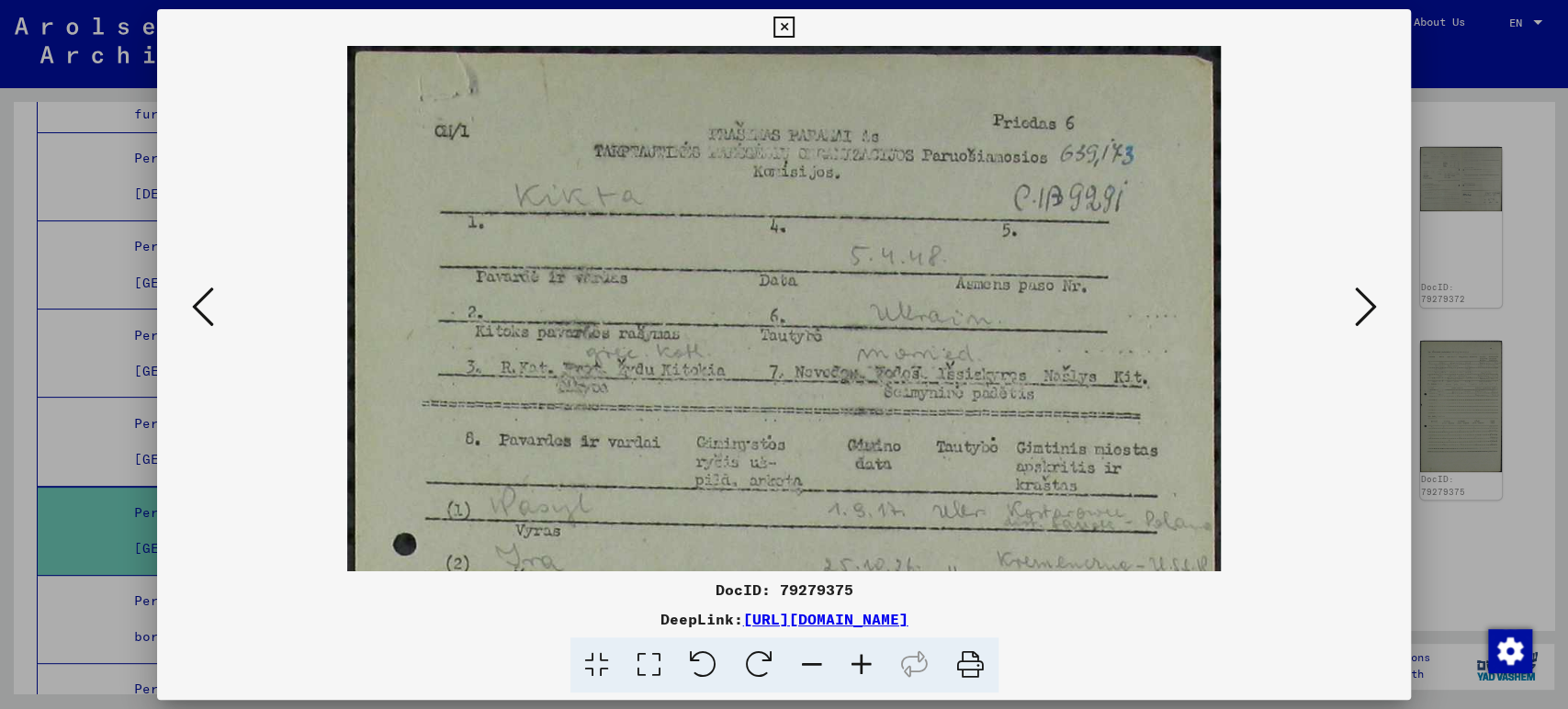
click at [863, 662] on icon at bounding box center [861, 665] width 50 height 56
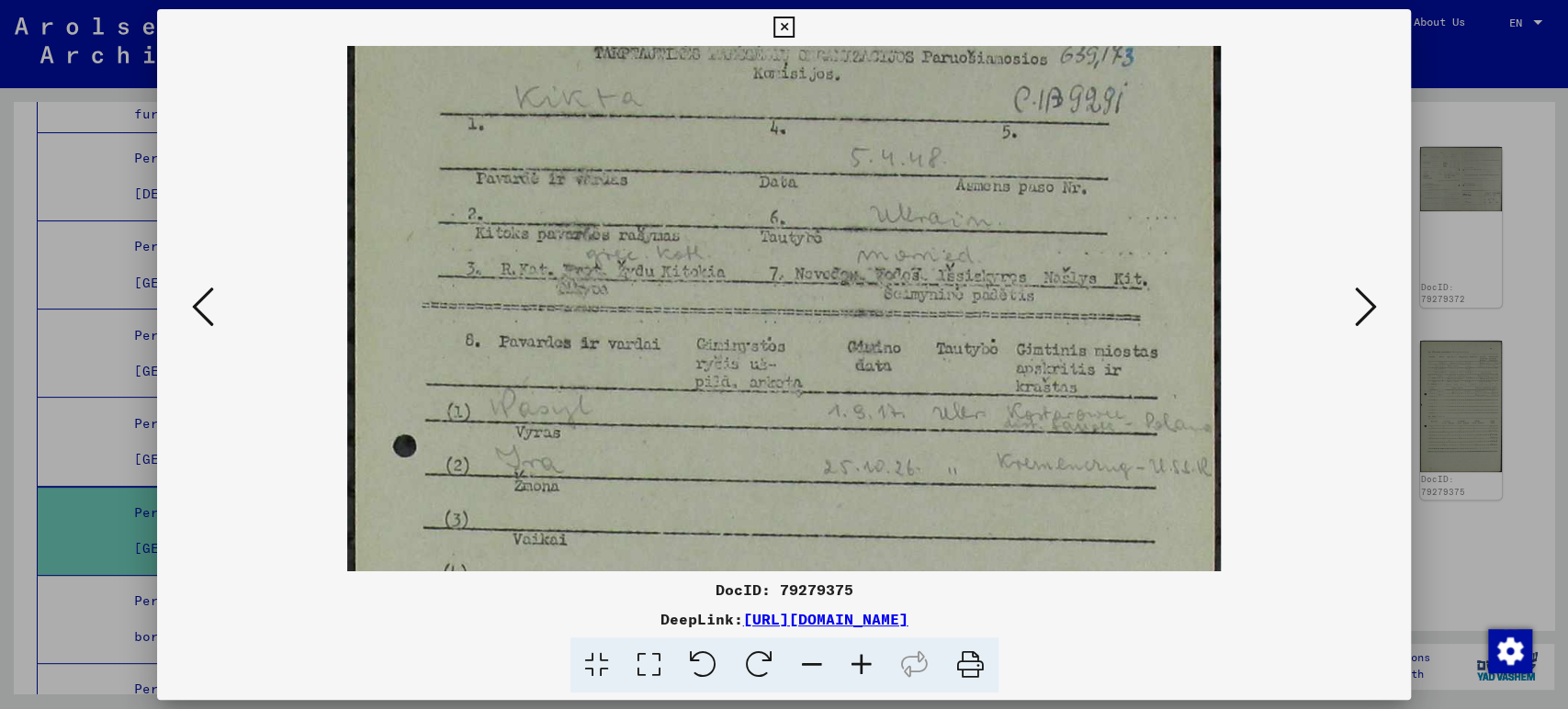
scroll to position [103, 0]
drag, startPoint x: 883, startPoint y: 494, endPoint x: 848, endPoint y: 400, distance: 100.3
click at [849, 387] on img at bounding box center [783, 641] width 873 height 1397
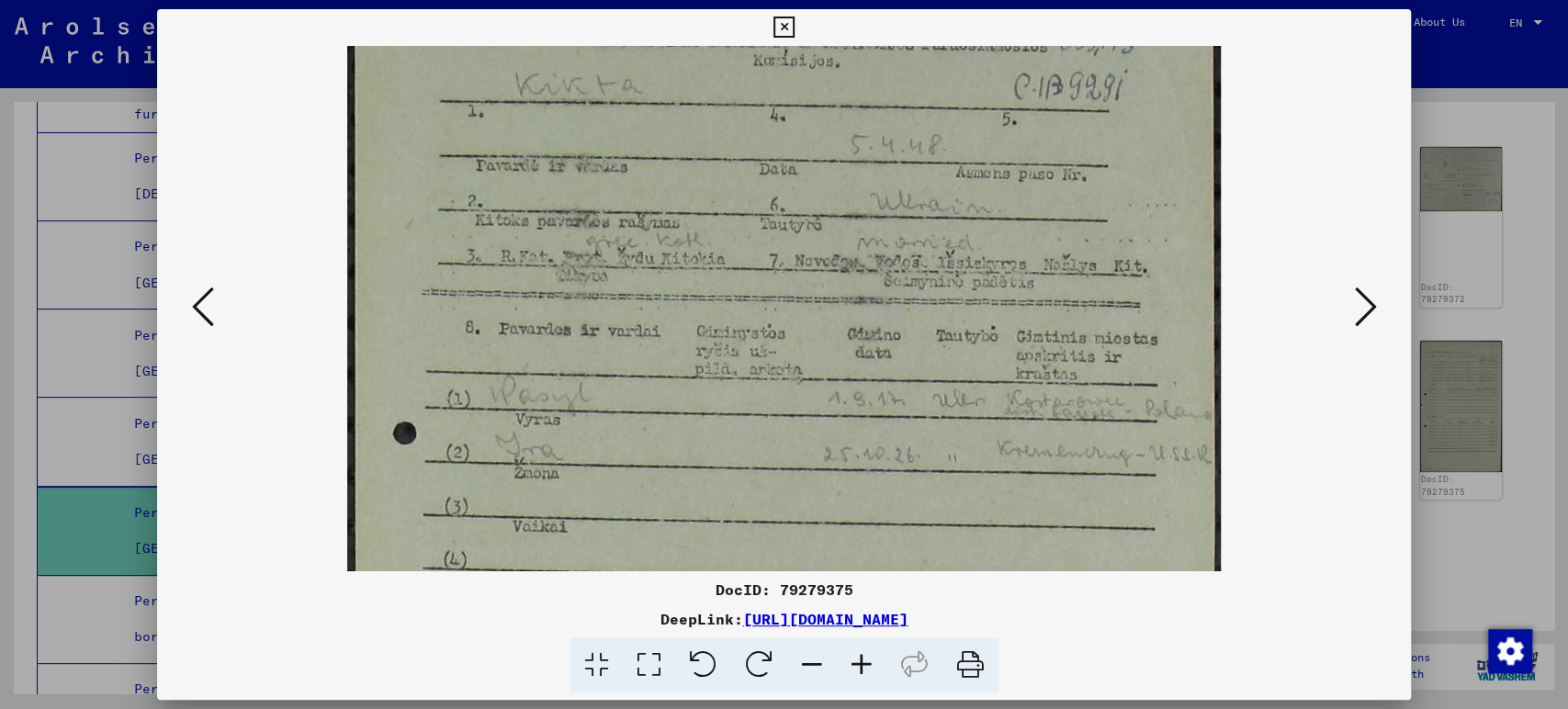
scroll to position [105, 0]
drag, startPoint x: 926, startPoint y: 525, endPoint x: 882, endPoint y: 556, distance: 53.8
click at [904, 520] on img at bounding box center [783, 634] width 873 height 1397
click at [856, 669] on icon at bounding box center [861, 665] width 50 height 56
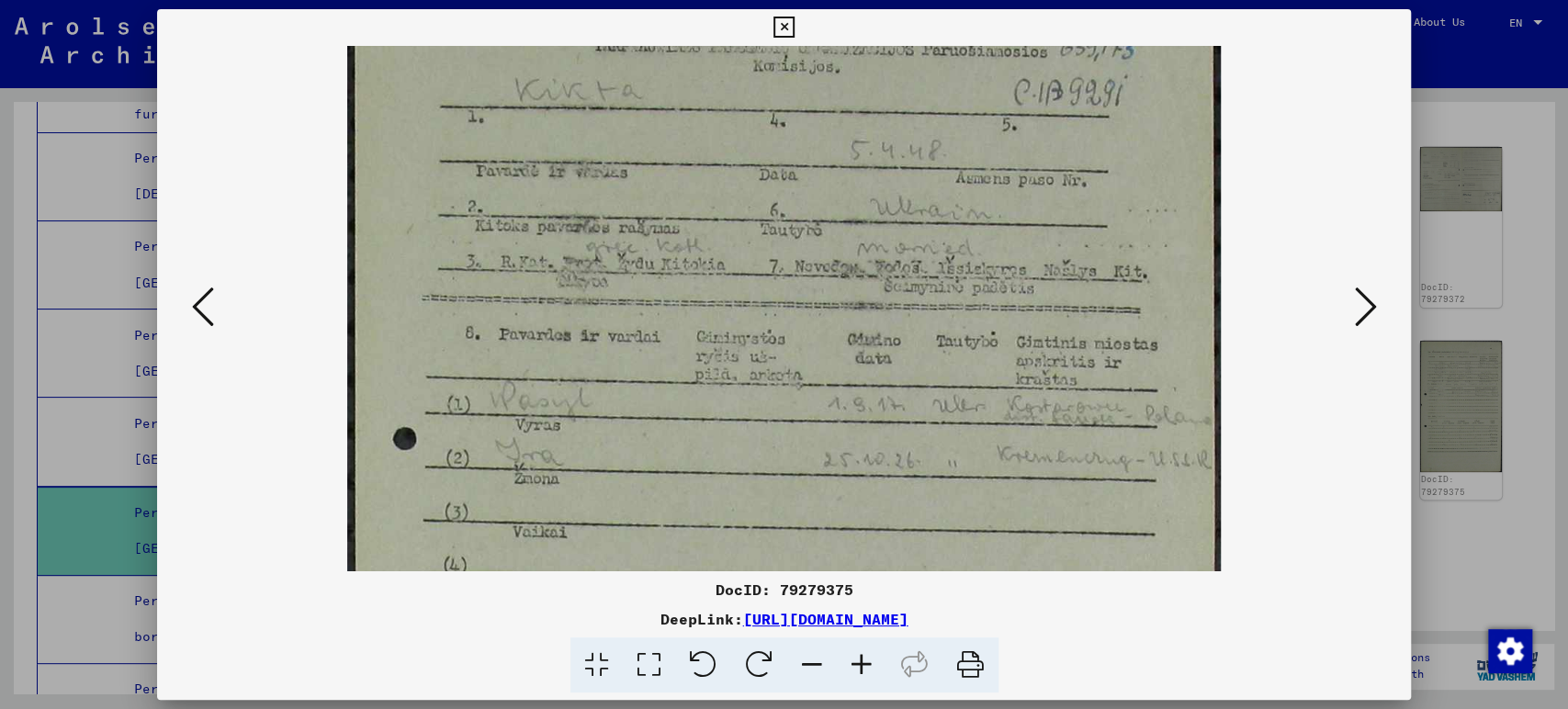
scroll to position [108, 0]
click at [921, 502] on img at bounding box center [783, 636] width 873 height 1397
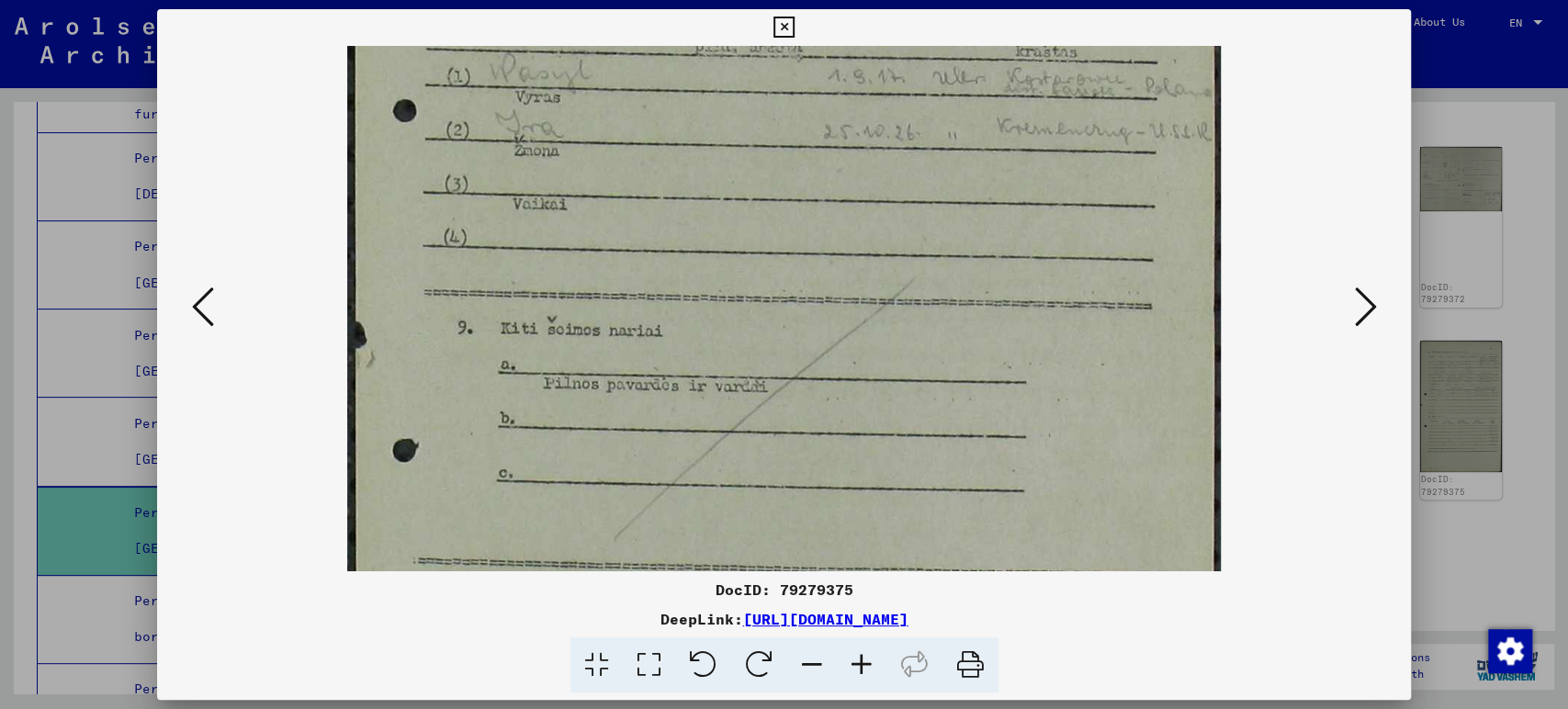
drag, startPoint x: 588, startPoint y: 225, endPoint x: 558, endPoint y: -102, distance: 328.4
click at [558, 0] on html "Search Browse archive Donate Newsletter Help Contact About Us Search Browse arc…" at bounding box center [784, 354] width 1568 height 709
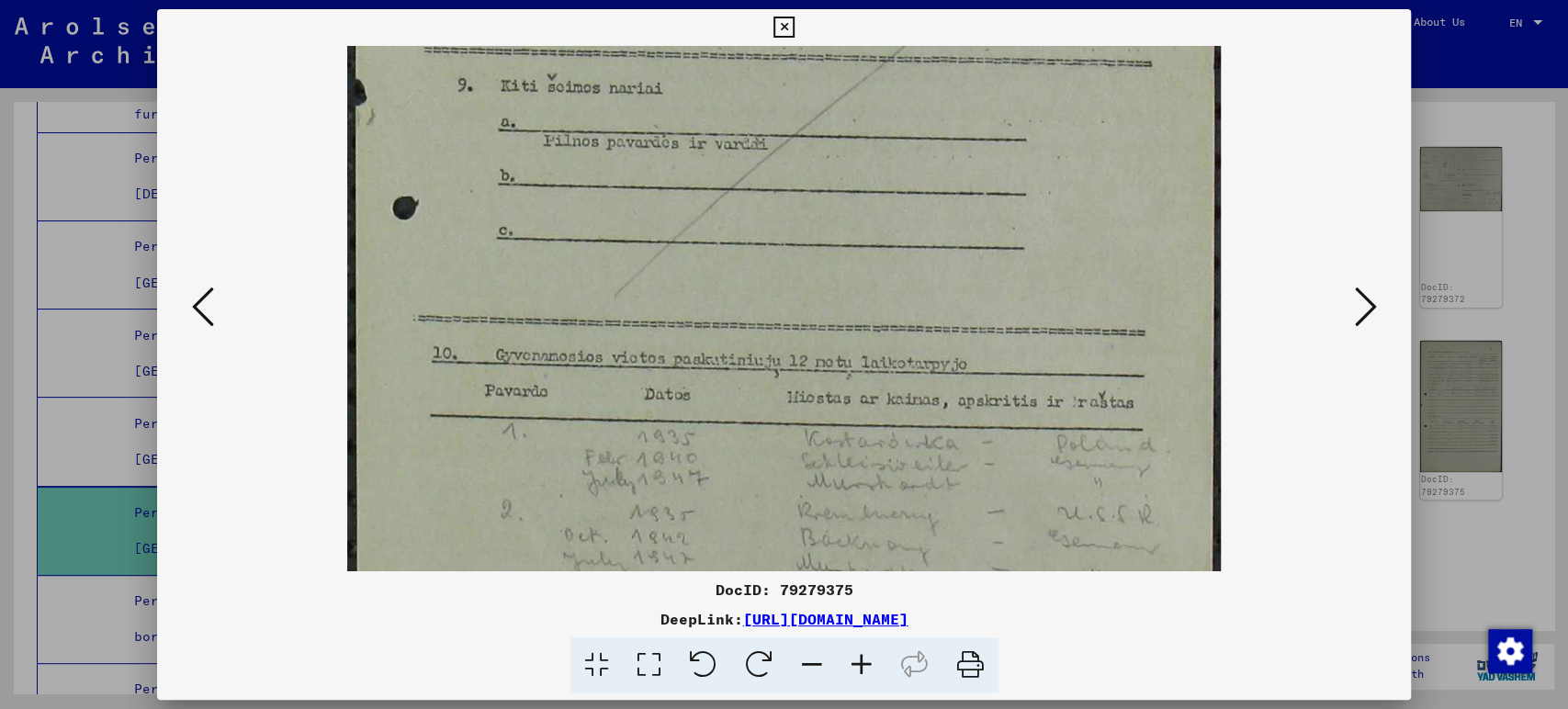
scroll to position [871, 0]
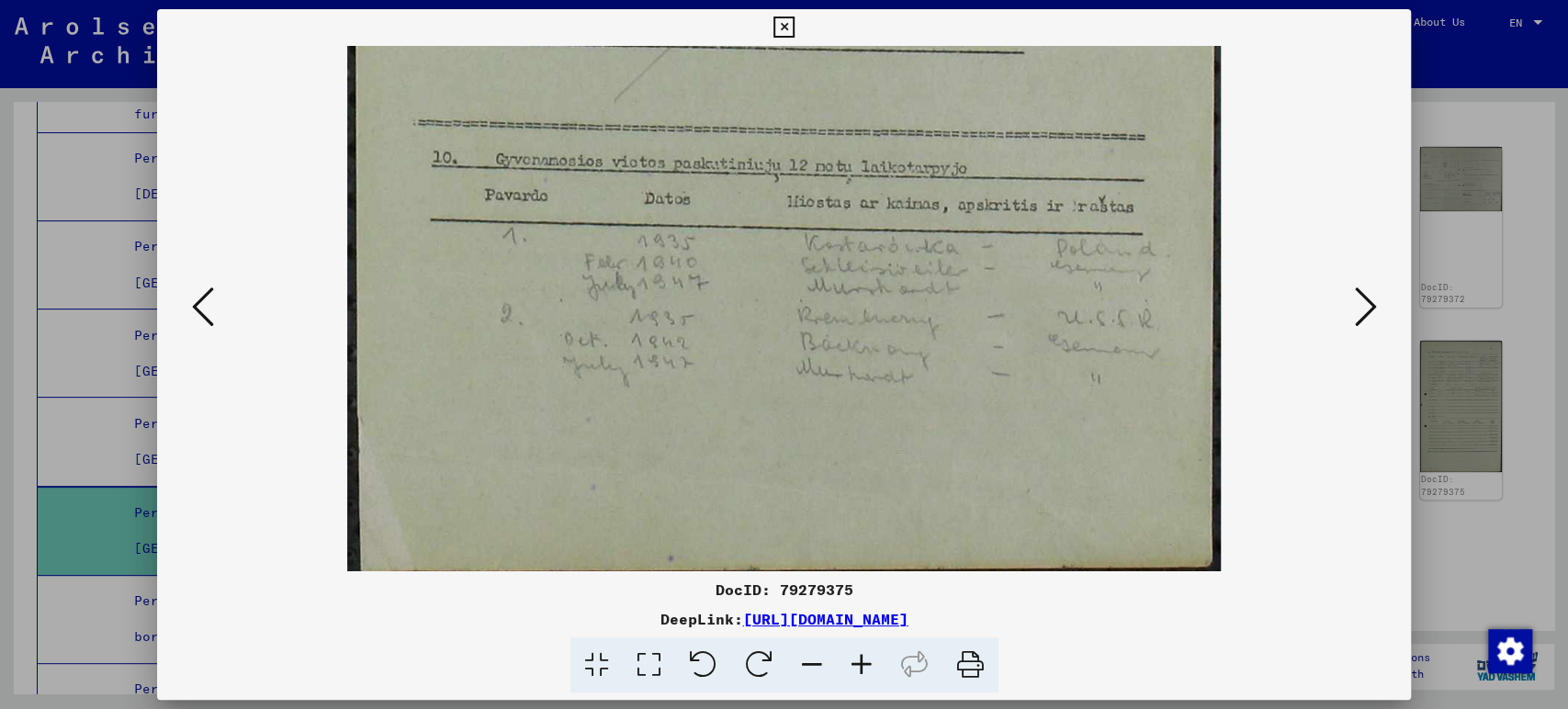
drag, startPoint x: 728, startPoint y: 463, endPoint x: 684, endPoint y: 85, distance: 380.6
click at [1357, 304] on icon at bounding box center [1364, 307] width 22 height 44
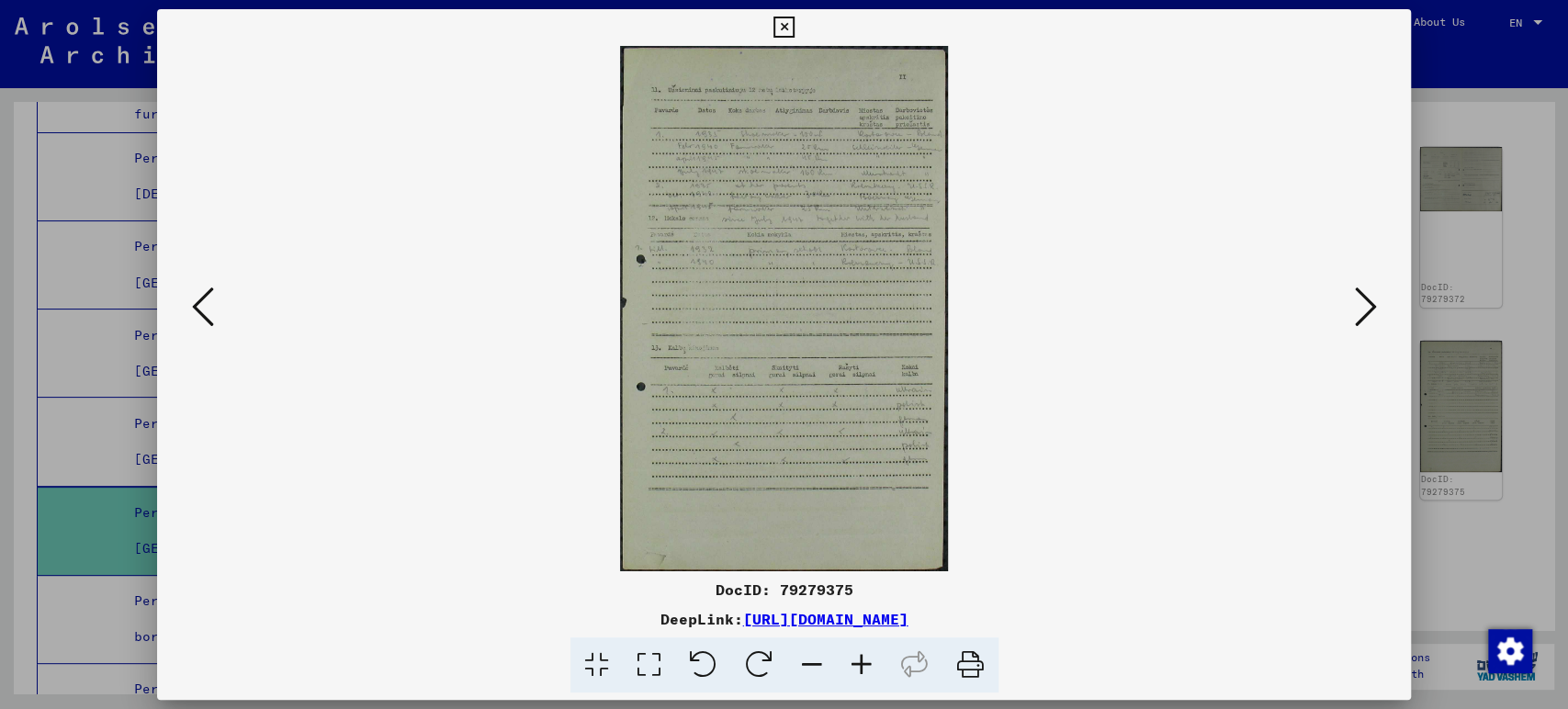
click at [874, 654] on icon at bounding box center [861, 665] width 50 height 56
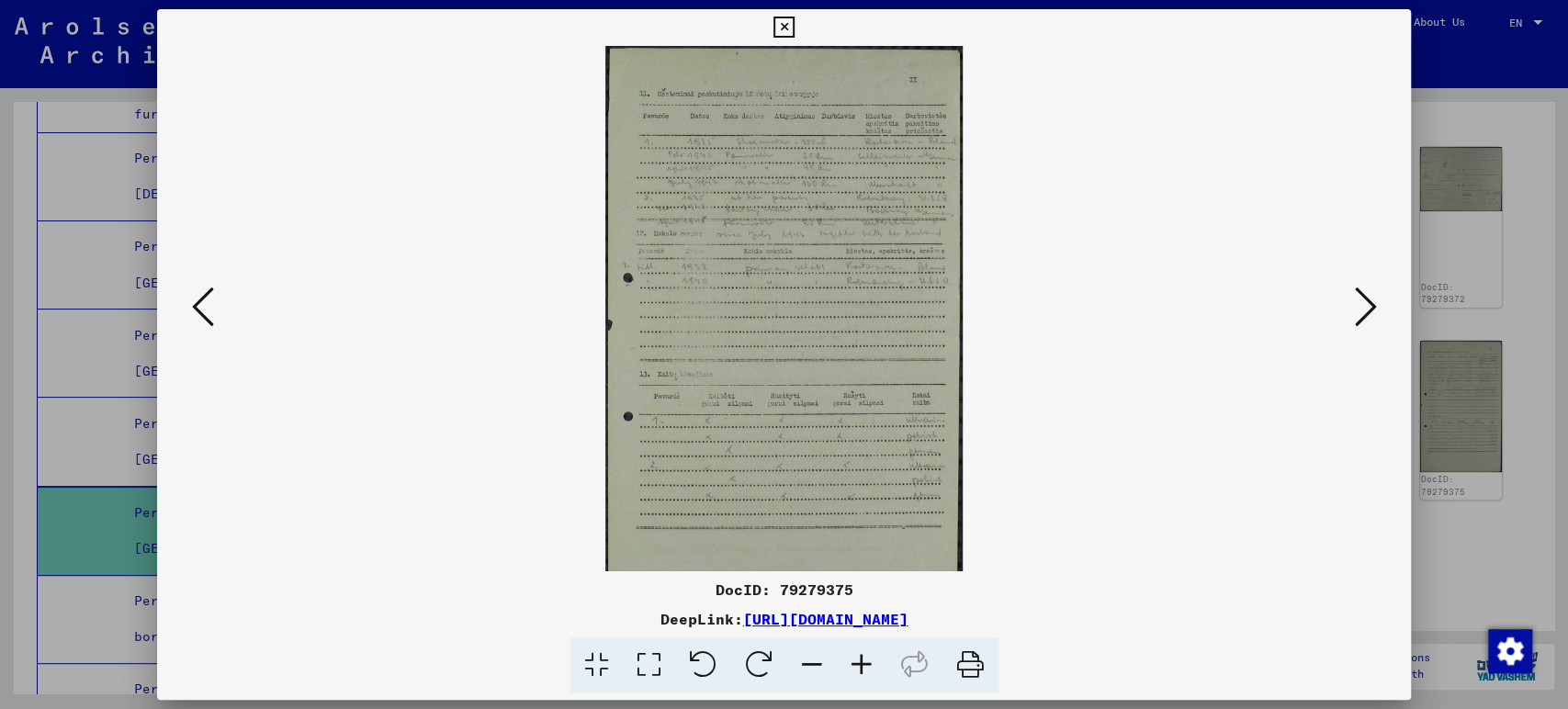
click at [874, 654] on icon at bounding box center [861, 665] width 50 height 56
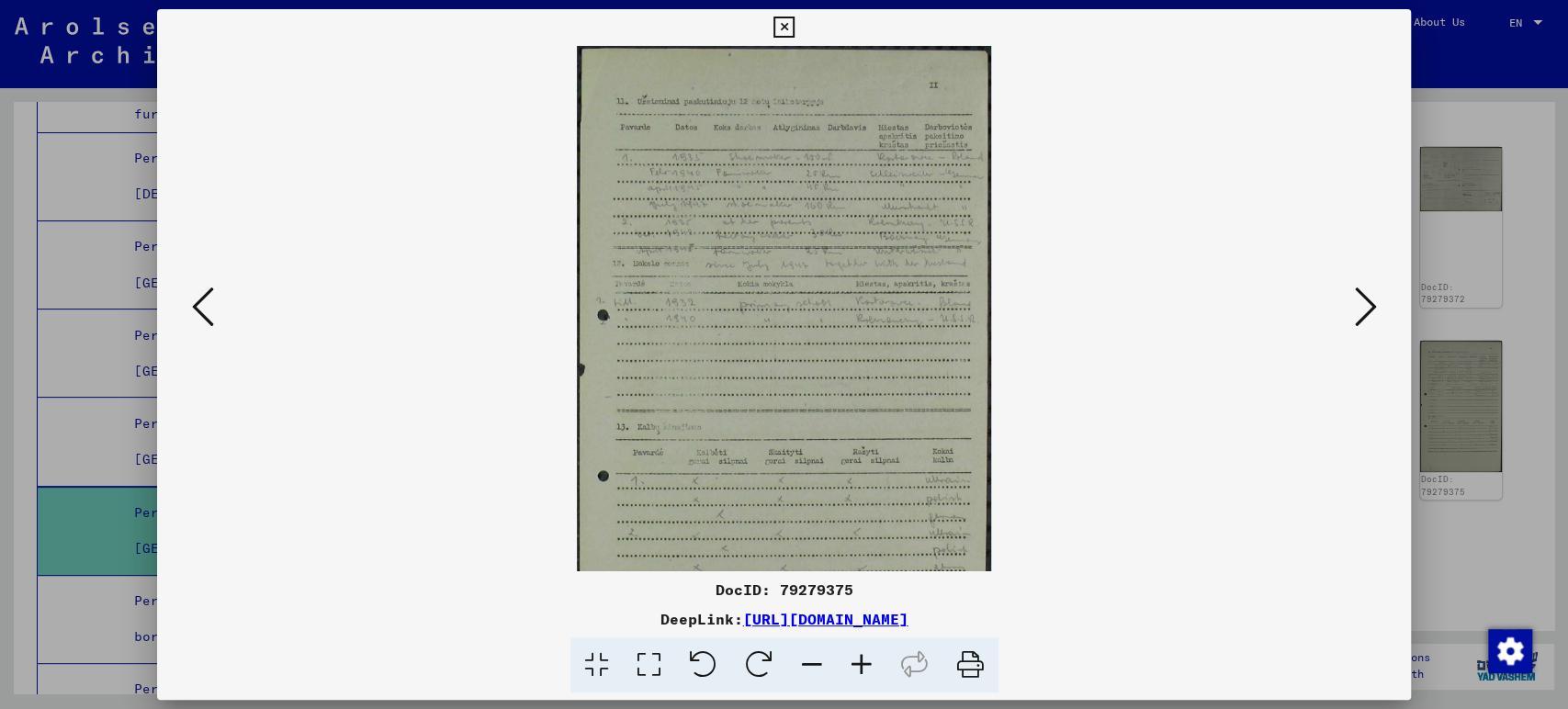
click at [874, 654] on icon at bounding box center [861, 665] width 50 height 56
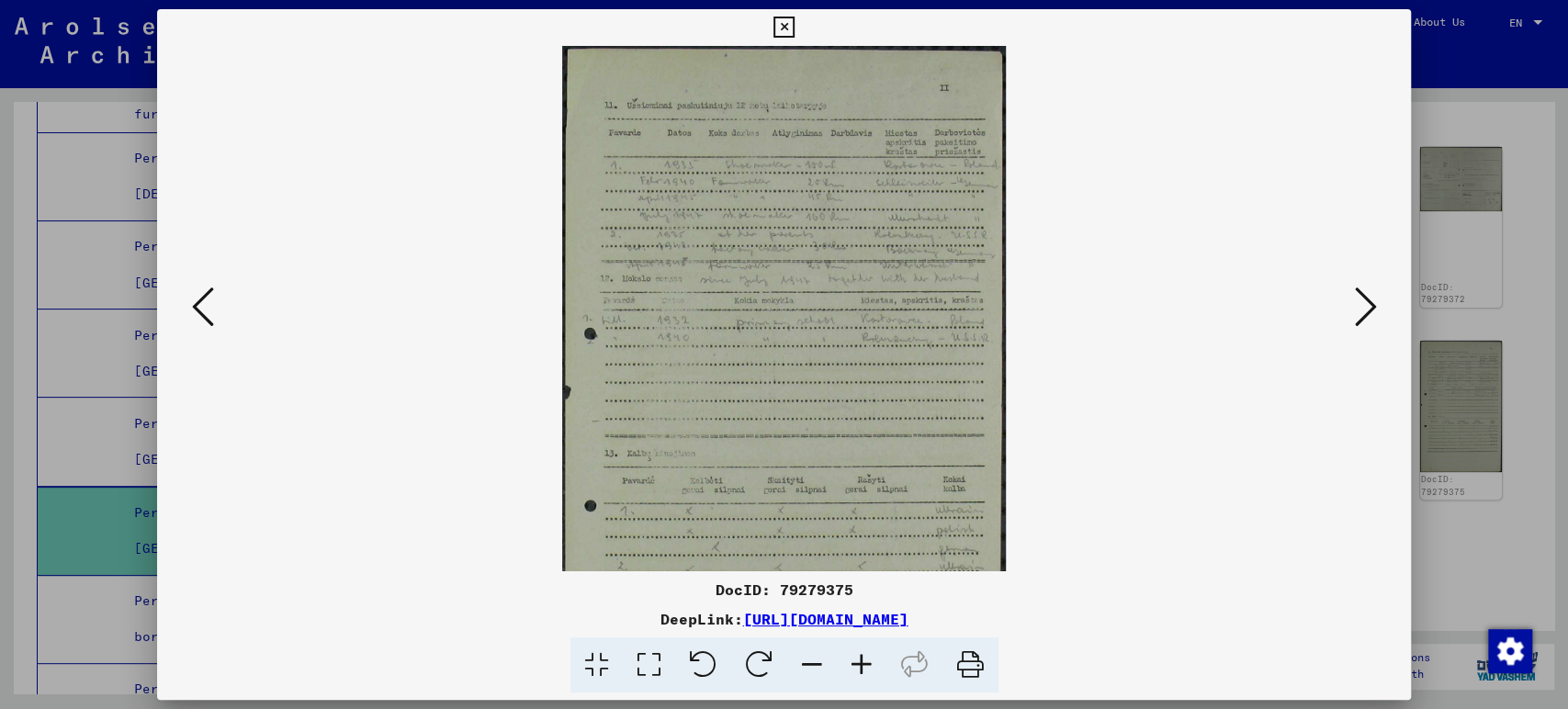
click at [874, 654] on icon at bounding box center [861, 665] width 50 height 56
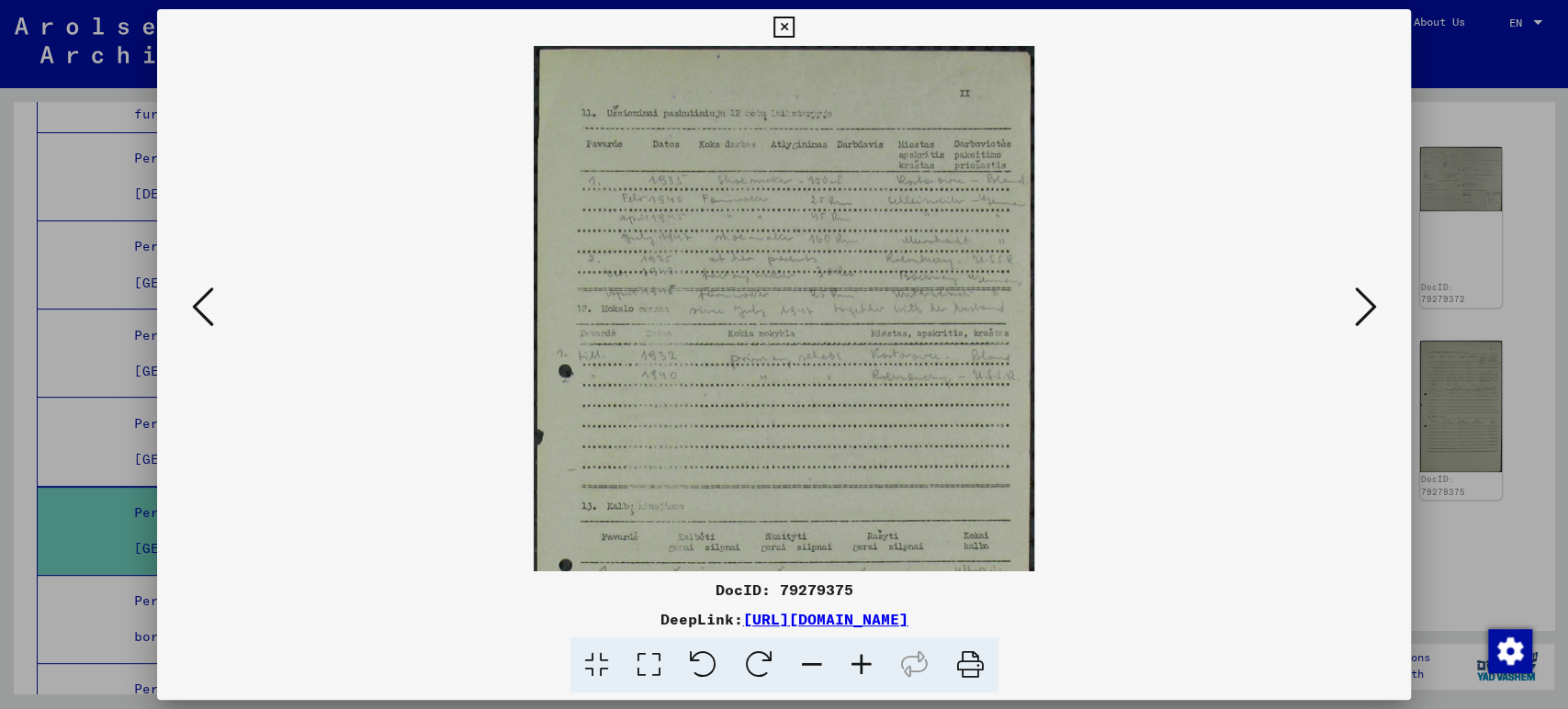
click at [874, 654] on icon at bounding box center [861, 665] width 50 height 56
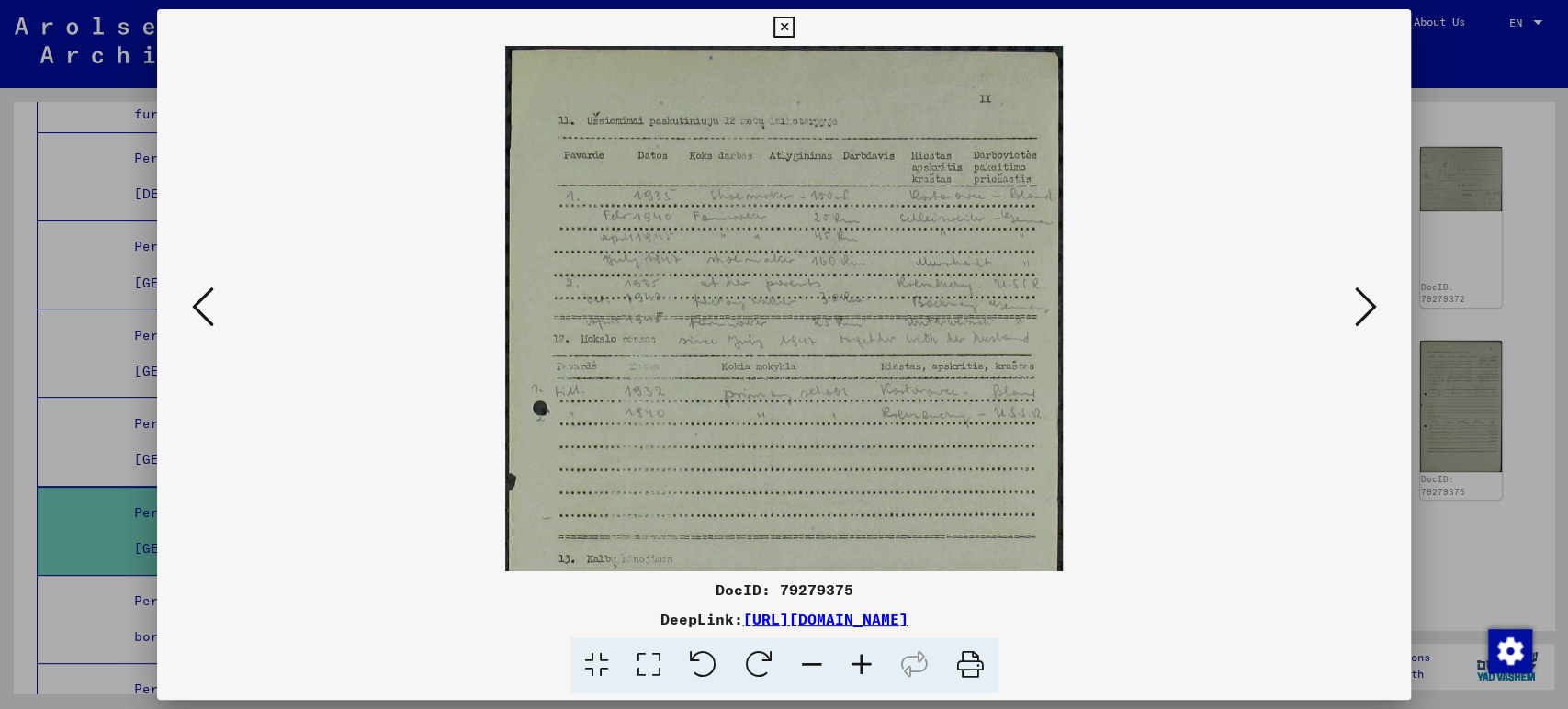
click at [874, 654] on icon at bounding box center [861, 665] width 50 height 56
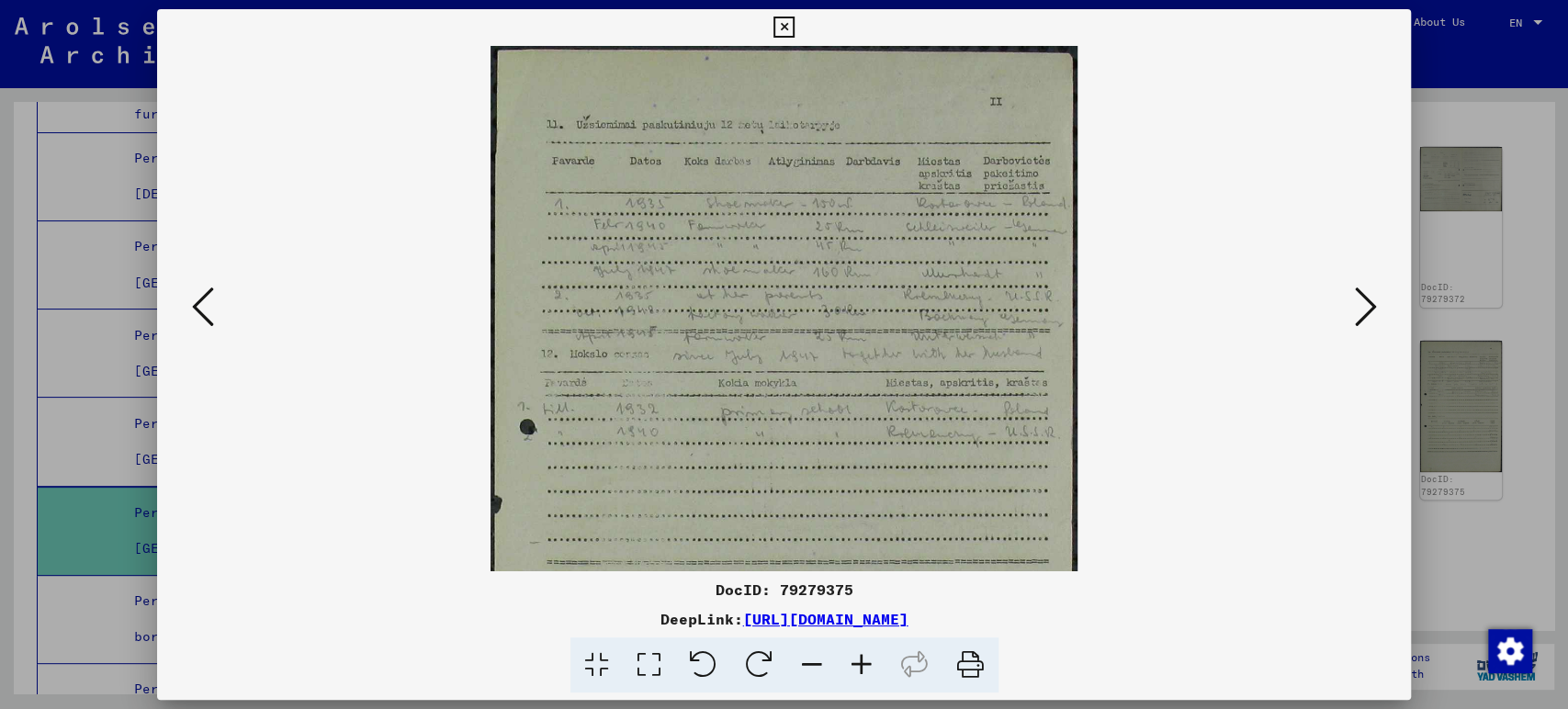
click at [874, 654] on icon at bounding box center [861, 665] width 50 height 56
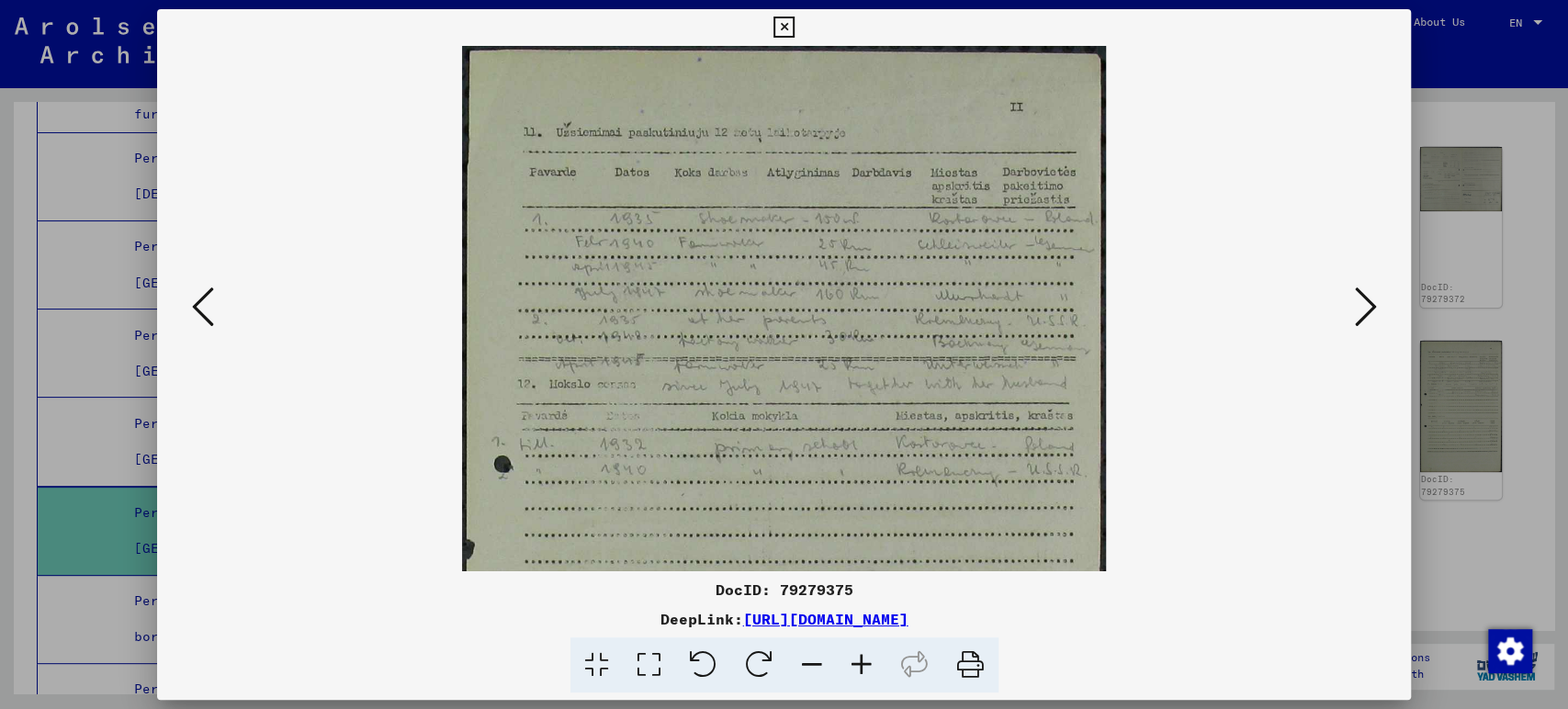
click at [874, 654] on icon at bounding box center [861, 665] width 50 height 56
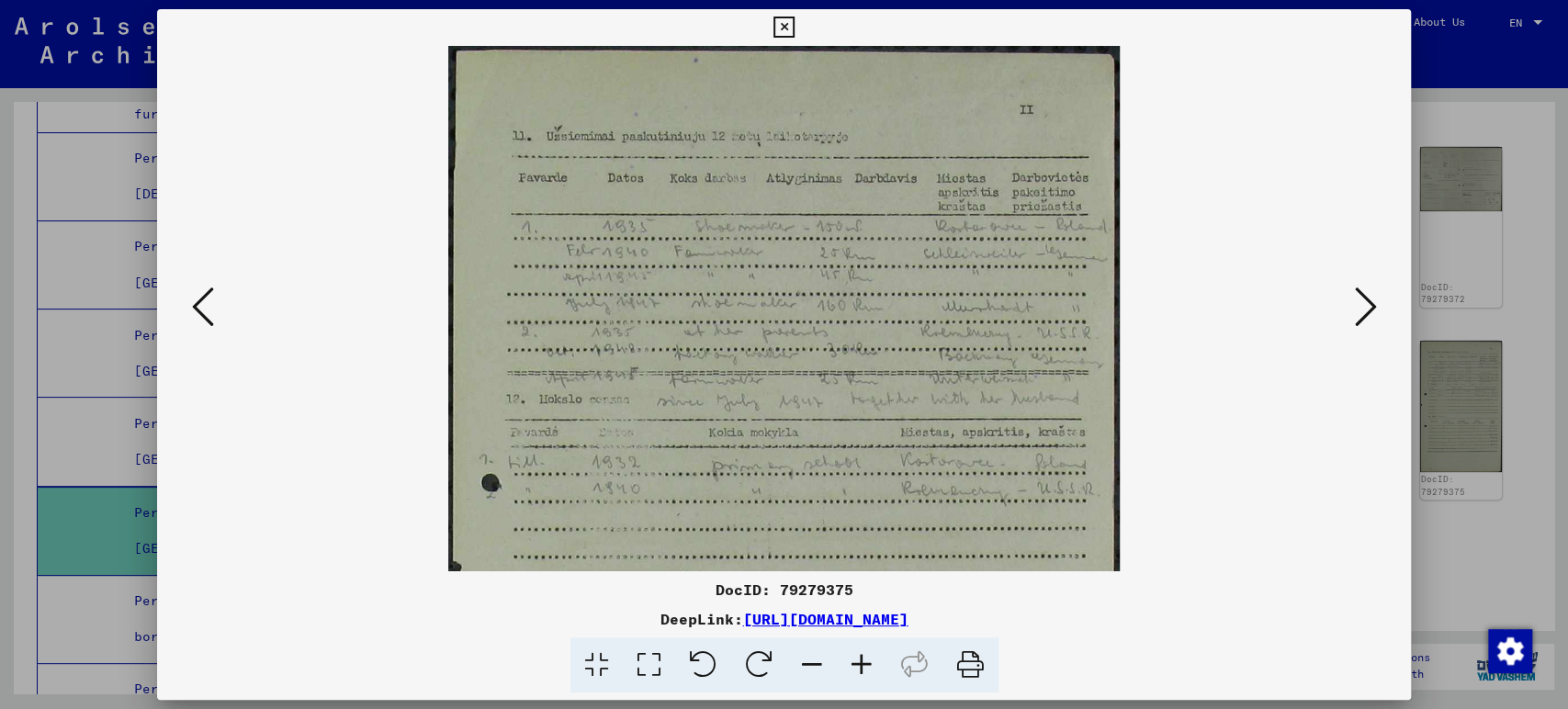
click at [874, 654] on icon at bounding box center [861, 665] width 50 height 56
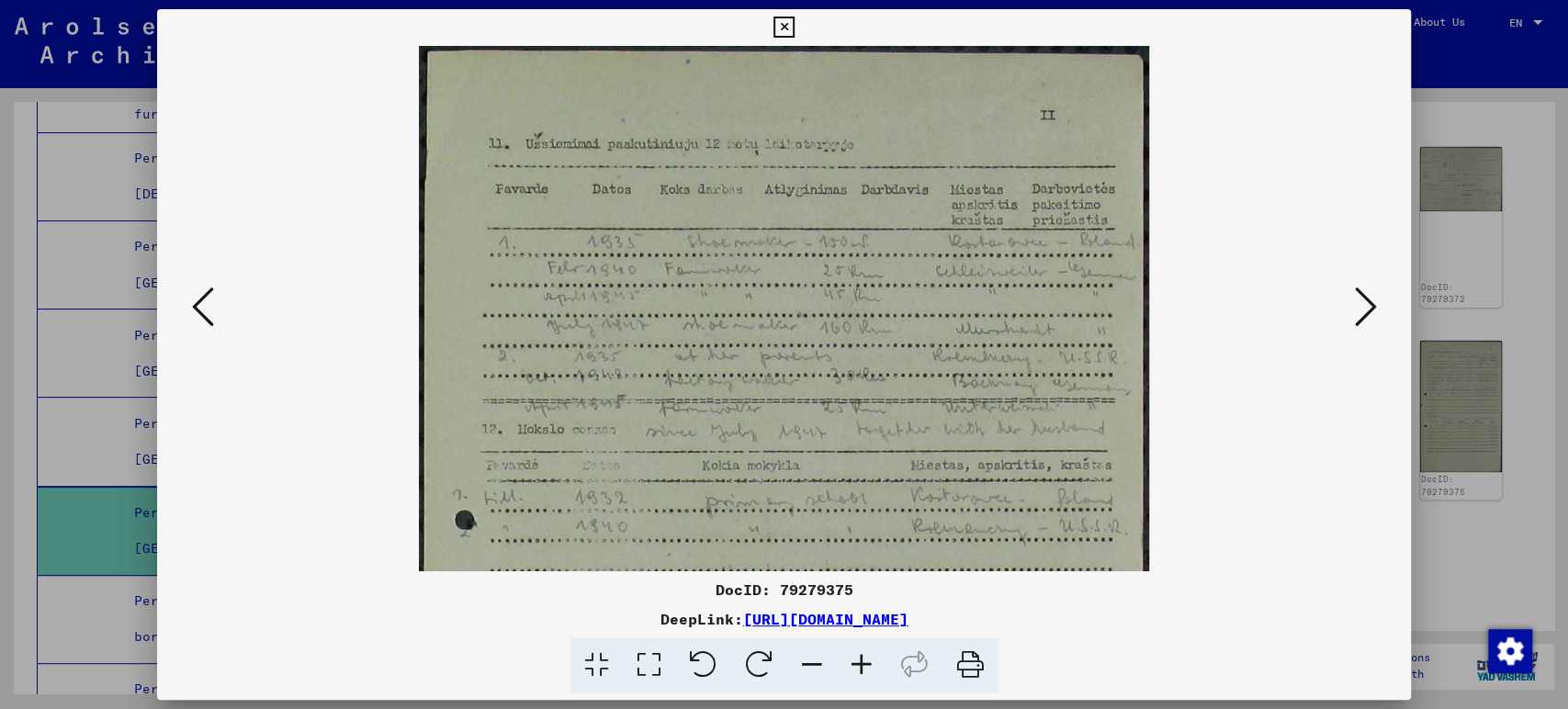
click at [874, 654] on icon at bounding box center [861, 665] width 50 height 56
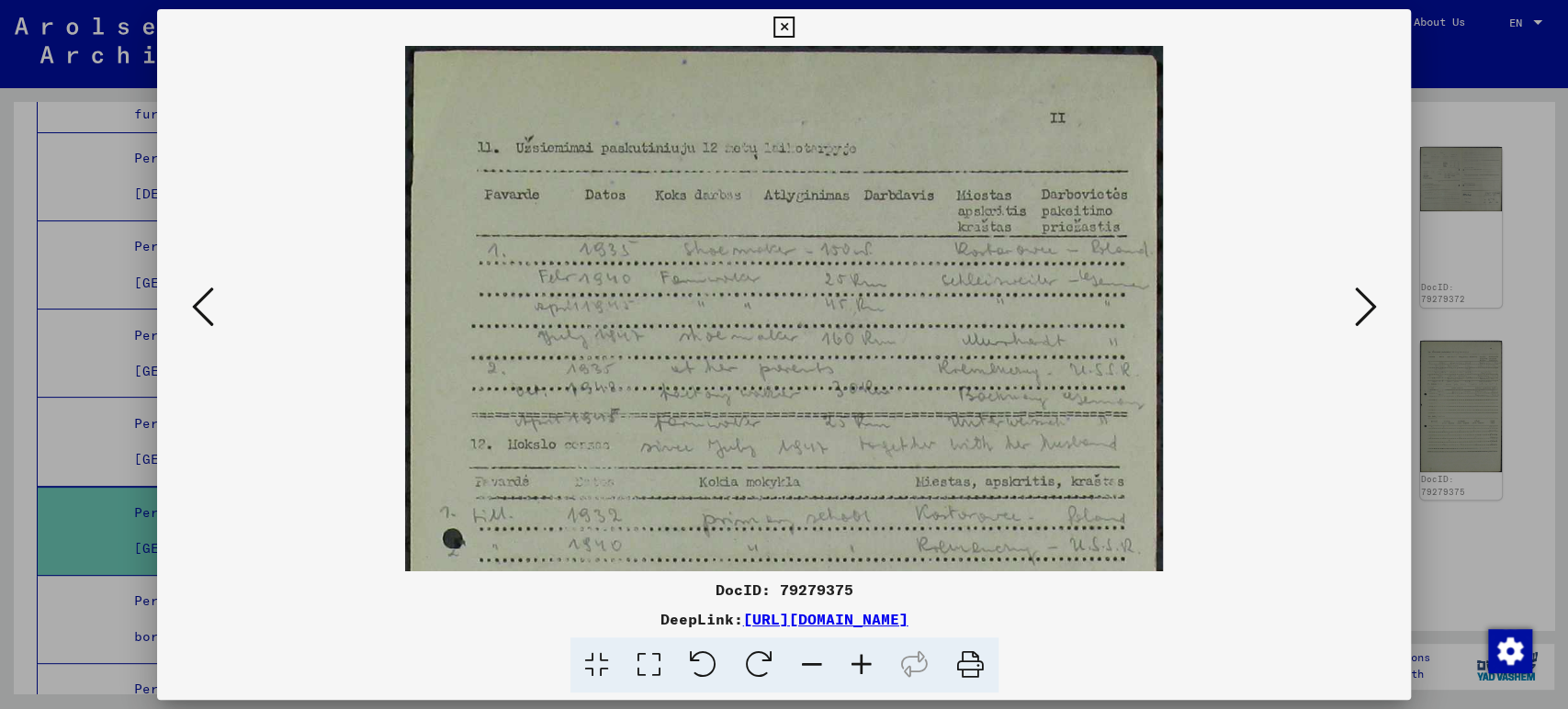
click at [874, 654] on icon at bounding box center [861, 665] width 50 height 56
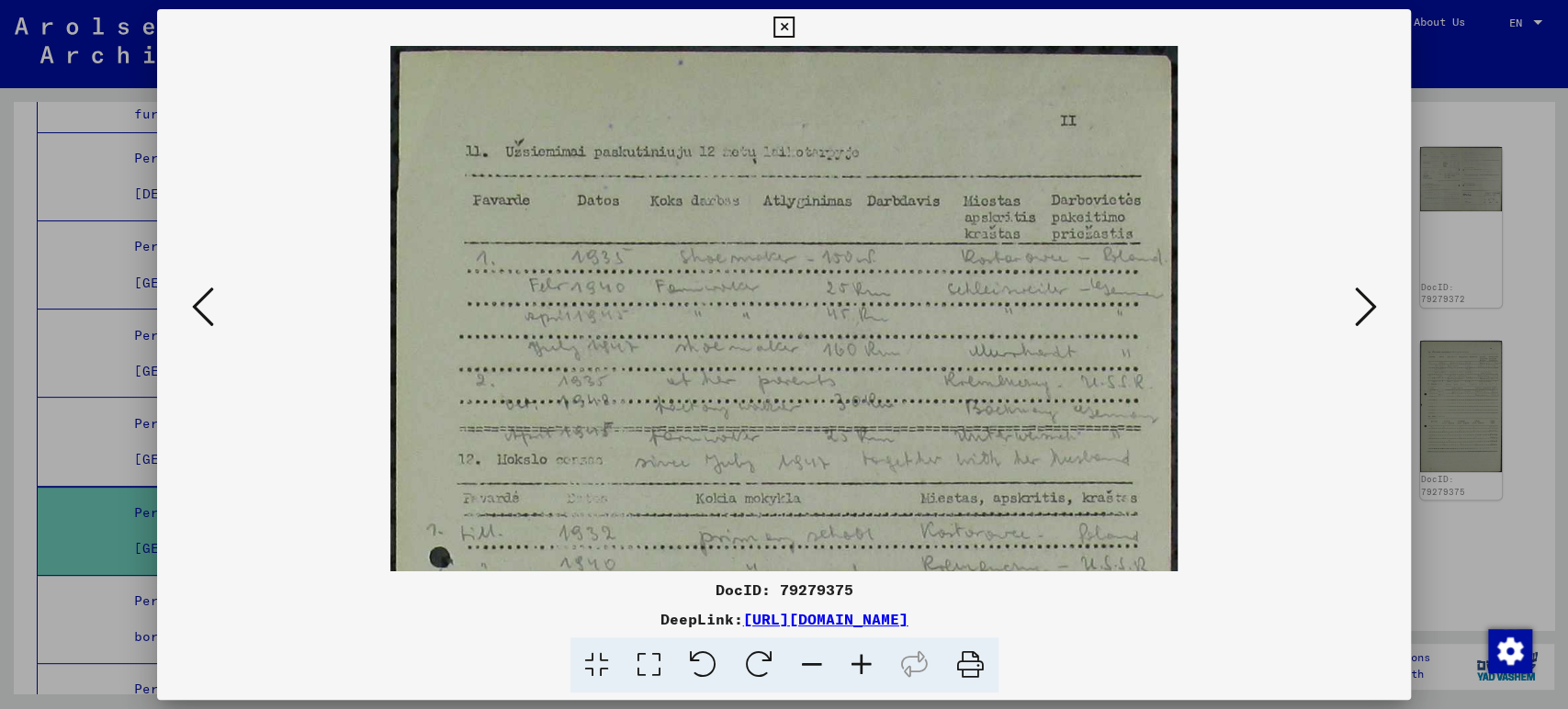
click at [874, 654] on icon at bounding box center [861, 665] width 50 height 56
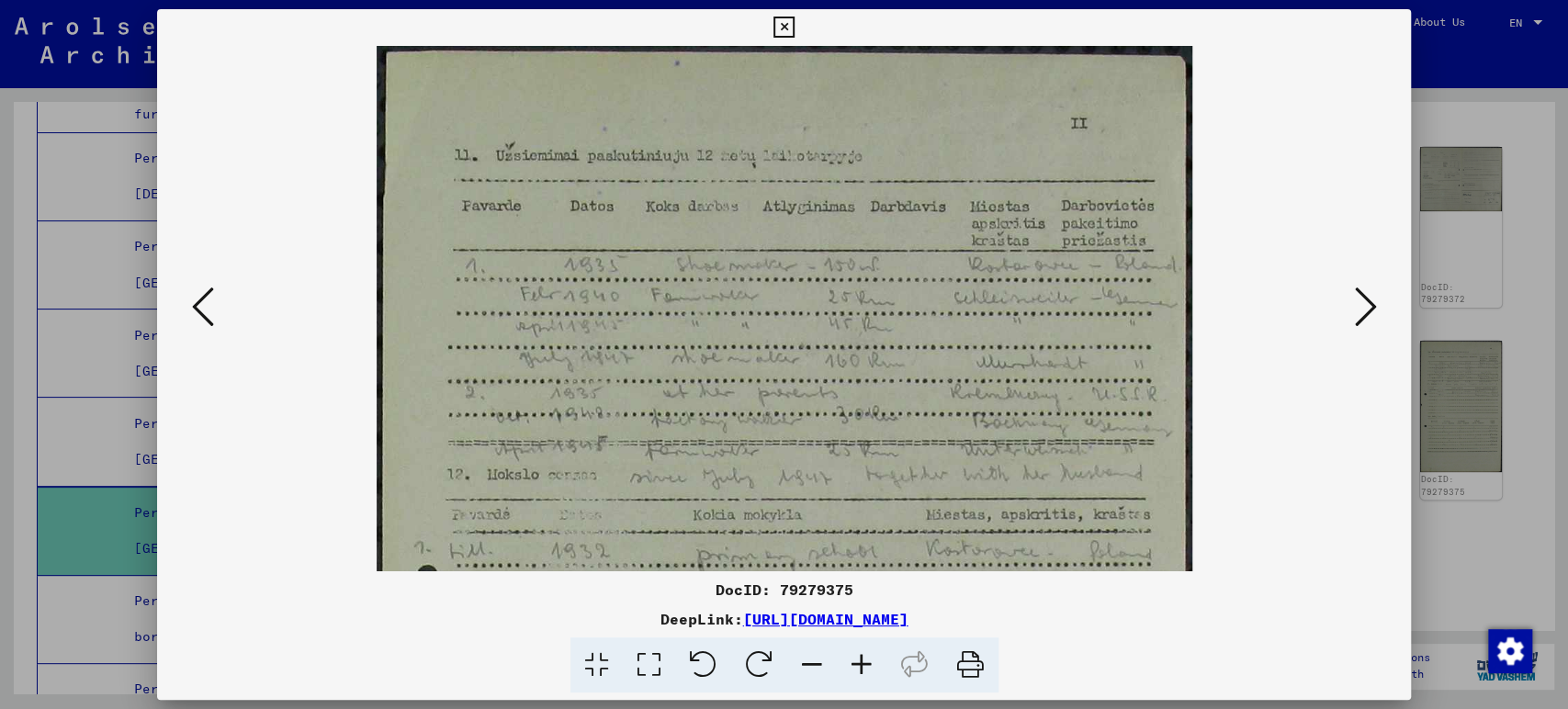
click at [874, 654] on icon at bounding box center [861, 665] width 50 height 56
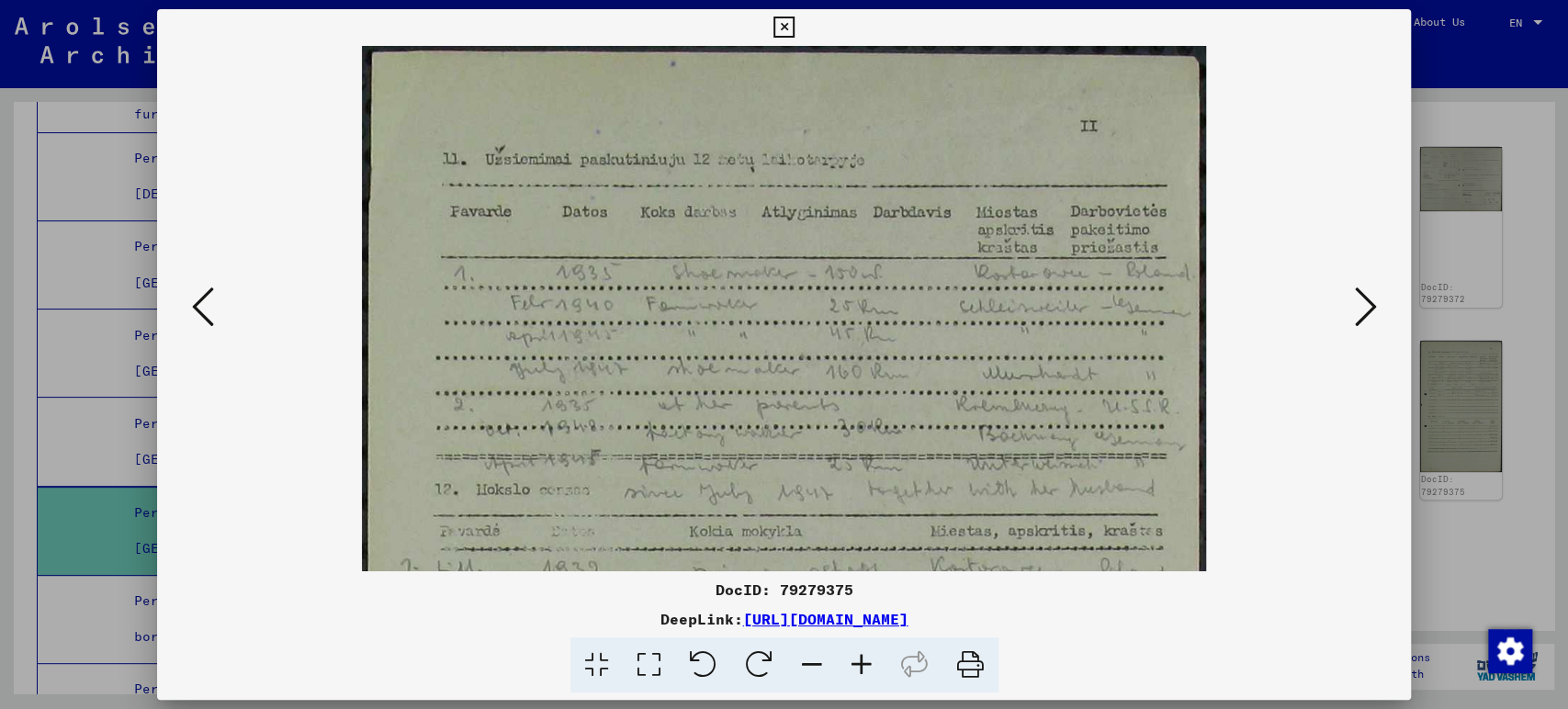
click at [874, 654] on icon at bounding box center [861, 665] width 50 height 56
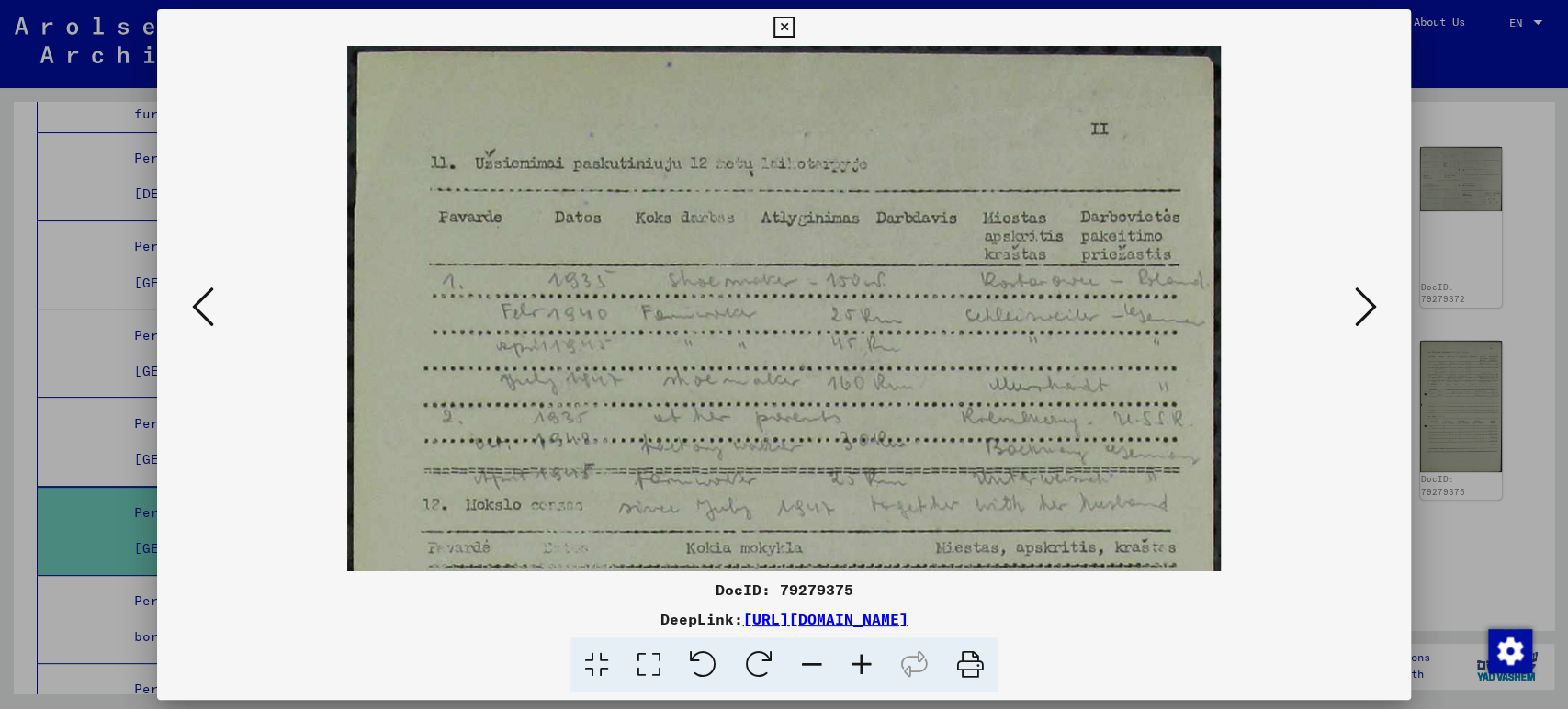
click at [874, 654] on icon at bounding box center [861, 665] width 50 height 56
click at [860, 660] on icon at bounding box center [861, 665] width 50 height 56
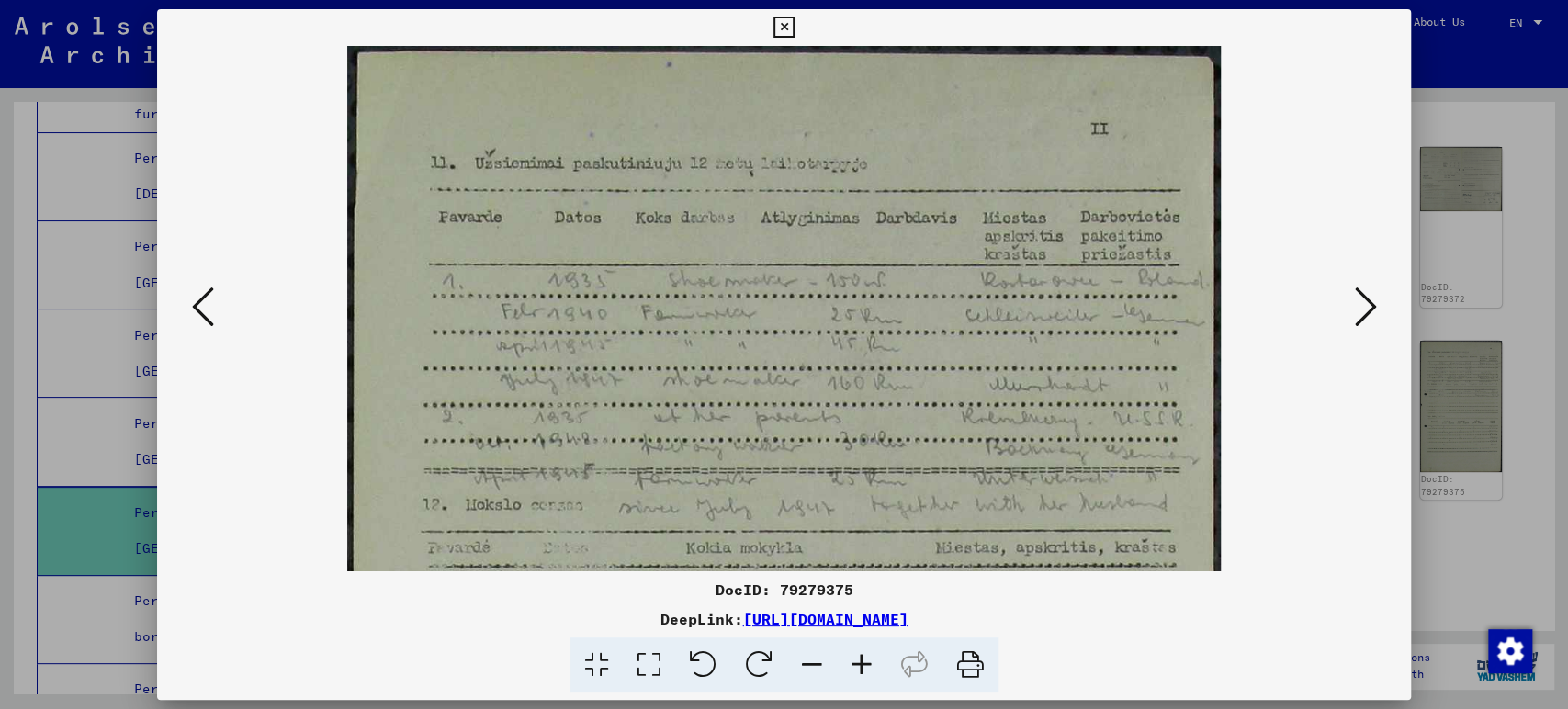
click at [868, 666] on icon at bounding box center [861, 665] width 50 height 56
click at [868, 667] on icon at bounding box center [861, 665] width 50 height 56
click at [816, 666] on icon at bounding box center [812, 665] width 50 height 56
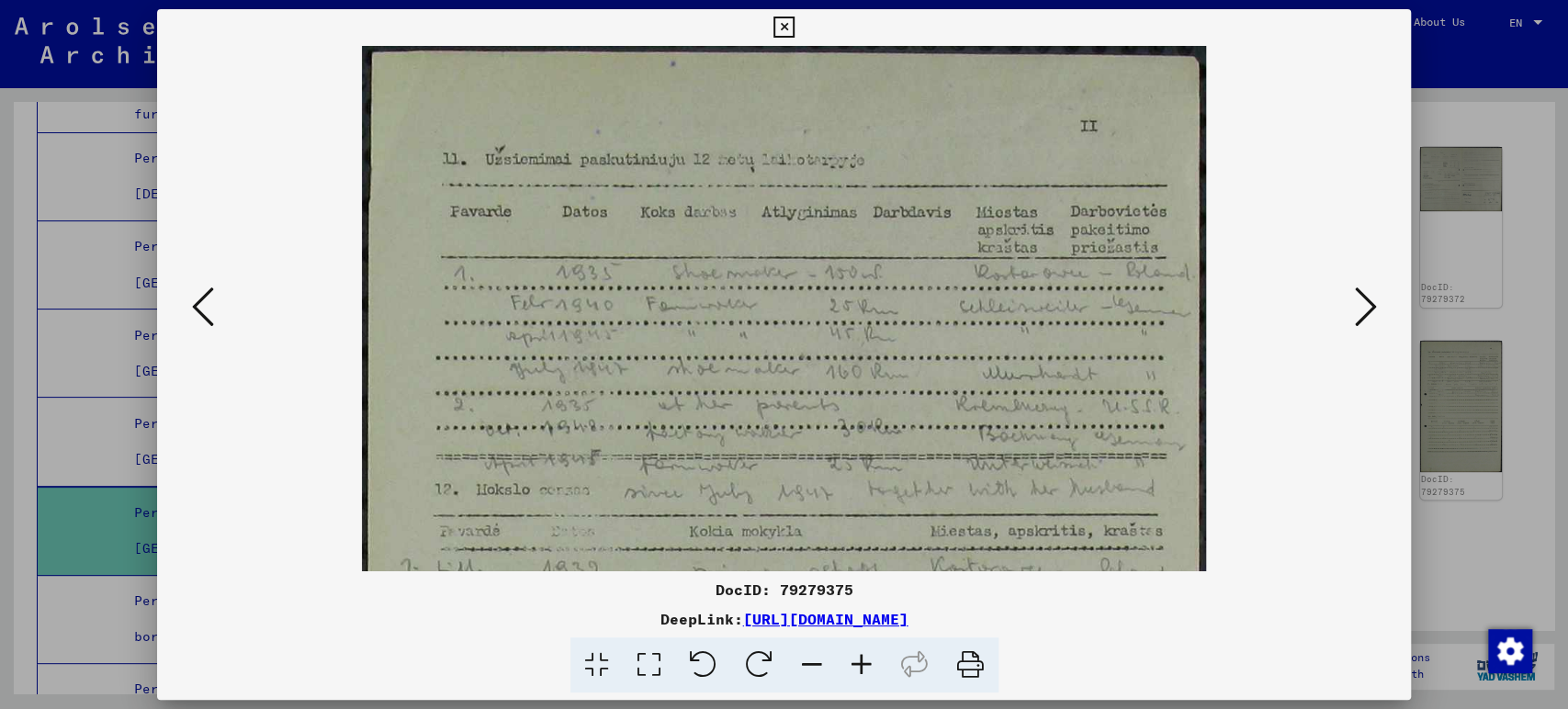
click at [816, 666] on icon at bounding box center [812, 665] width 50 height 56
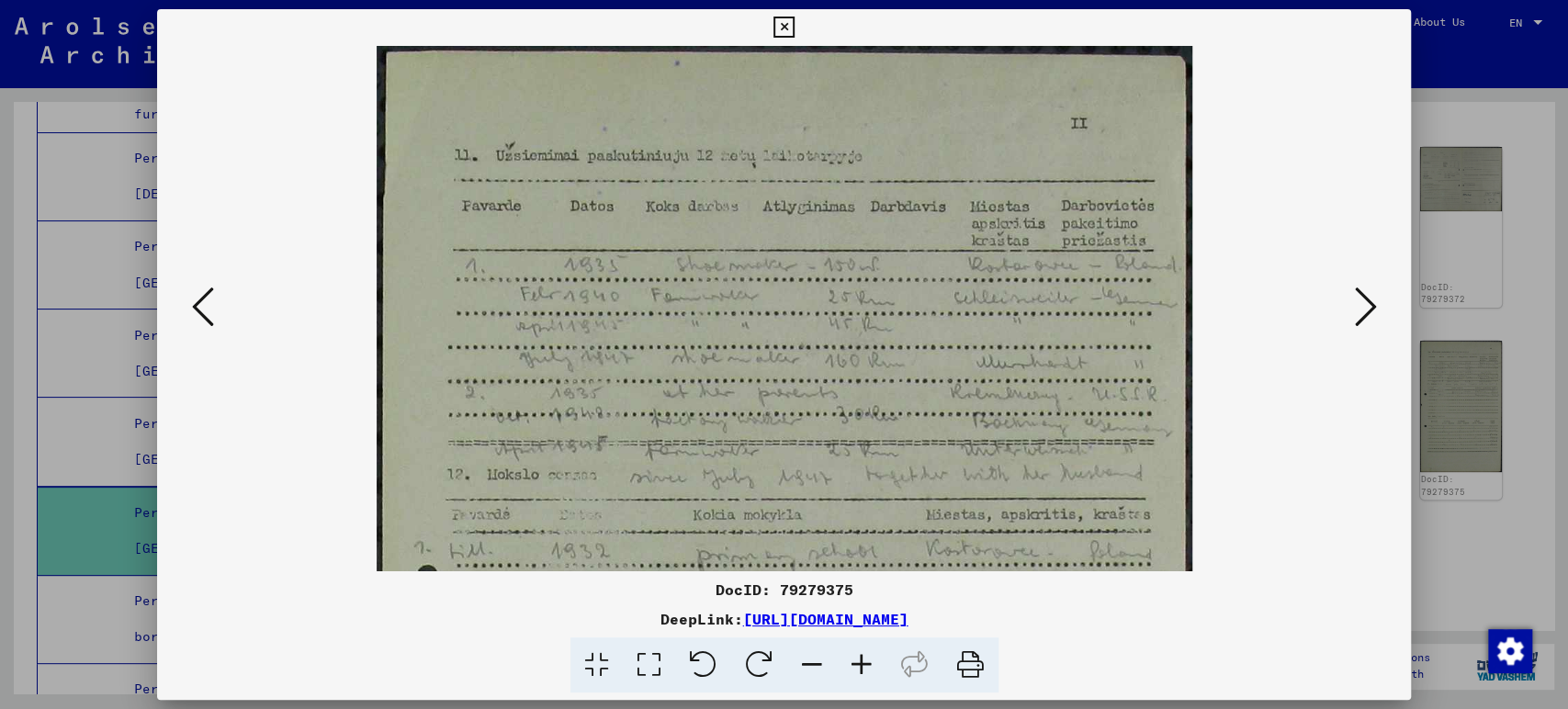
click at [816, 666] on icon at bounding box center [812, 665] width 50 height 56
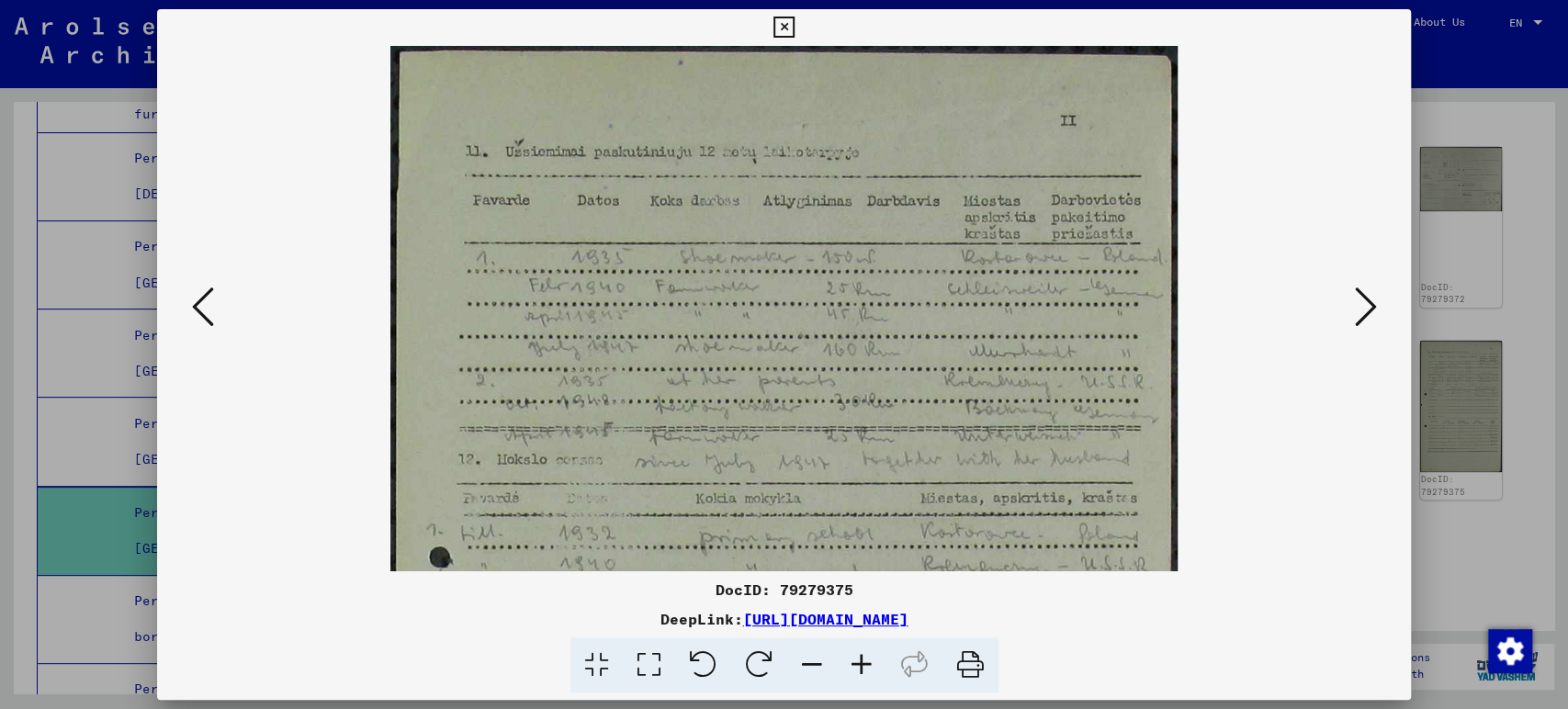
click at [816, 666] on icon at bounding box center [812, 665] width 50 height 56
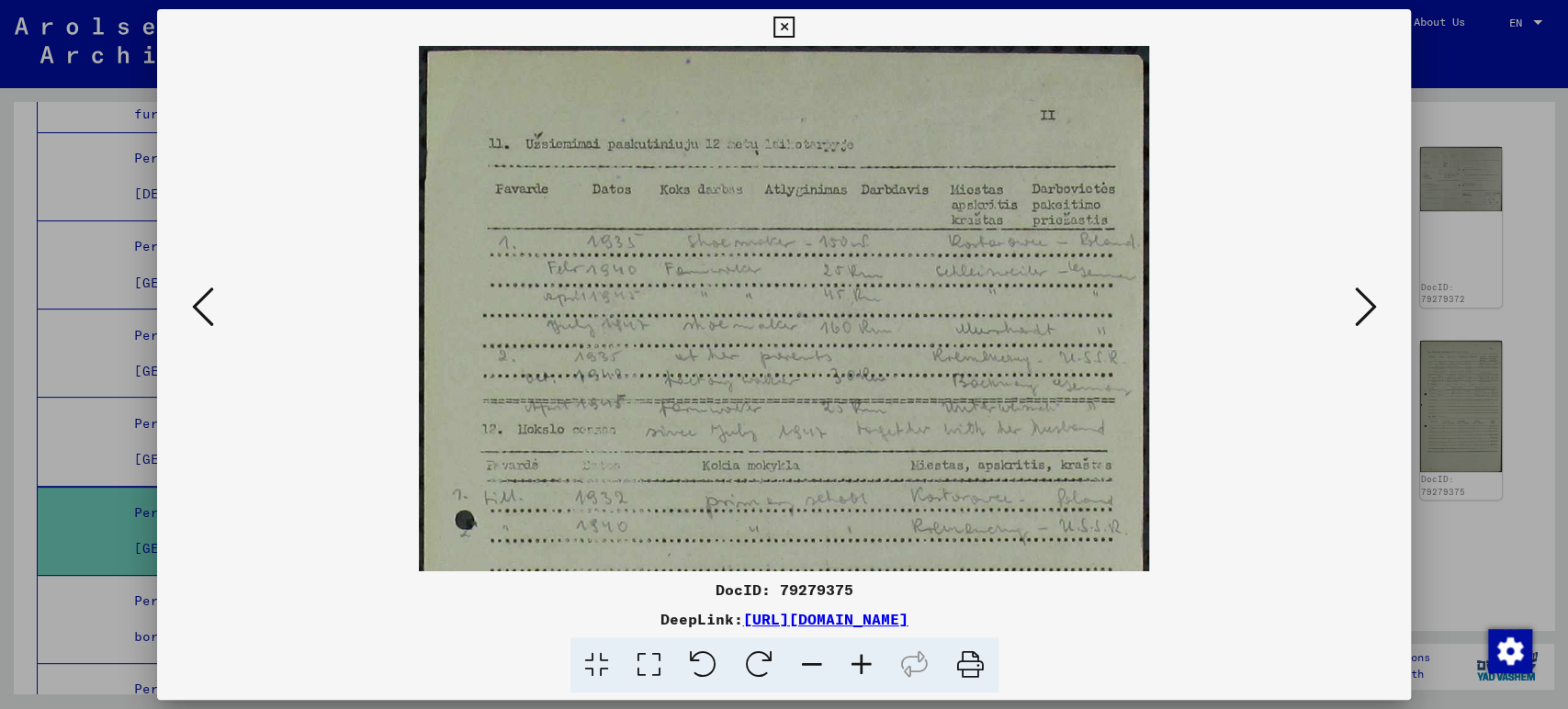
click at [816, 666] on icon at bounding box center [812, 665] width 50 height 56
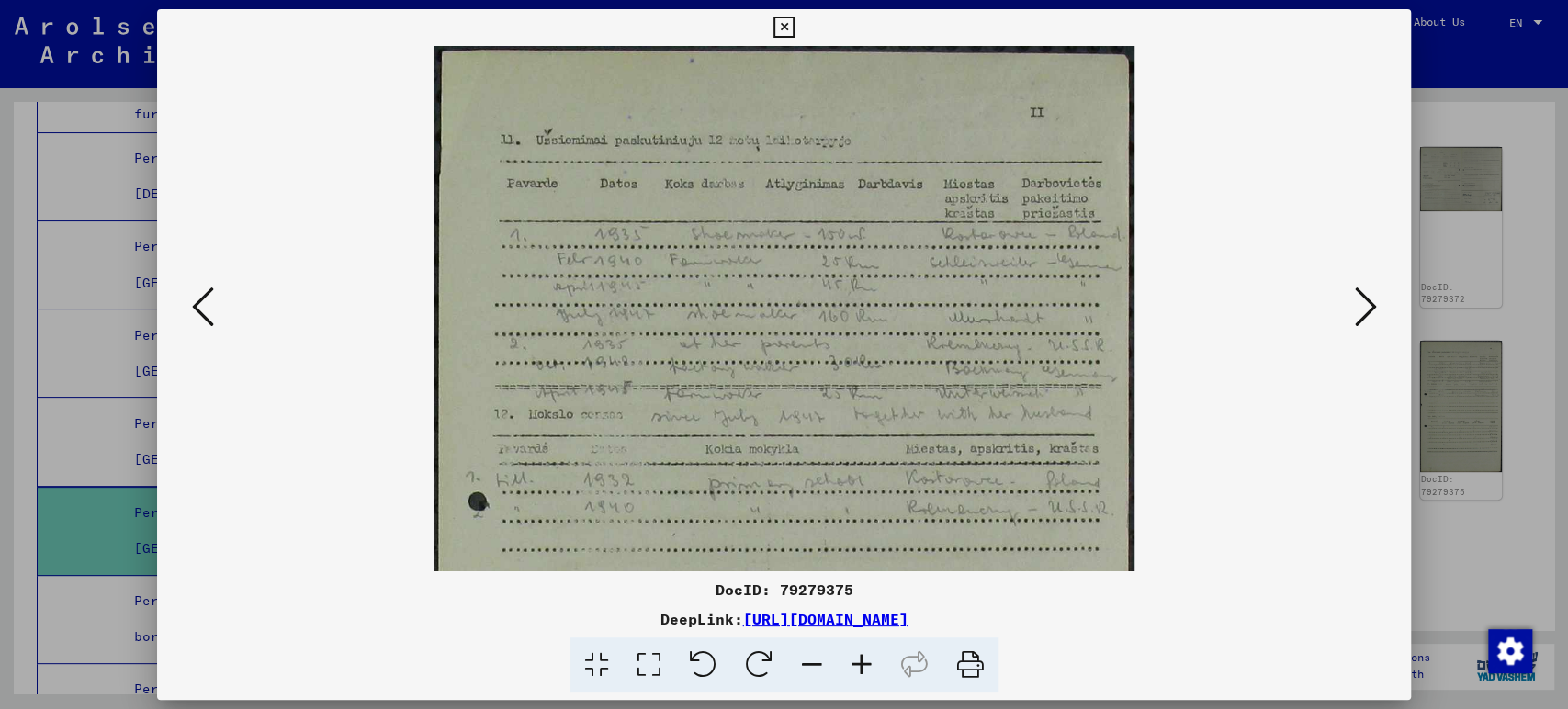
click at [816, 666] on icon at bounding box center [812, 665] width 50 height 56
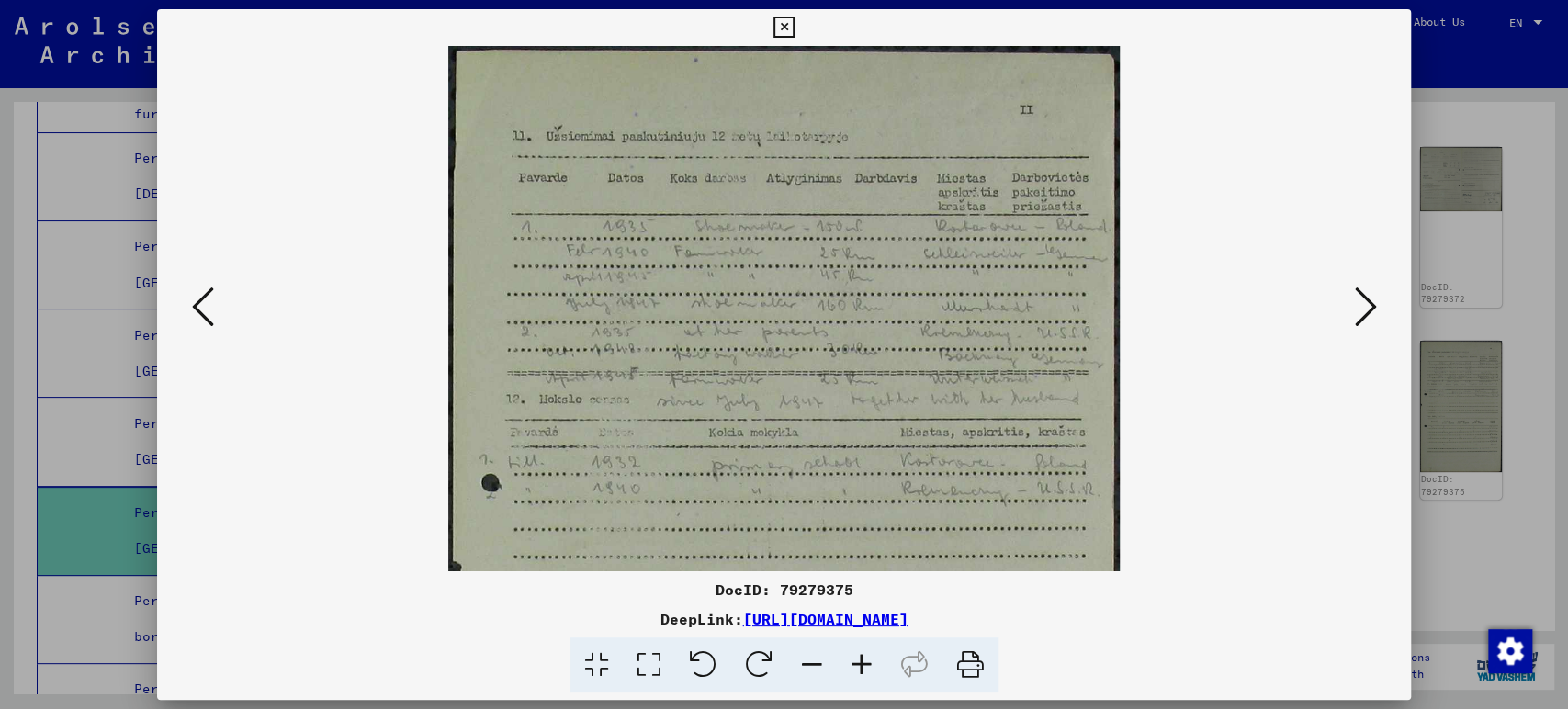
click at [816, 666] on icon at bounding box center [812, 665] width 50 height 56
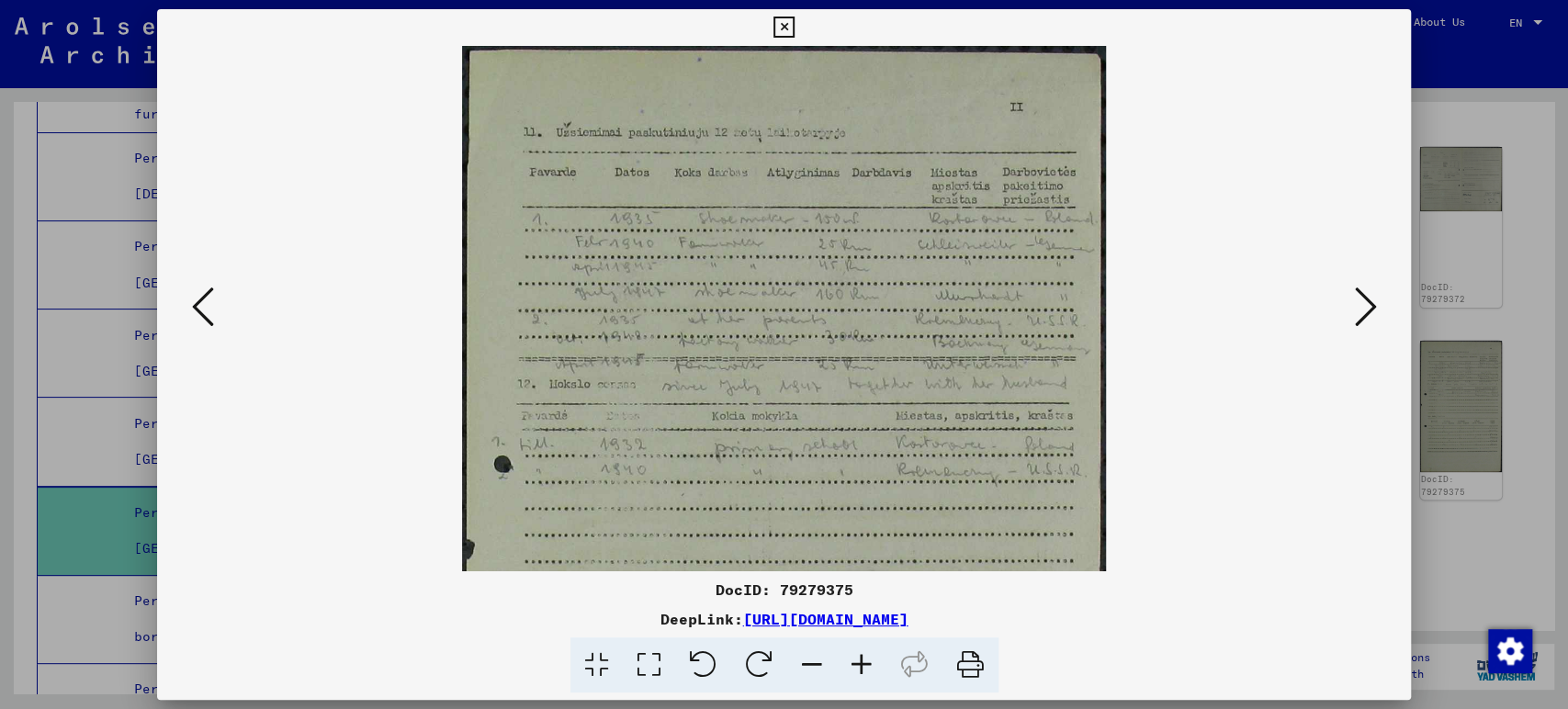
click at [816, 666] on icon at bounding box center [812, 665] width 50 height 56
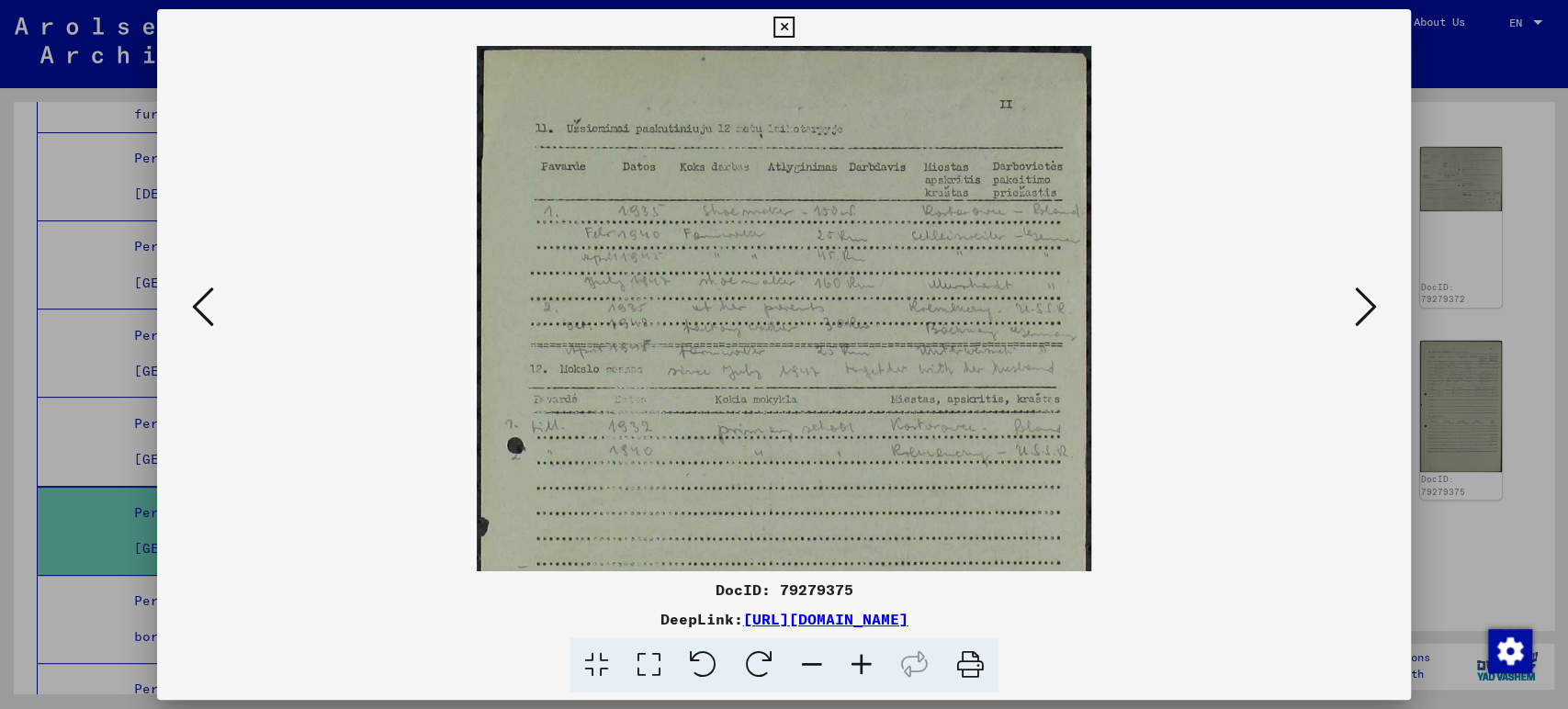
click at [816, 666] on icon at bounding box center [812, 665] width 50 height 56
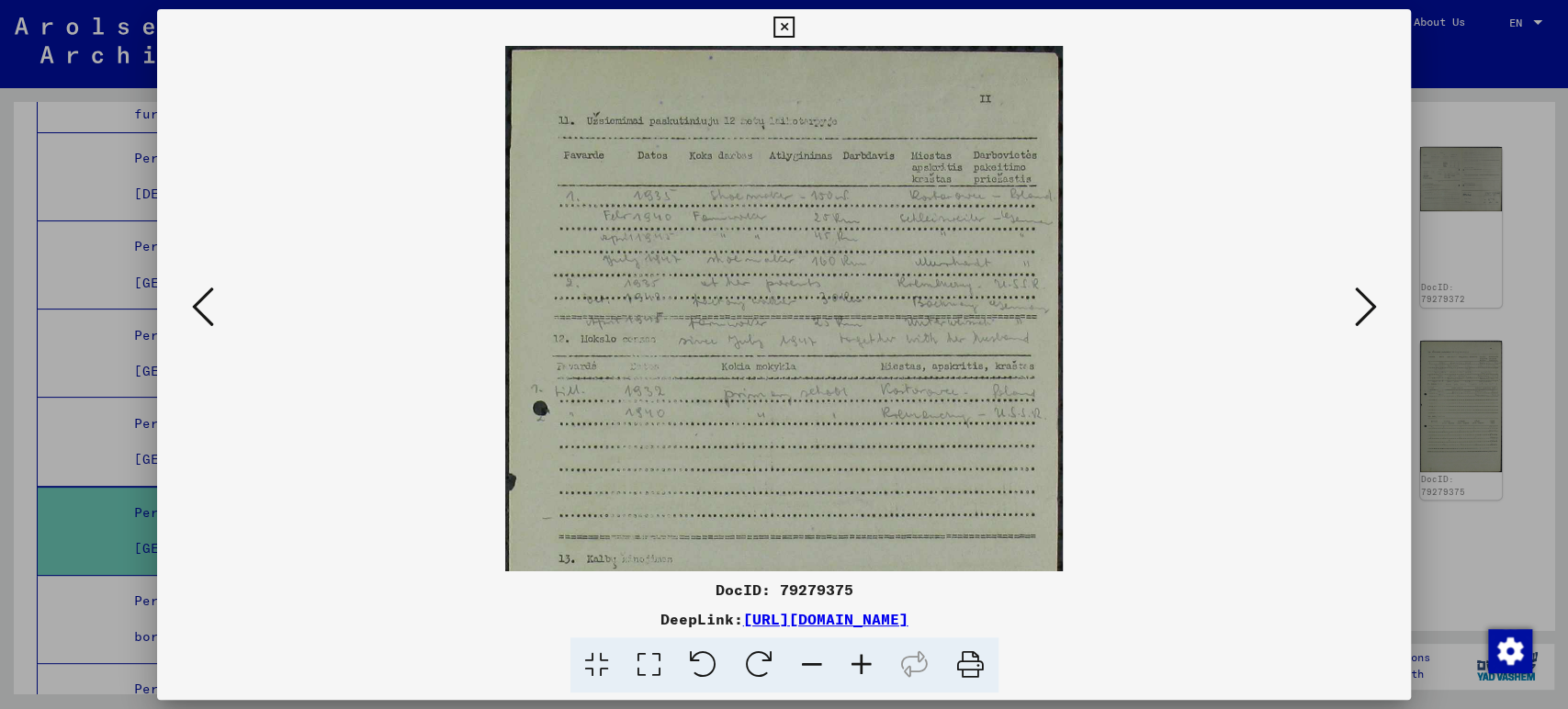
click at [816, 666] on icon at bounding box center [812, 665] width 50 height 56
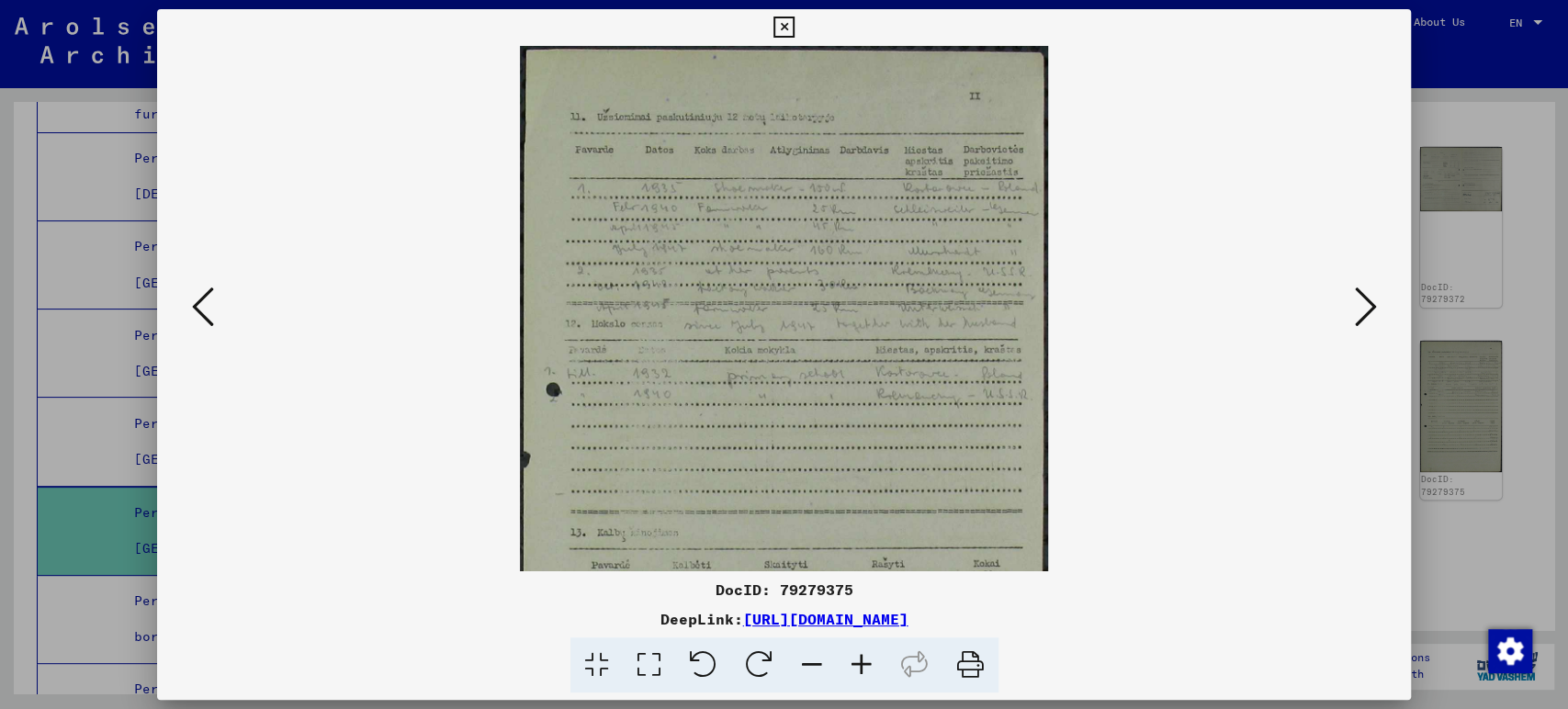
click at [816, 666] on icon at bounding box center [812, 665] width 50 height 56
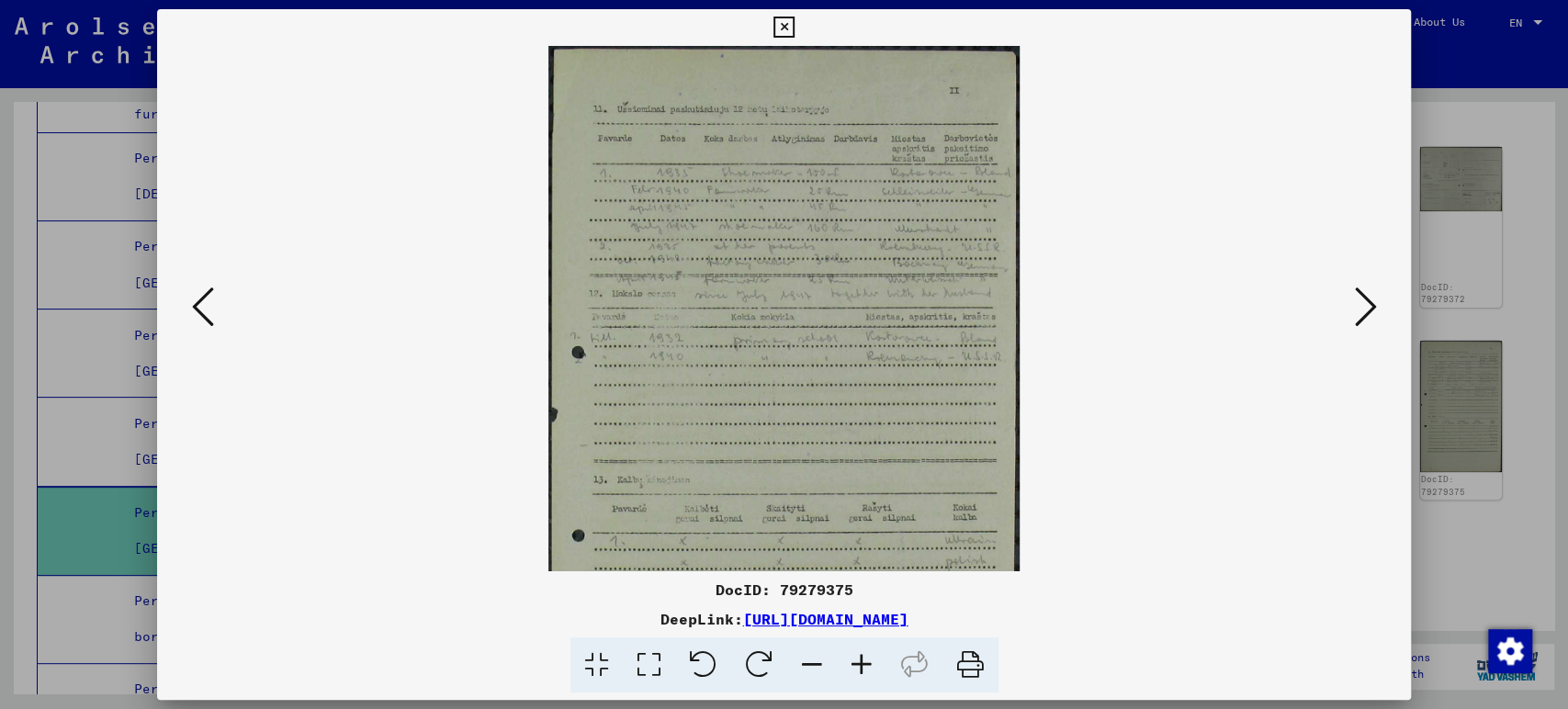
click at [816, 666] on icon at bounding box center [812, 665] width 50 height 56
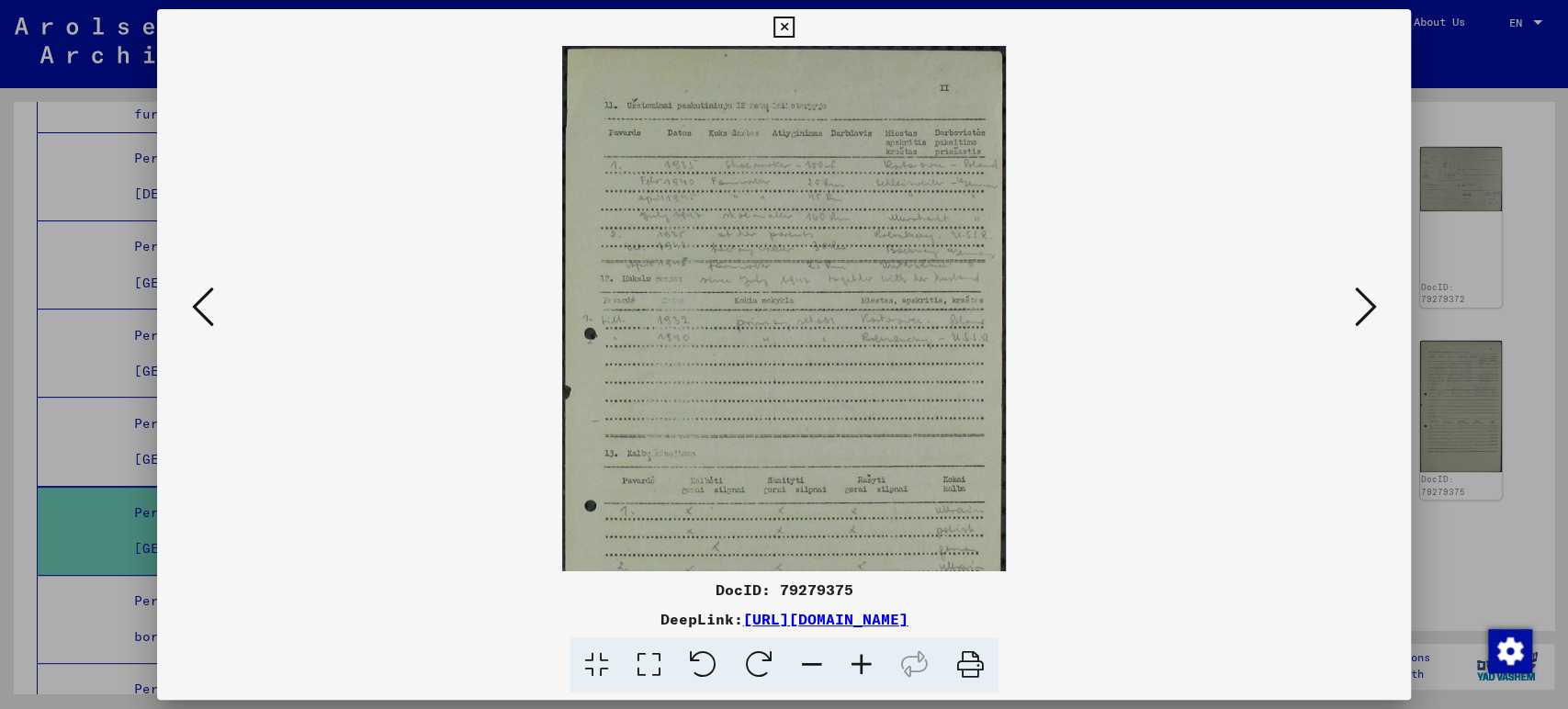
click at [816, 666] on icon at bounding box center [812, 665] width 50 height 56
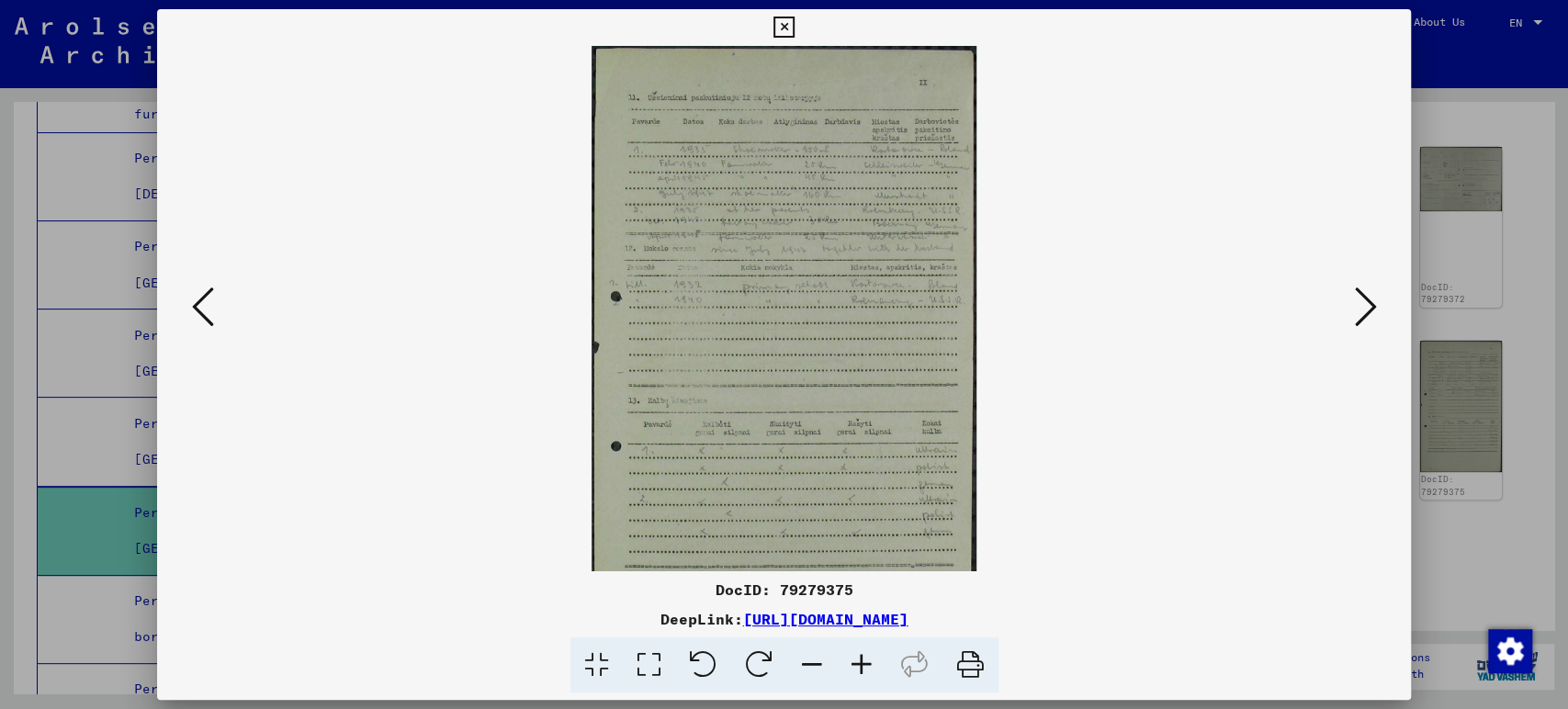
click at [816, 666] on icon at bounding box center [812, 665] width 50 height 56
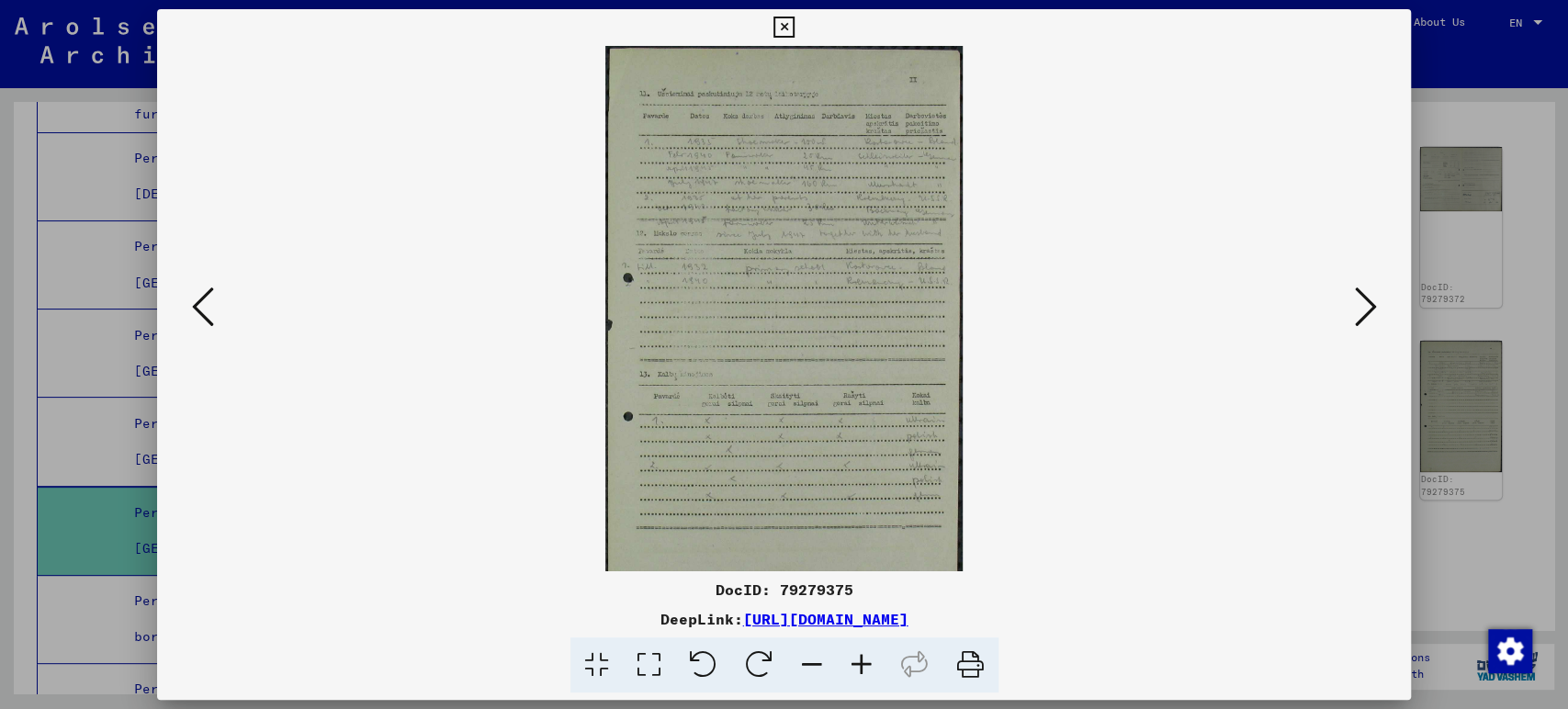
click at [816, 666] on icon at bounding box center [812, 665] width 50 height 56
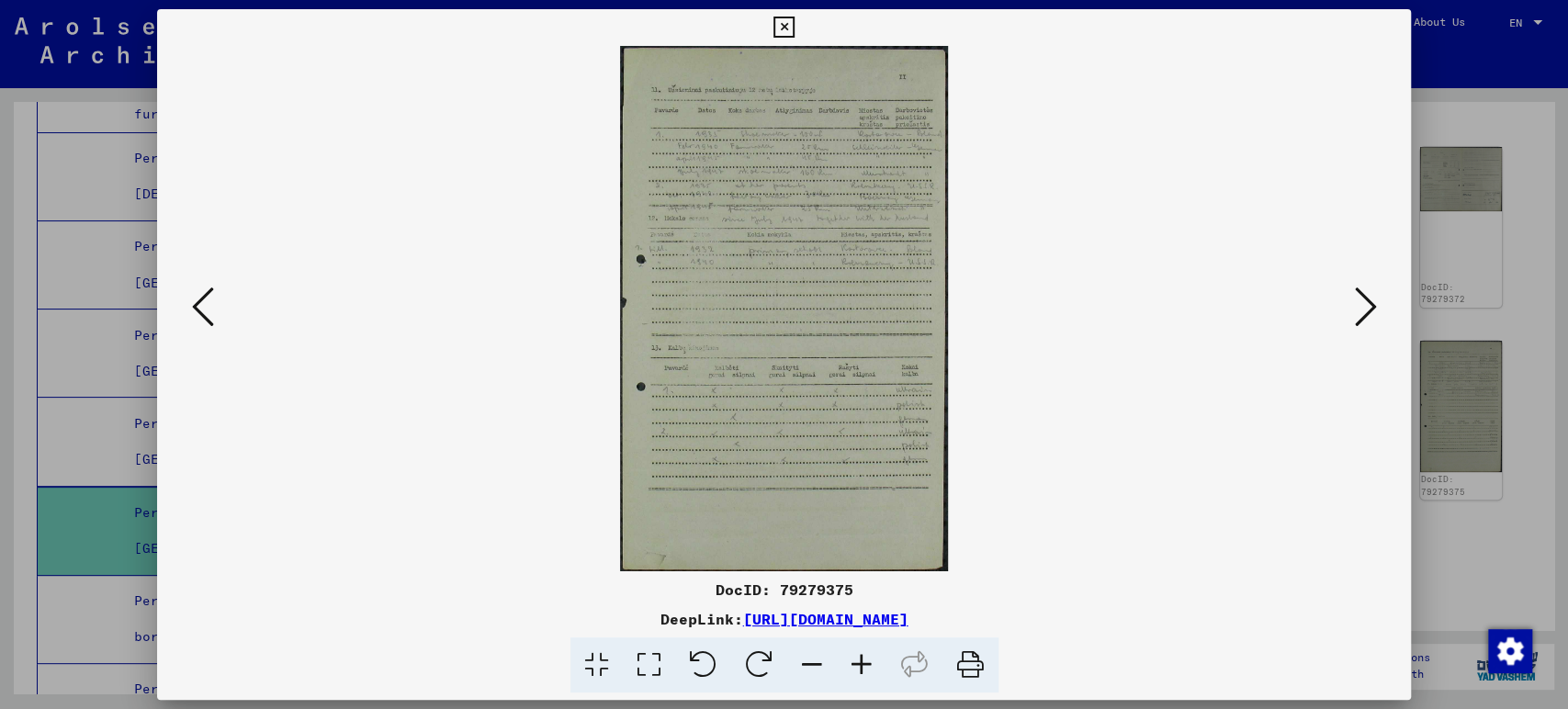
click at [215, 308] on button at bounding box center [203, 308] width 33 height 53
click at [855, 659] on icon at bounding box center [861, 665] width 50 height 56
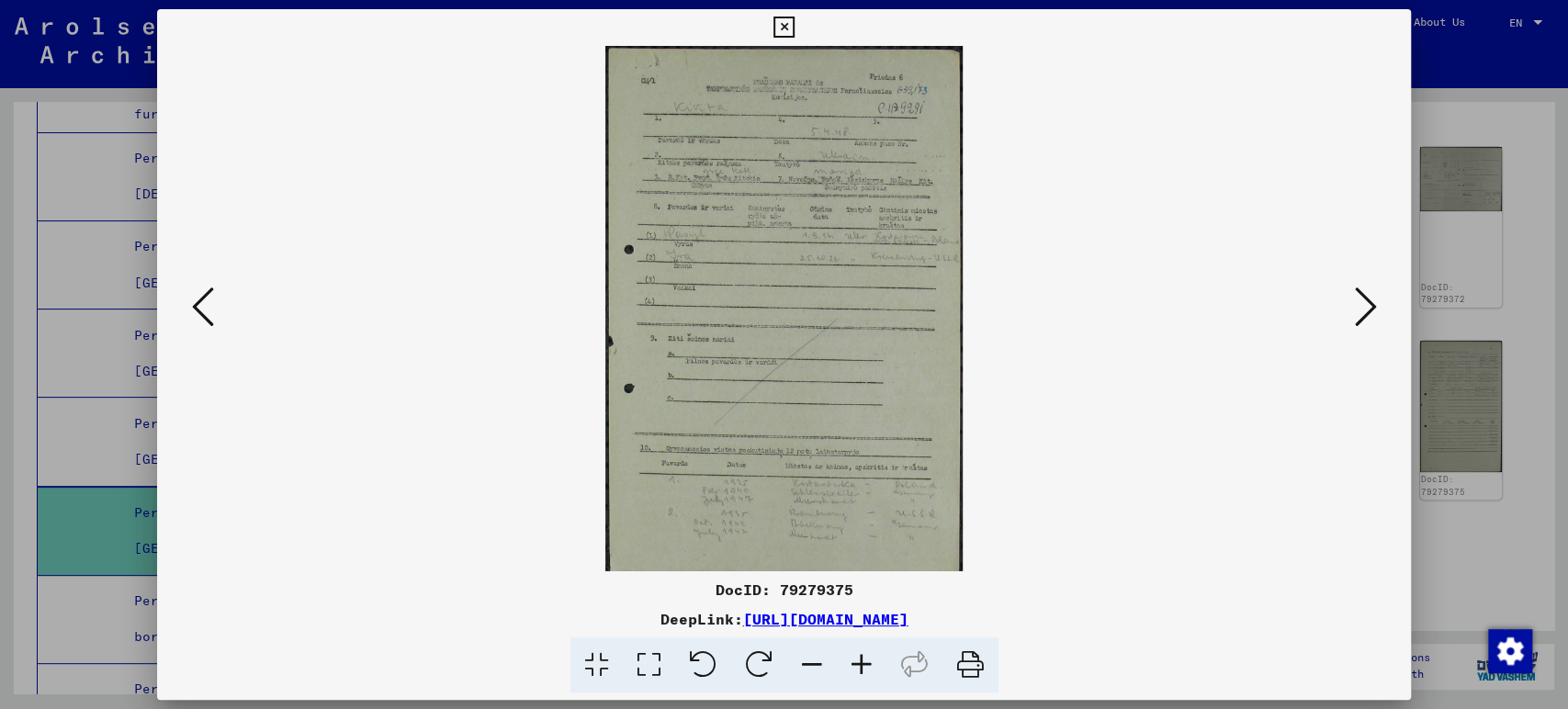
click at [855, 659] on icon at bounding box center [861, 665] width 50 height 56
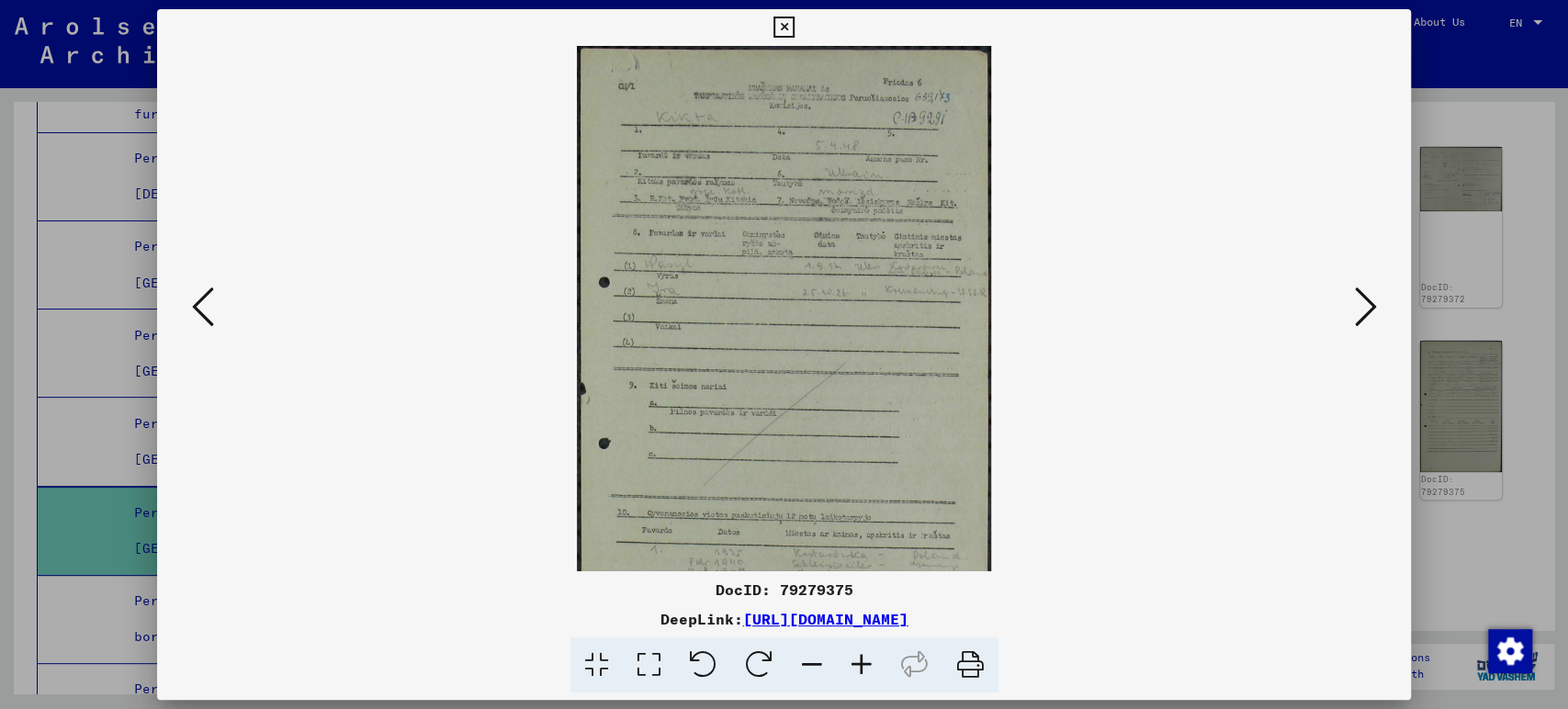
click at [855, 659] on icon at bounding box center [861, 665] width 50 height 56
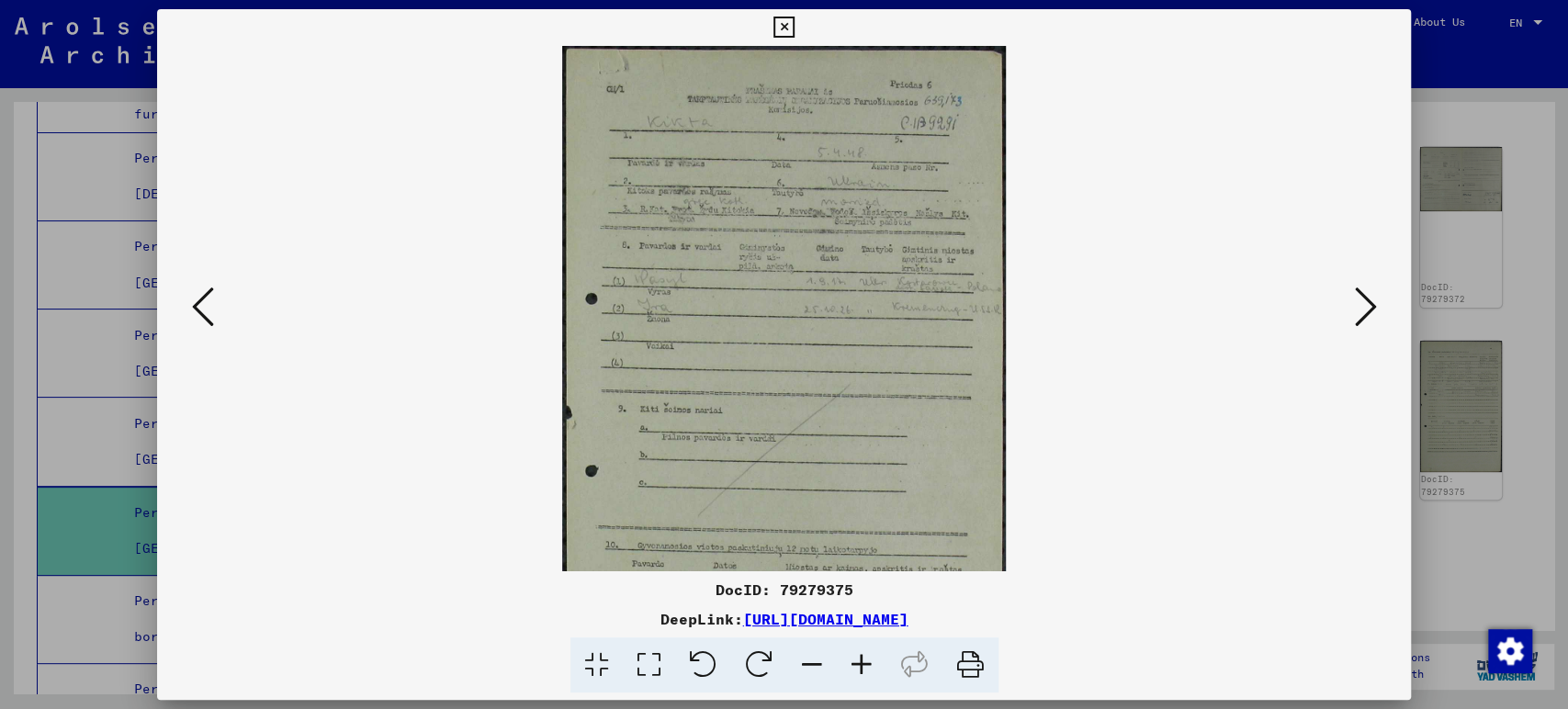
click at [855, 659] on icon at bounding box center [861, 665] width 50 height 56
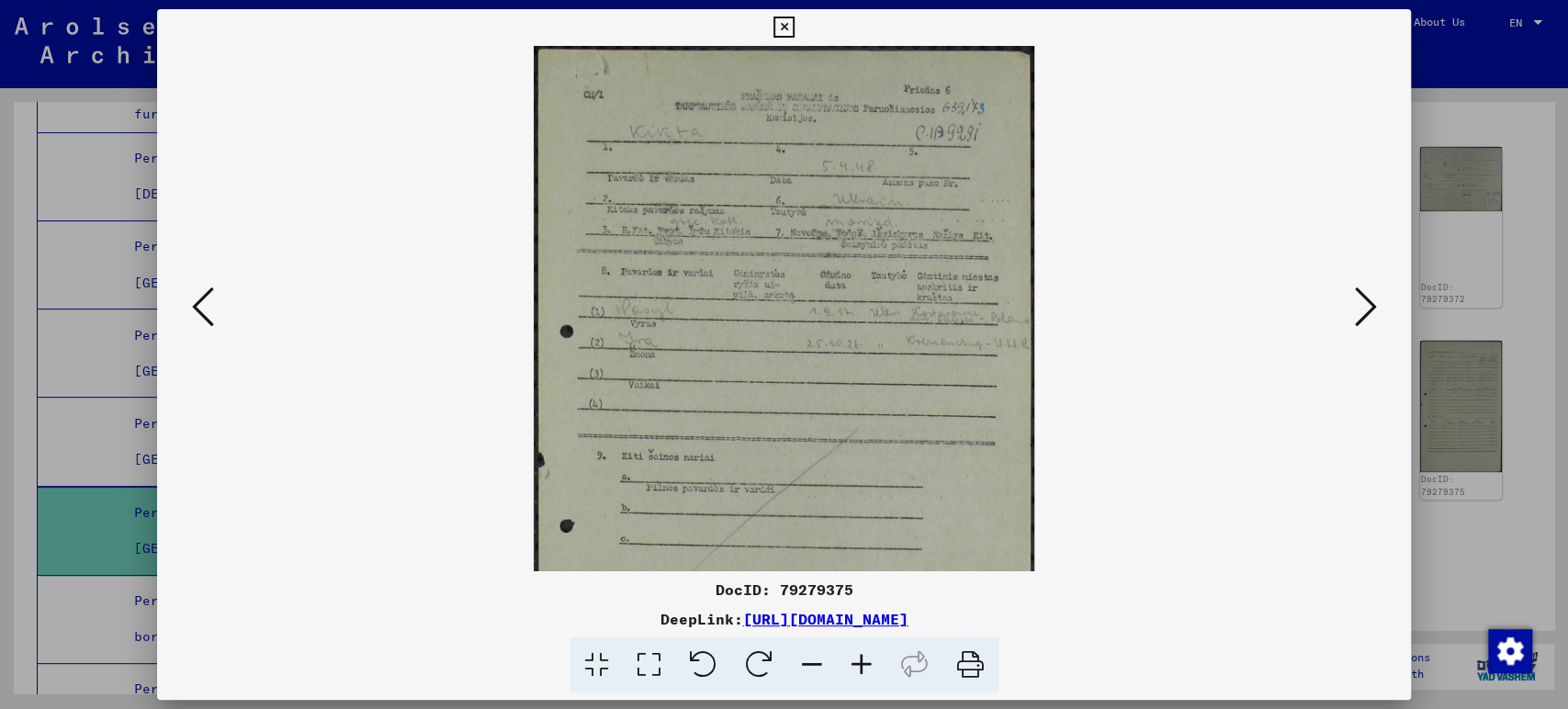
click at [855, 659] on icon at bounding box center [861, 665] width 50 height 56
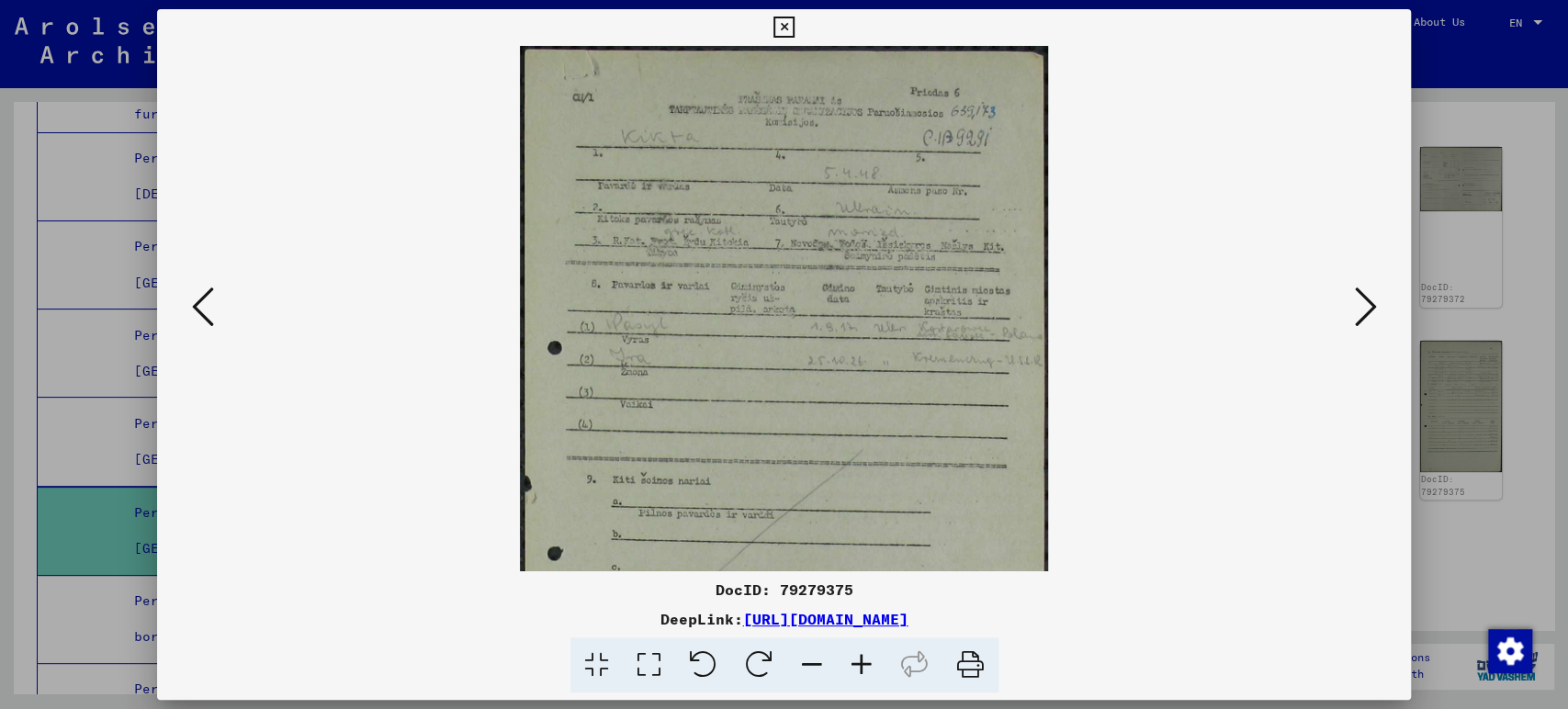
click at [855, 659] on icon at bounding box center [861, 665] width 50 height 56
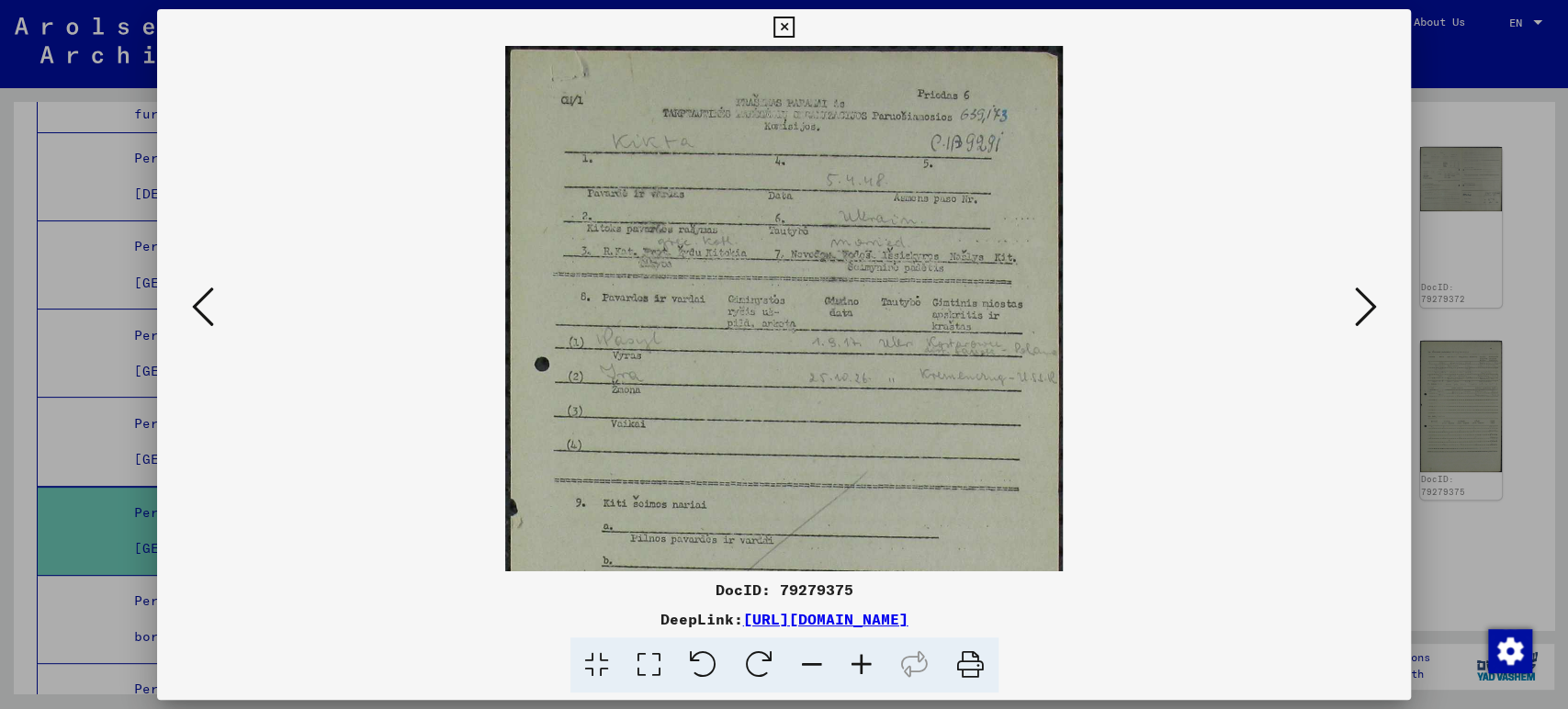
click at [855, 659] on icon at bounding box center [861, 665] width 50 height 56
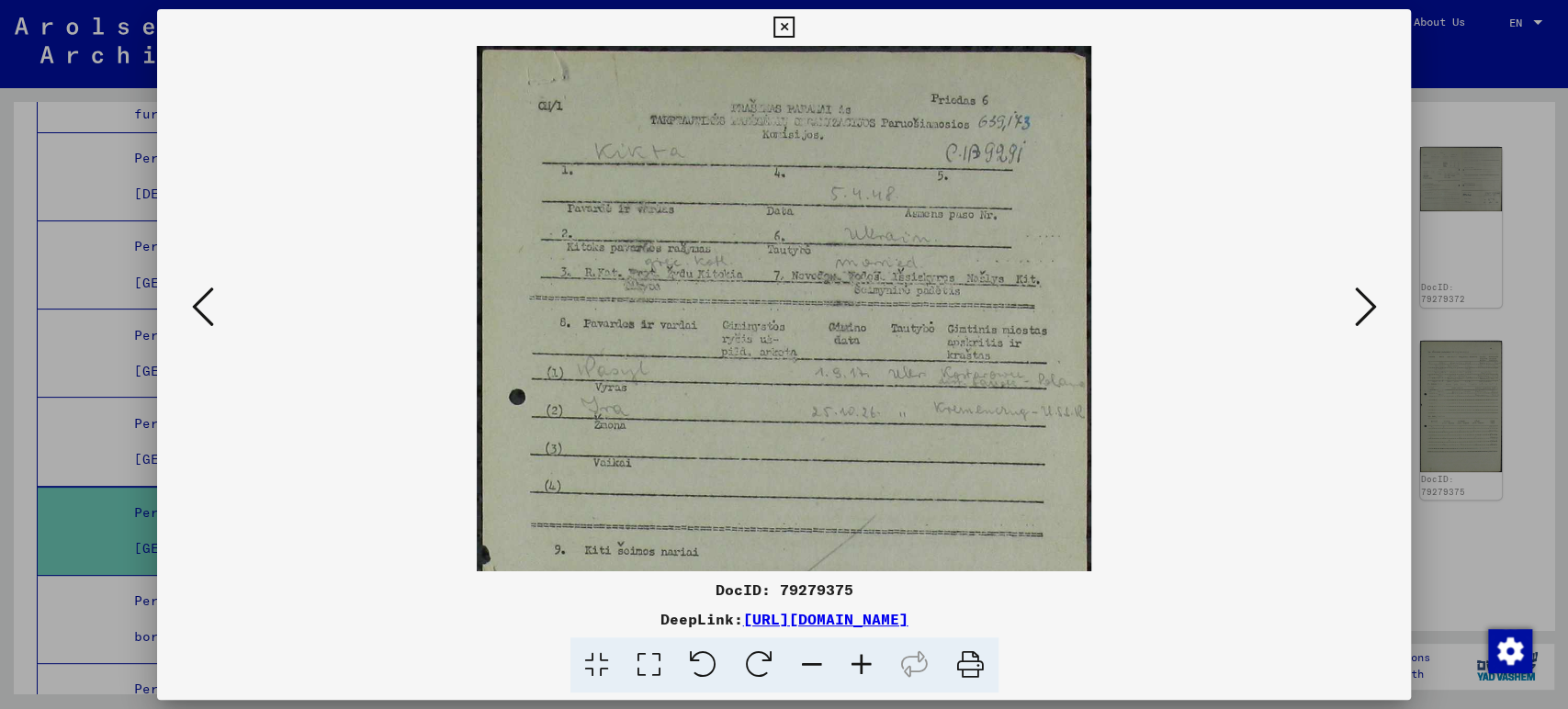
click at [855, 659] on icon at bounding box center [861, 665] width 50 height 56
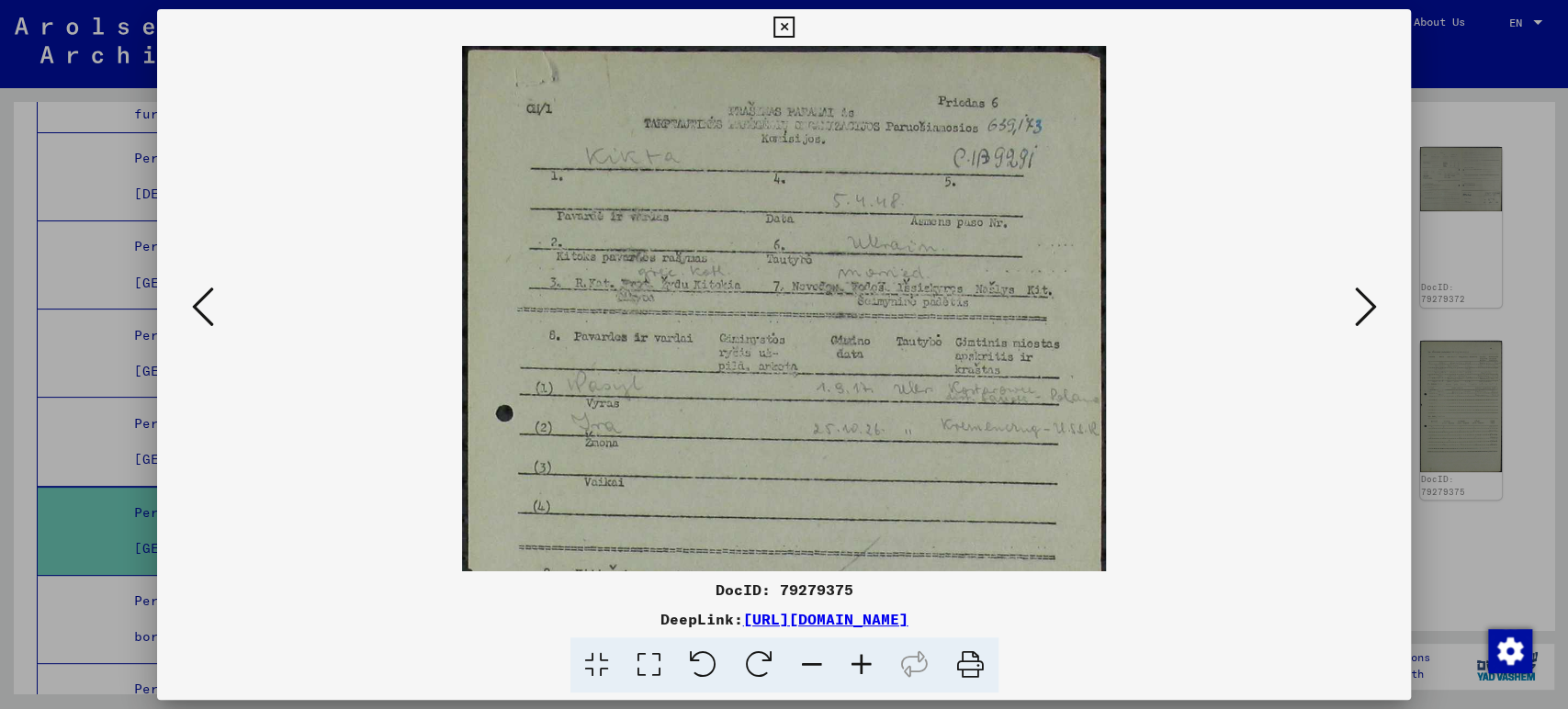
scroll to position [505, 0]
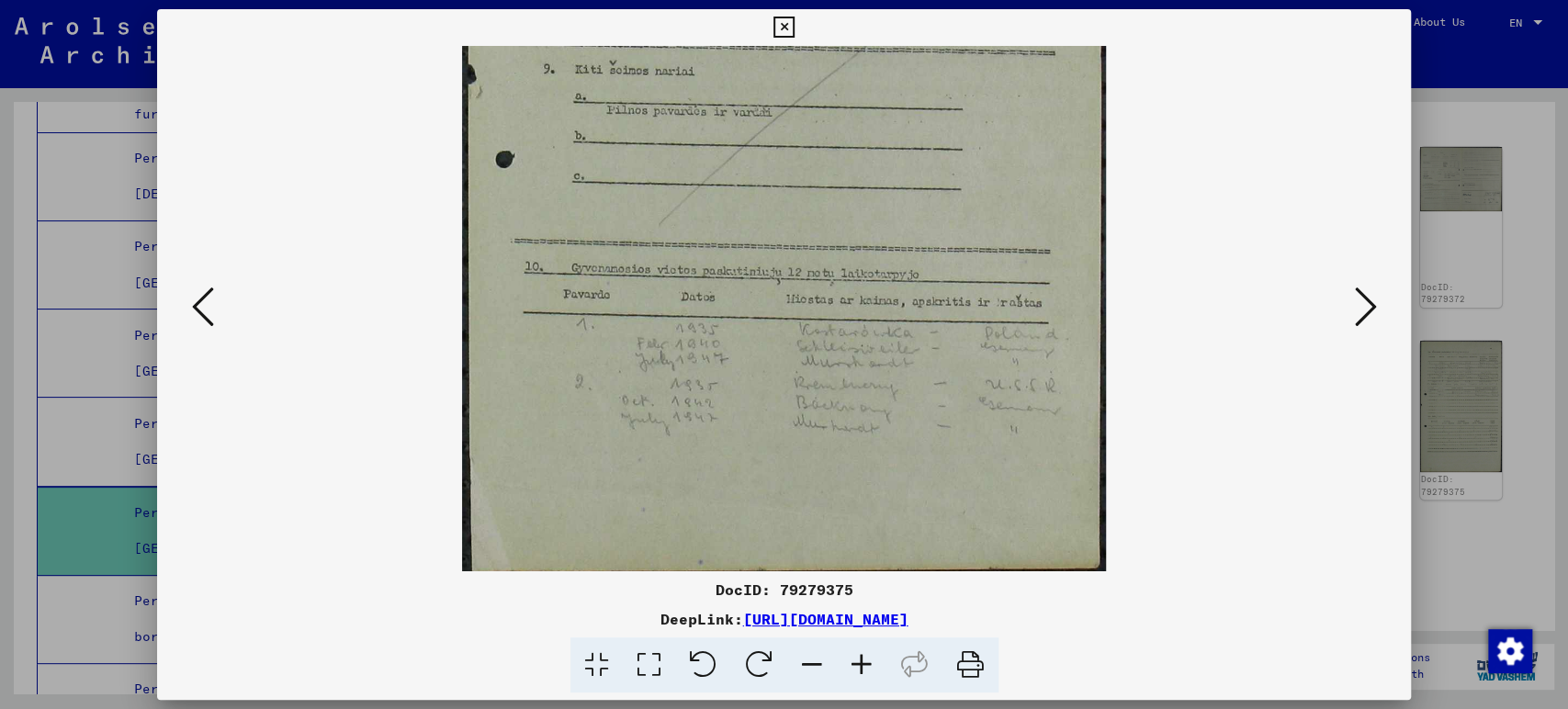
drag, startPoint x: 838, startPoint y: 498, endPoint x: 797, endPoint y: -124, distance: 623.3
click at [797, 0] on html "Search Browse archive Donate Newsletter Help Contact About Us Search Browse arc…" at bounding box center [784, 354] width 1568 height 709
click at [203, 312] on icon at bounding box center [203, 307] width 22 height 44
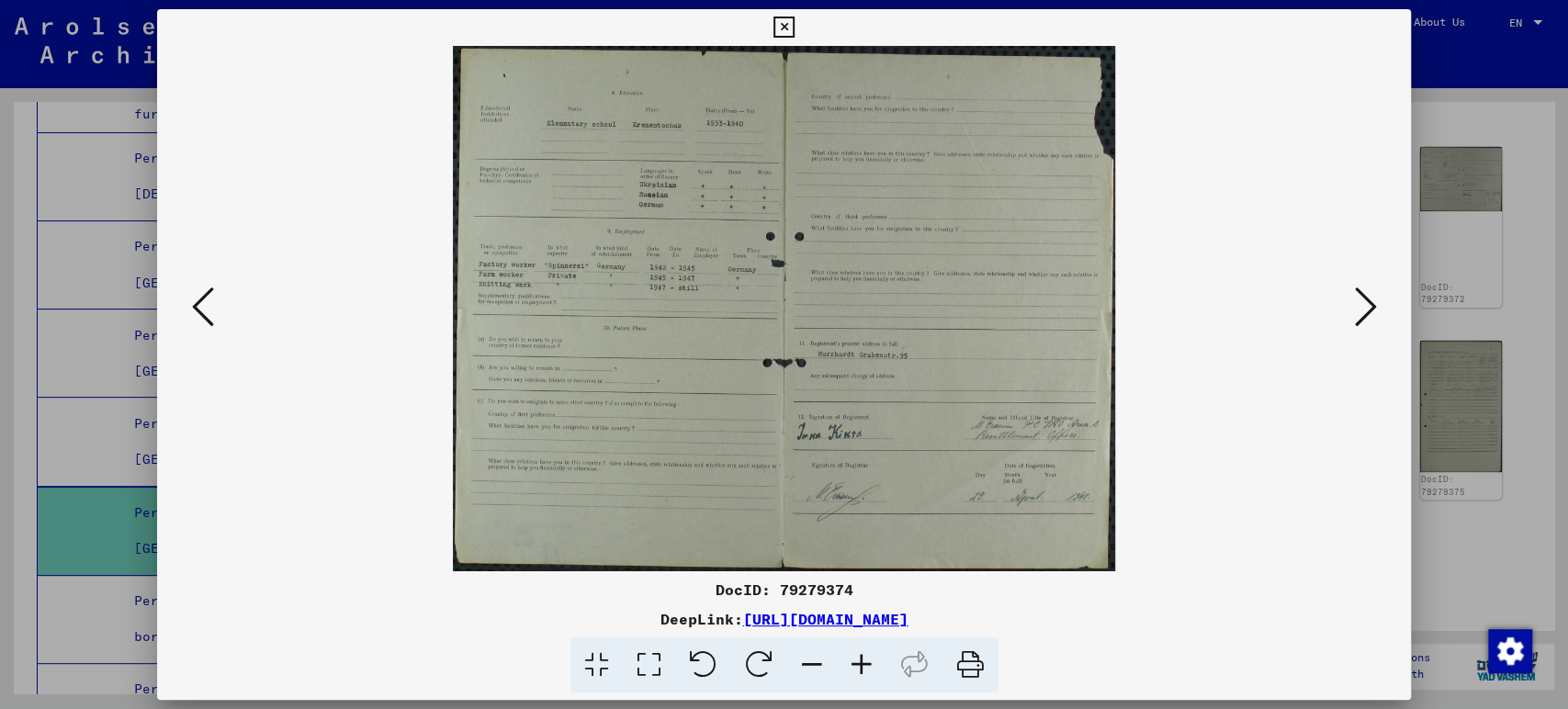
click at [872, 669] on icon at bounding box center [861, 665] width 50 height 56
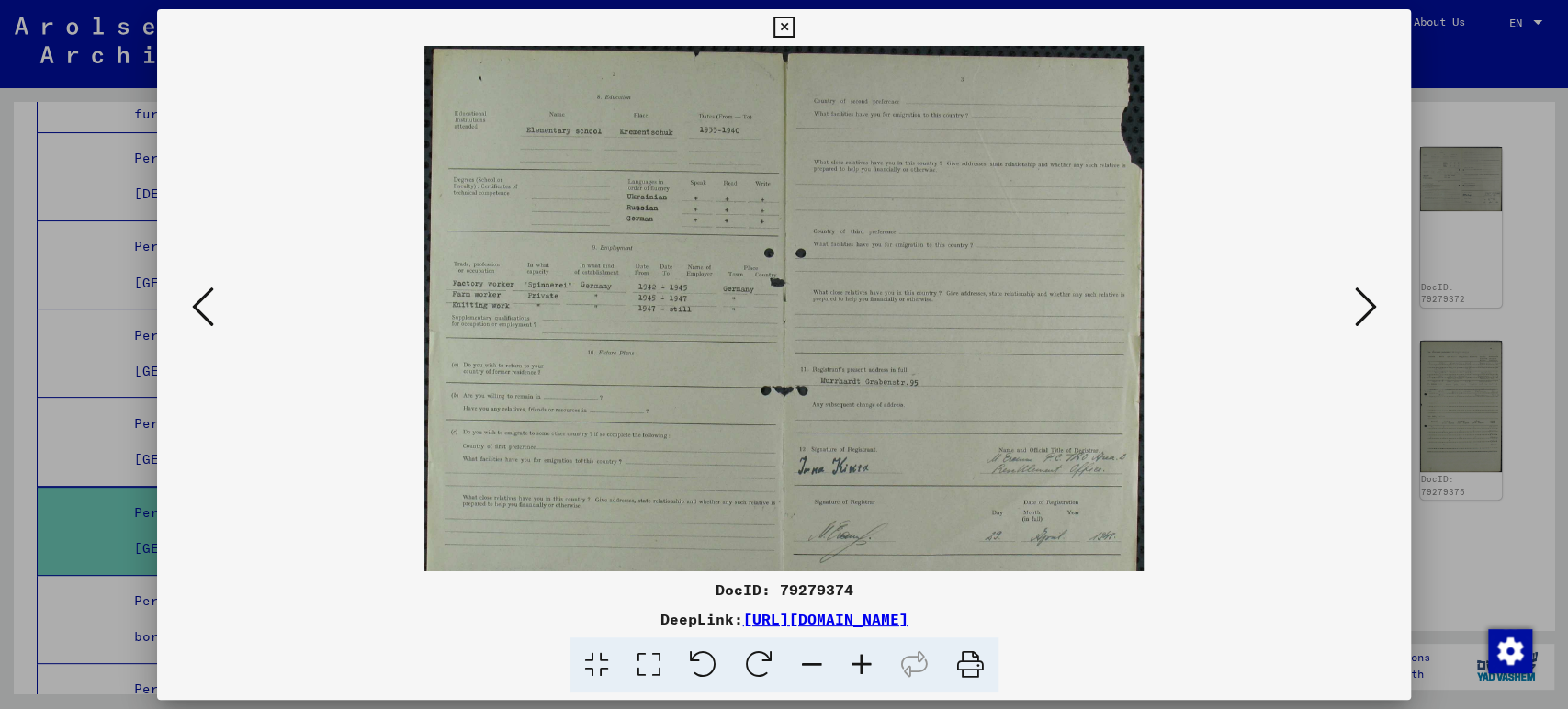
click at [870, 666] on icon at bounding box center [861, 665] width 50 height 56
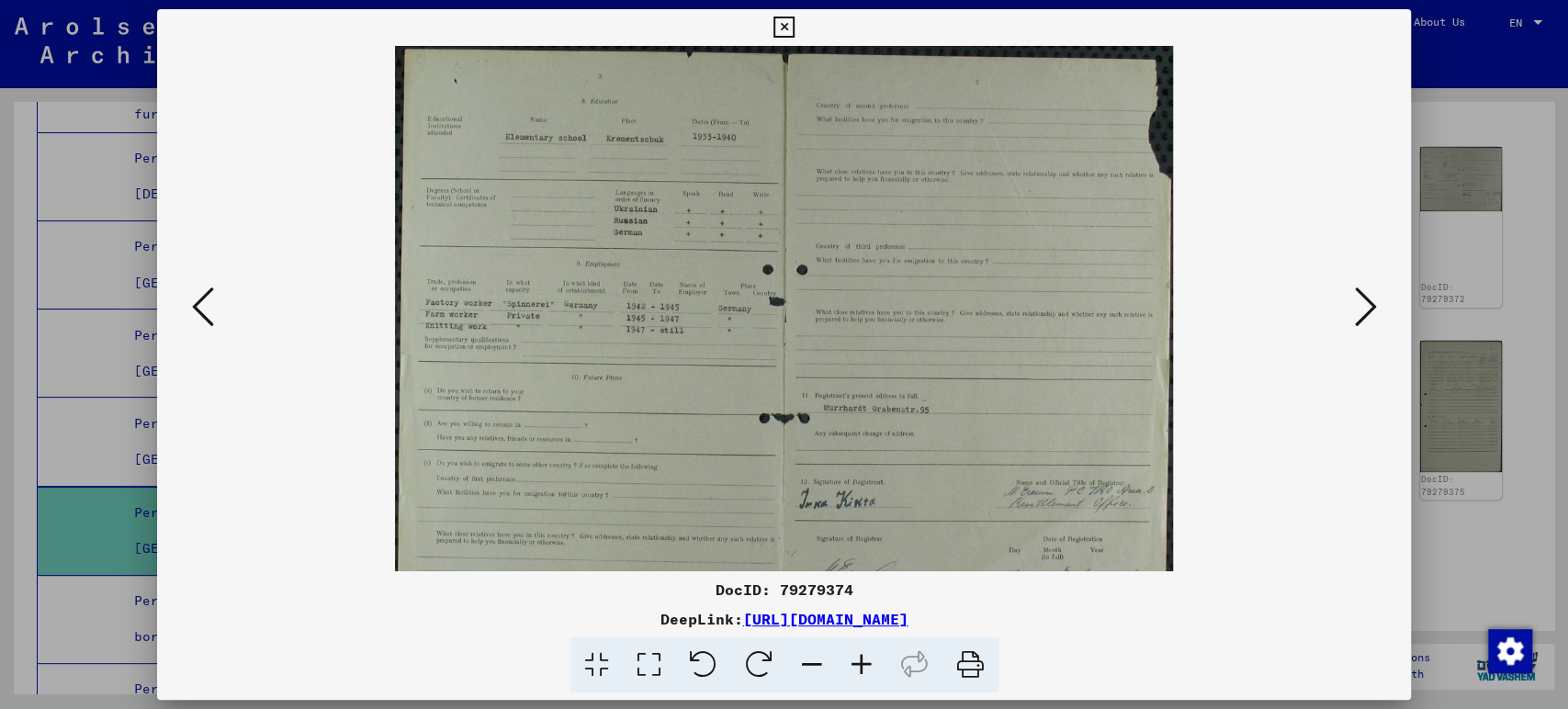
click at [870, 666] on icon at bounding box center [861, 665] width 50 height 56
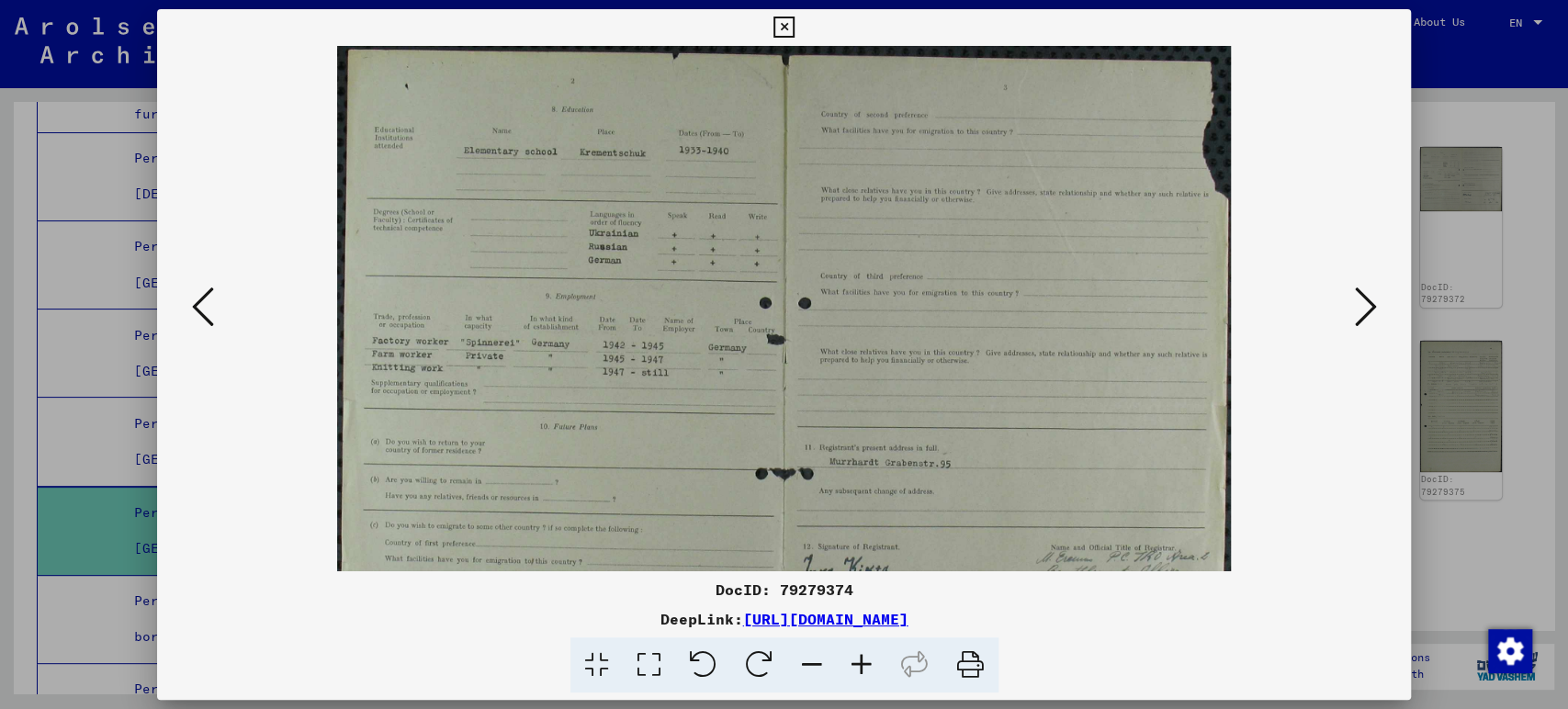
click at [870, 666] on icon at bounding box center [861, 665] width 50 height 56
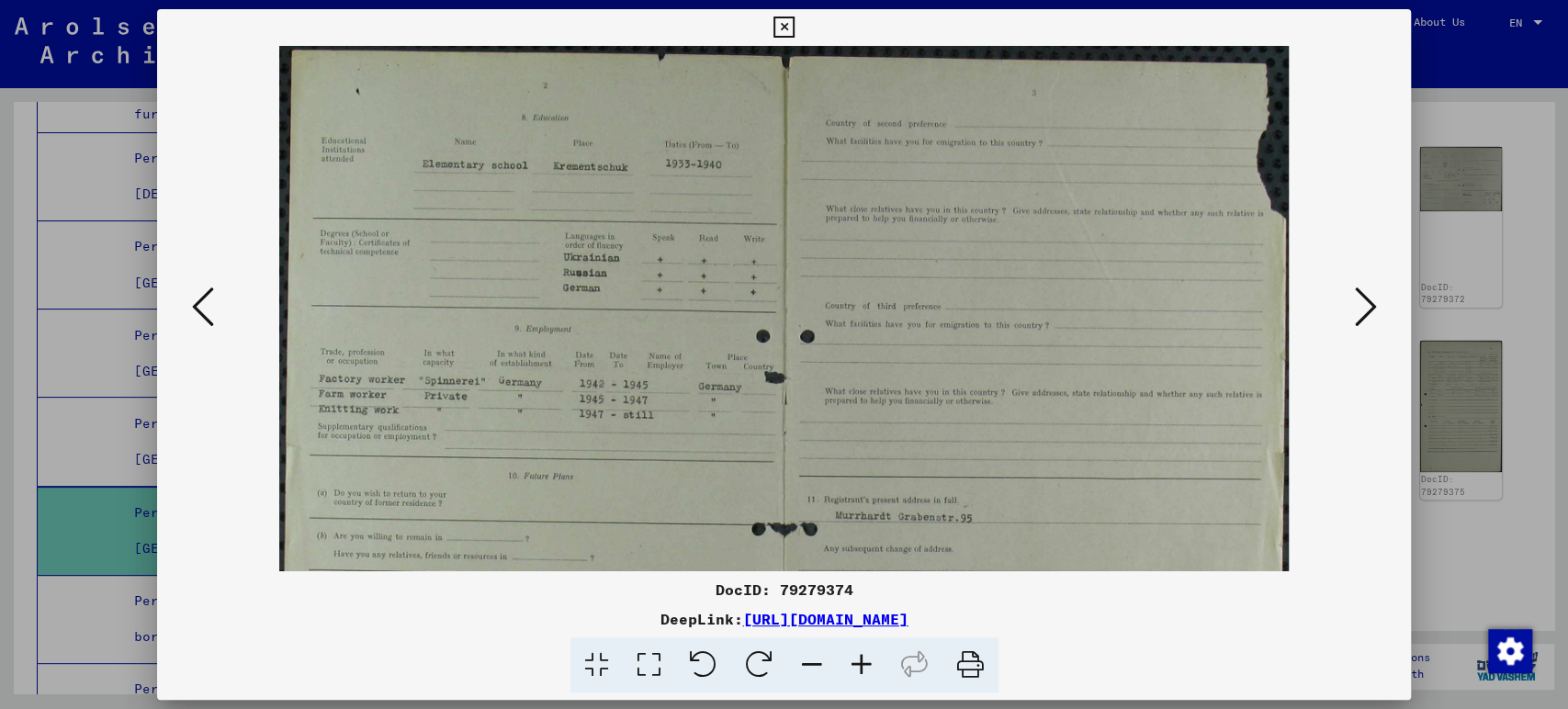
click at [870, 666] on icon at bounding box center [861, 665] width 50 height 56
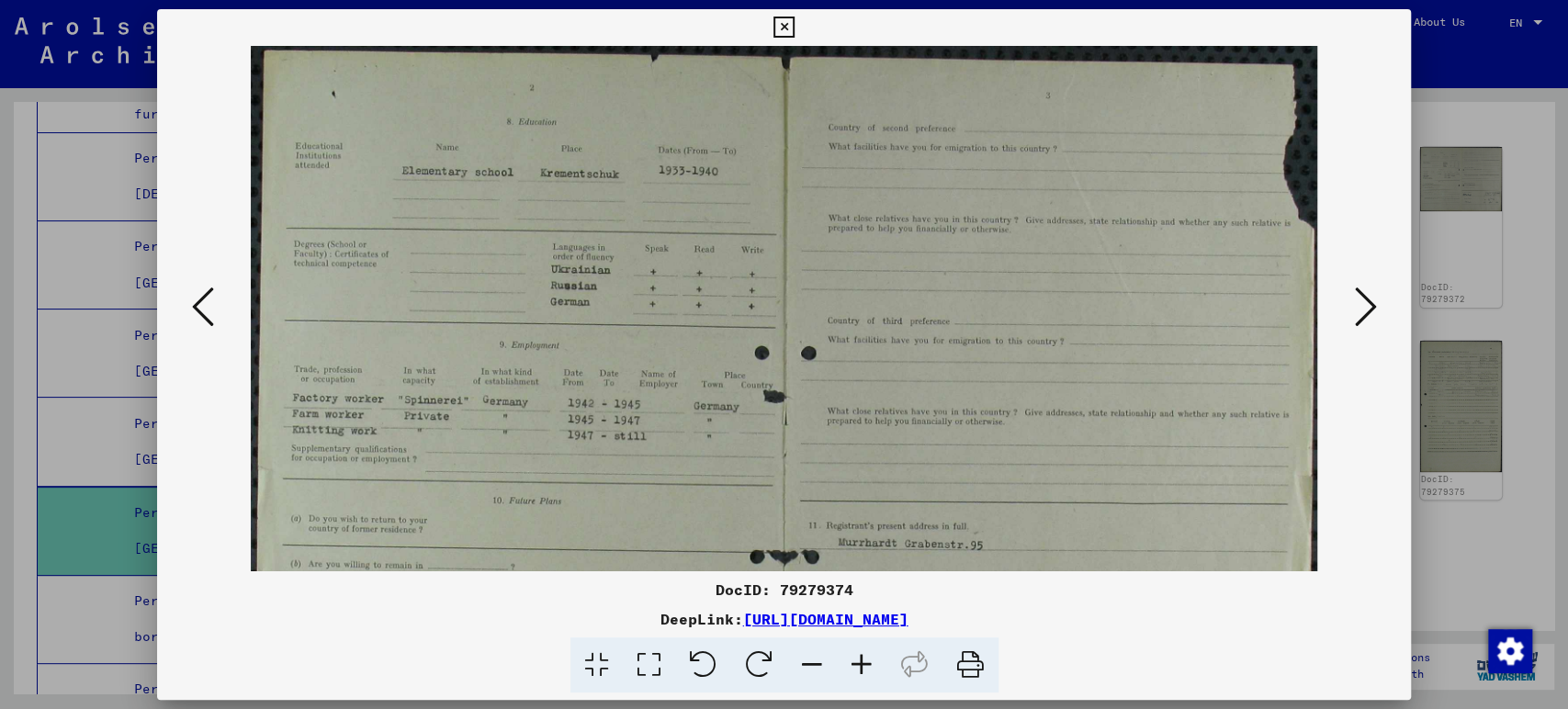
click at [870, 666] on icon at bounding box center [861, 665] width 50 height 56
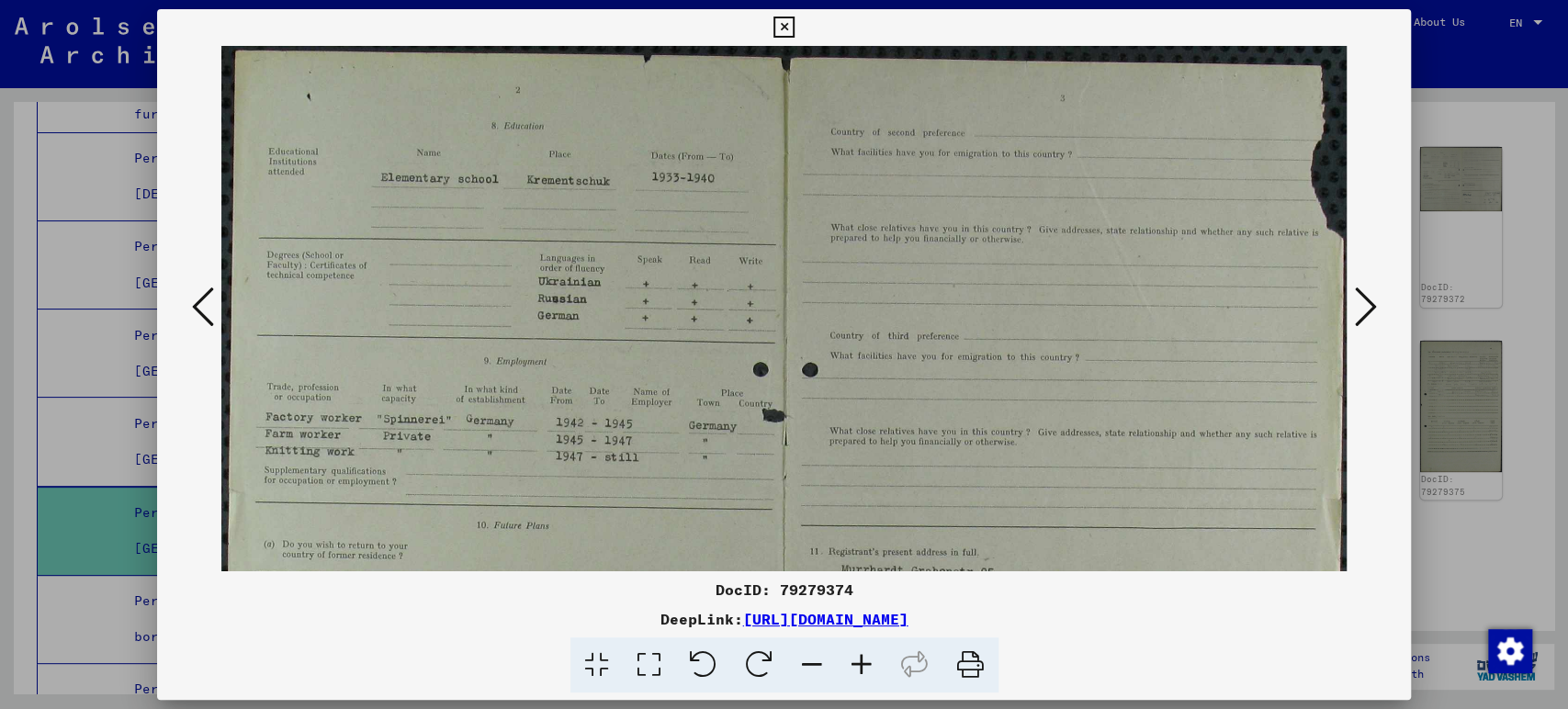
click at [1369, 303] on icon at bounding box center [1364, 307] width 22 height 44
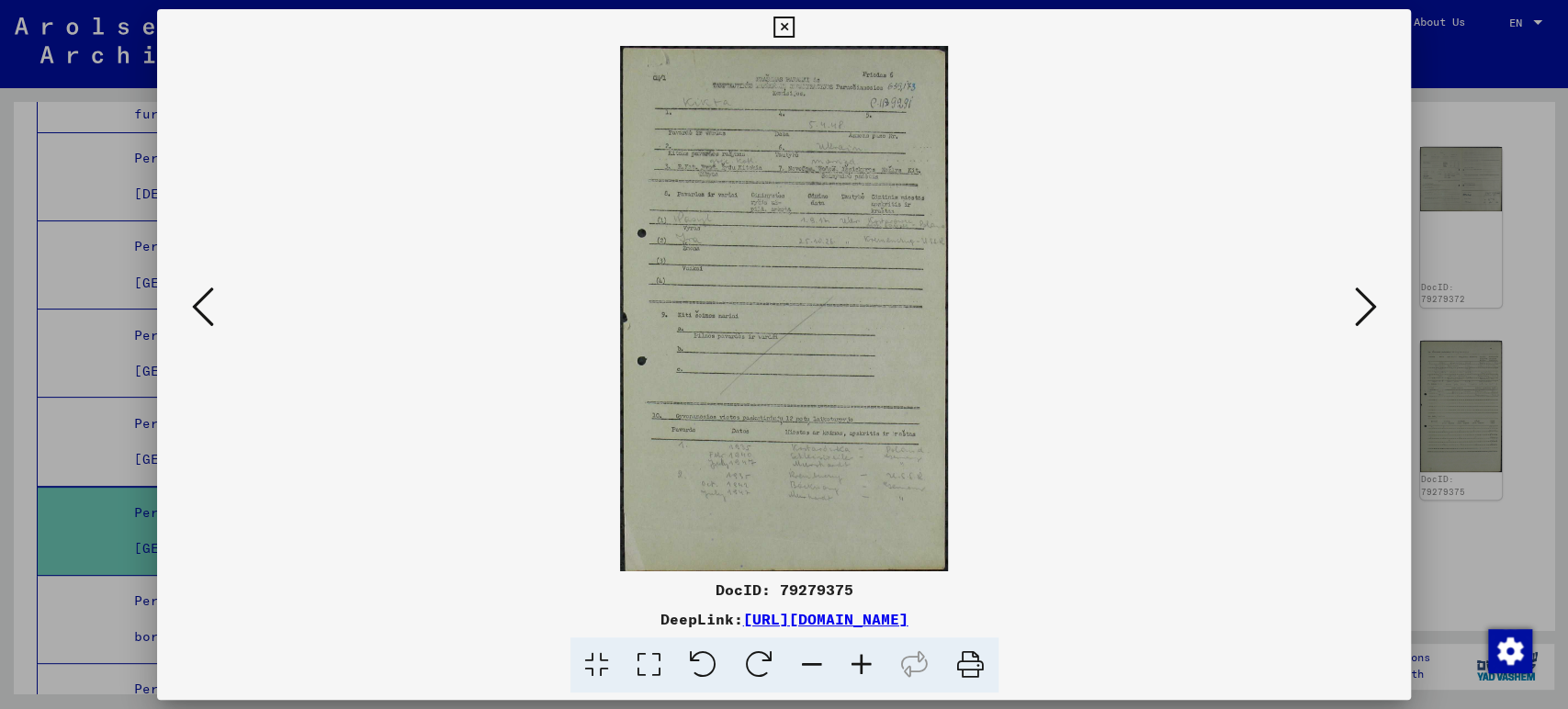
click at [1369, 303] on icon at bounding box center [1364, 307] width 22 height 44
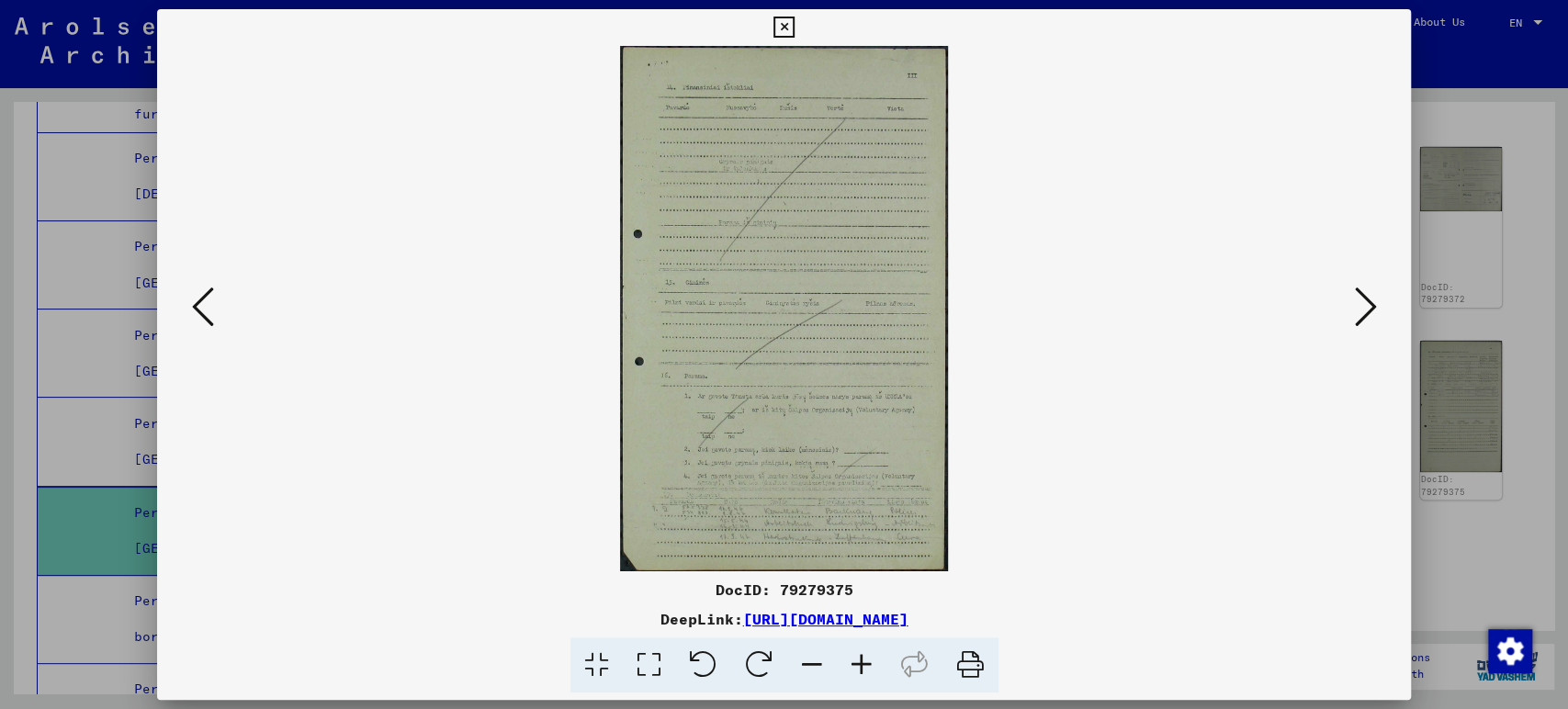
click at [197, 308] on icon at bounding box center [203, 307] width 22 height 44
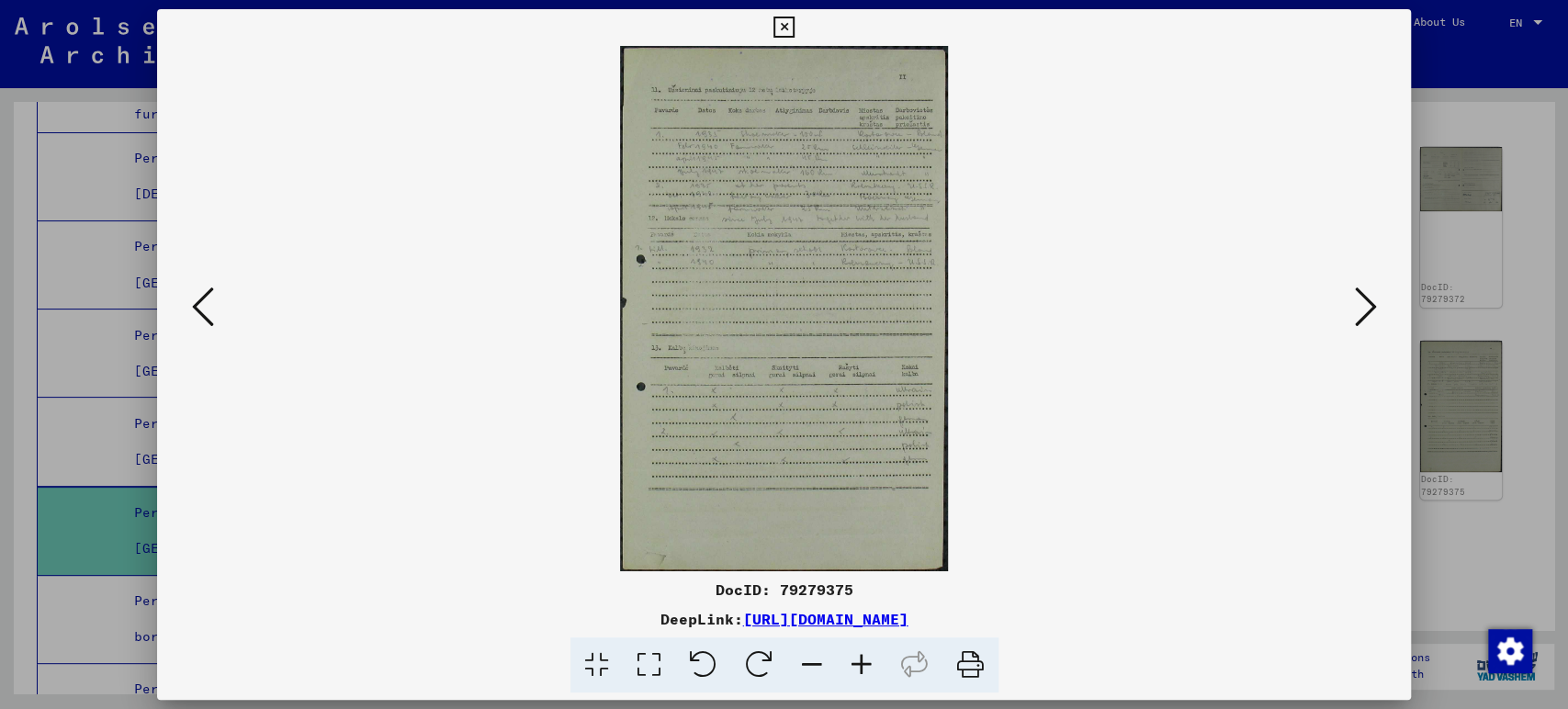
click at [860, 650] on icon at bounding box center [861, 665] width 50 height 56
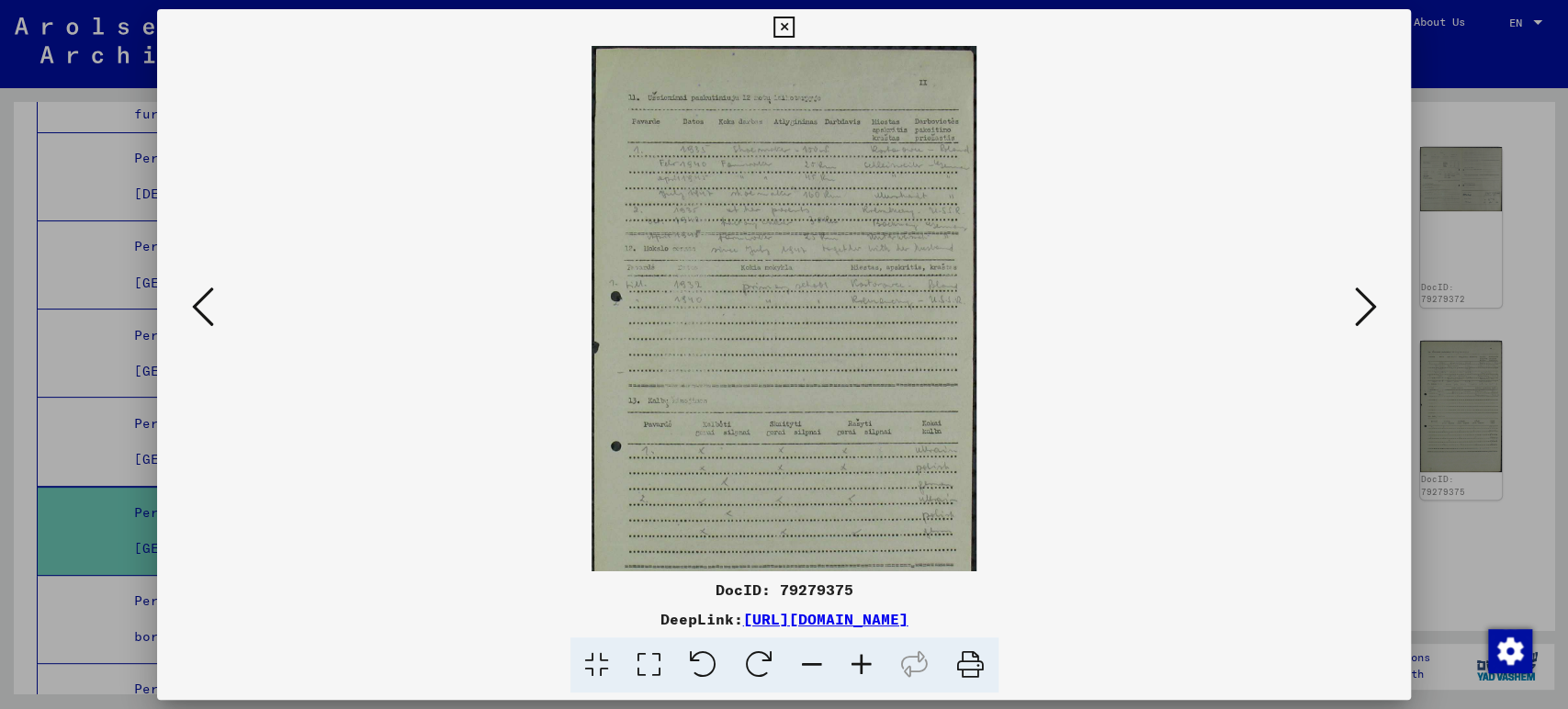
click at [860, 650] on icon at bounding box center [861, 665] width 50 height 56
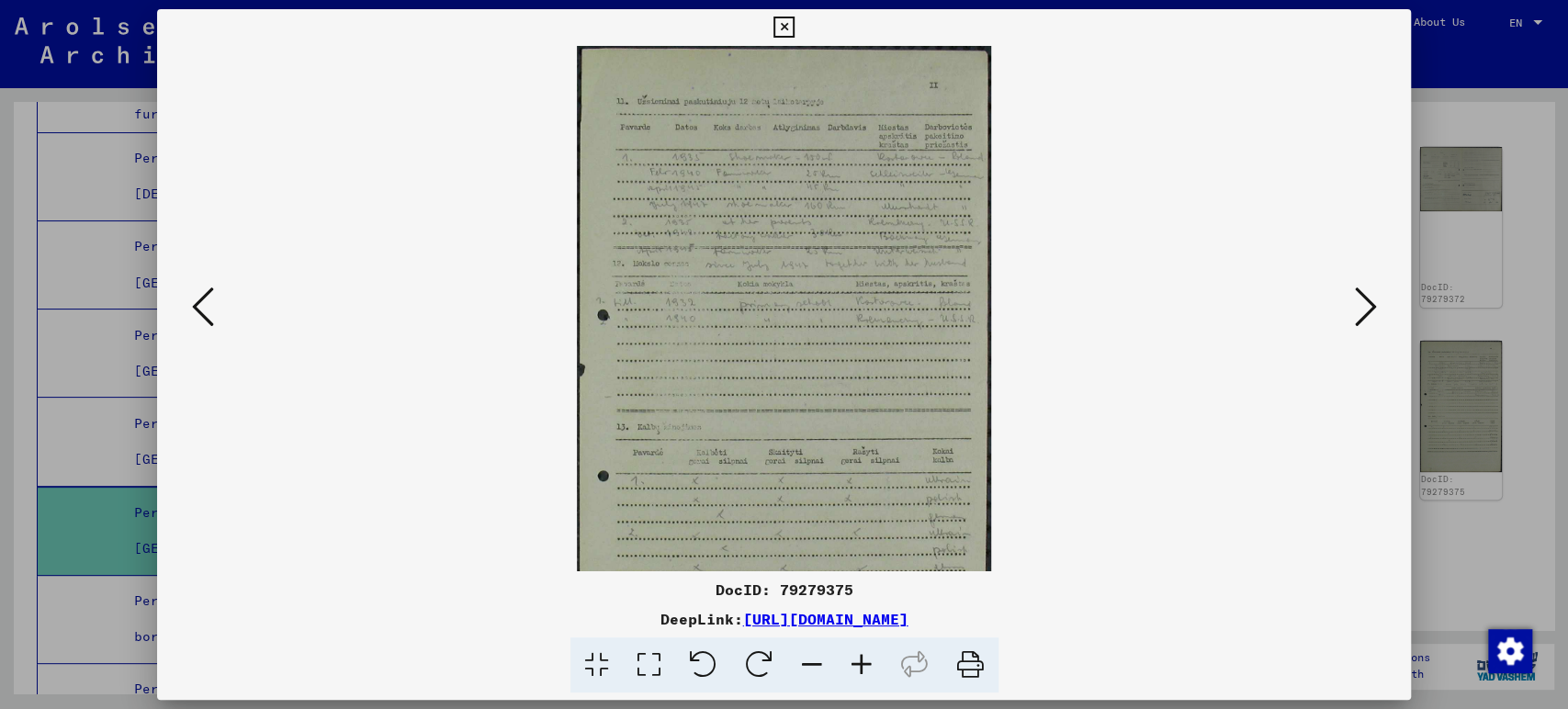
click at [860, 650] on icon at bounding box center [861, 665] width 50 height 56
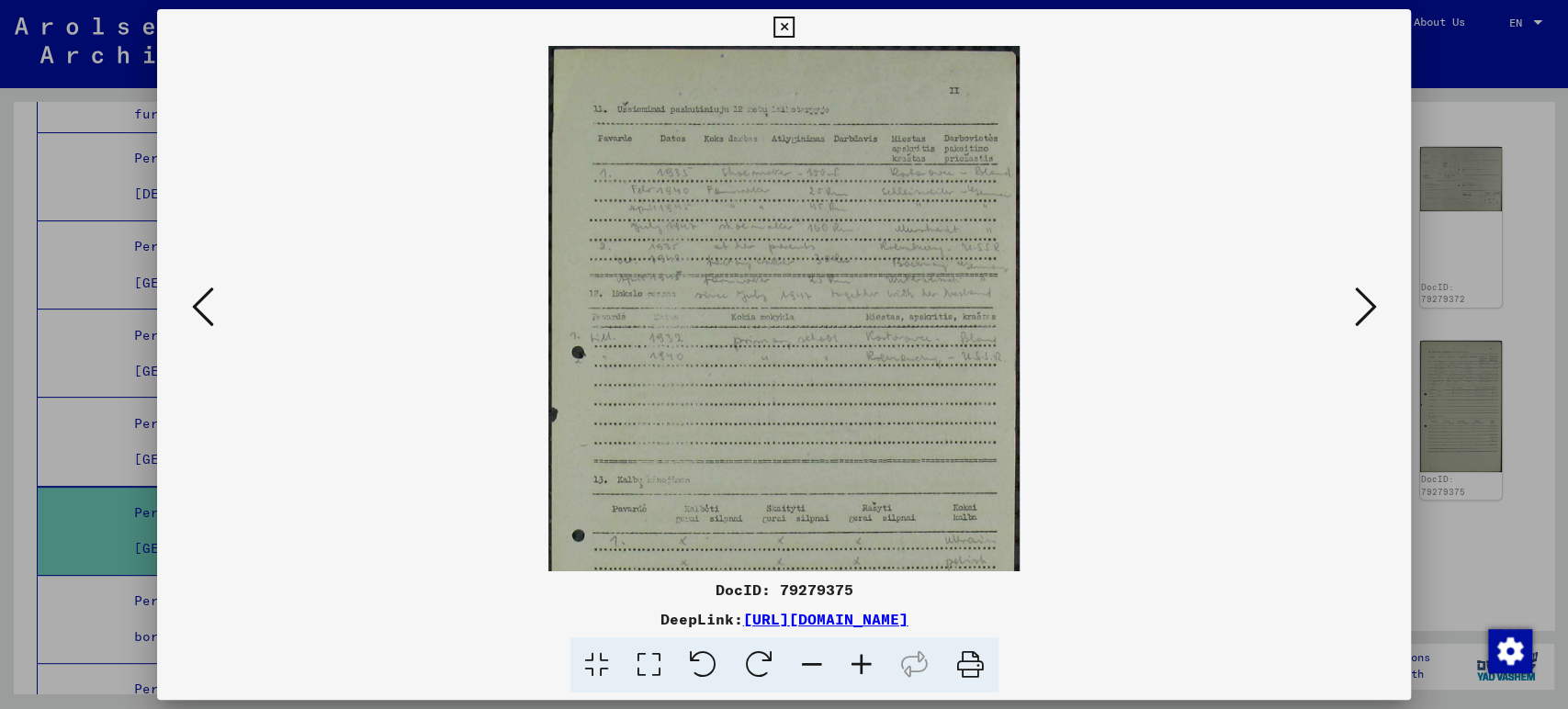
click at [860, 650] on icon at bounding box center [861, 665] width 50 height 56
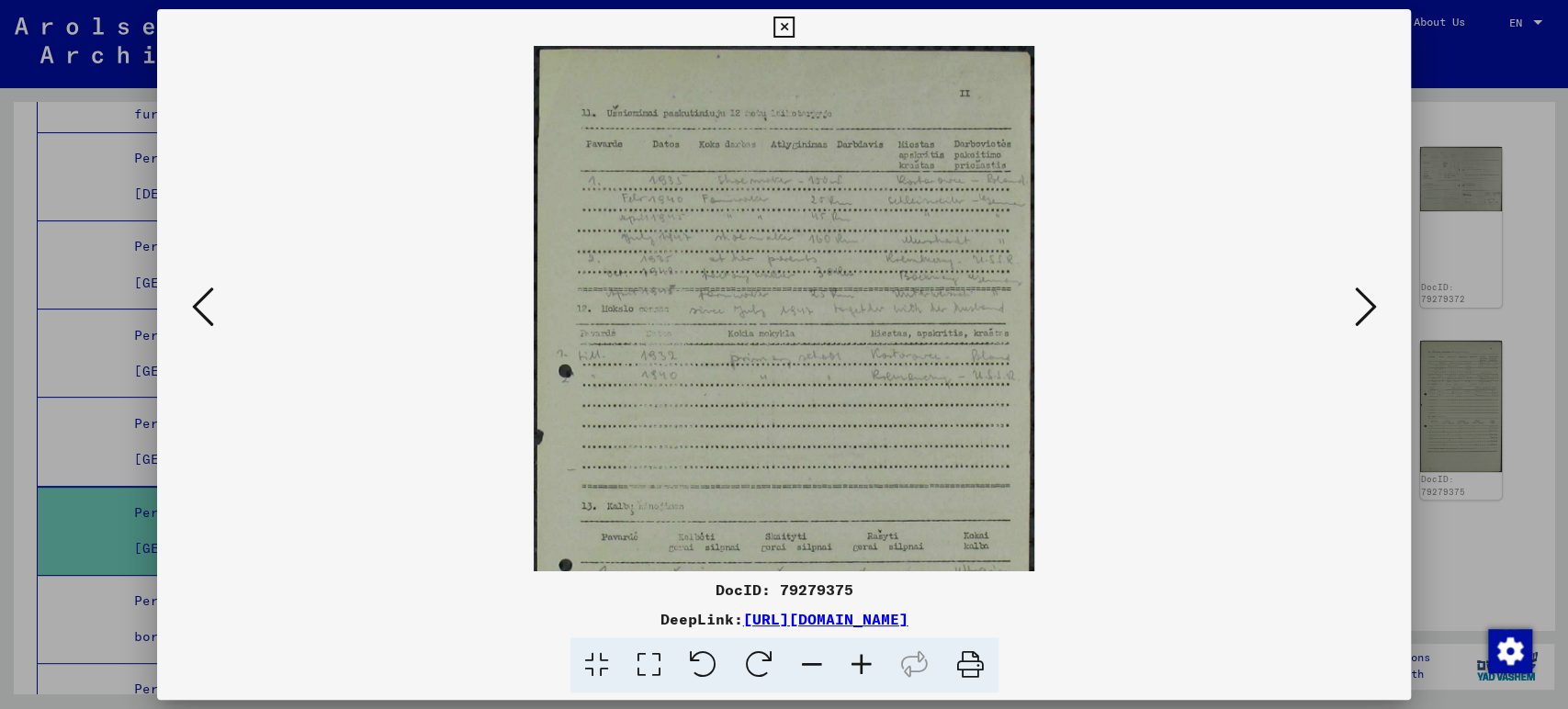
click at [860, 650] on icon at bounding box center [861, 665] width 50 height 56
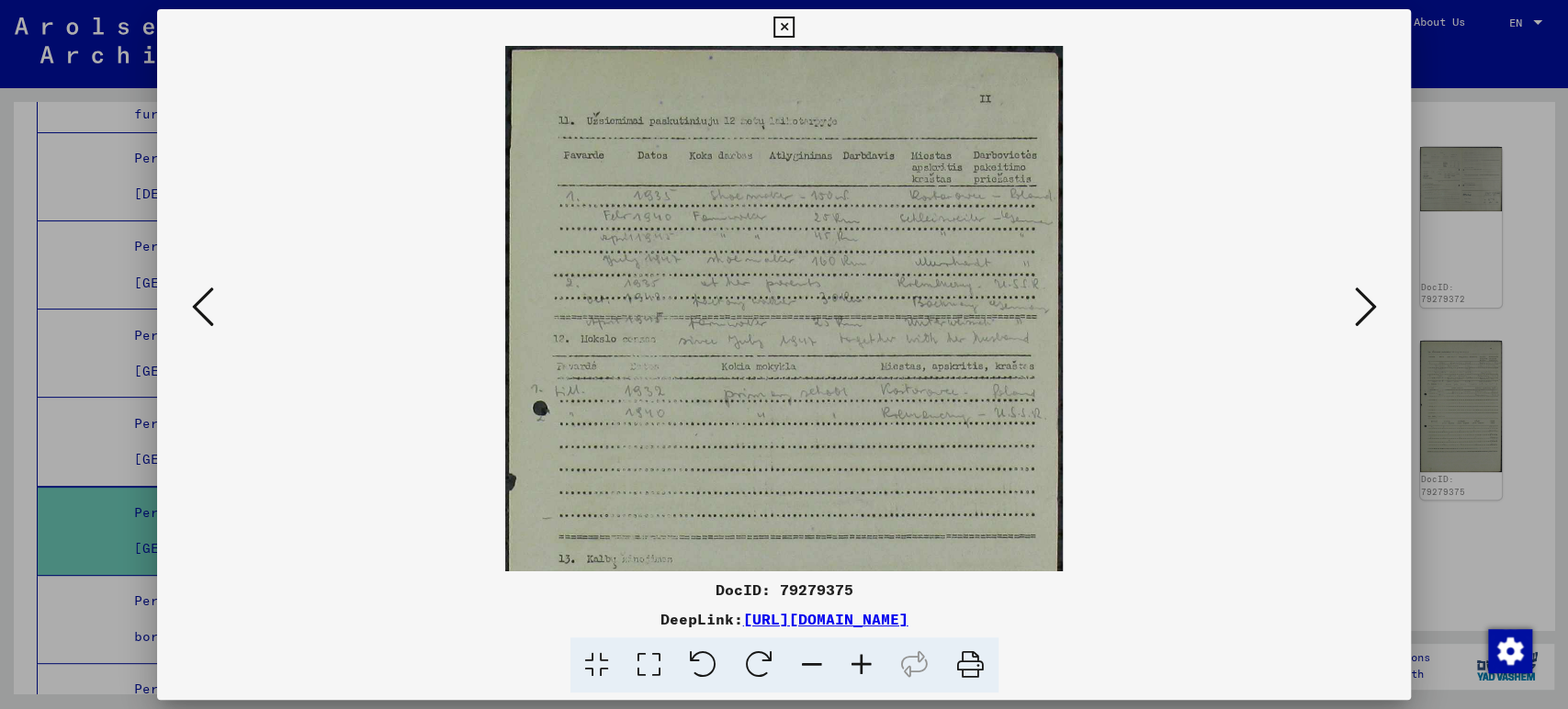
click at [860, 650] on icon at bounding box center [861, 665] width 50 height 56
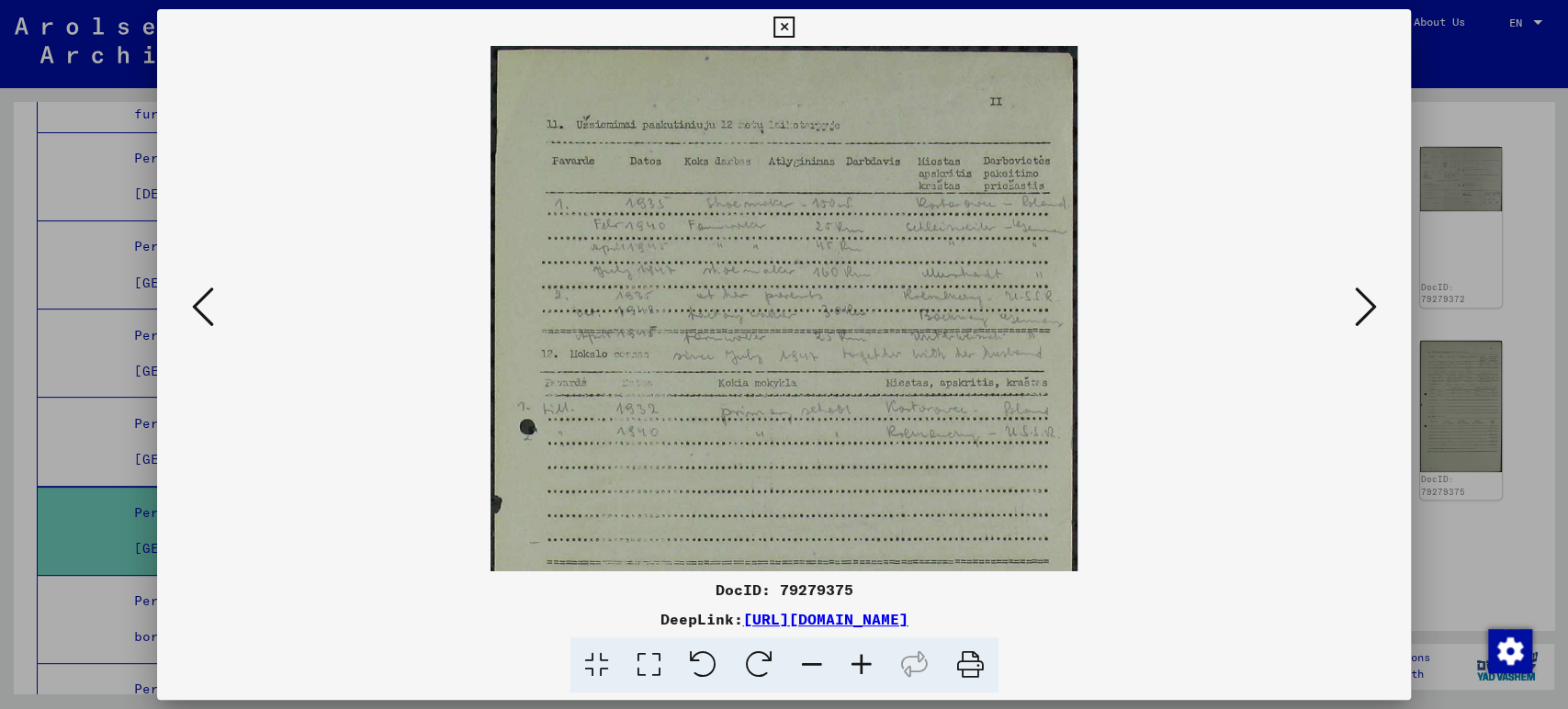
click at [860, 650] on icon at bounding box center [861, 665] width 50 height 56
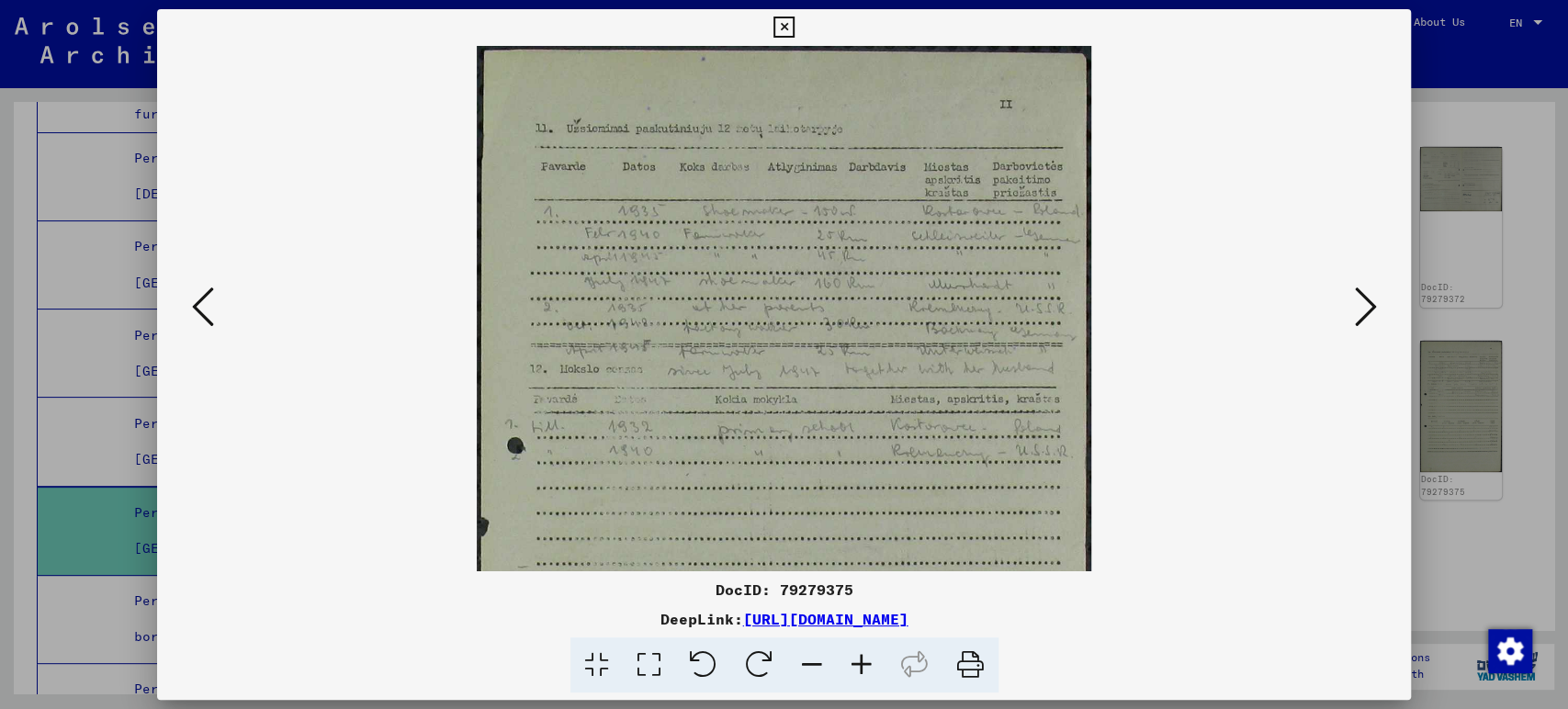
click at [860, 650] on icon at bounding box center [861, 665] width 50 height 56
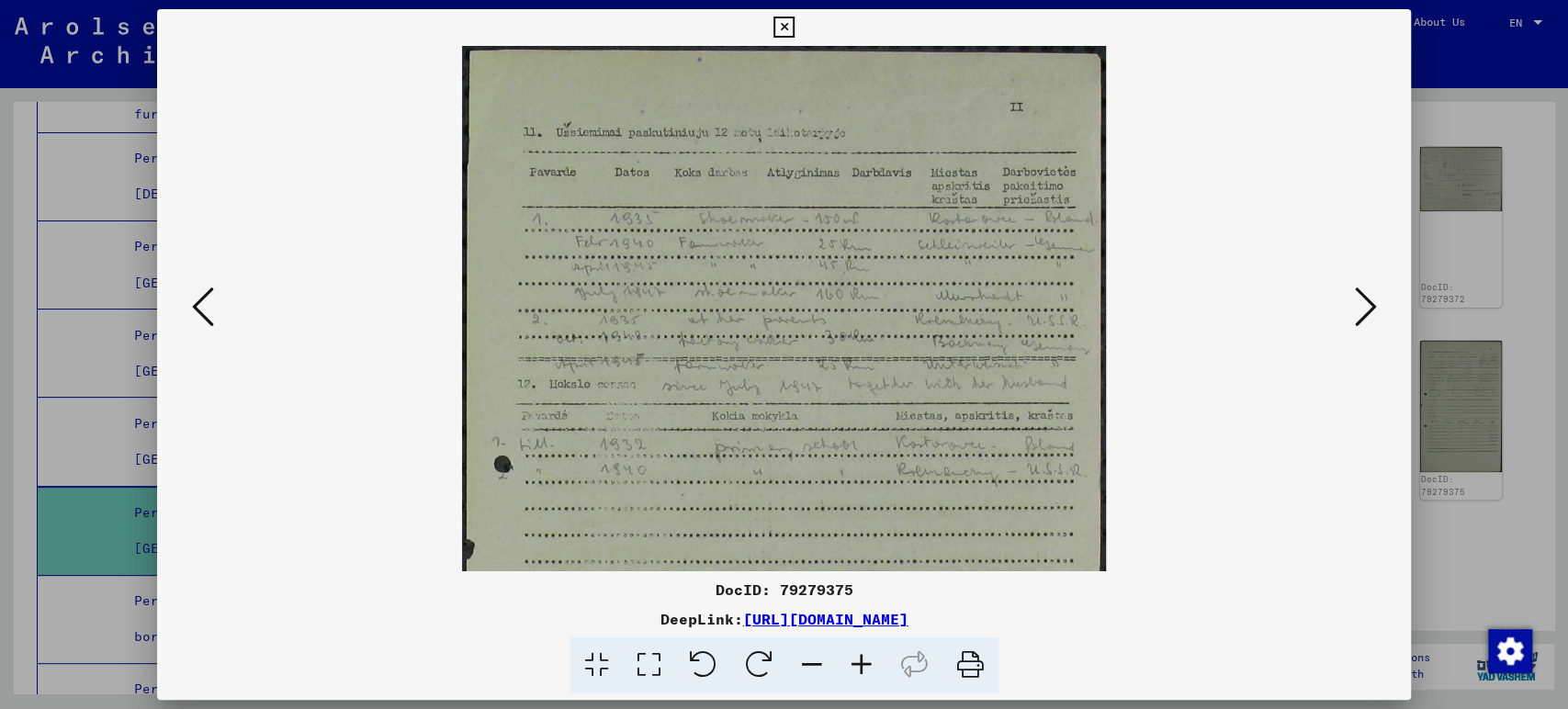
click at [860, 650] on icon at bounding box center [861, 665] width 50 height 56
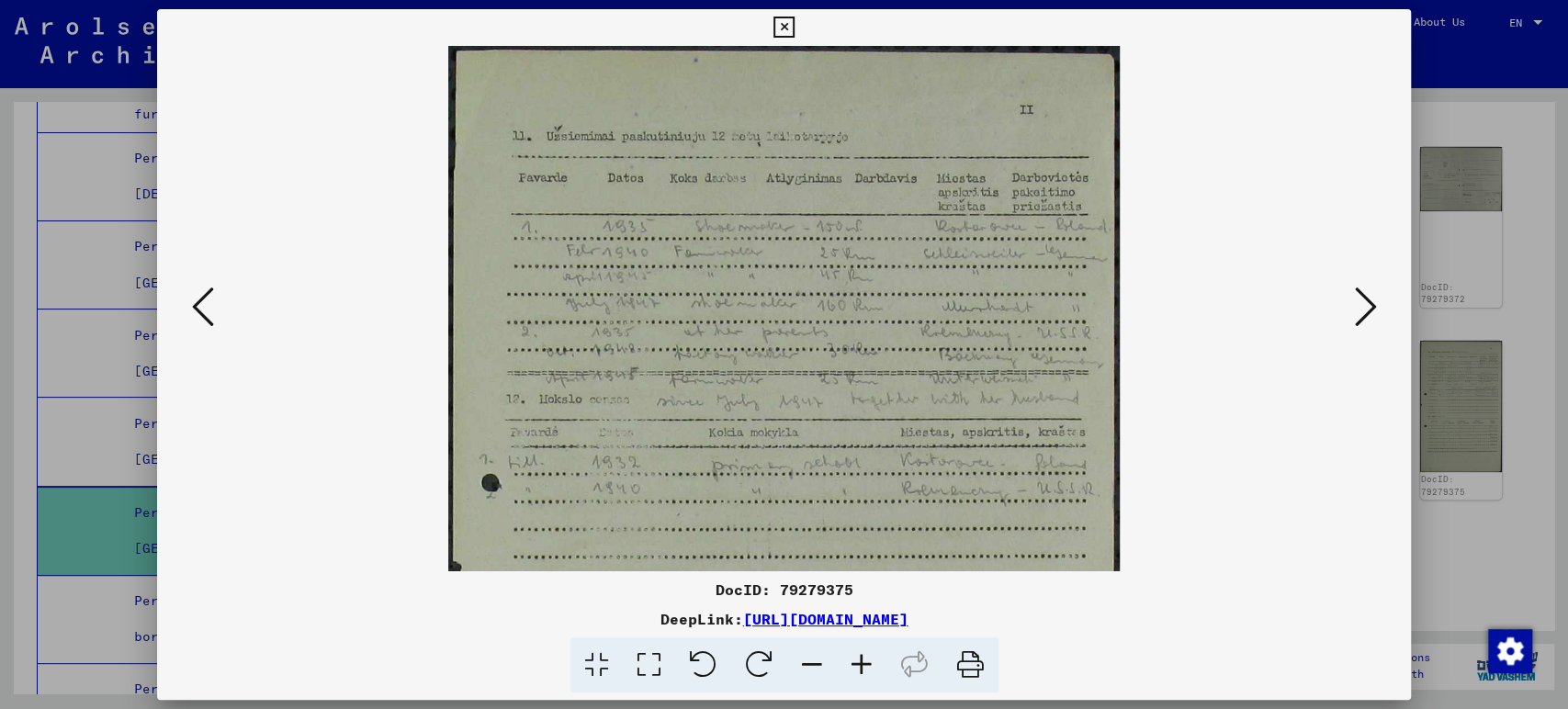
click at [860, 650] on icon at bounding box center [861, 665] width 50 height 56
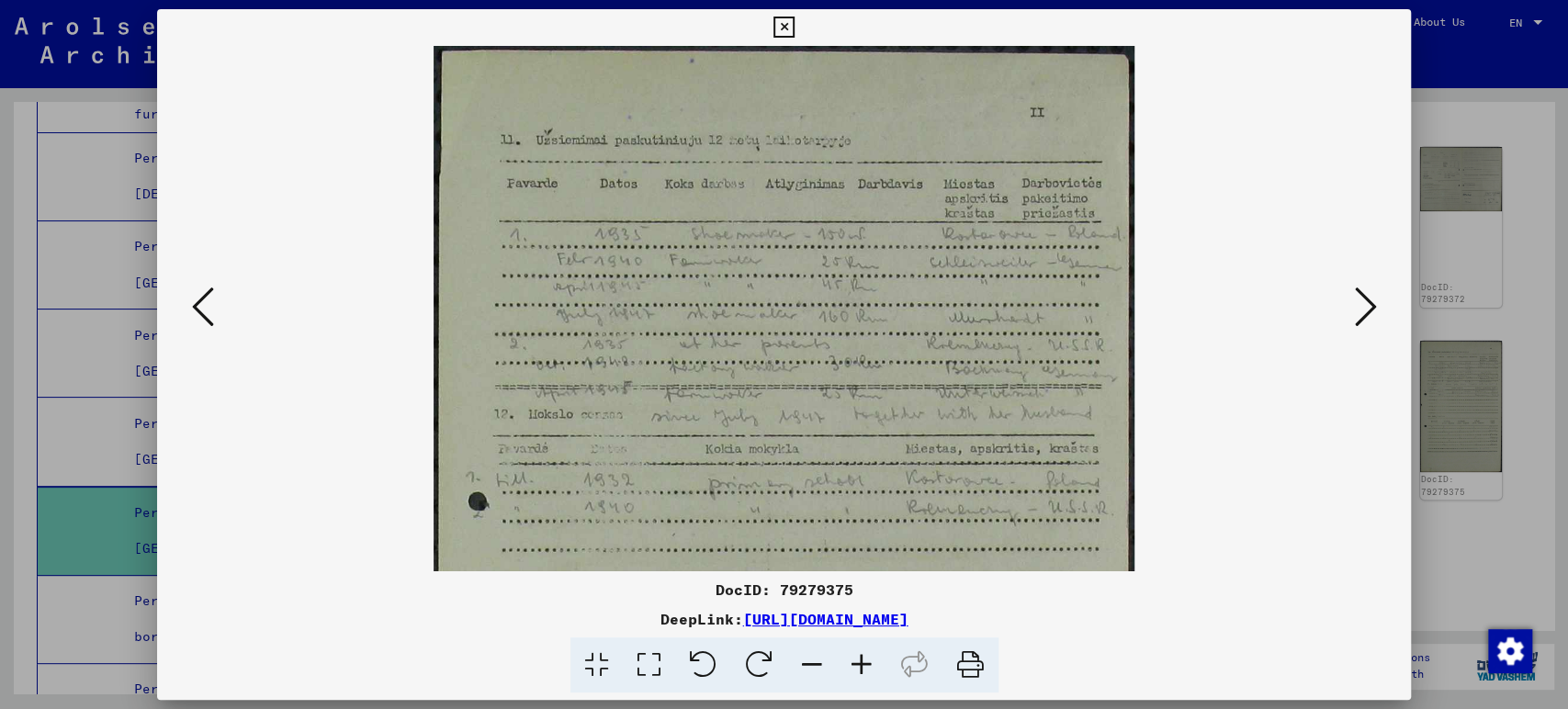
click at [860, 650] on icon at bounding box center [861, 665] width 50 height 56
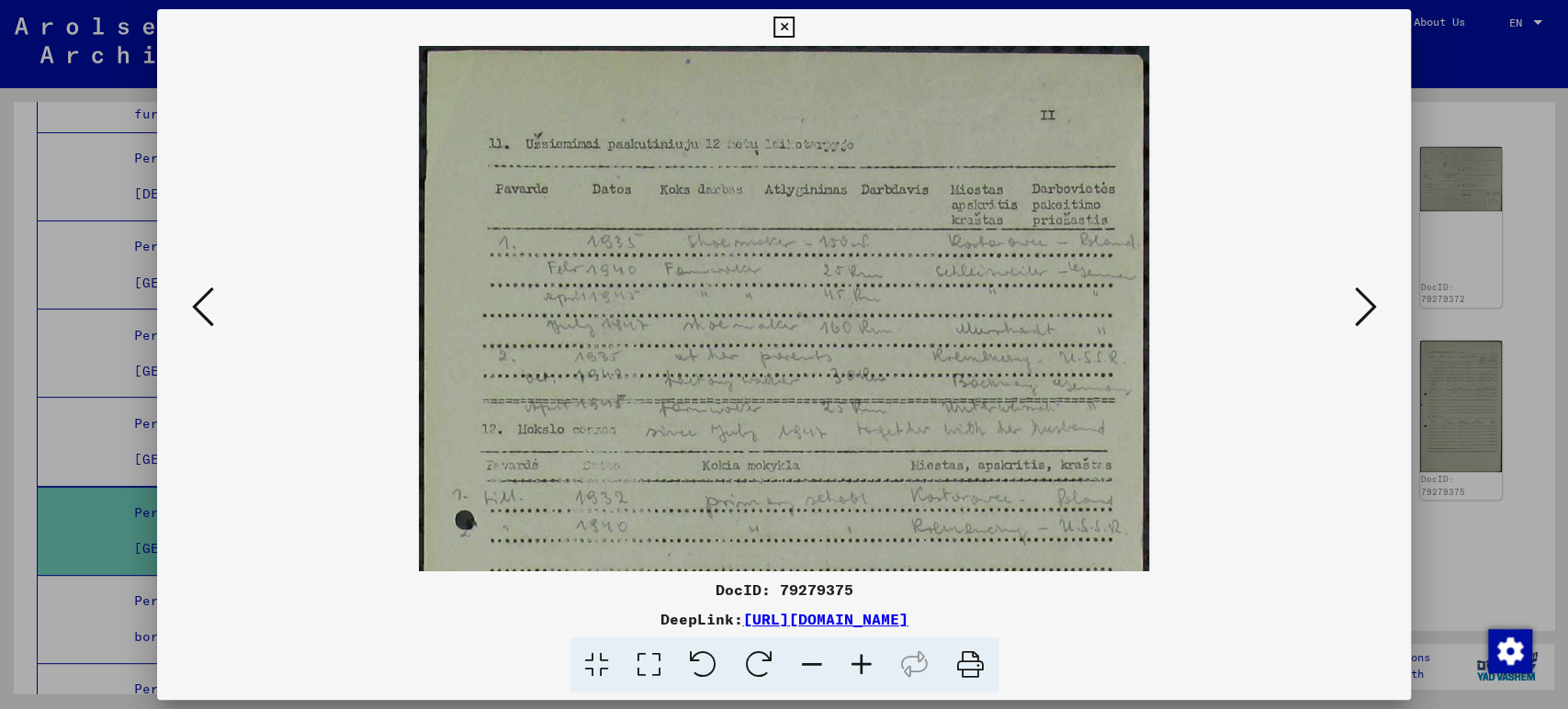
click at [203, 318] on icon at bounding box center [203, 307] width 22 height 44
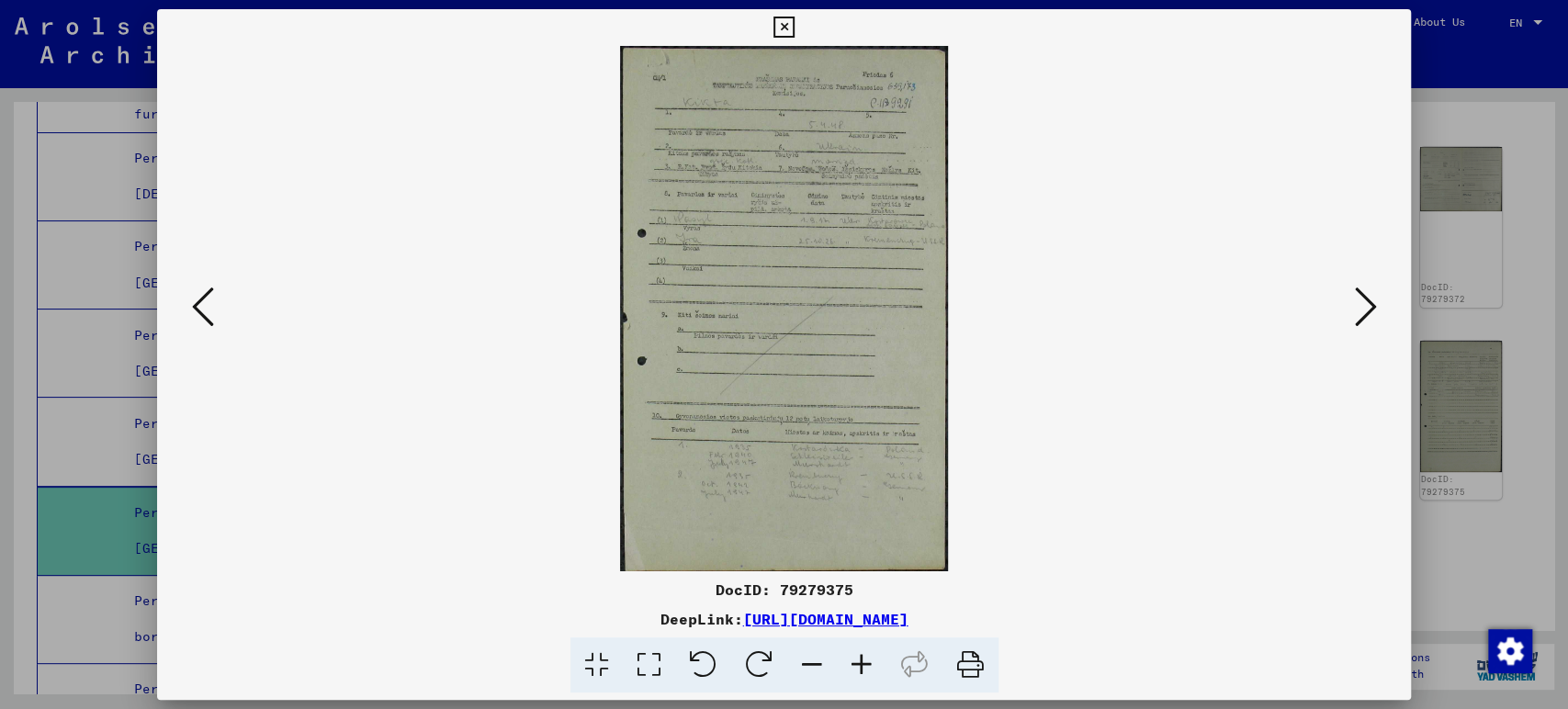
click at [839, 402] on img at bounding box center [784, 309] width 328 height 526
click at [863, 672] on icon at bounding box center [861, 665] width 50 height 56
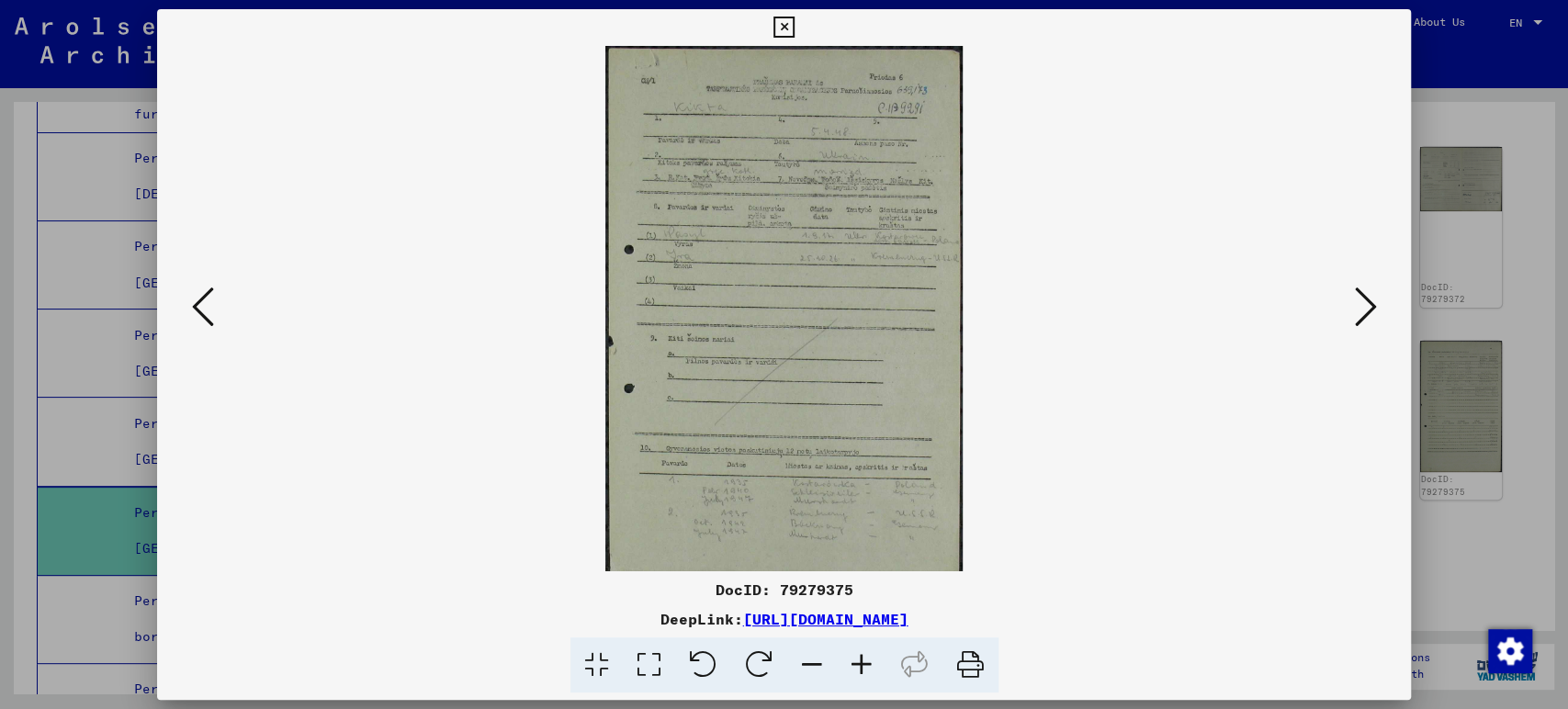
click at [862, 671] on icon at bounding box center [861, 665] width 50 height 56
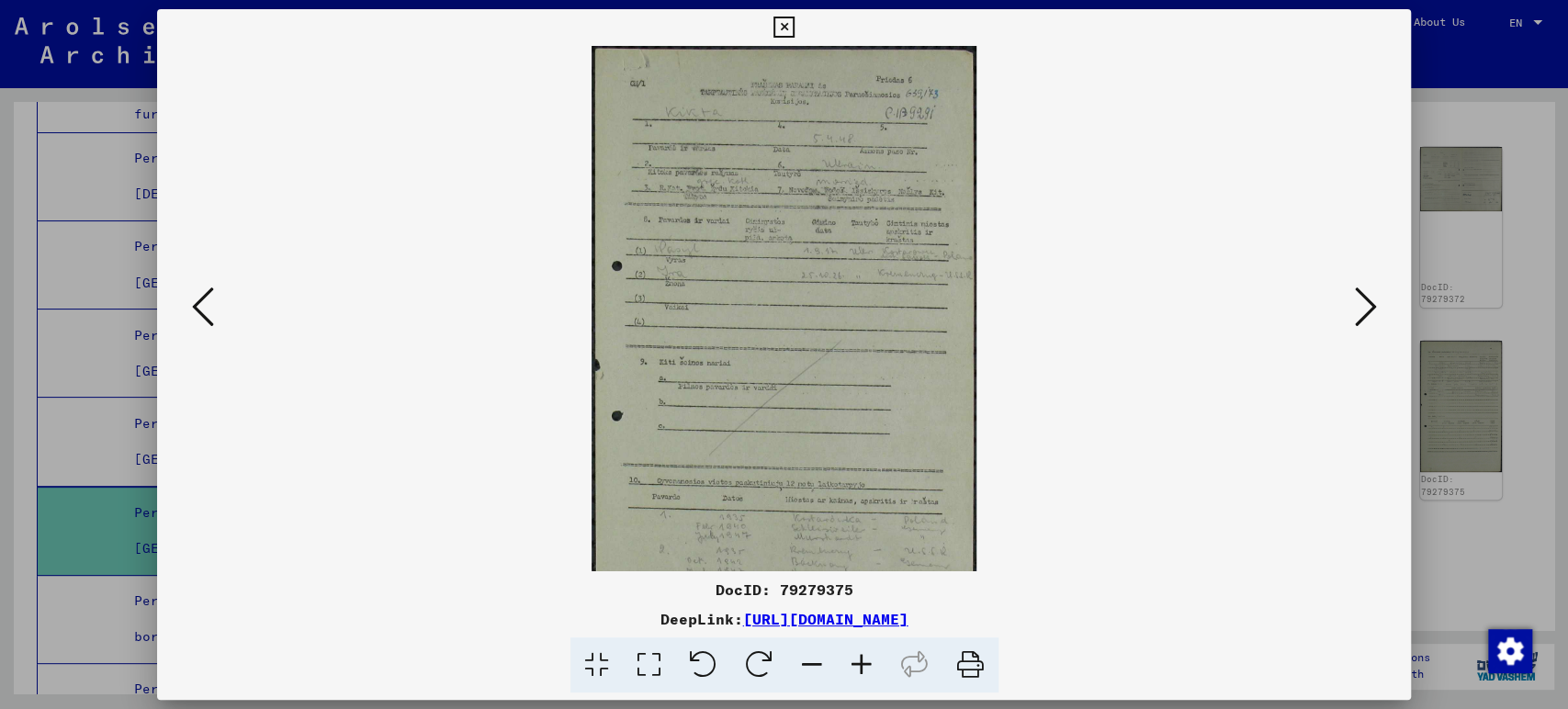
click at [862, 671] on icon at bounding box center [861, 665] width 50 height 56
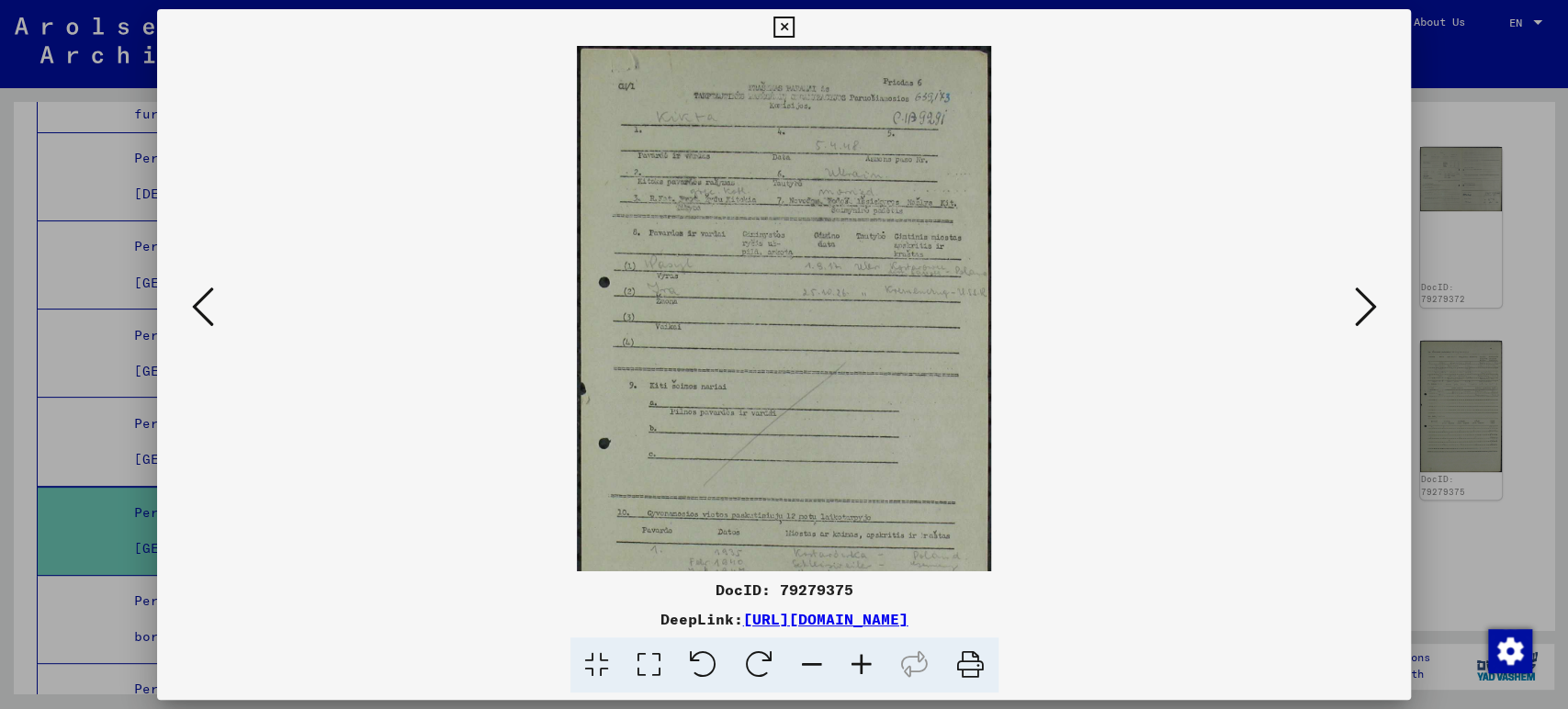
click at [862, 671] on icon at bounding box center [861, 665] width 50 height 56
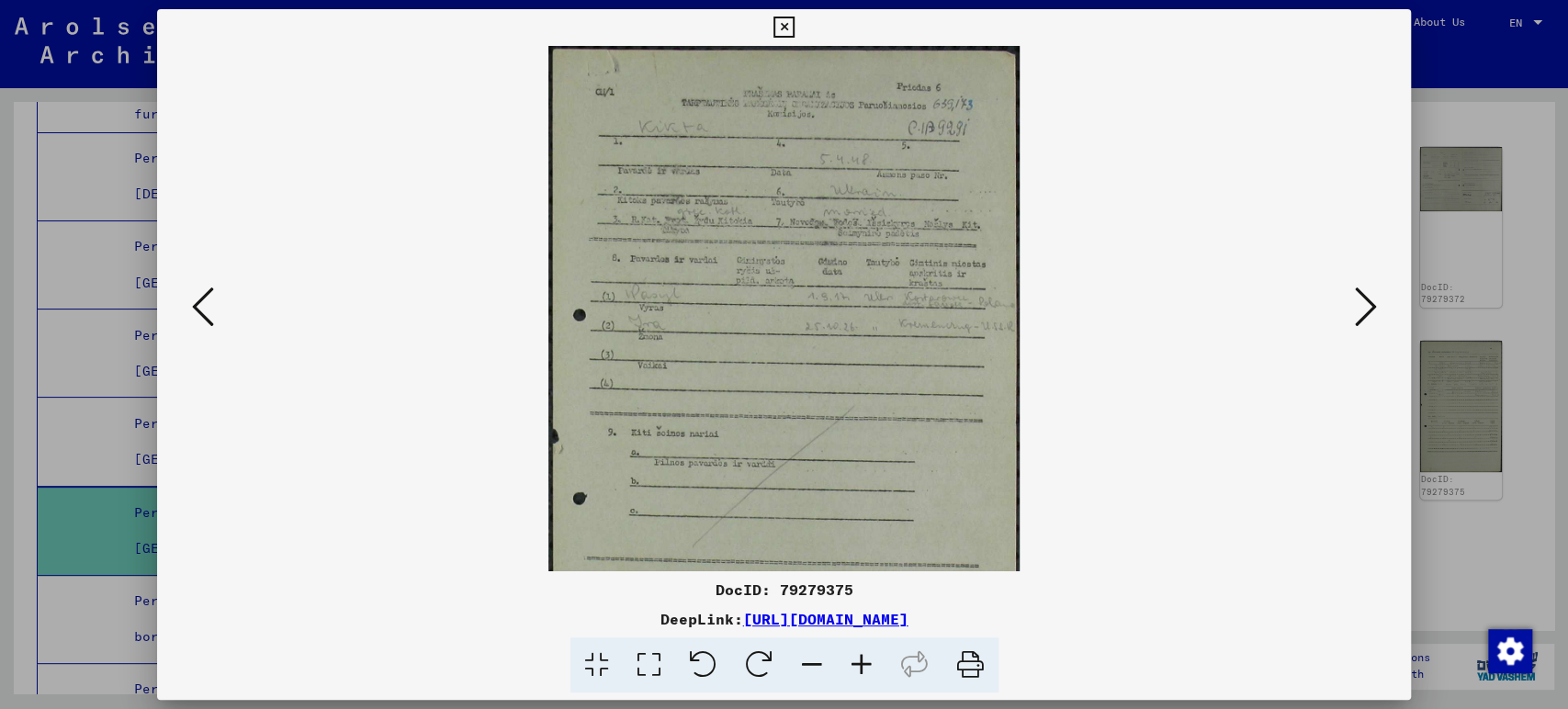
click at [862, 671] on icon at bounding box center [861, 665] width 50 height 56
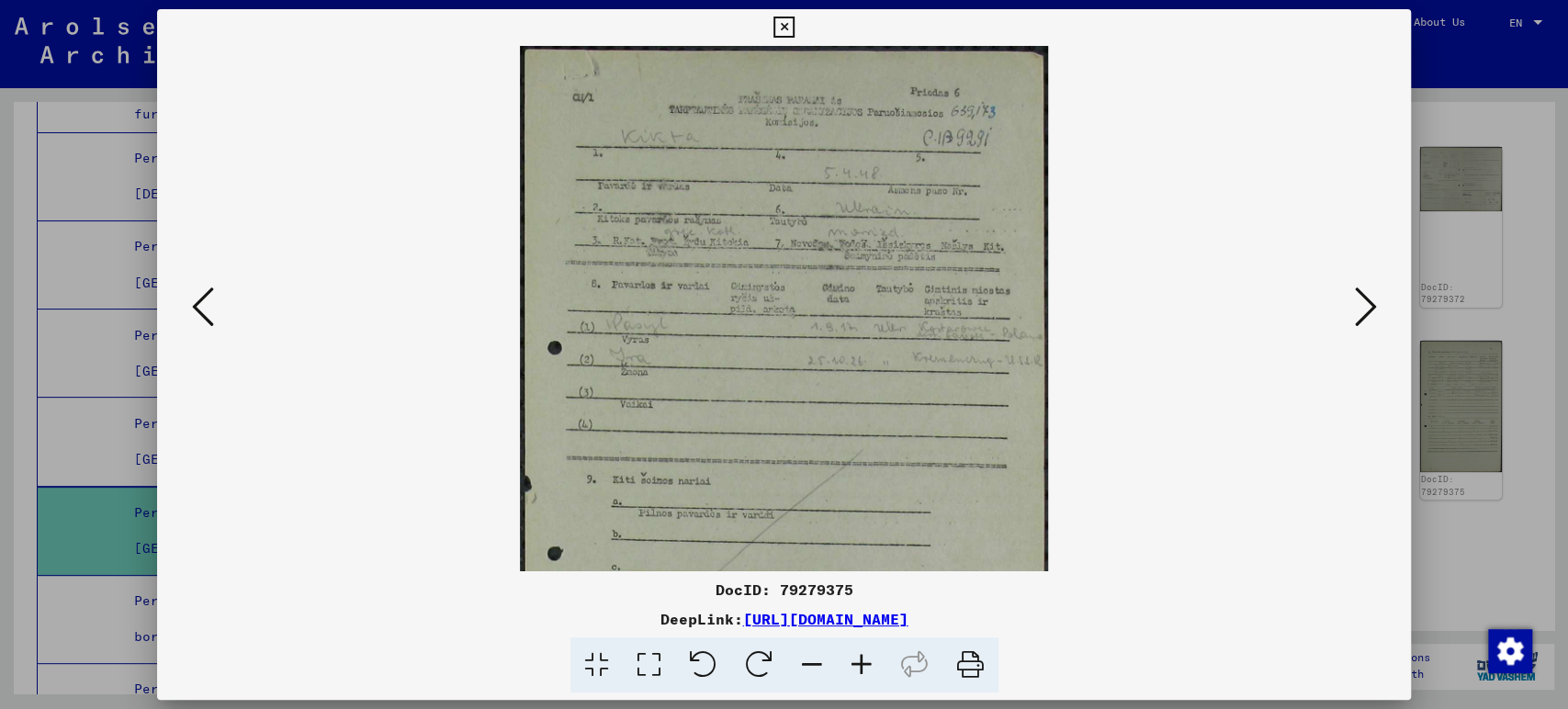
click at [862, 671] on icon at bounding box center [861, 665] width 50 height 56
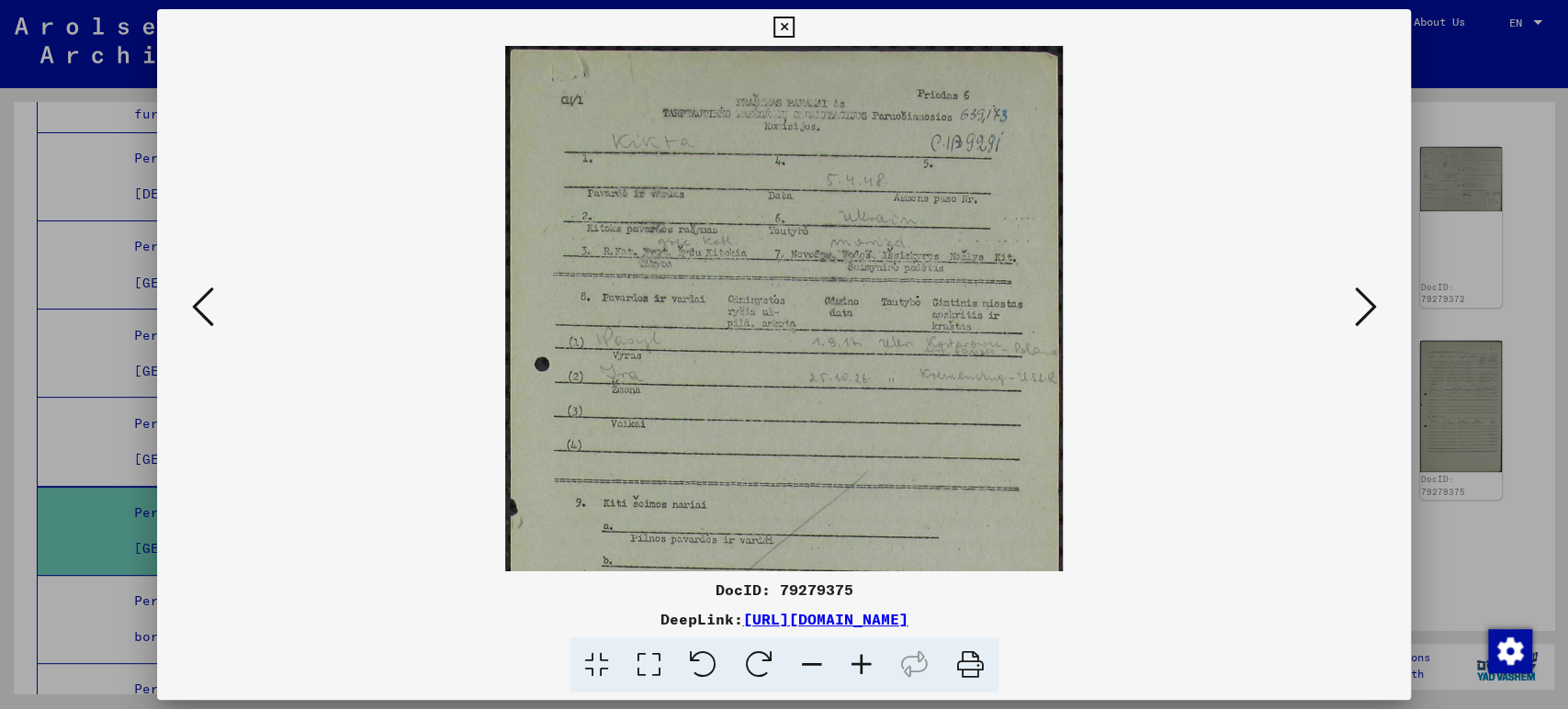
click at [862, 671] on icon at bounding box center [861, 665] width 50 height 56
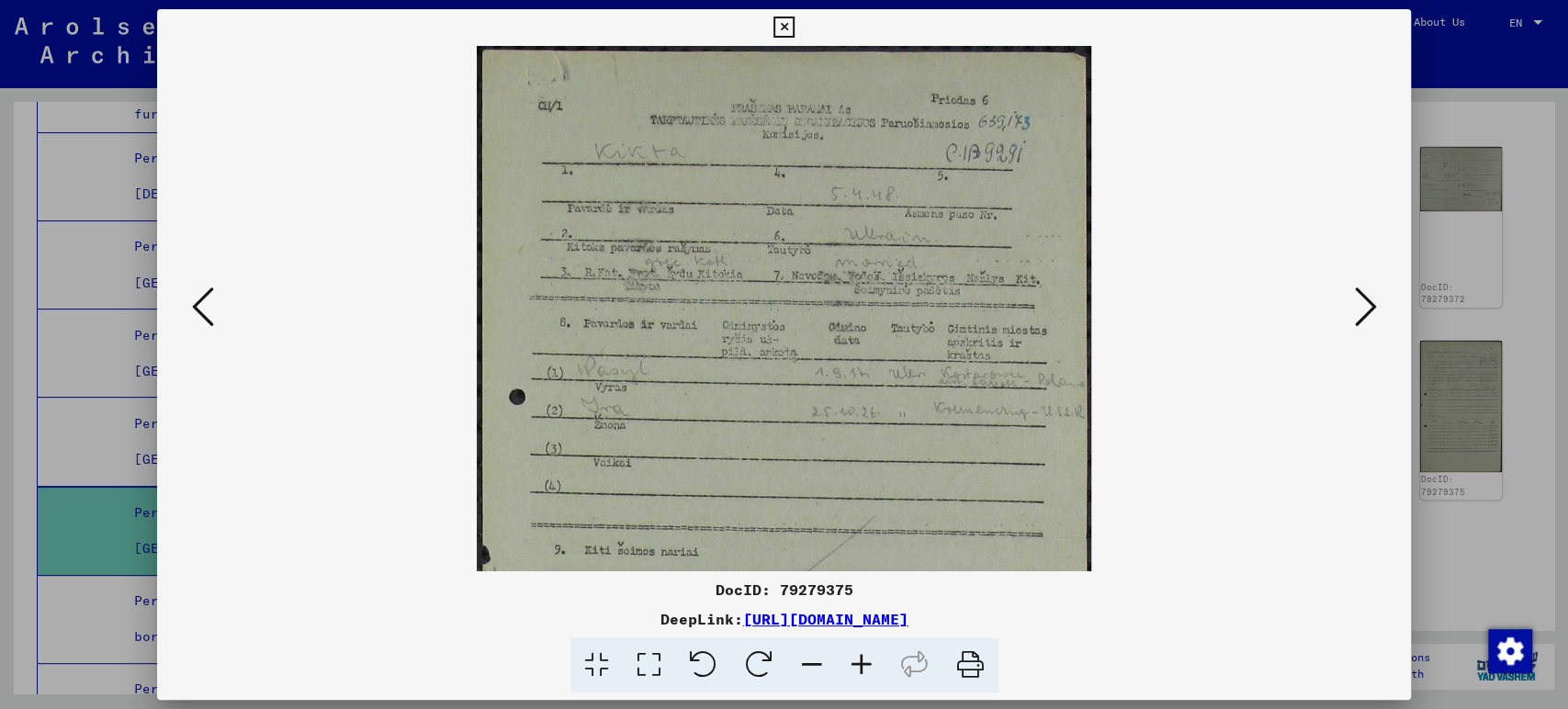
click at [862, 671] on icon at bounding box center [861, 665] width 50 height 56
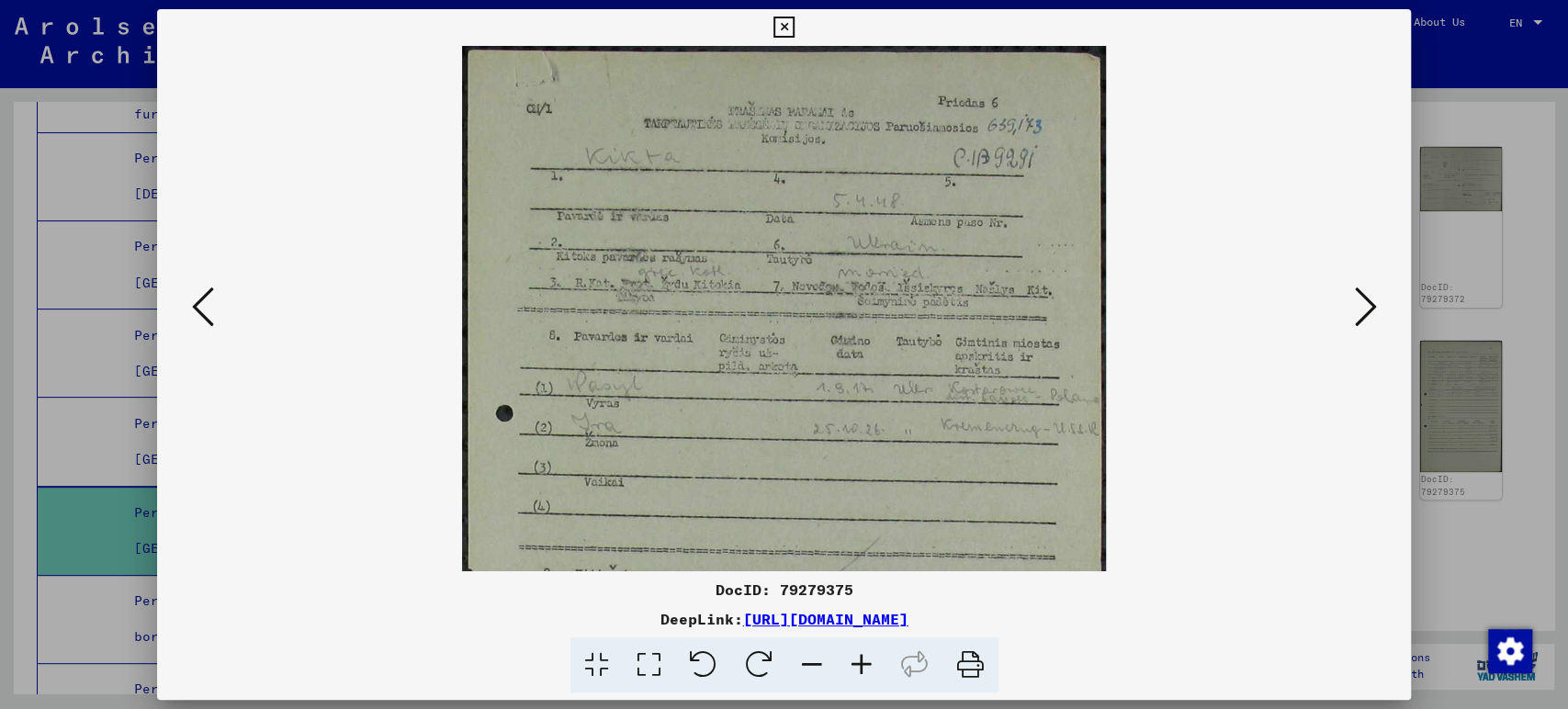
click at [862, 671] on icon at bounding box center [861, 665] width 50 height 56
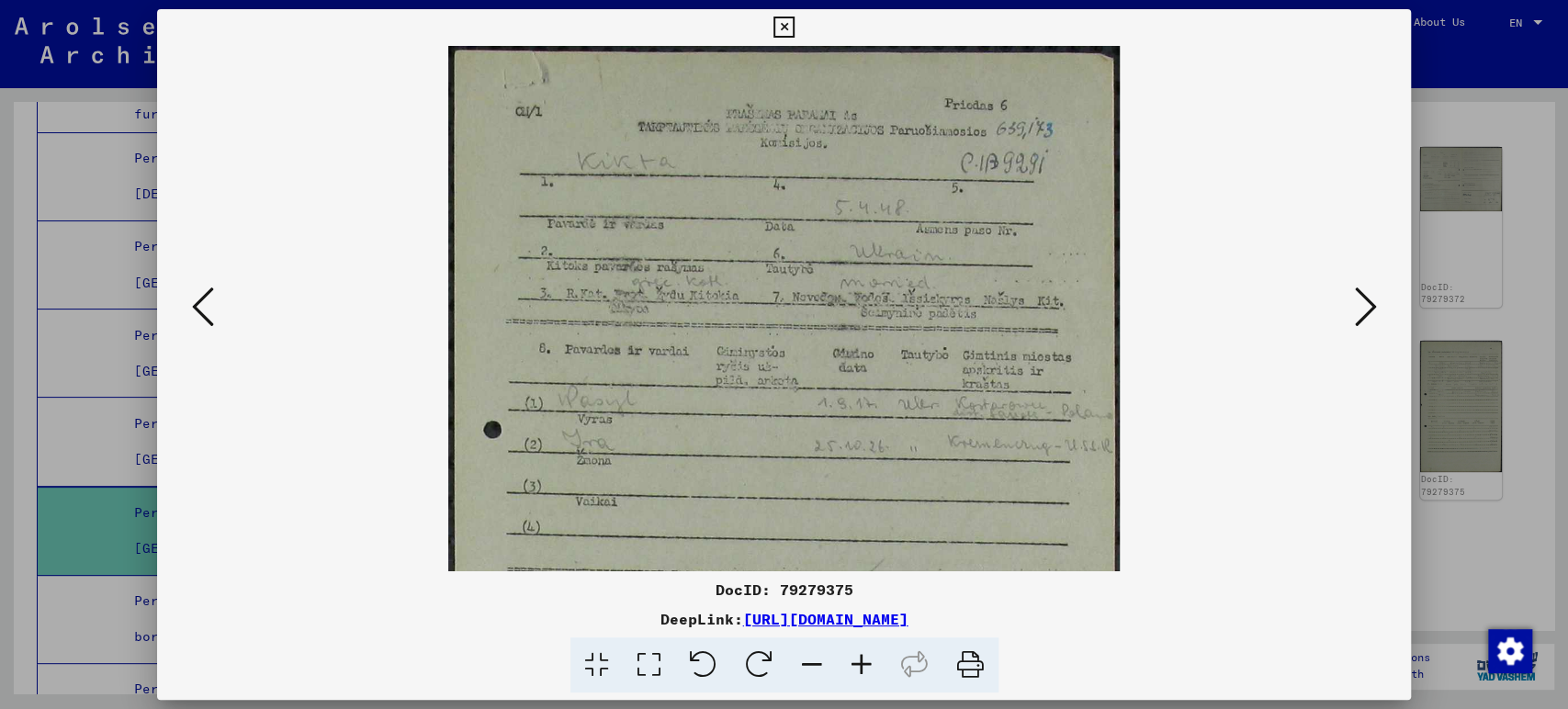
click at [862, 671] on icon at bounding box center [861, 665] width 50 height 56
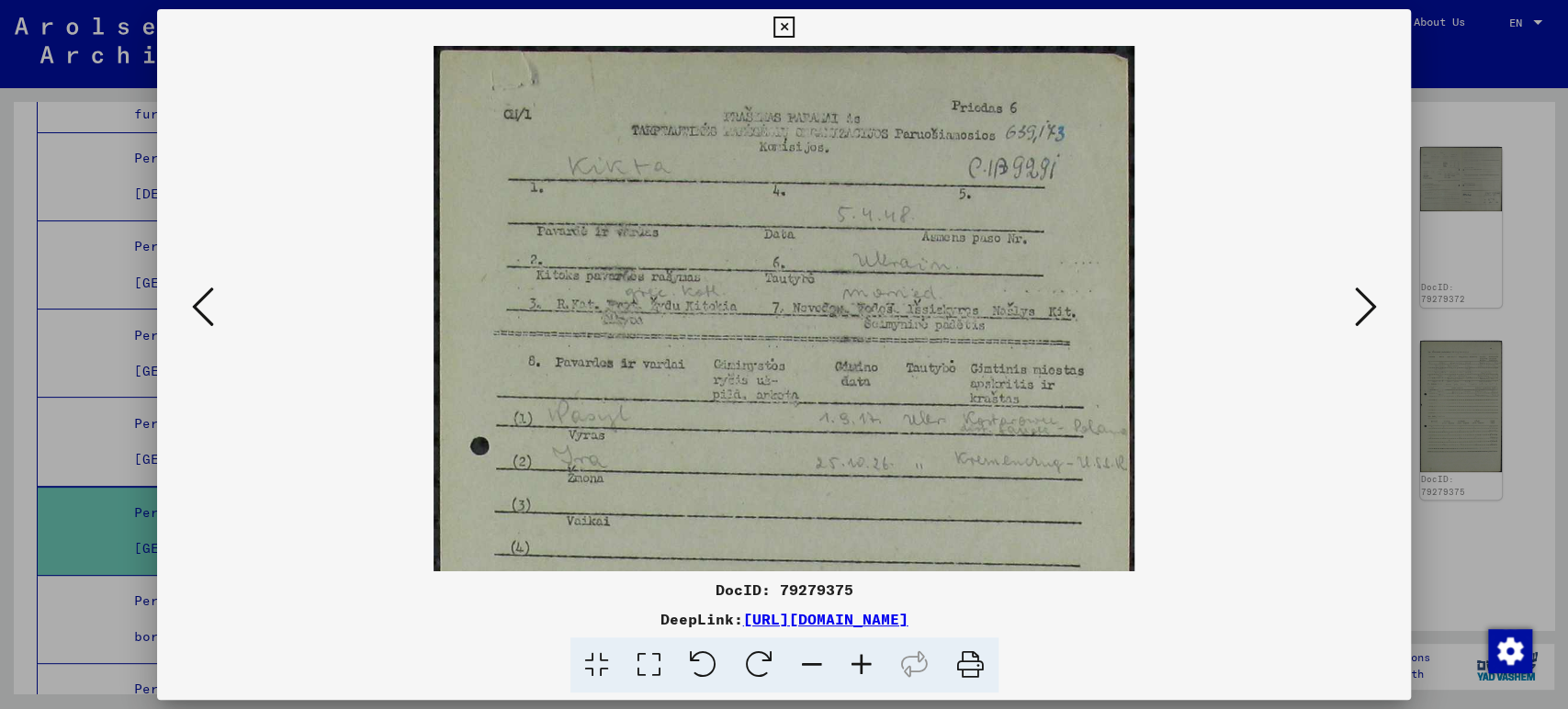
click at [862, 671] on icon at bounding box center [861, 665] width 50 height 56
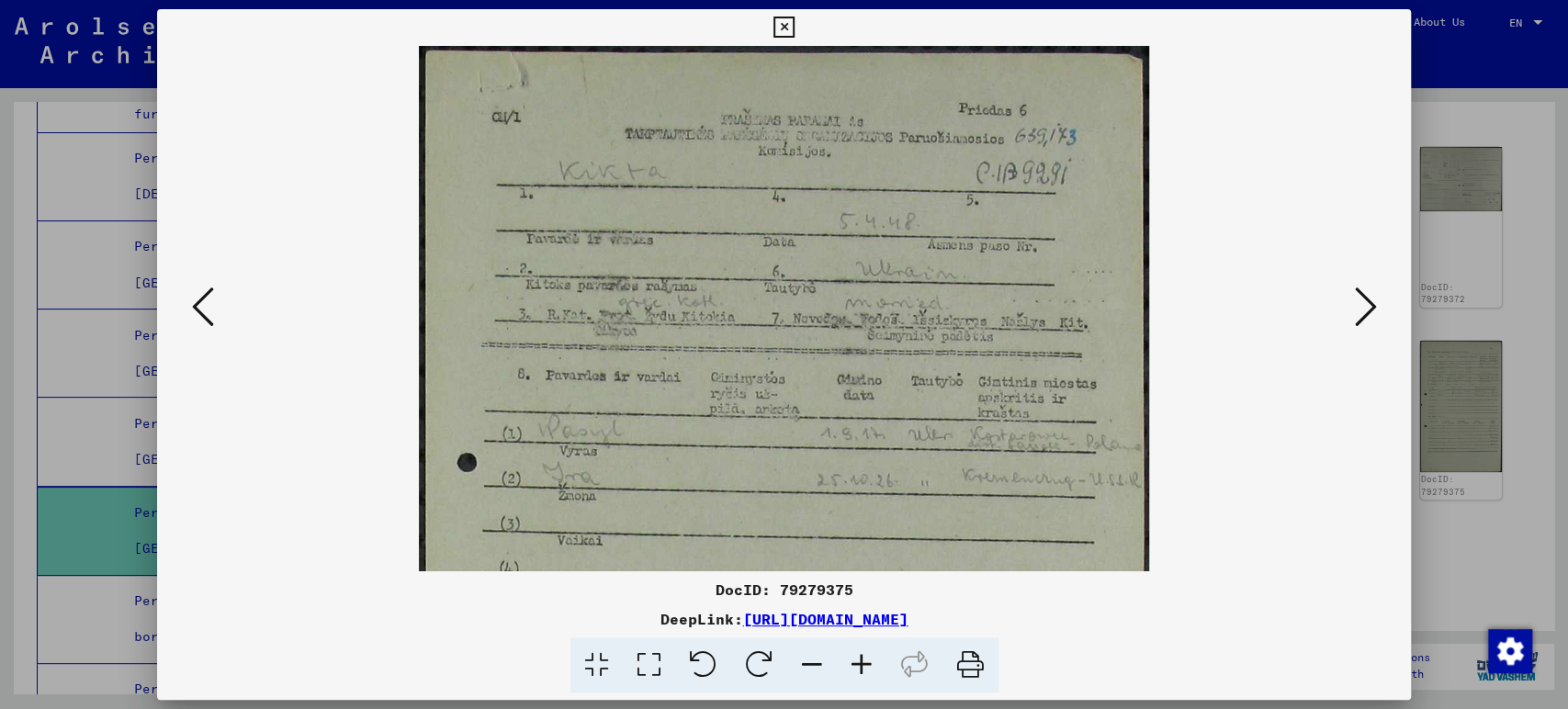
click at [861, 671] on icon at bounding box center [861, 665] width 50 height 56
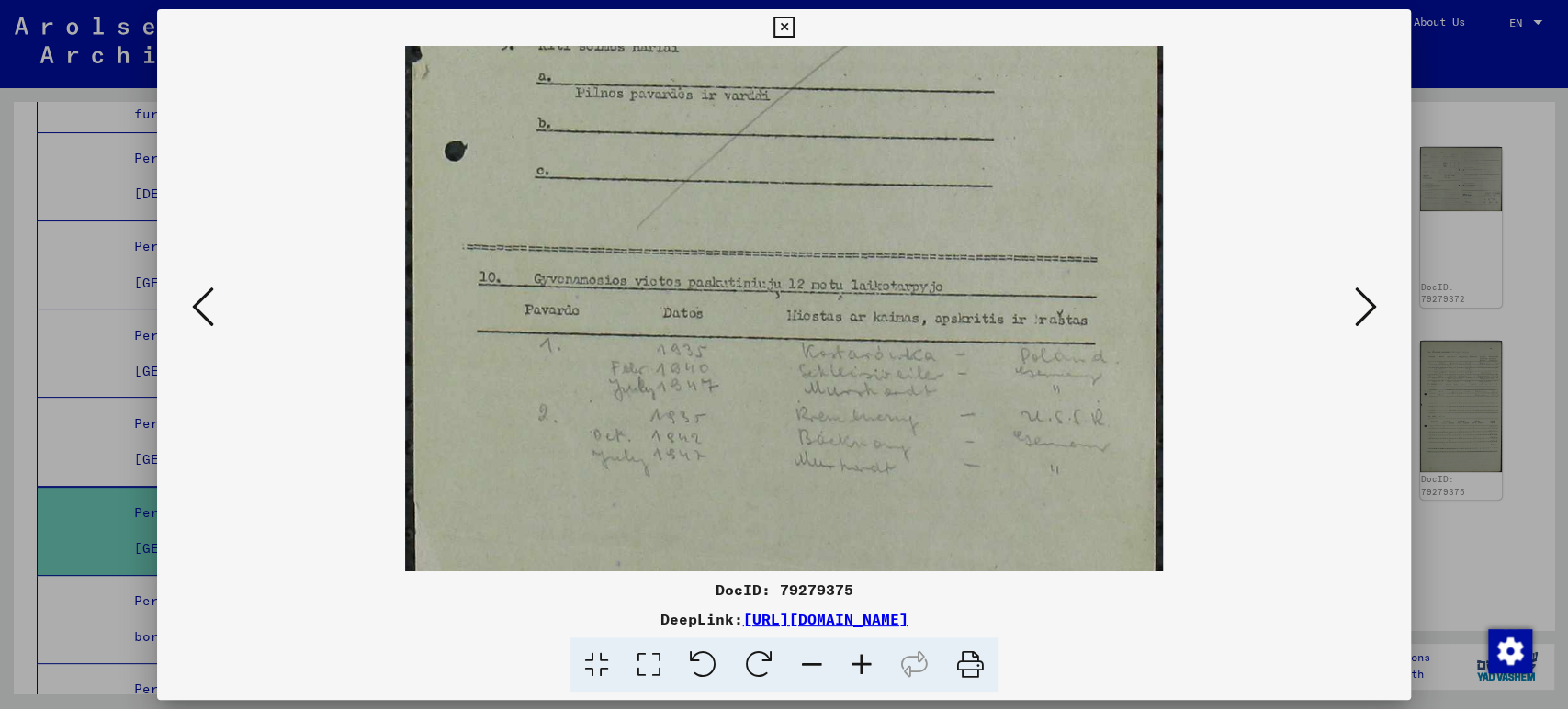
scroll to position [630, 0]
drag, startPoint x: 854, startPoint y: 530, endPoint x: 766, endPoint y: -92, distance: 628.2
click at [766, 0] on html "Search Browse archive Donate Newsletter Help Contact About Us Search Browse arc…" at bounding box center [784, 354] width 1568 height 709
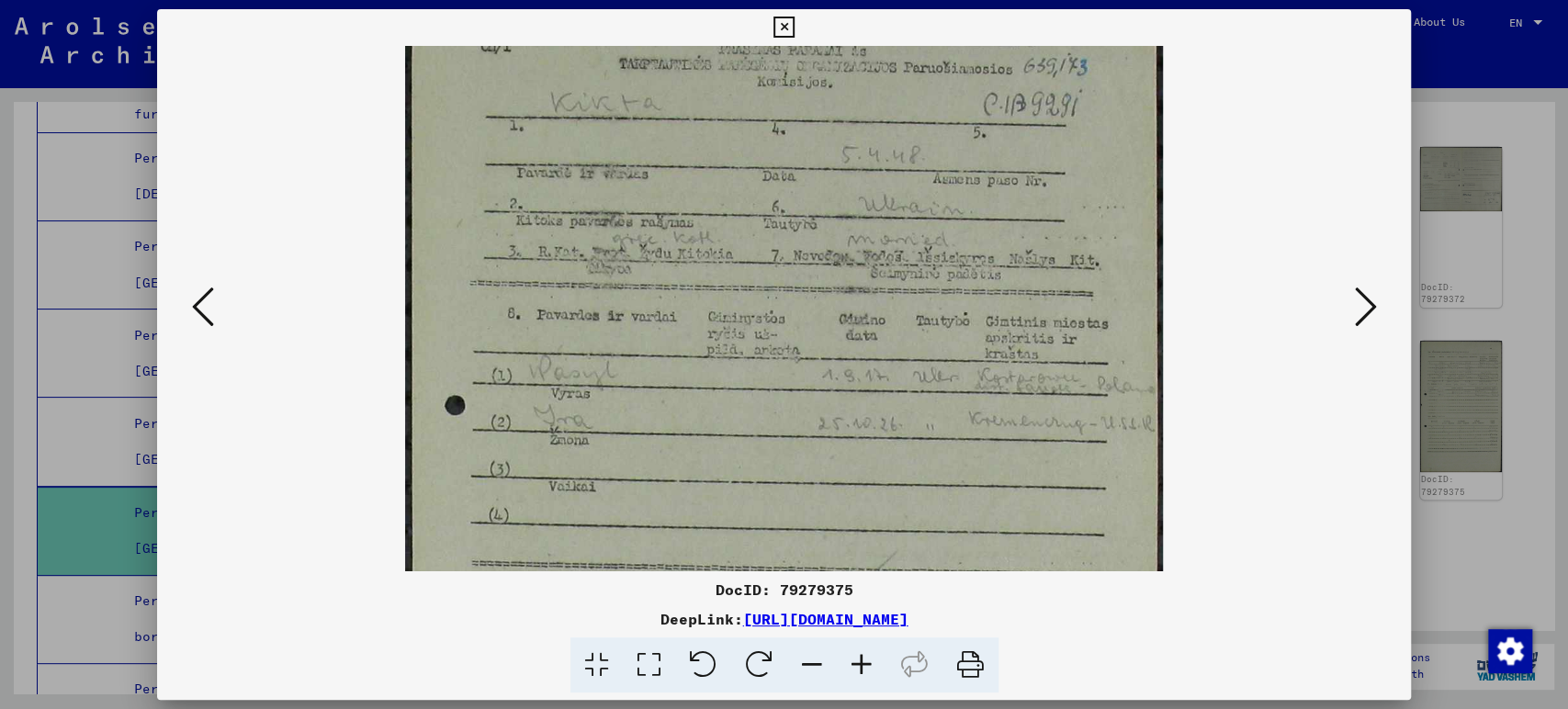
scroll to position [67, 0]
drag, startPoint x: 861, startPoint y: 158, endPoint x: 835, endPoint y: 721, distance: 563.6
click at [835, 708] on html "Search Browse archive Donate Newsletter Help Contact About Us Search Browse arc…" at bounding box center [784, 354] width 1568 height 709
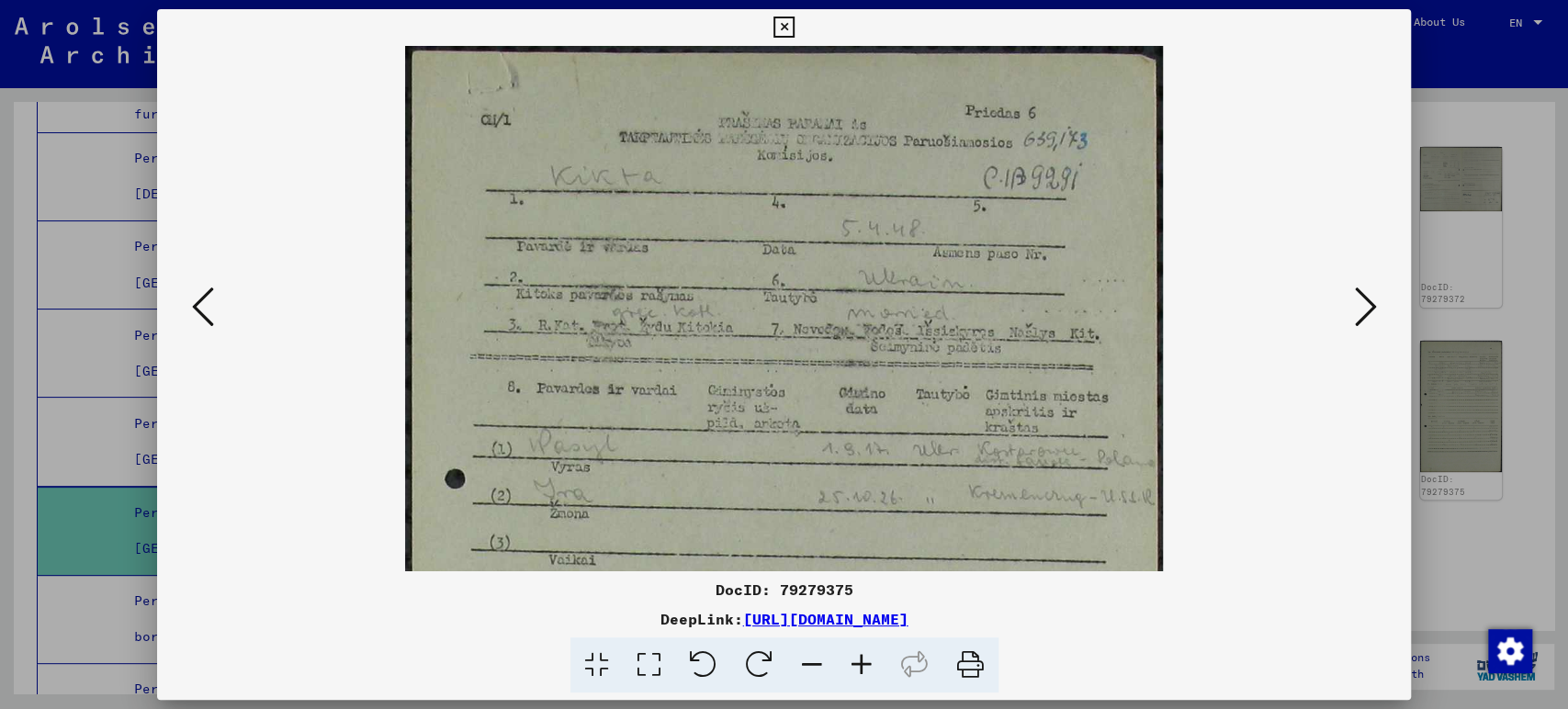
drag, startPoint x: 873, startPoint y: 316, endPoint x: 850, endPoint y: 645, distance: 329.8
click at [849, 677] on div "DocID: 79279375 DeepLink: [URL][DOMAIN_NAME]" at bounding box center [784, 352] width 1255 height 684
click at [1355, 323] on icon at bounding box center [1364, 307] width 22 height 44
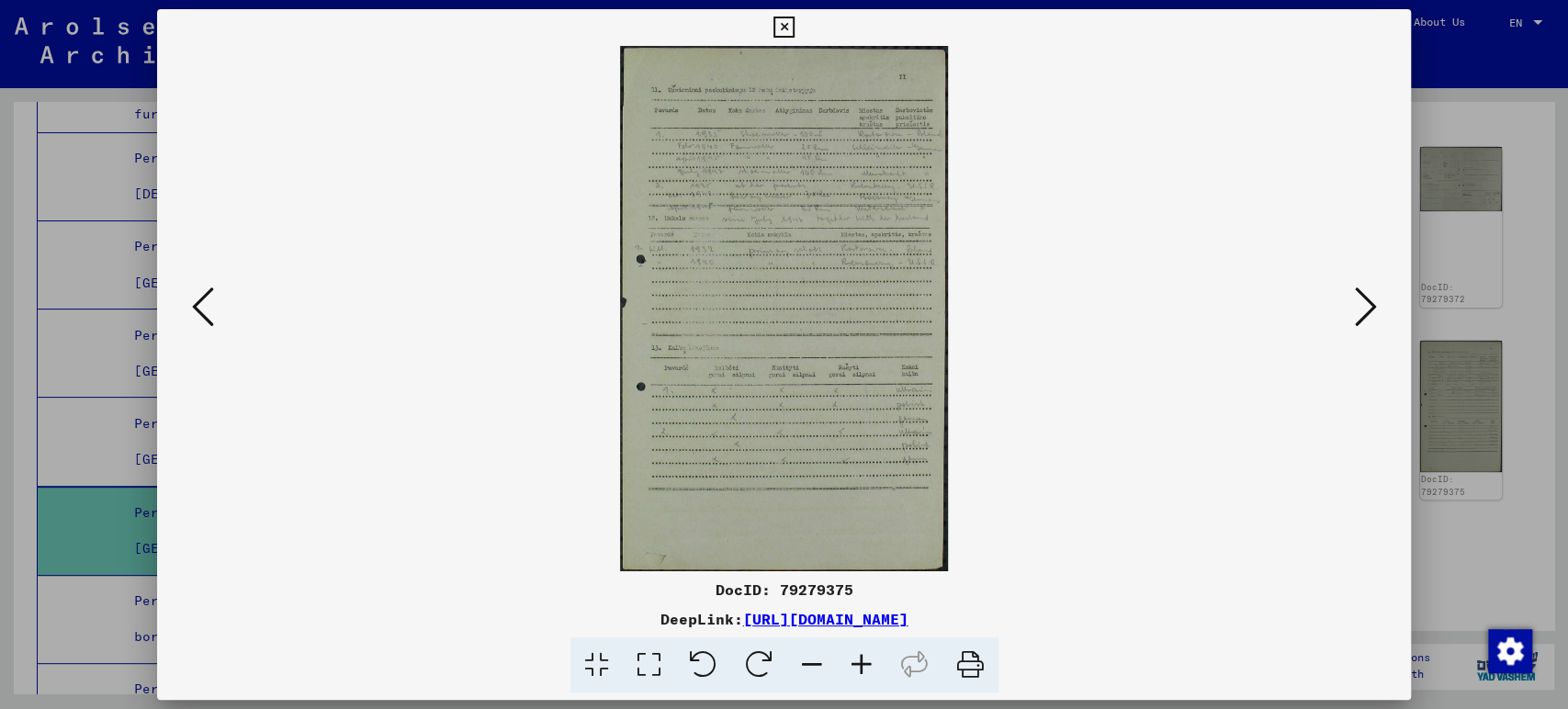
drag, startPoint x: 1150, startPoint y: 621, endPoint x: 404, endPoint y: 603, distance: 746.2
click at [404, 603] on div "DocID: 79279375 DeepLink: [URL][DOMAIN_NAME]" at bounding box center [784, 635] width 1255 height 115
copy div "DeepLink: [URL][DOMAIN_NAME]"
click at [857, 663] on icon at bounding box center [861, 665] width 50 height 56
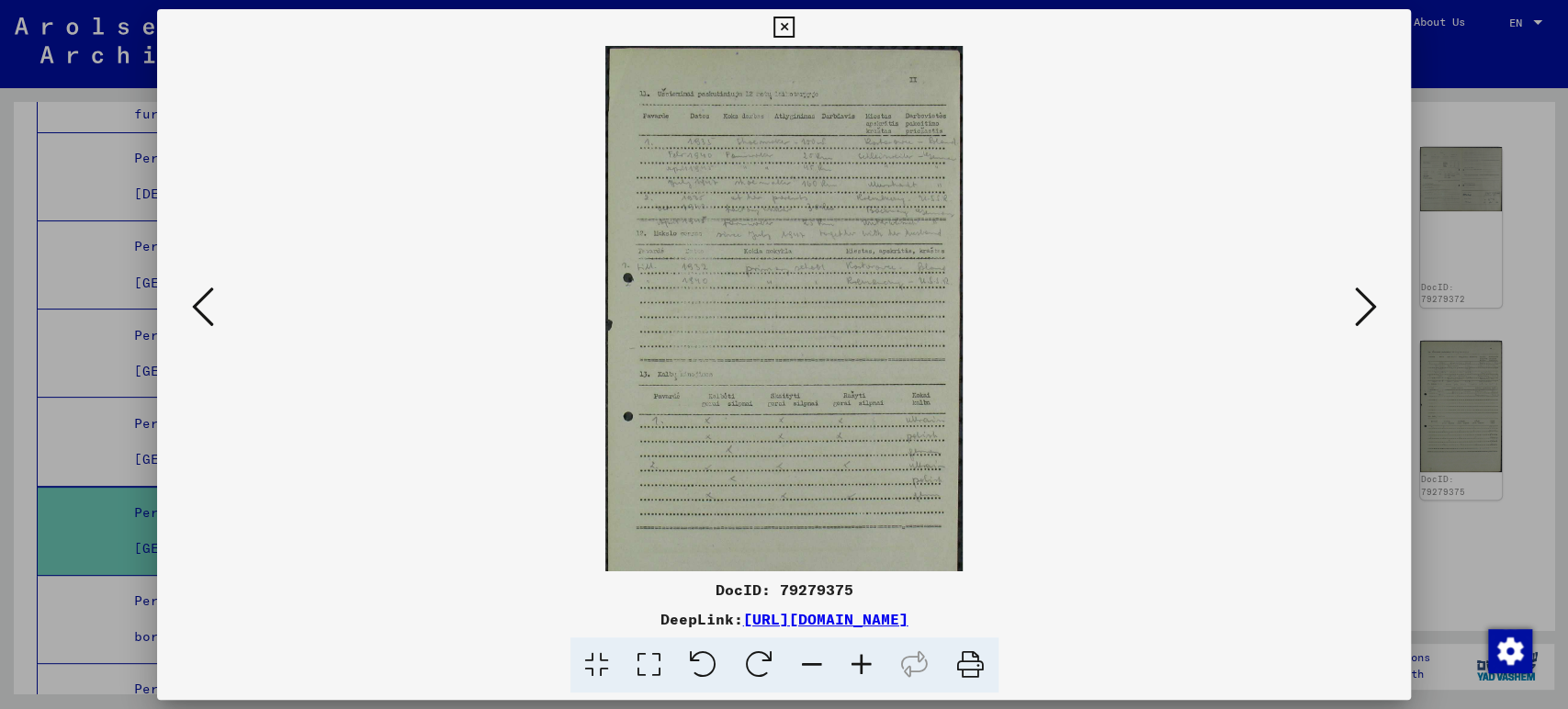
click at [858, 661] on icon at bounding box center [861, 665] width 50 height 56
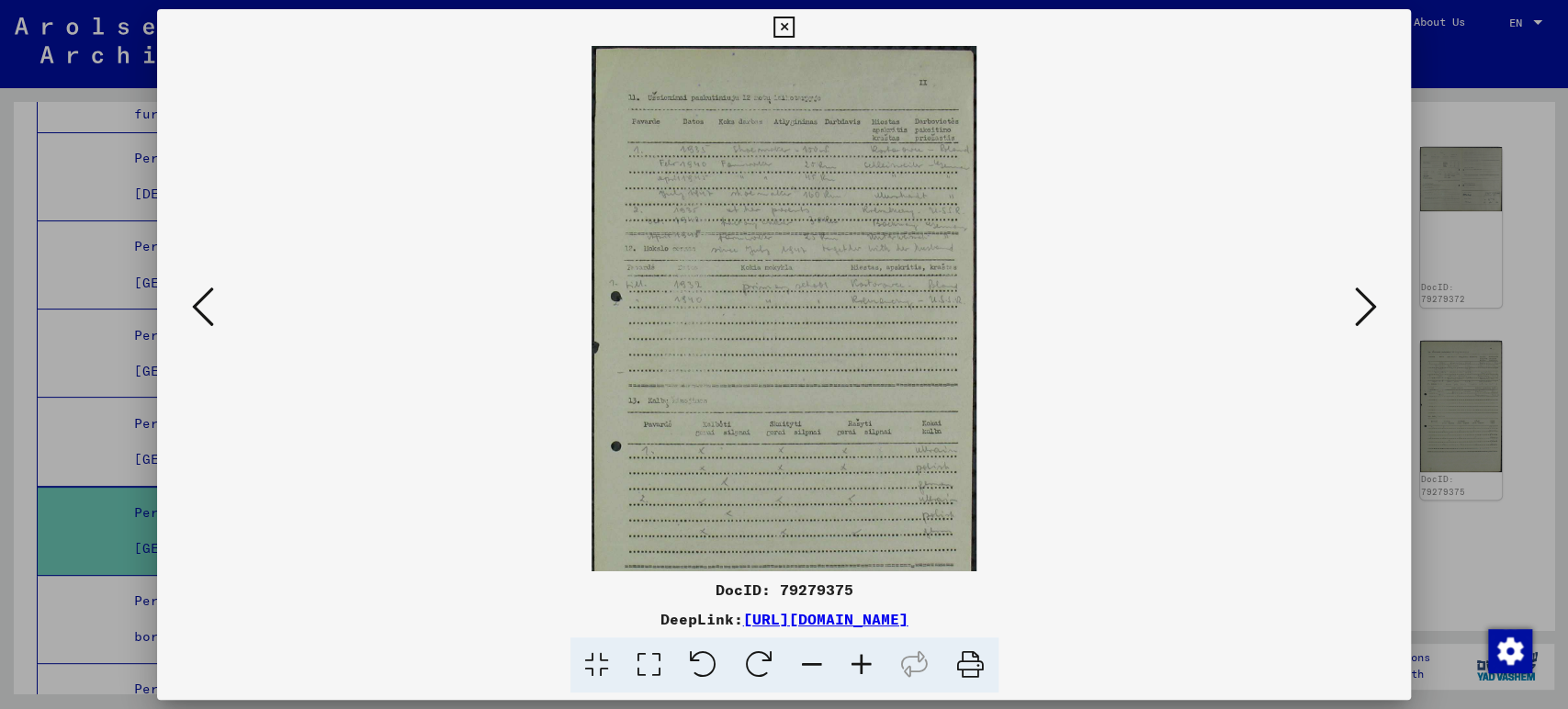
click at [857, 661] on icon at bounding box center [861, 665] width 50 height 56
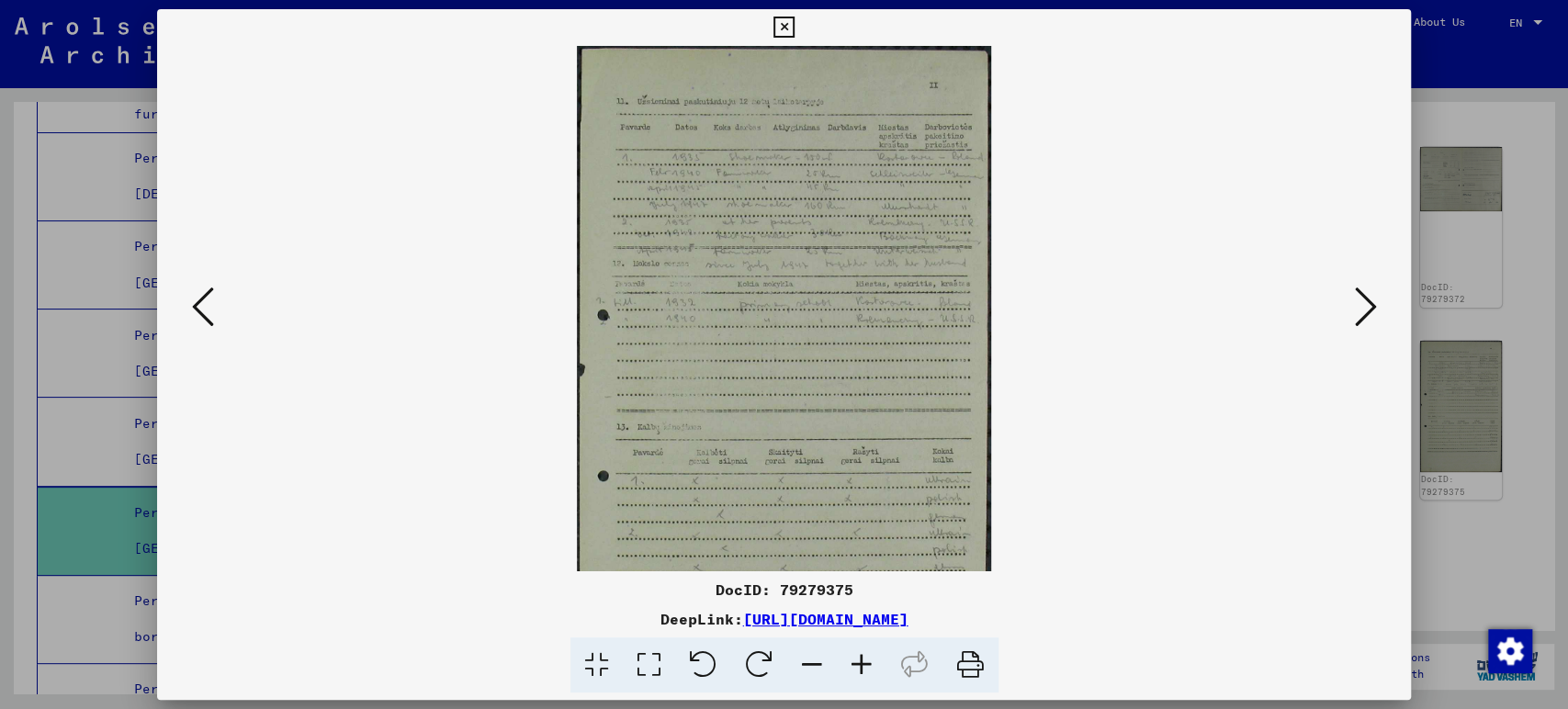
click at [857, 661] on icon at bounding box center [861, 665] width 50 height 56
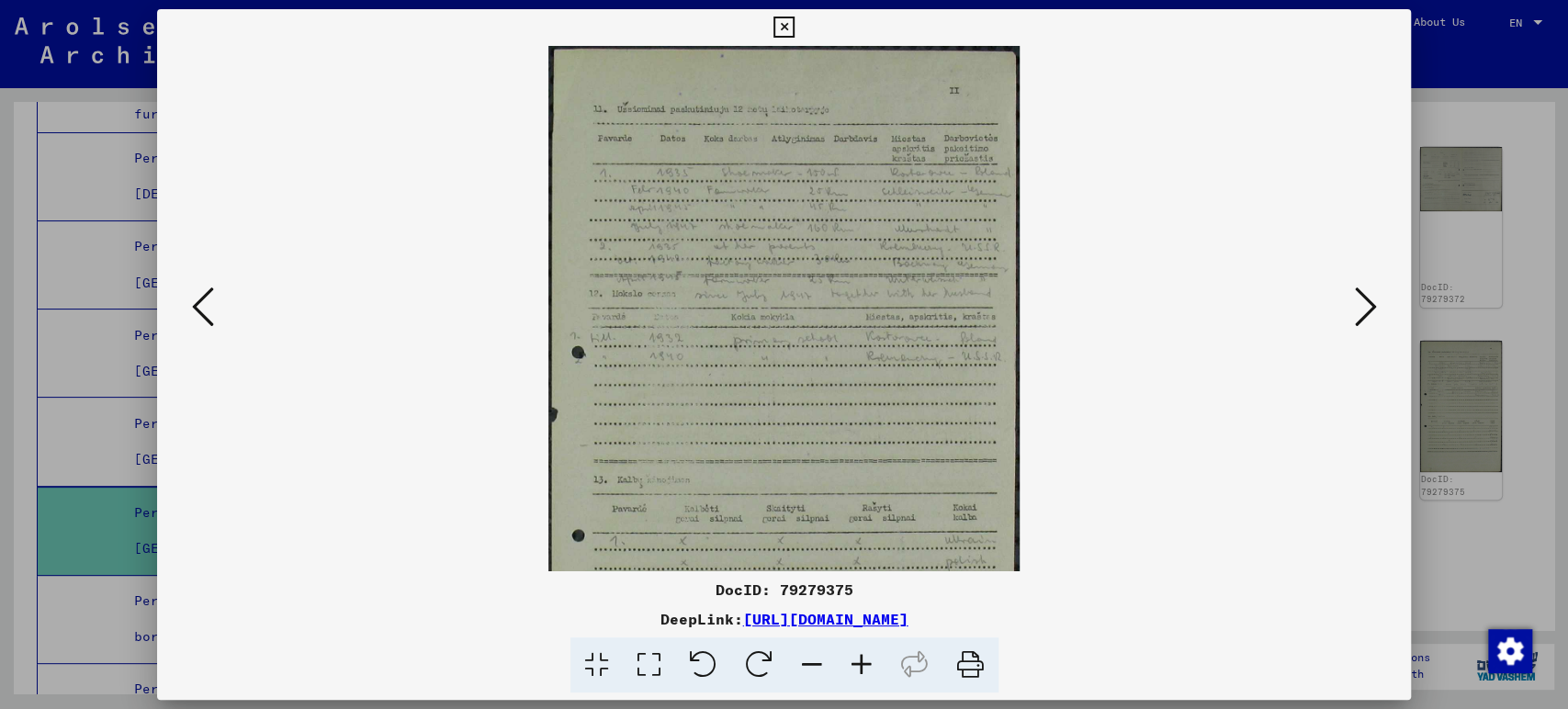
click at [857, 661] on icon at bounding box center [861, 665] width 50 height 56
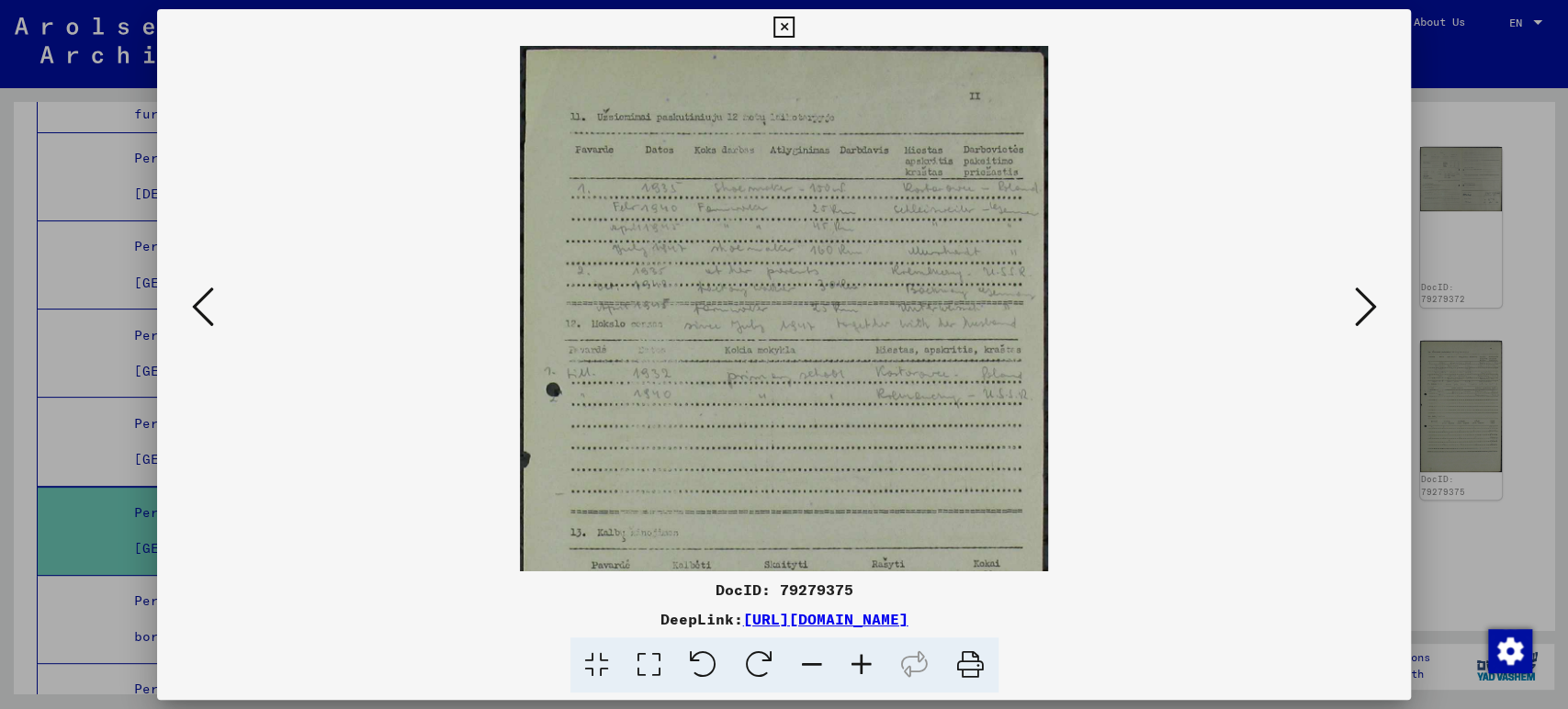
click at [857, 661] on icon at bounding box center [861, 665] width 50 height 56
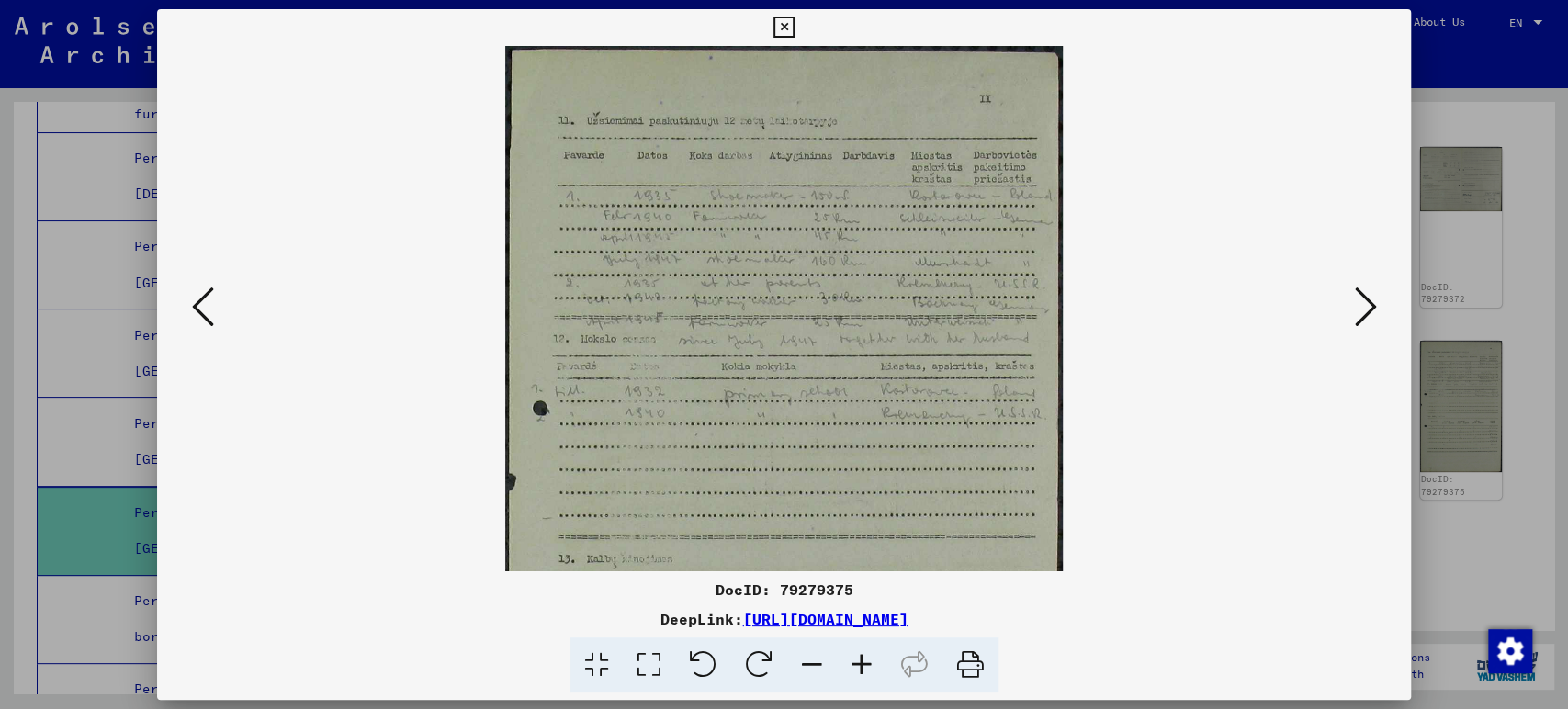
click at [856, 661] on icon at bounding box center [861, 665] width 50 height 56
click at [855, 661] on icon at bounding box center [861, 665] width 50 height 56
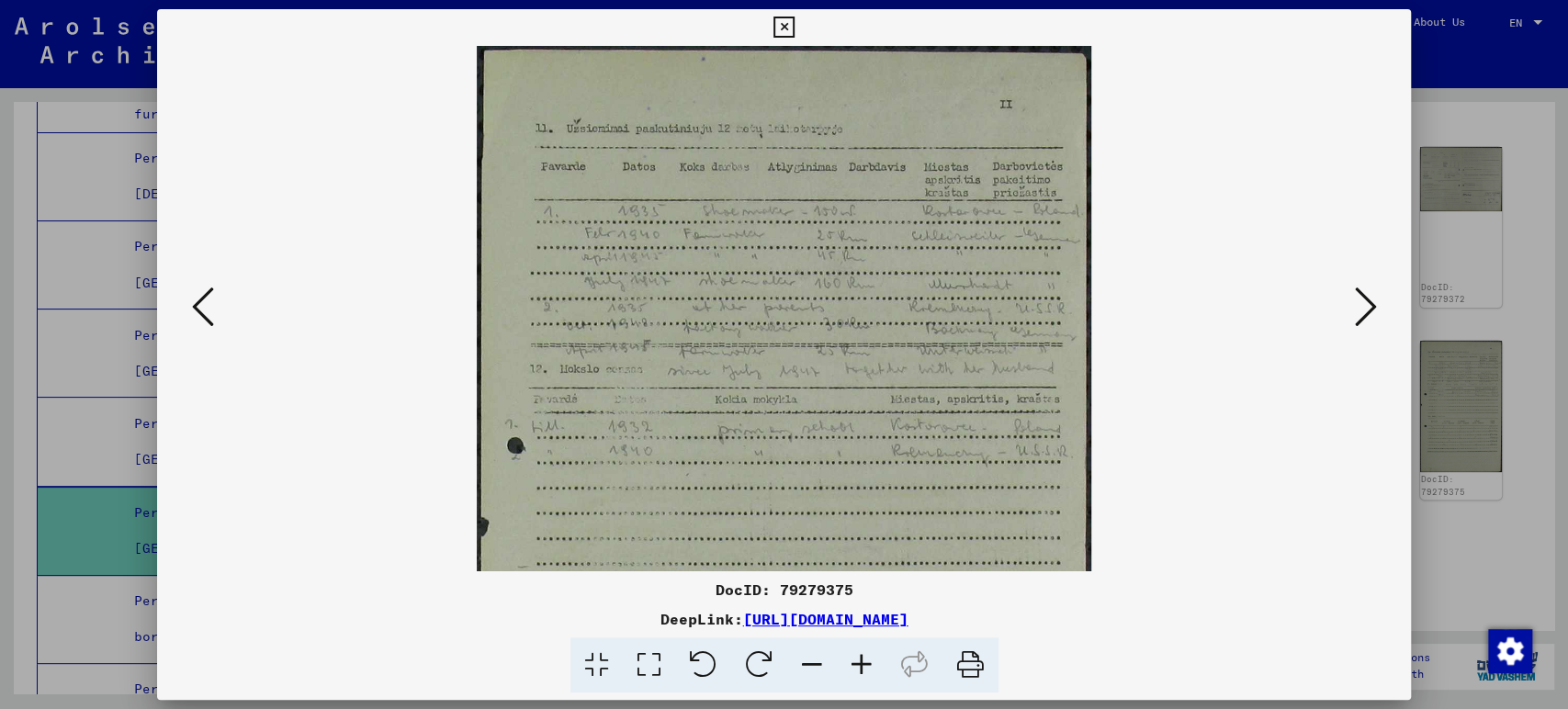
click at [855, 661] on icon at bounding box center [861, 665] width 50 height 56
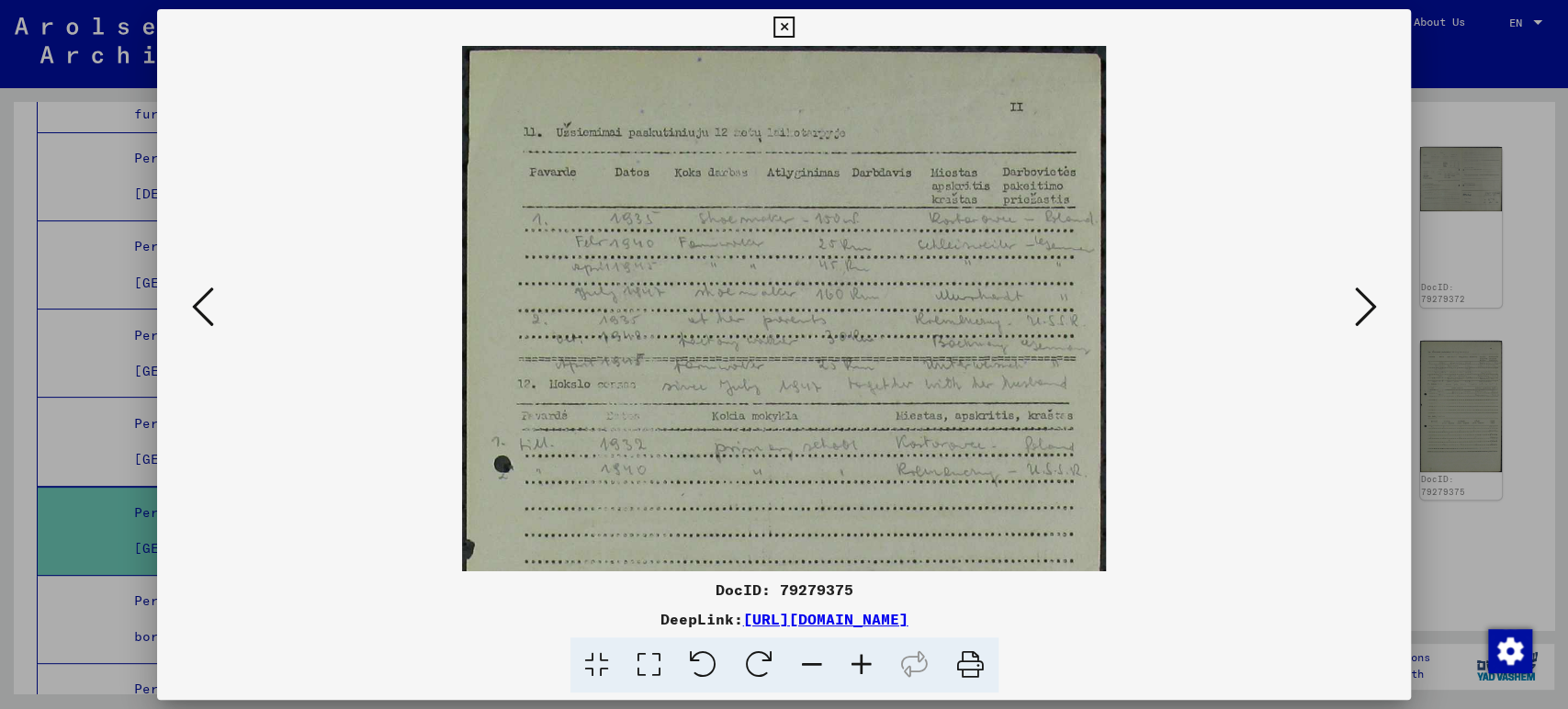
click at [855, 661] on icon at bounding box center [861, 665] width 50 height 56
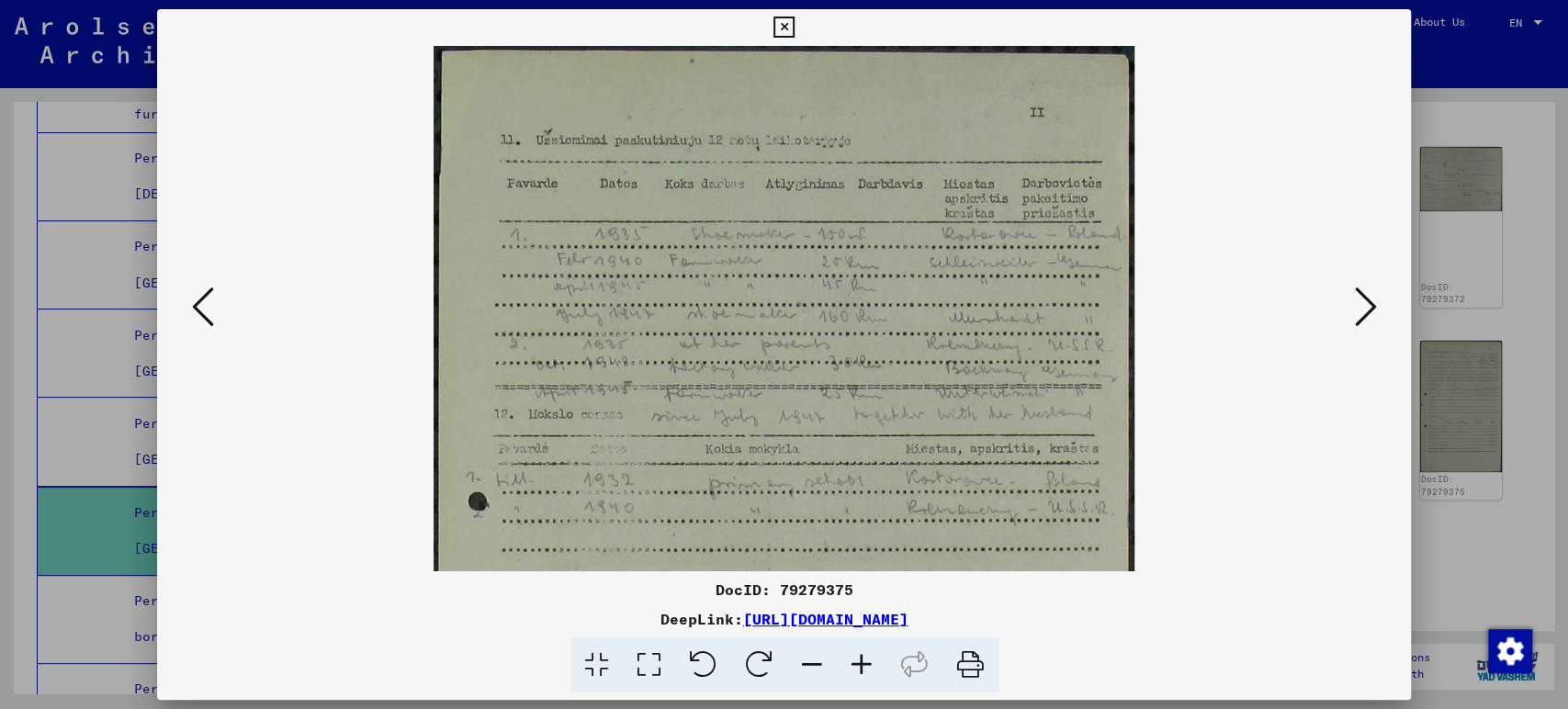
click at [855, 661] on icon at bounding box center [861, 665] width 50 height 56
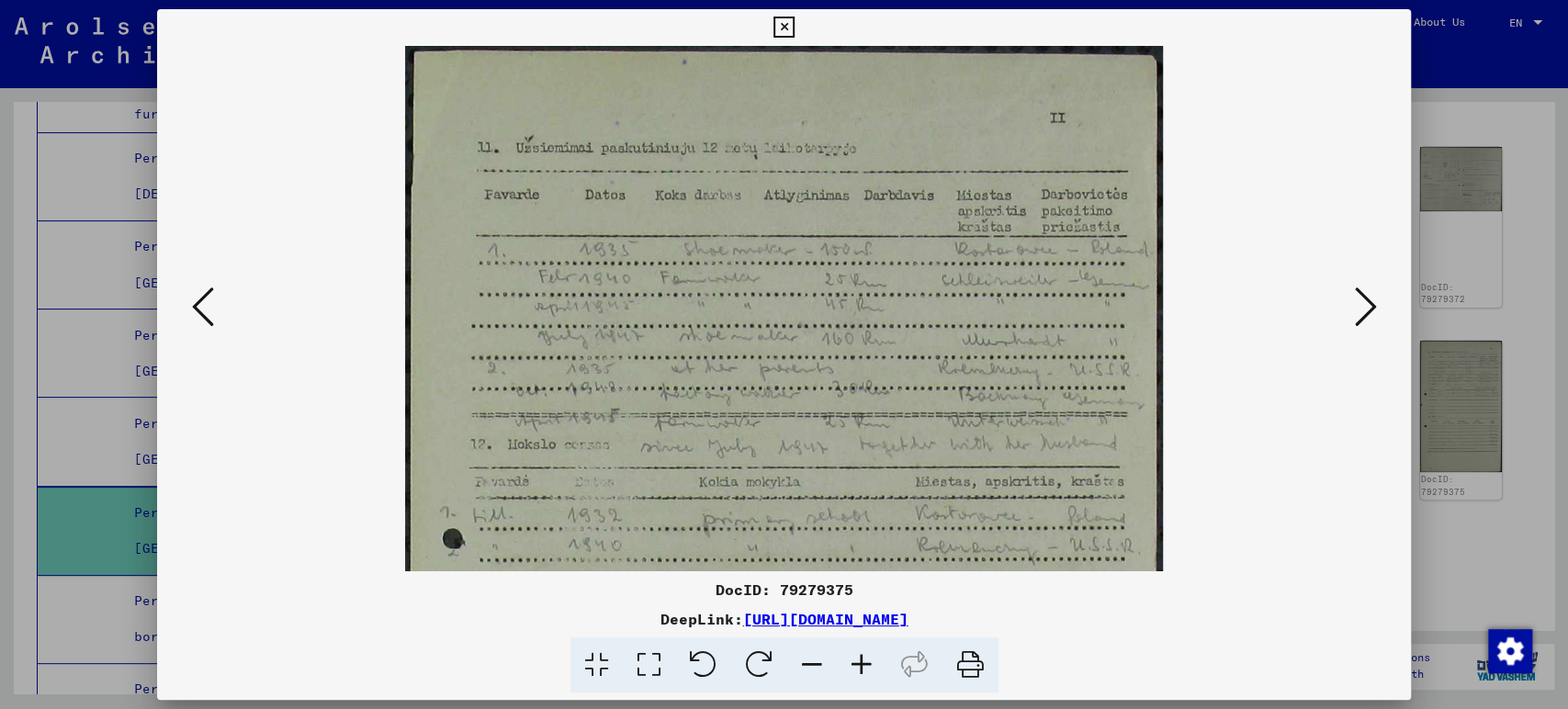
click at [855, 661] on icon at bounding box center [861, 665] width 50 height 56
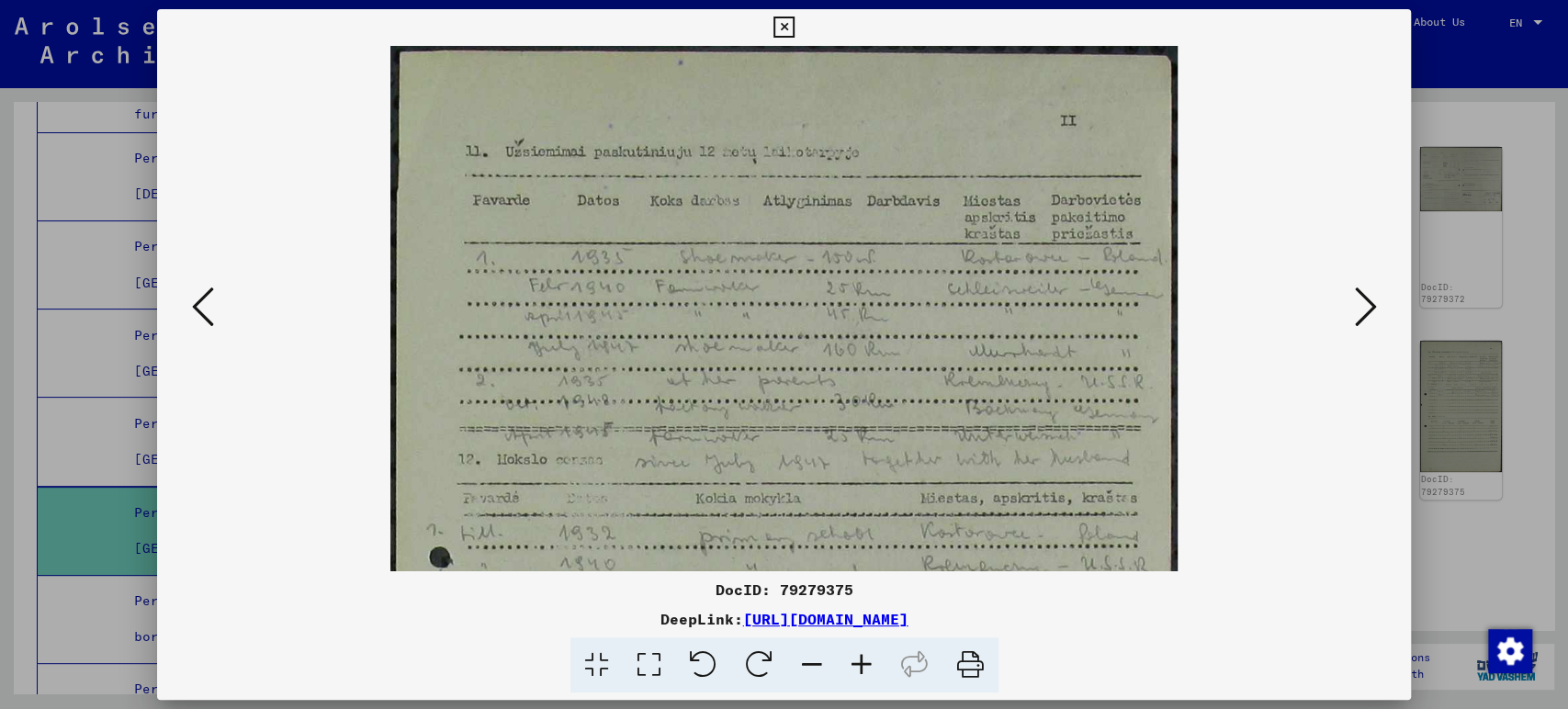
click at [1369, 300] on icon at bounding box center [1364, 307] width 22 height 44
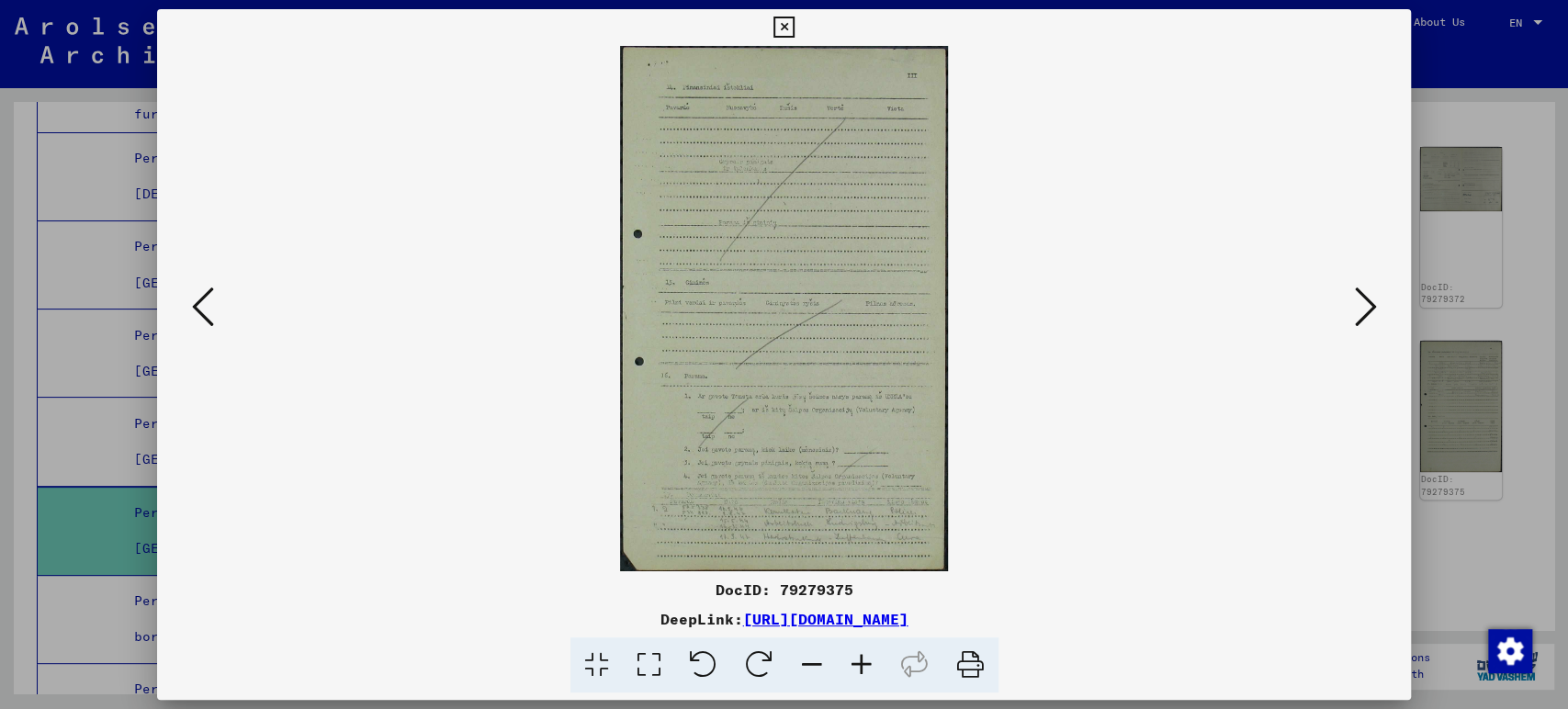
click at [856, 671] on icon at bounding box center [861, 665] width 50 height 56
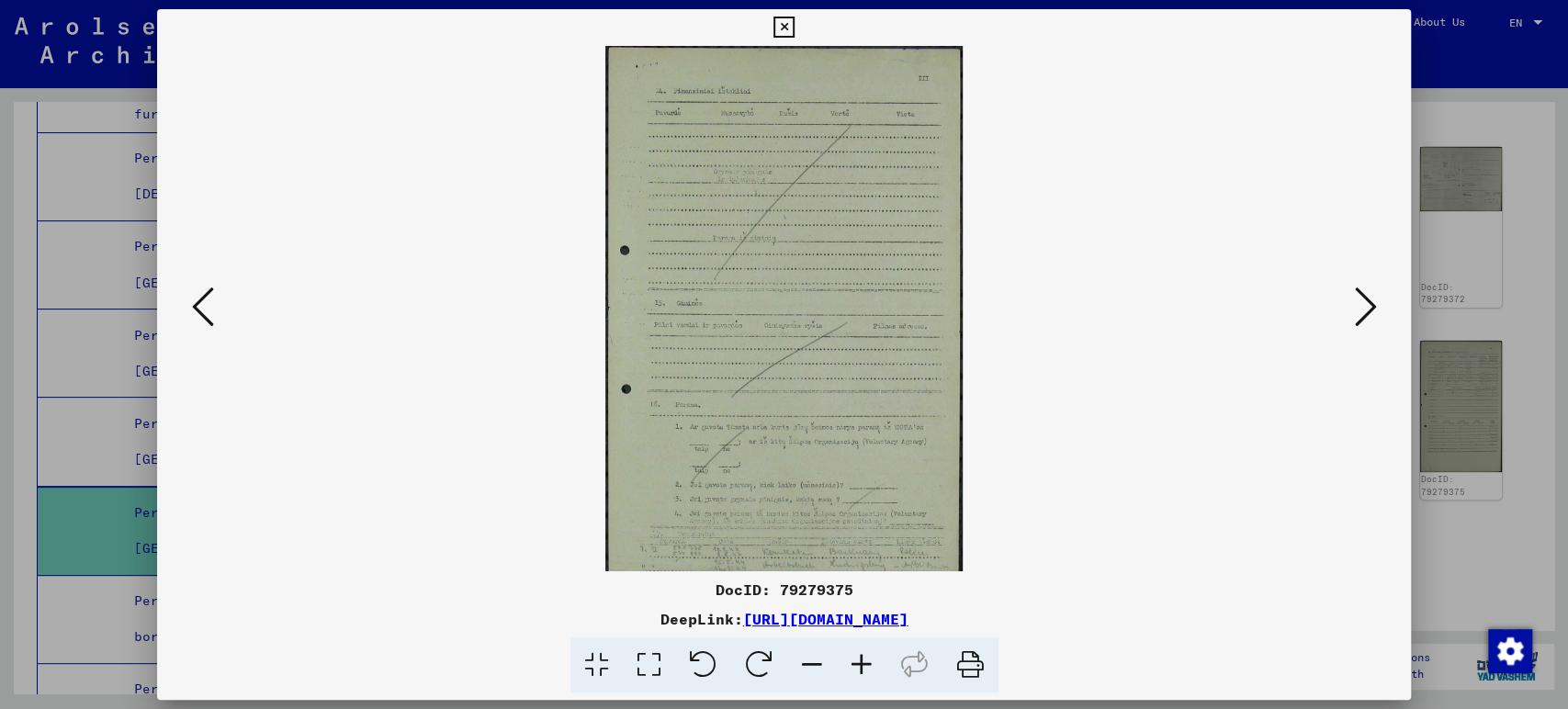
click at [856, 671] on icon at bounding box center [861, 665] width 50 height 56
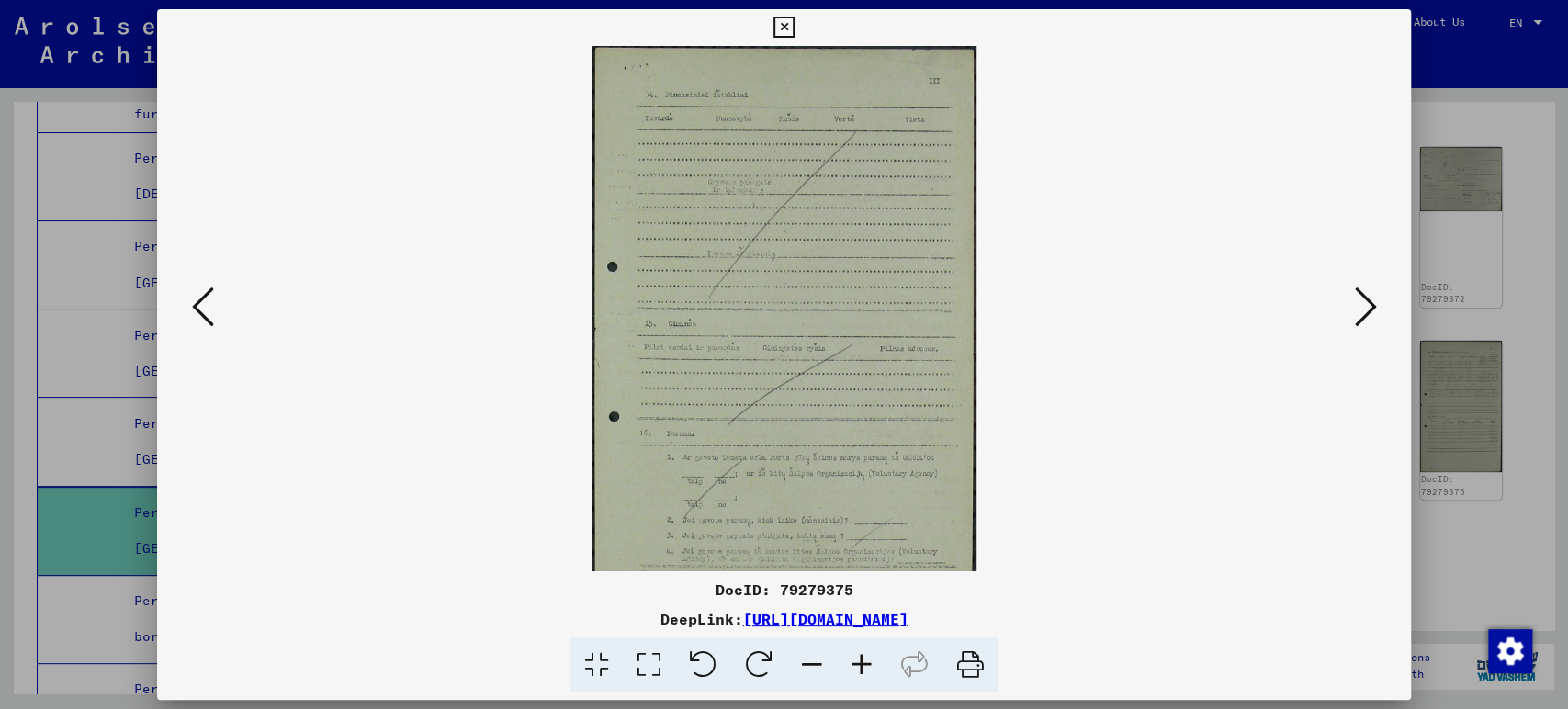
click at [855, 672] on icon at bounding box center [861, 665] width 50 height 56
click at [855, 673] on icon at bounding box center [861, 665] width 50 height 56
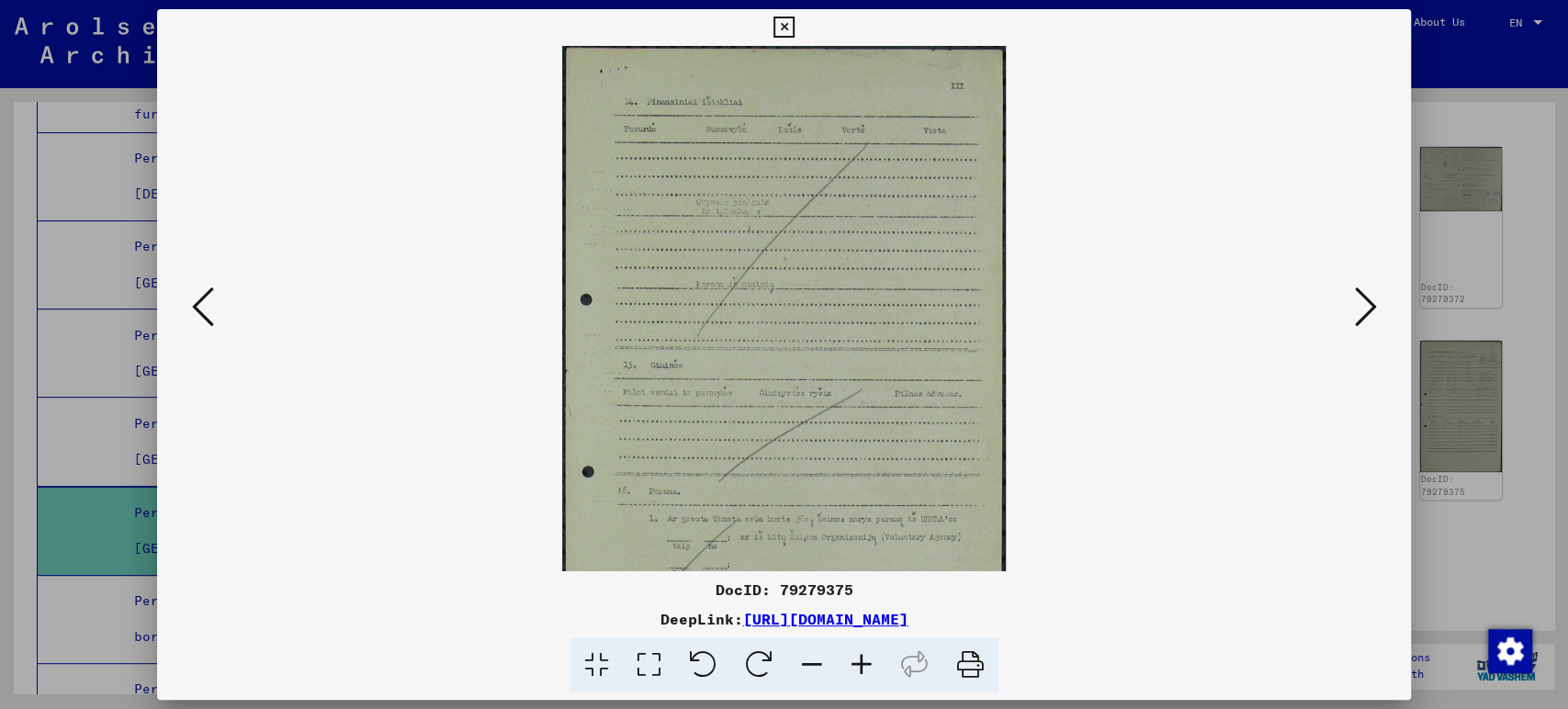
click at [853, 674] on icon at bounding box center [861, 665] width 50 height 56
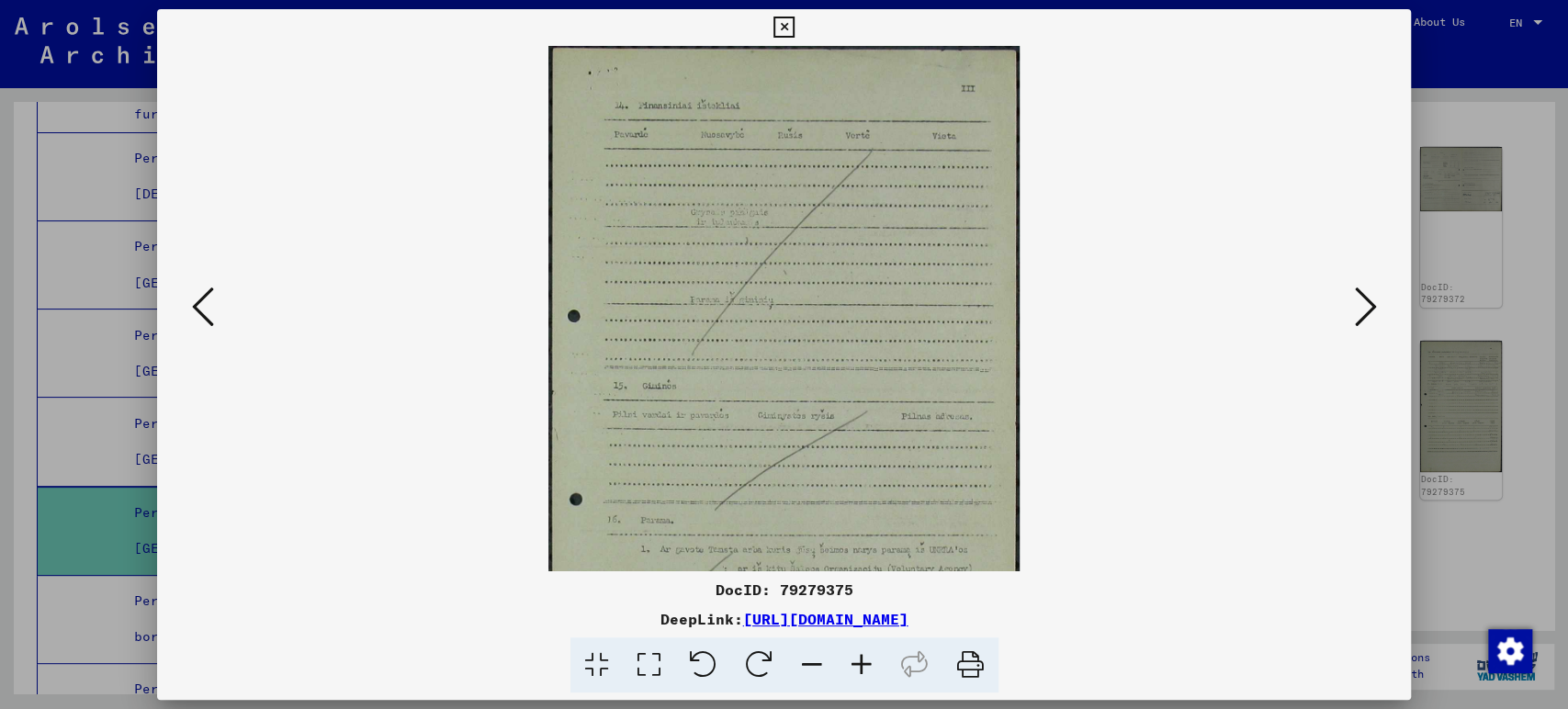
click at [853, 674] on icon at bounding box center [861, 665] width 50 height 56
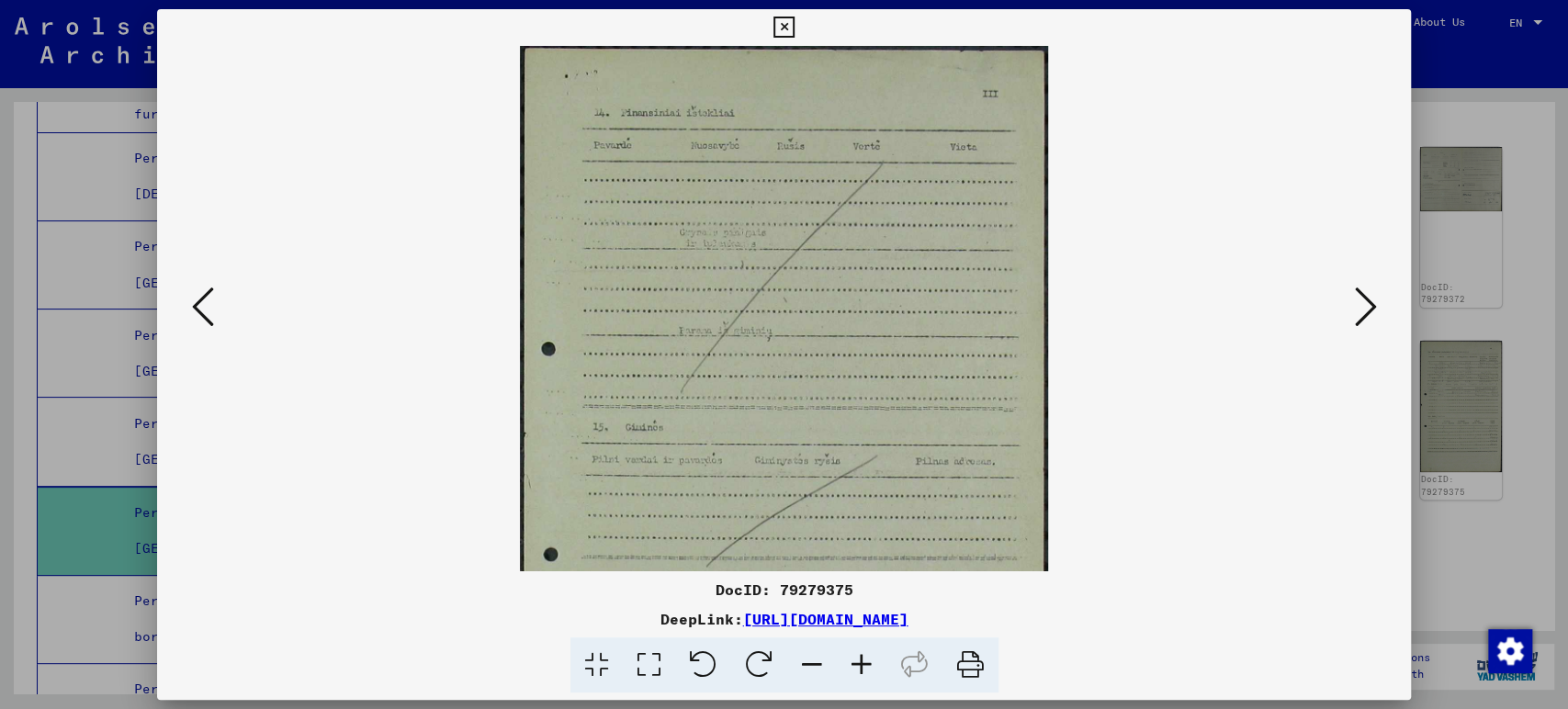
click at [853, 674] on icon at bounding box center [861, 665] width 50 height 56
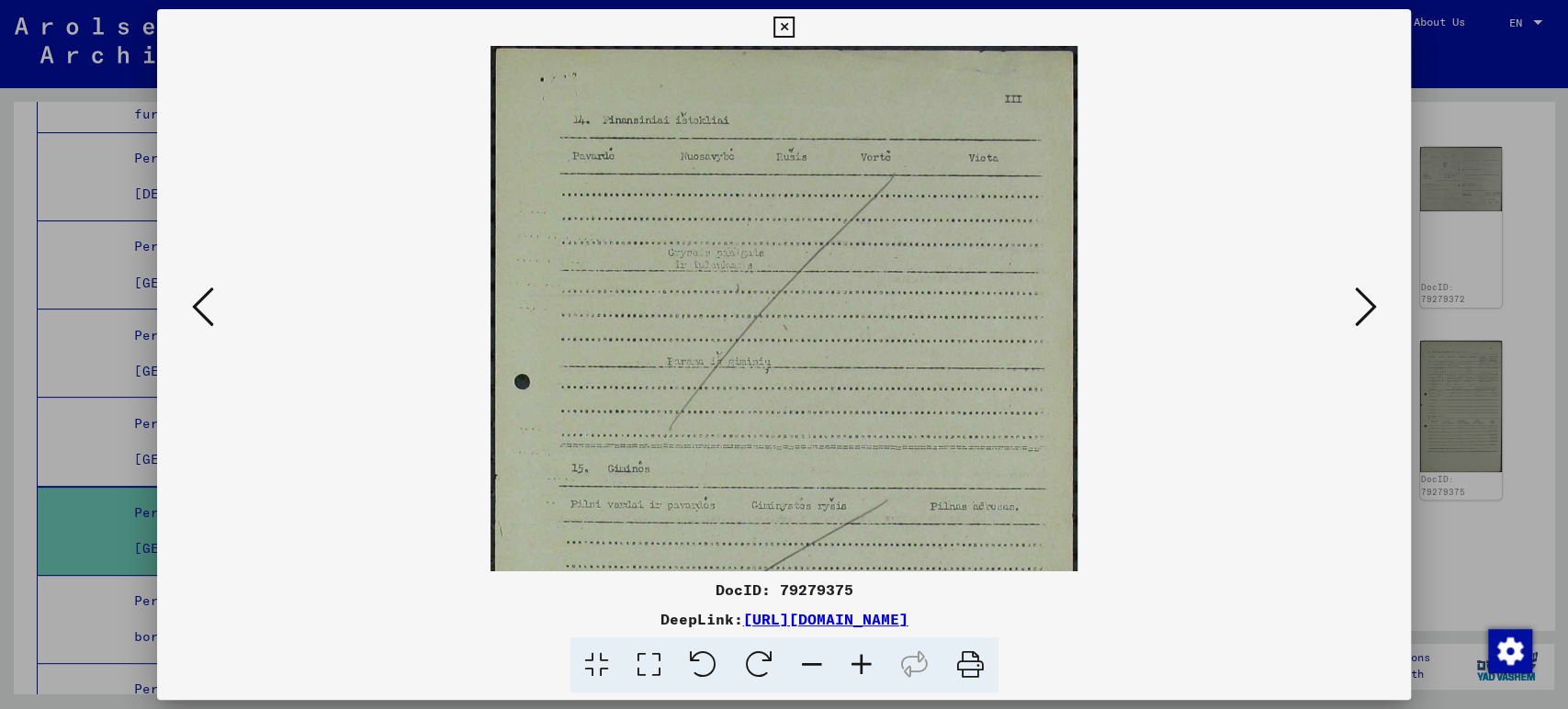
click at [853, 674] on icon at bounding box center [861, 665] width 50 height 56
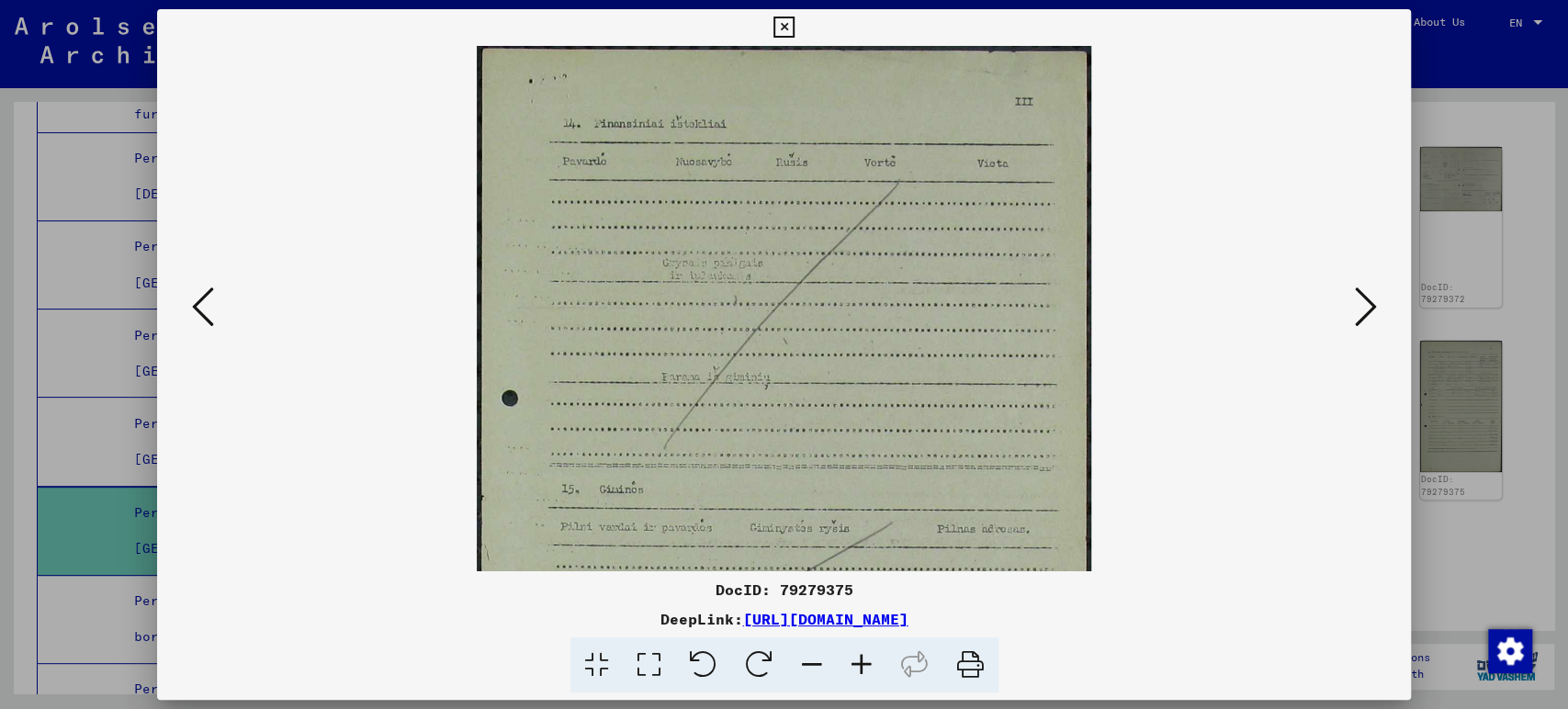
click at [853, 674] on icon at bounding box center [861, 665] width 50 height 56
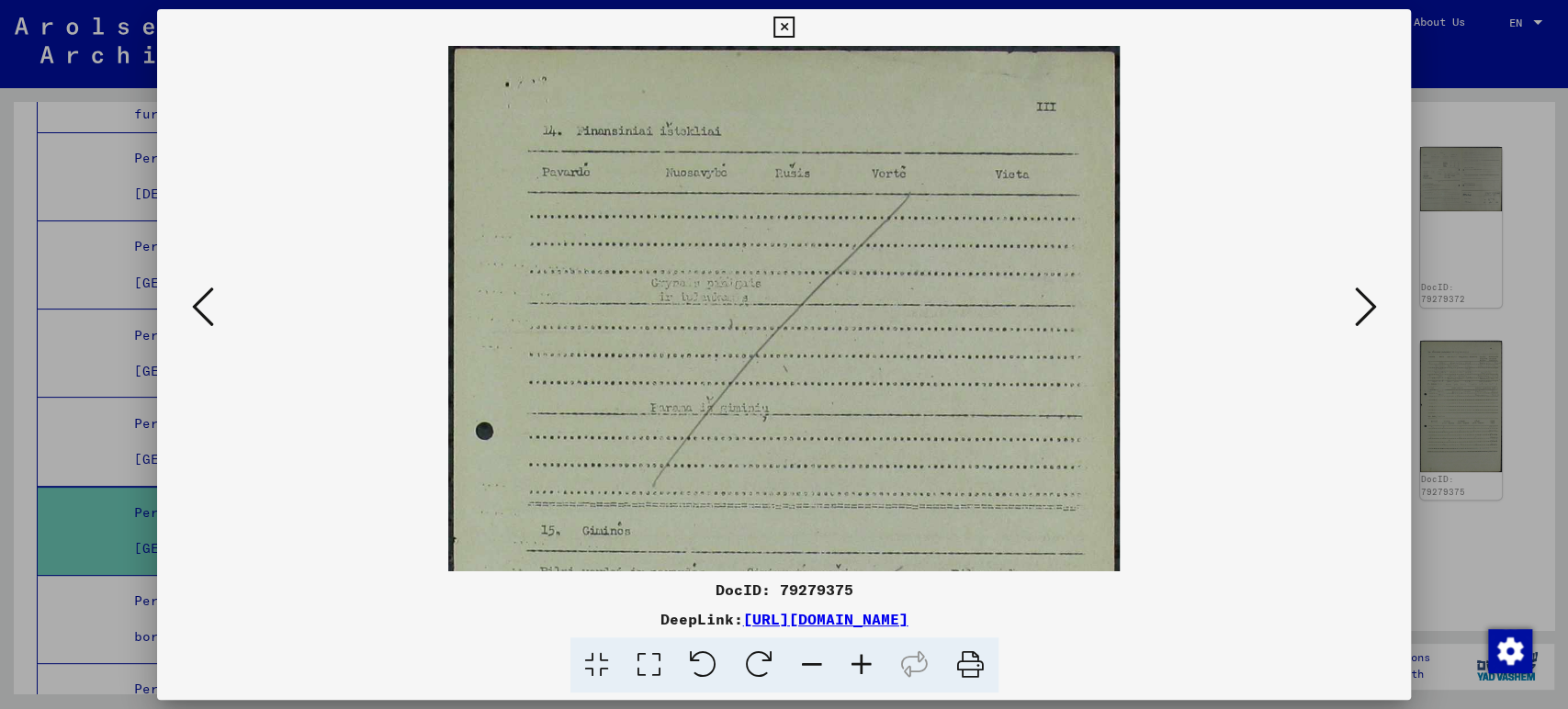
click at [853, 674] on icon at bounding box center [861, 665] width 50 height 56
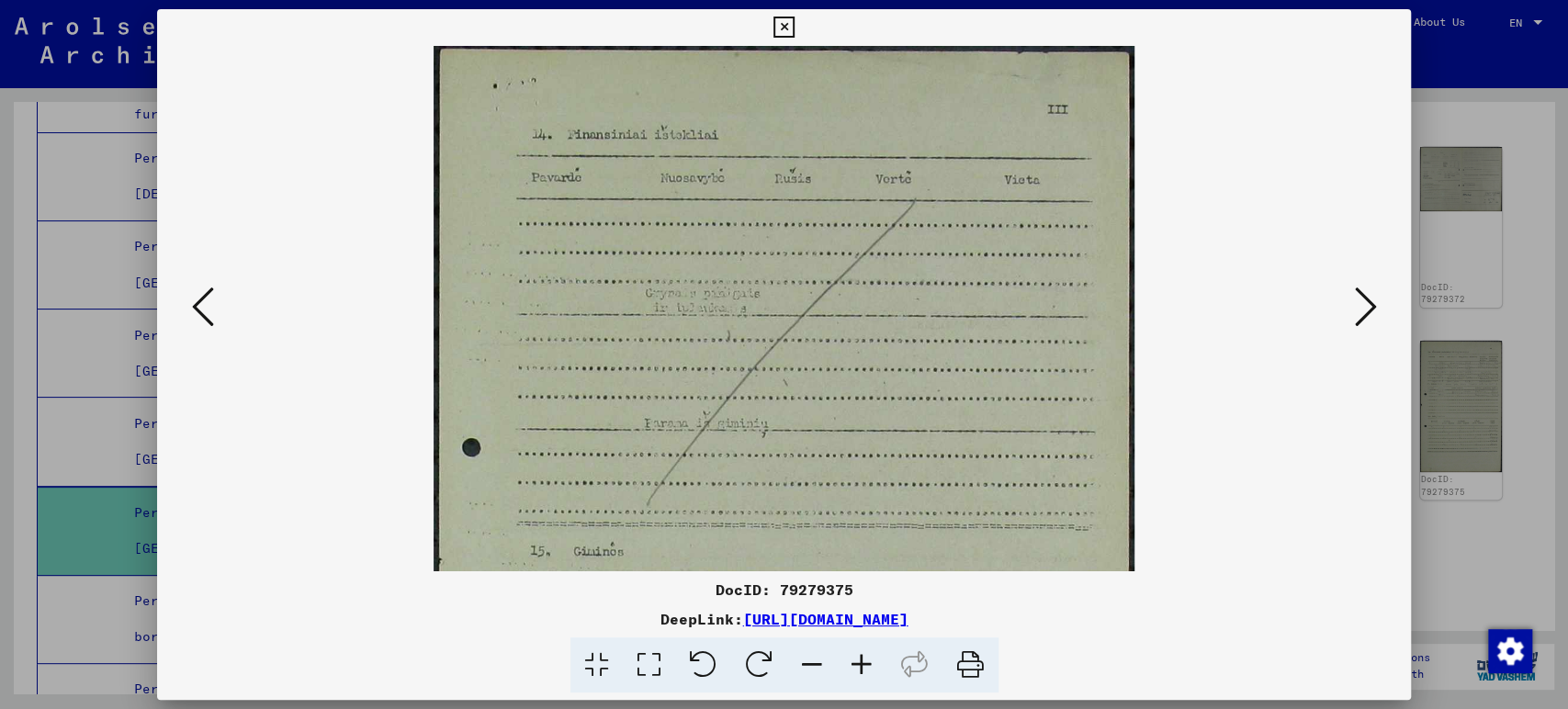
click at [852, 674] on icon at bounding box center [861, 665] width 50 height 56
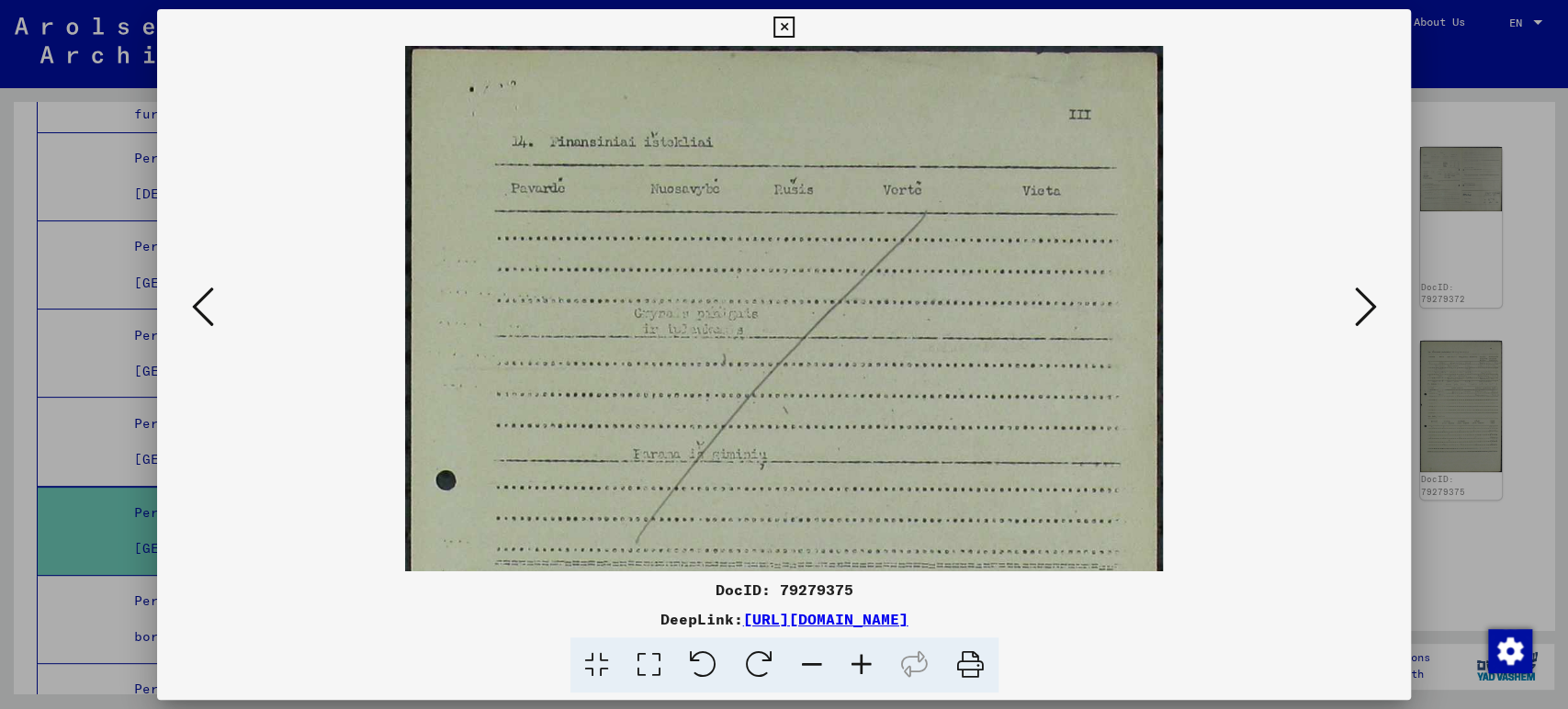
click at [852, 674] on icon at bounding box center [861, 665] width 50 height 56
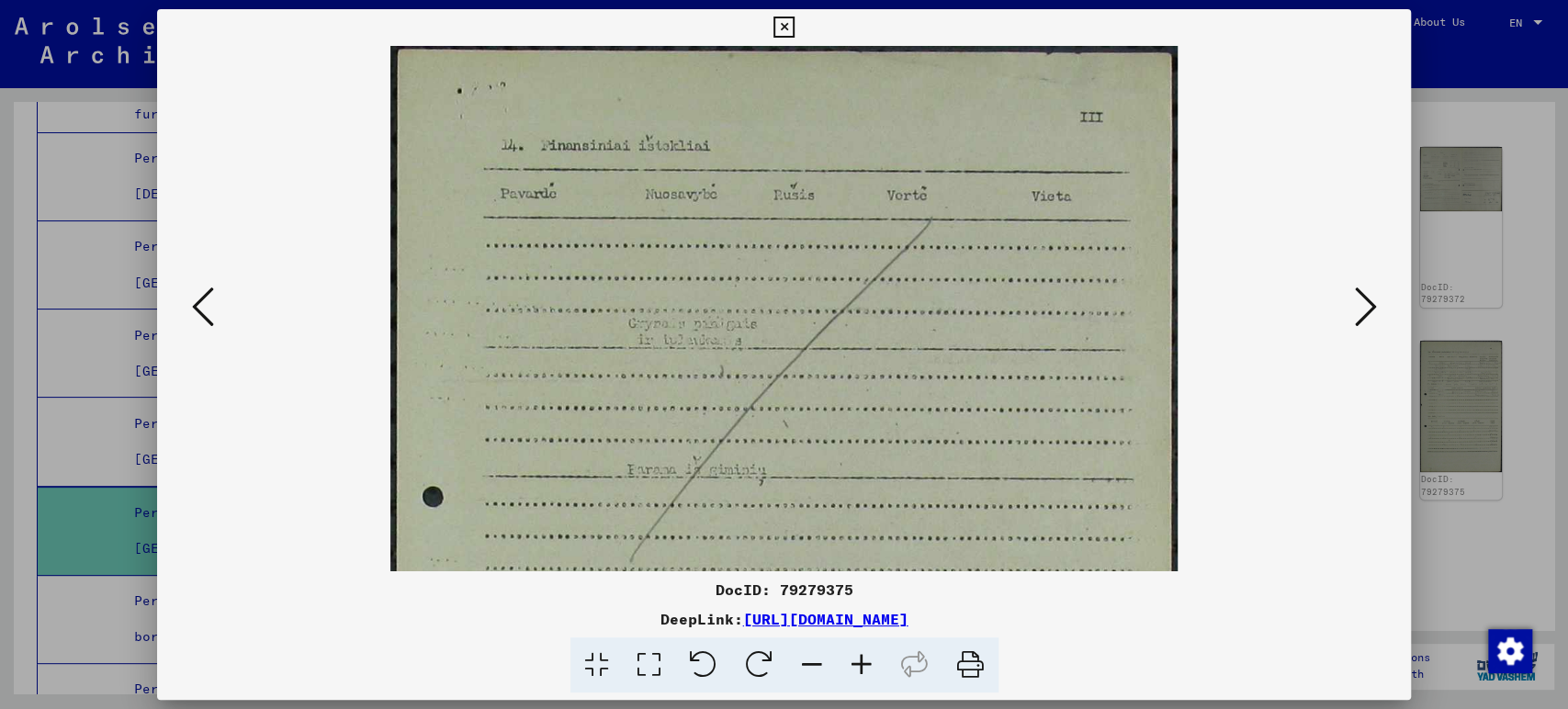
click at [852, 674] on icon at bounding box center [861, 665] width 50 height 56
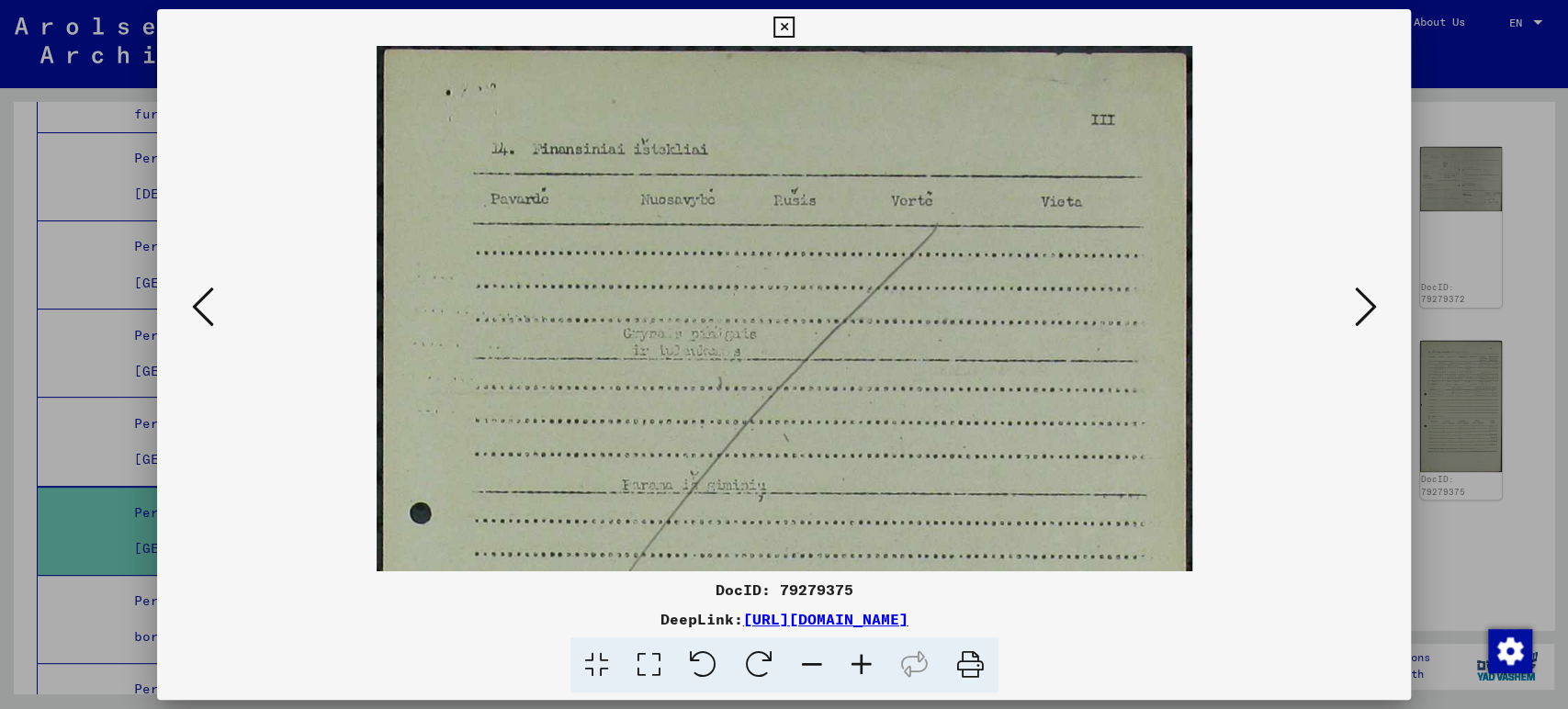
click at [852, 674] on icon at bounding box center [861, 665] width 50 height 56
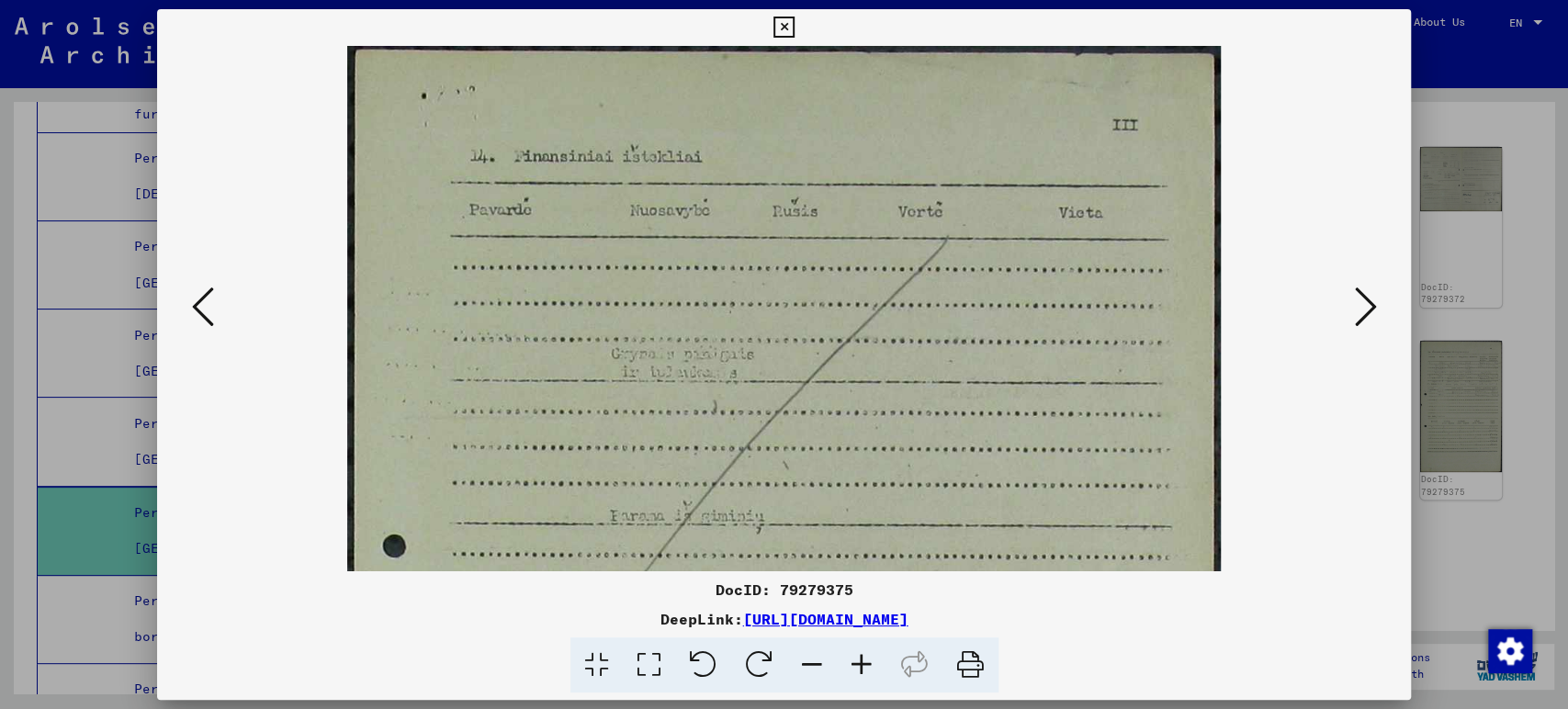
click at [852, 674] on icon at bounding box center [861, 665] width 50 height 56
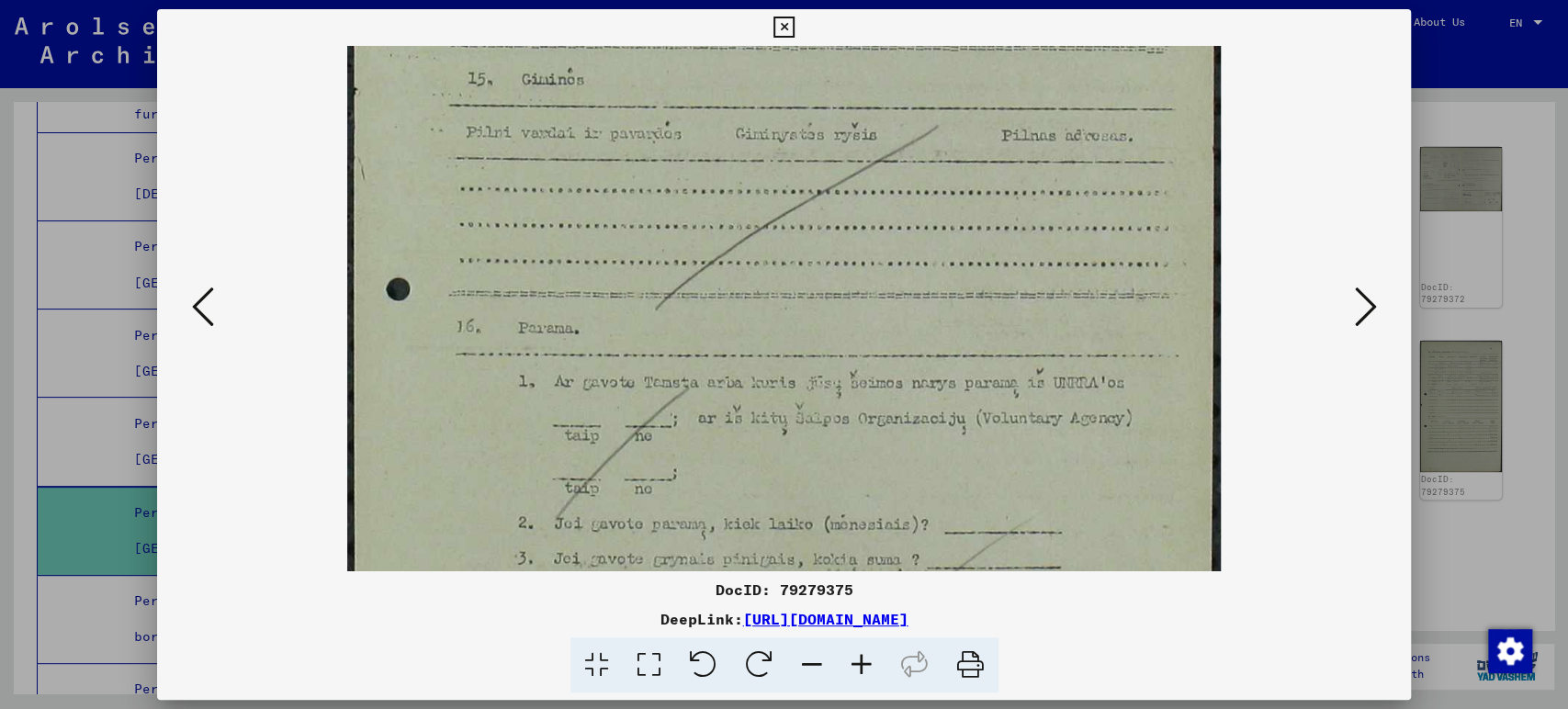
drag, startPoint x: 824, startPoint y: 472, endPoint x: 815, endPoint y: -124, distance: 596.1
click at [815, 0] on html "Search Browse archive Donate Newsletter Help Contact About Us Search Browse arc…" at bounding box center [784, 354] width 1568 height 709
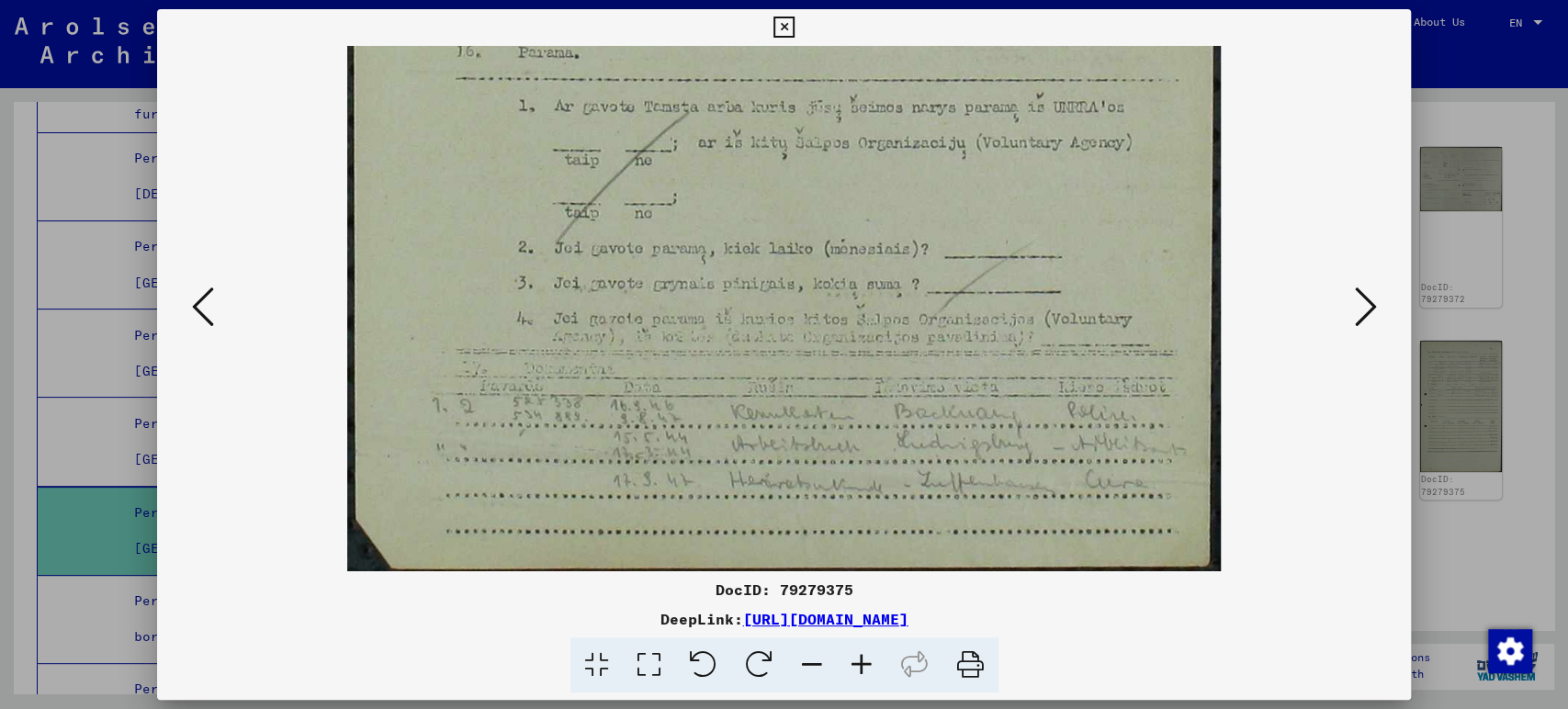
drag, startPoint x: 750, startPoint y: 483, endPoint x: 735, endPoint y: 110, distance: 373.3
click at [858, 660] on icon at bounding box center [861, 665] width 50 height 56
click at [858, 659] on icon at bounding box center [861, 665] width 50 height 56
drag, startPoint x: 984, startPoint y: 548, endPoint x: 980, endPoint y: 524, distance: 24.3
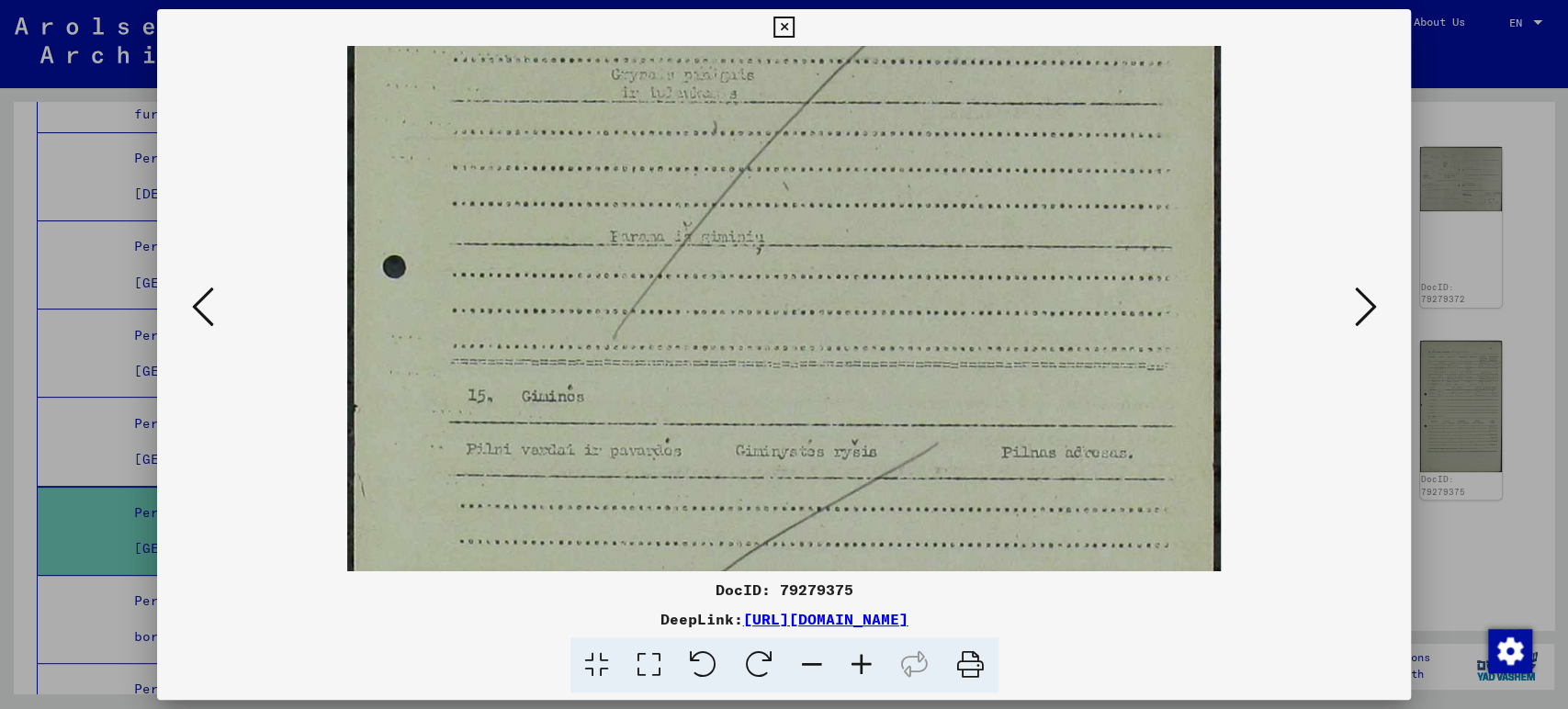
drag, startPoint x: 728, startPoint y: 176, endPoint x: 778, endPoint y: 663, distance: 489.6
click at [787, 708] on html "Search Browse archive Donate Newsletter Help Contact About Us Search Browse arc…" at bounding box center [784, 354] width 1568 height 709
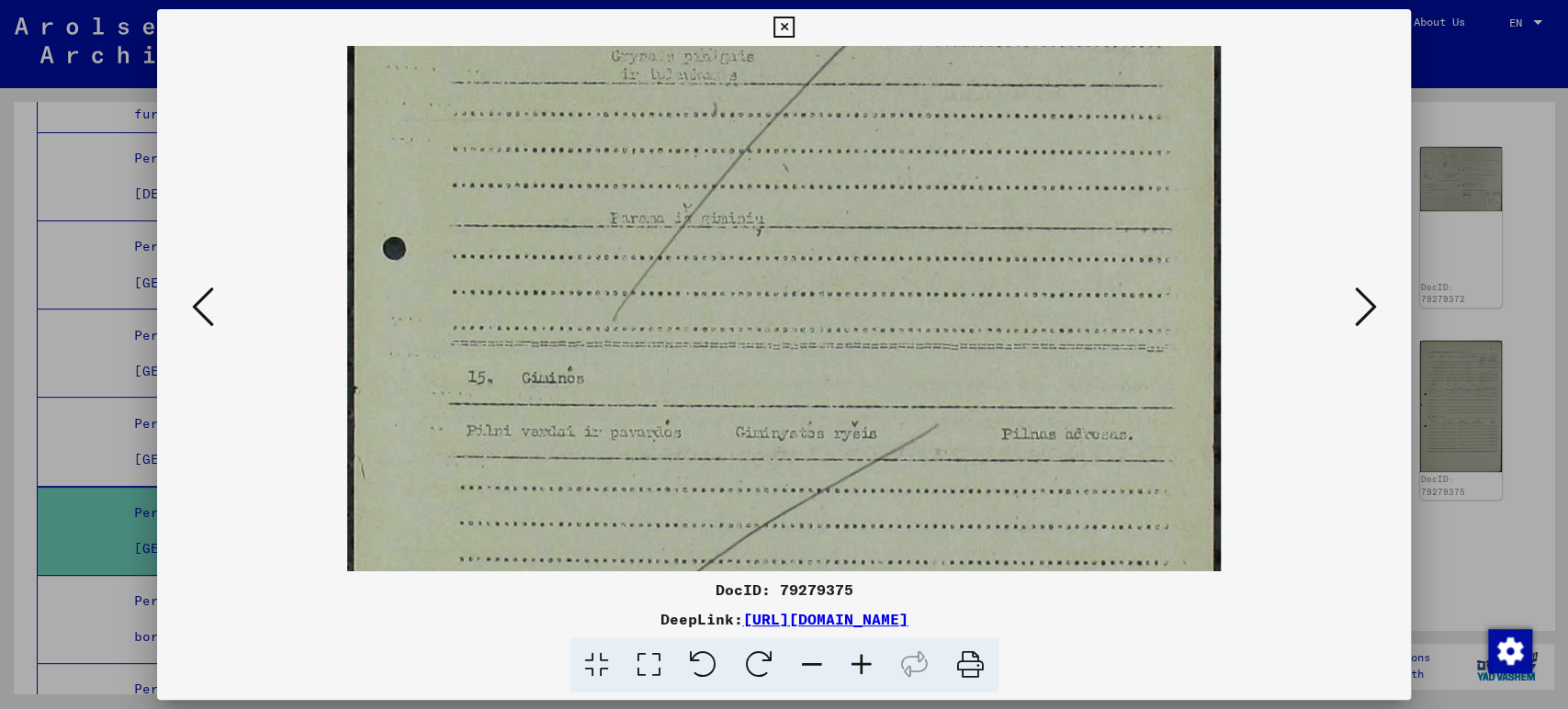
scroll to position [0, 0]
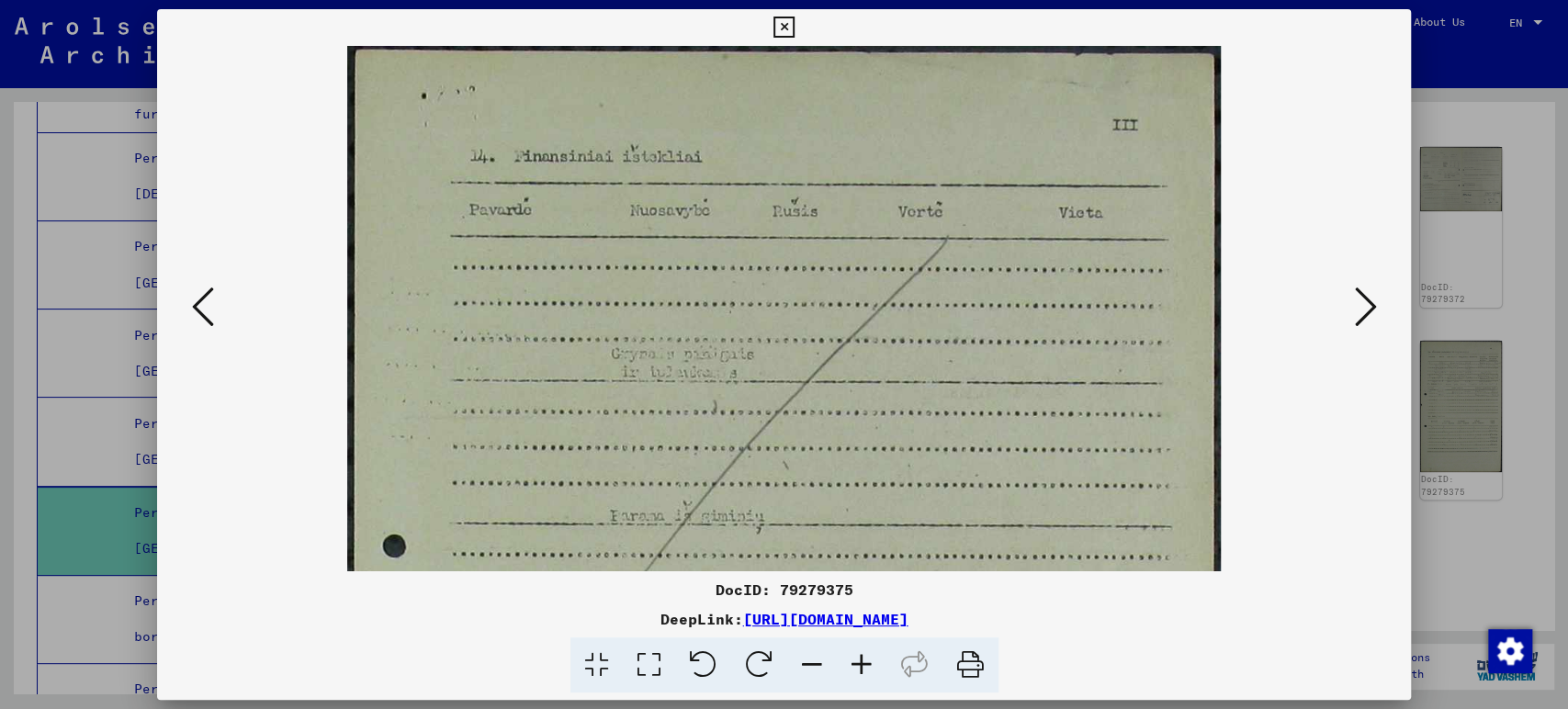
drag, startPoint x: 810, startPoint y: 757, endPoint x: 757, endPoint y: 485, distance: 277.1
click at [802, 708] on html "Search Browse archive Donate Newsletter Help Contact About Us Search Browse arc…" at bounding box center [784, 354] width 1568 height 709
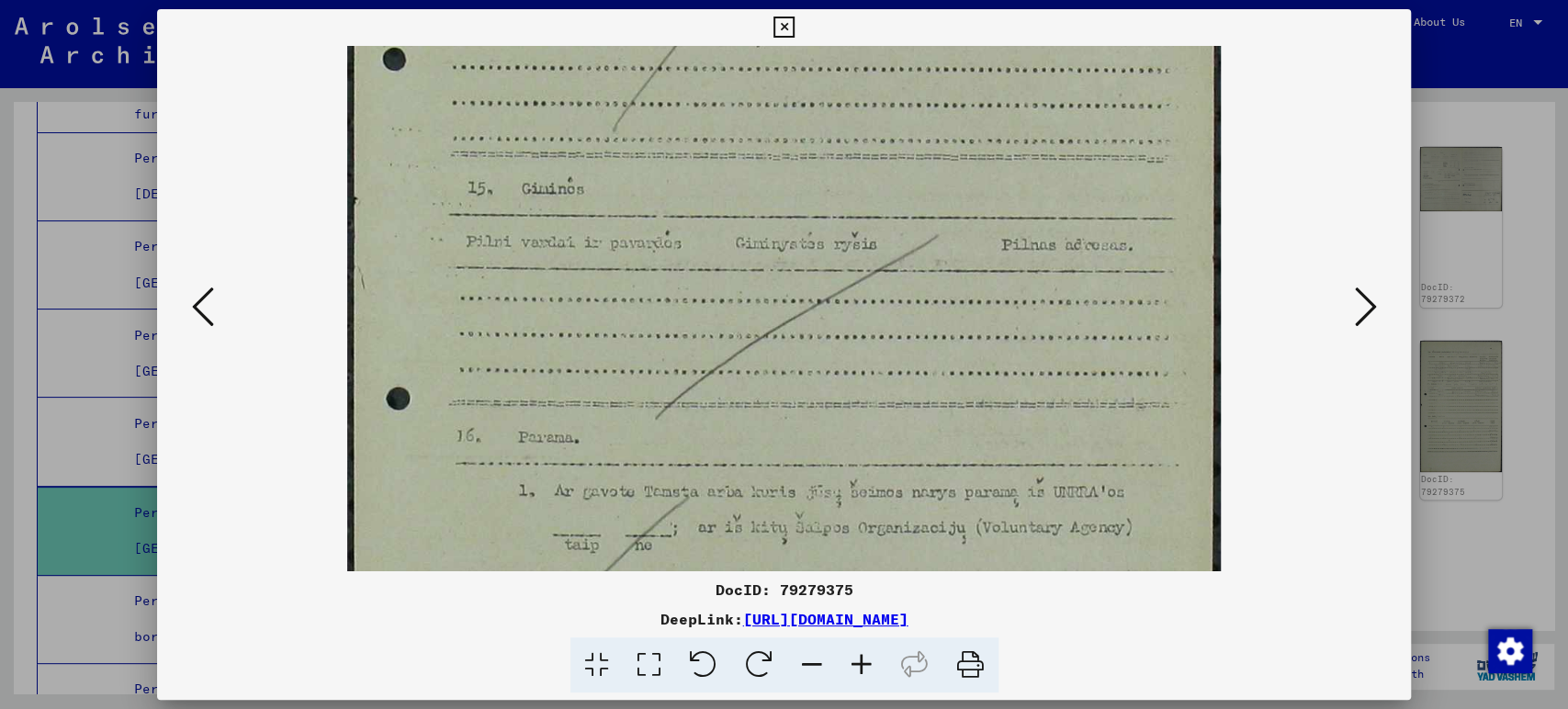
drag, startPoint x: 758, startPoint y: 249, endPoint x: 808, endPoint y: -124, distance: 376.3
click at [808, 0] on html "Search Browse archive Donate Newsletter Help Contact About Us Search Browse arc…" at bounding box center [784, 354] width 1568 height 709
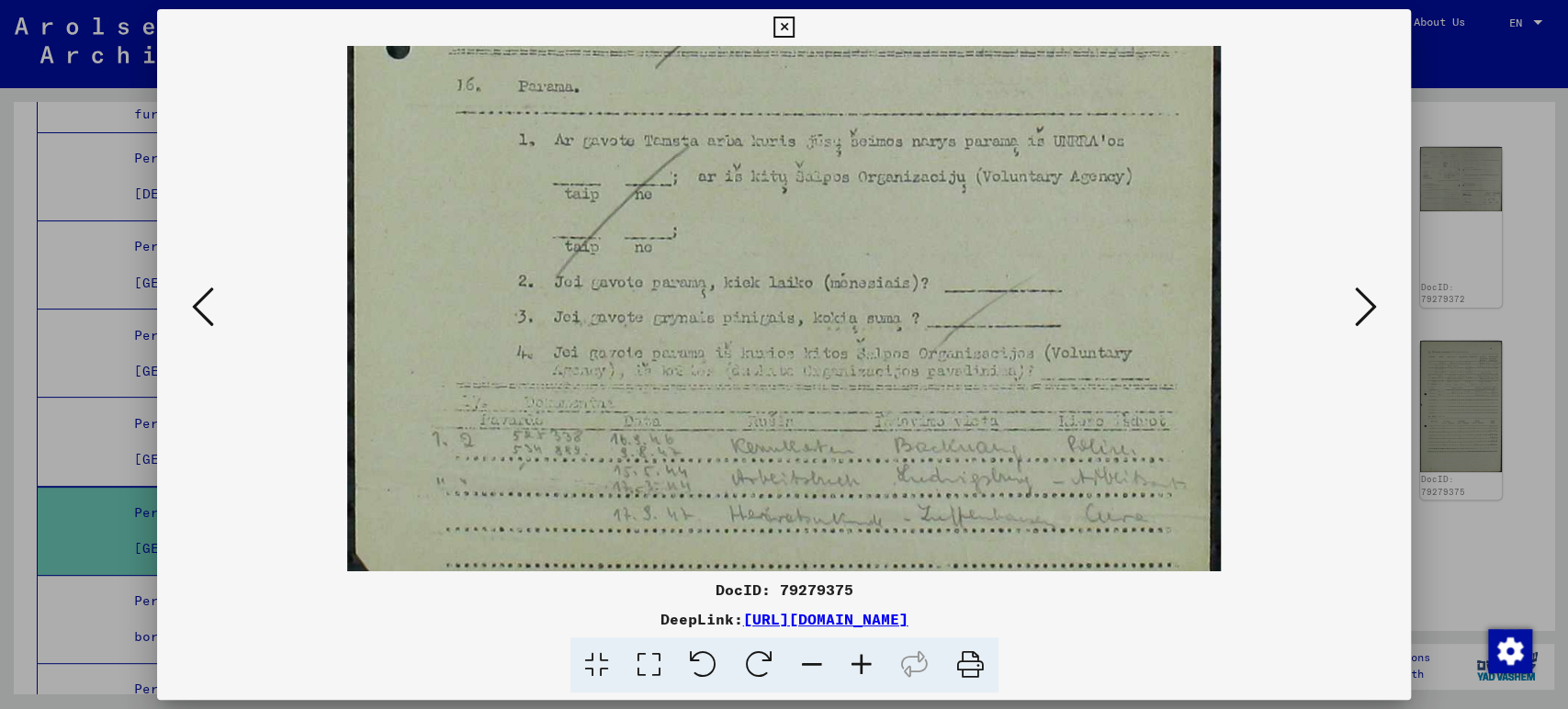
scroll to position [871, 0]
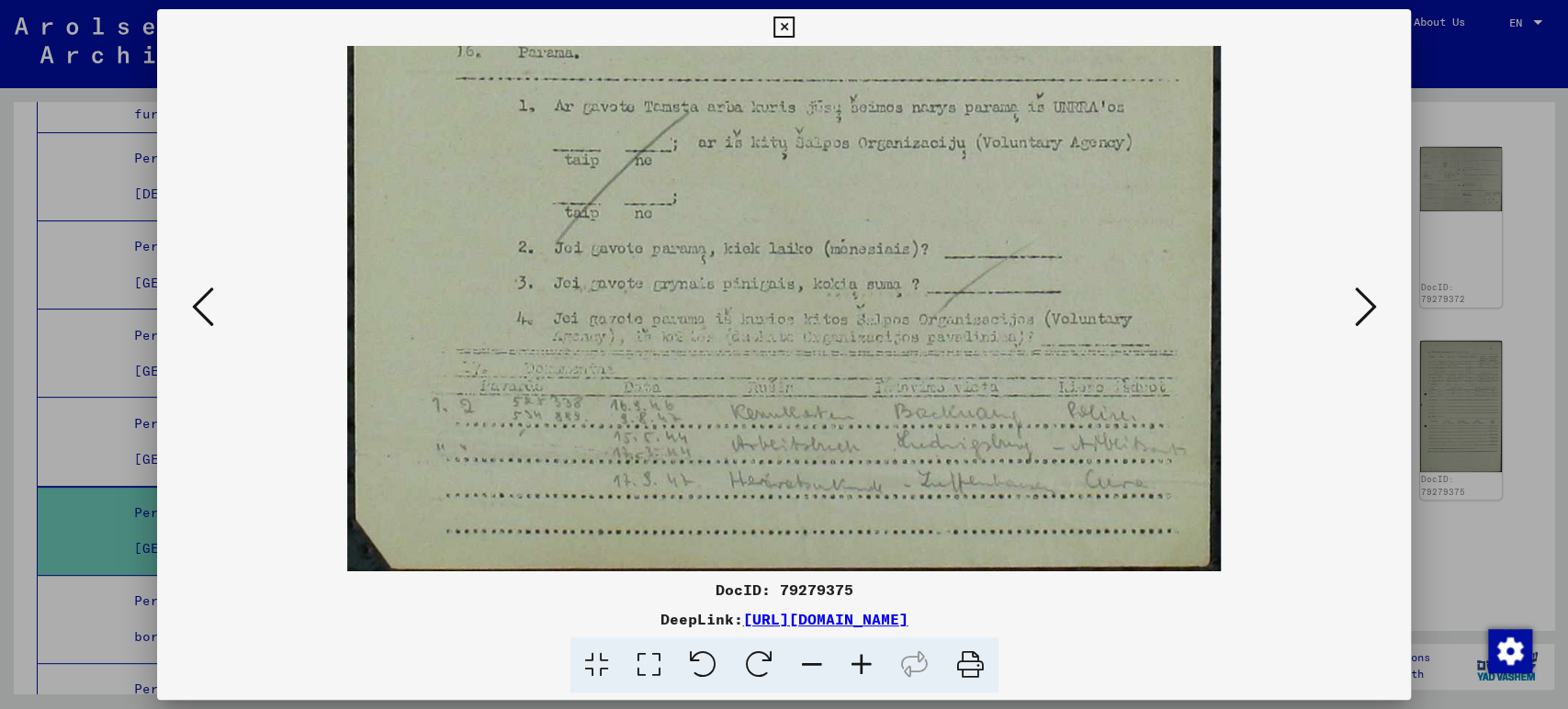
drag, startPoint x: 801, startPoint y: 373, endPoint x: 792, endPoint y: -35, distance: 408.1
click at [792, 0] on html "Search Browse archive Donate Newsletter Help Contact About Us Search Browse arc…" at bounding box center [784, 354] width 1568 height 709
